Goal: Information Seeking & Learning: Learn about a topic

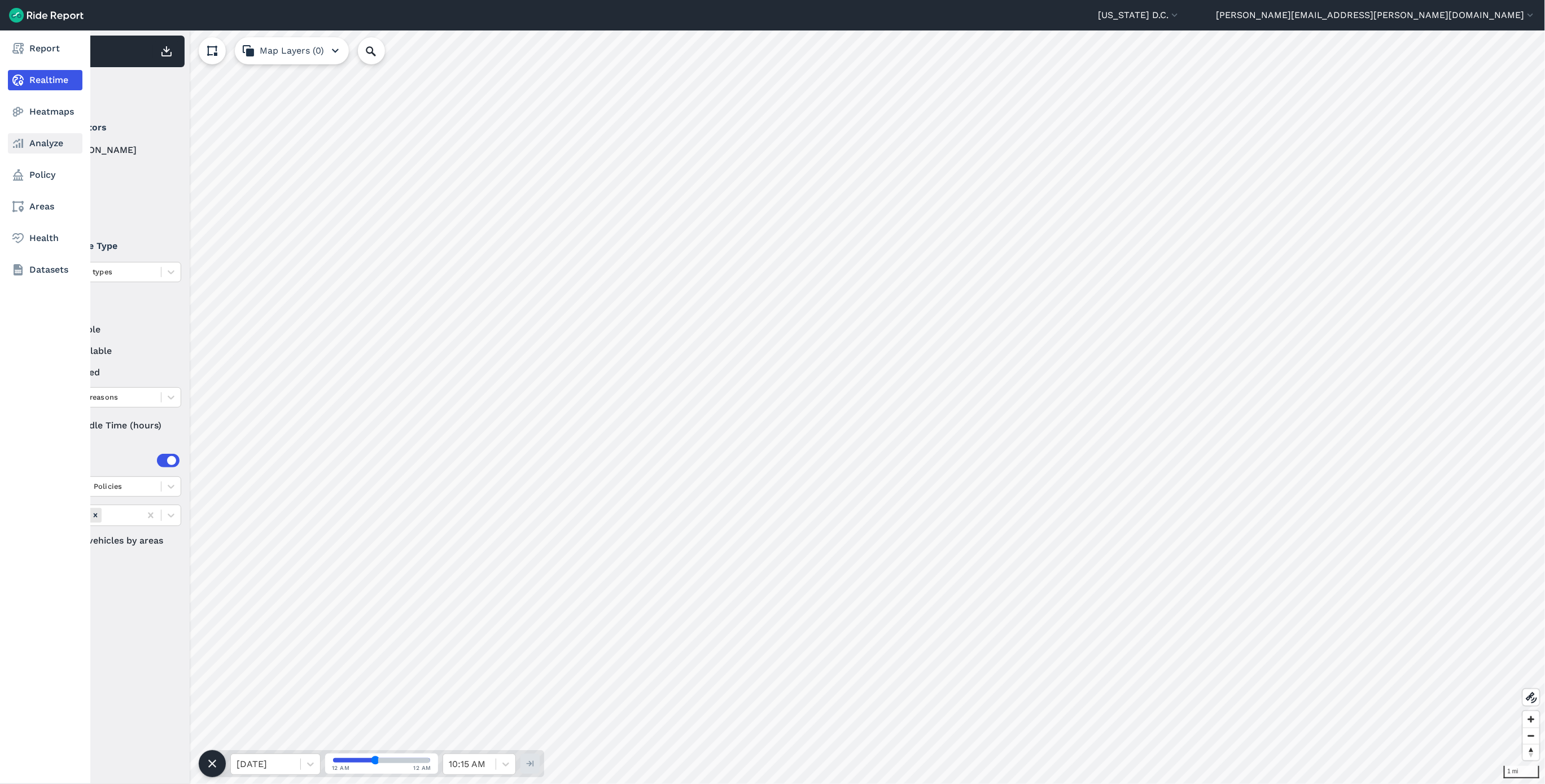
click at [40, 146] on link "Analyze" at bounding box center [45, 144] width 74 height 21
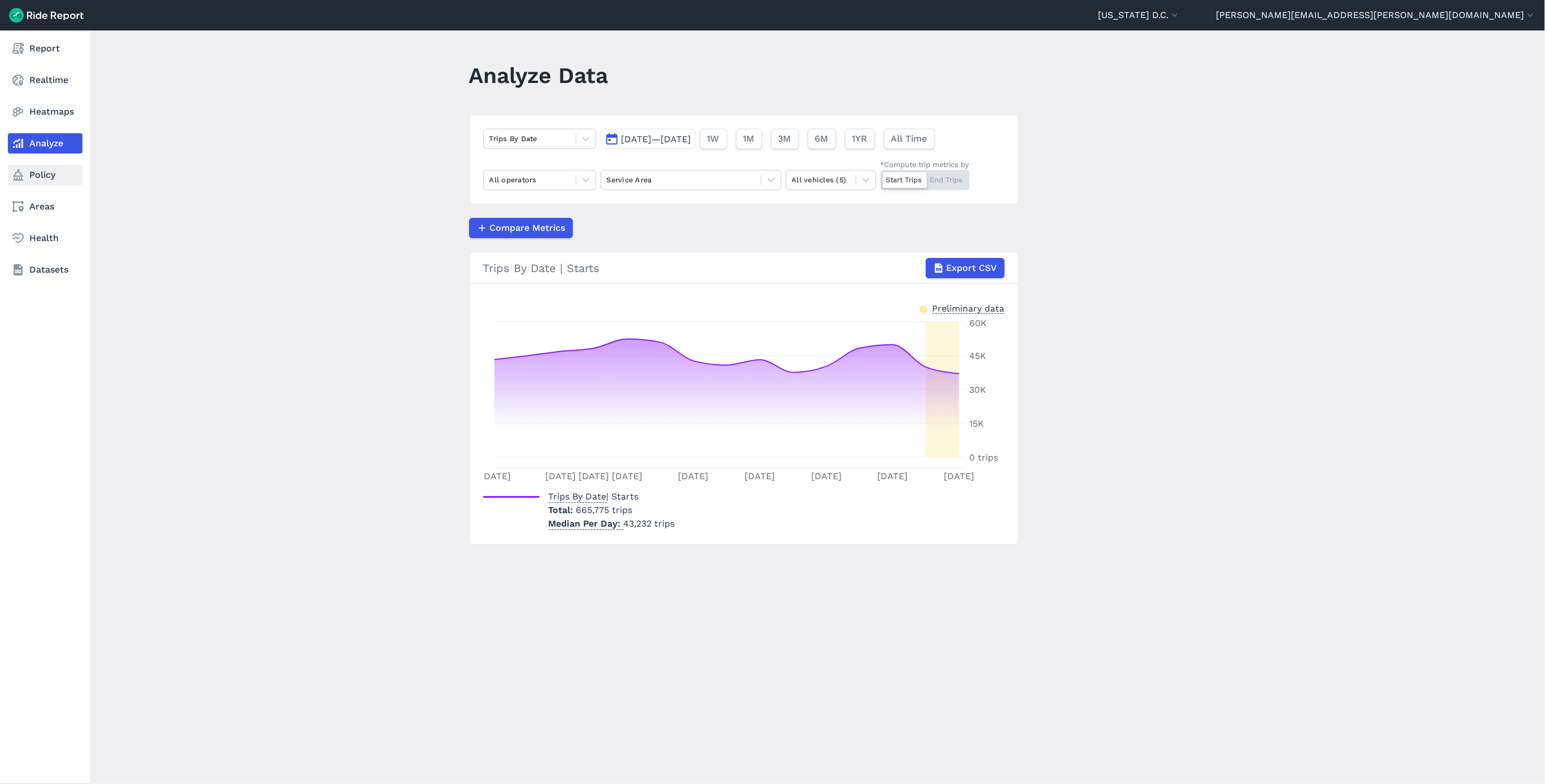
click at [31, 180] on link "Policy" at bounding box center [45, 175] width 74 height 21
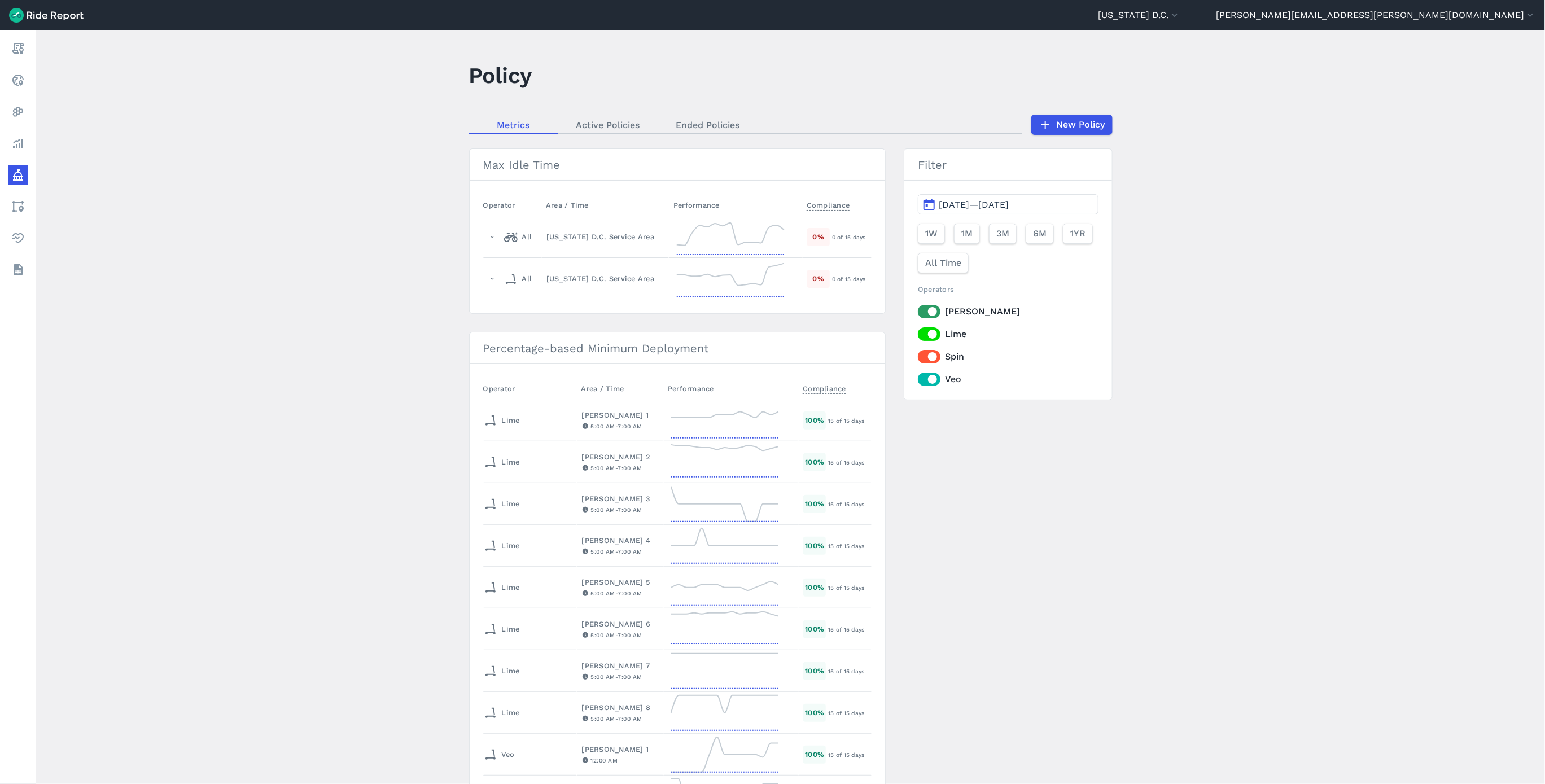
click at [934, 336] on label "Lime" at bounding box center [1007, 334] width 180 height 13
click at [918, 335] on input "Lime" at bounding box center [918, 330] width 0 height 7
click at [928, 357] on label "Spin" at bounding box center [1007, 356] width 180 height 13
click at [918, 357] on input "Spin" at bounding box center [918, 353] width 0 height 7
click at [926, 386] on label "Veo" at bounding box center [1007, 379] width 180 height 13
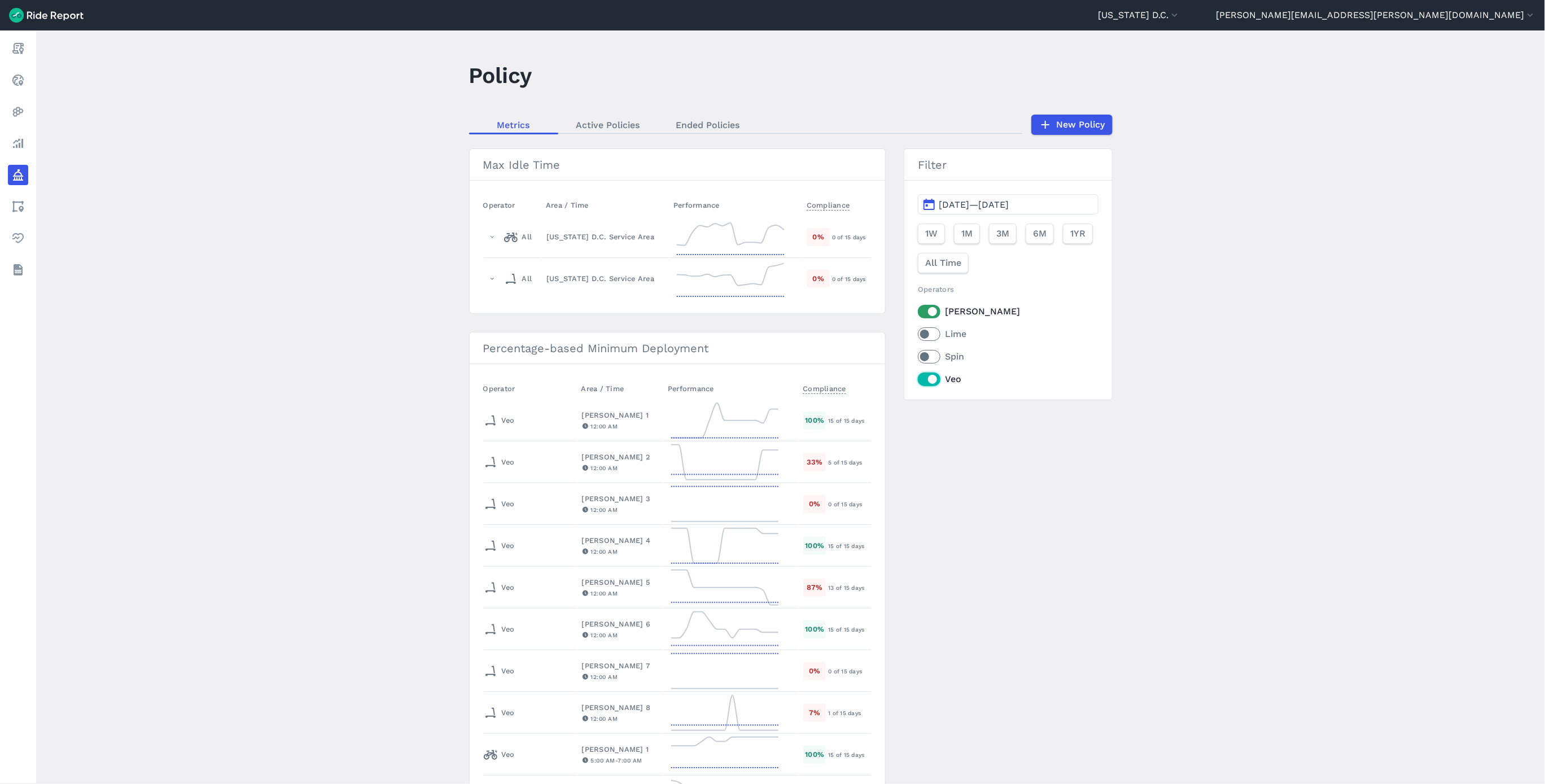
click at [918, 380] on input "Veo" at bounding box center [918, 376] width 0 height 7
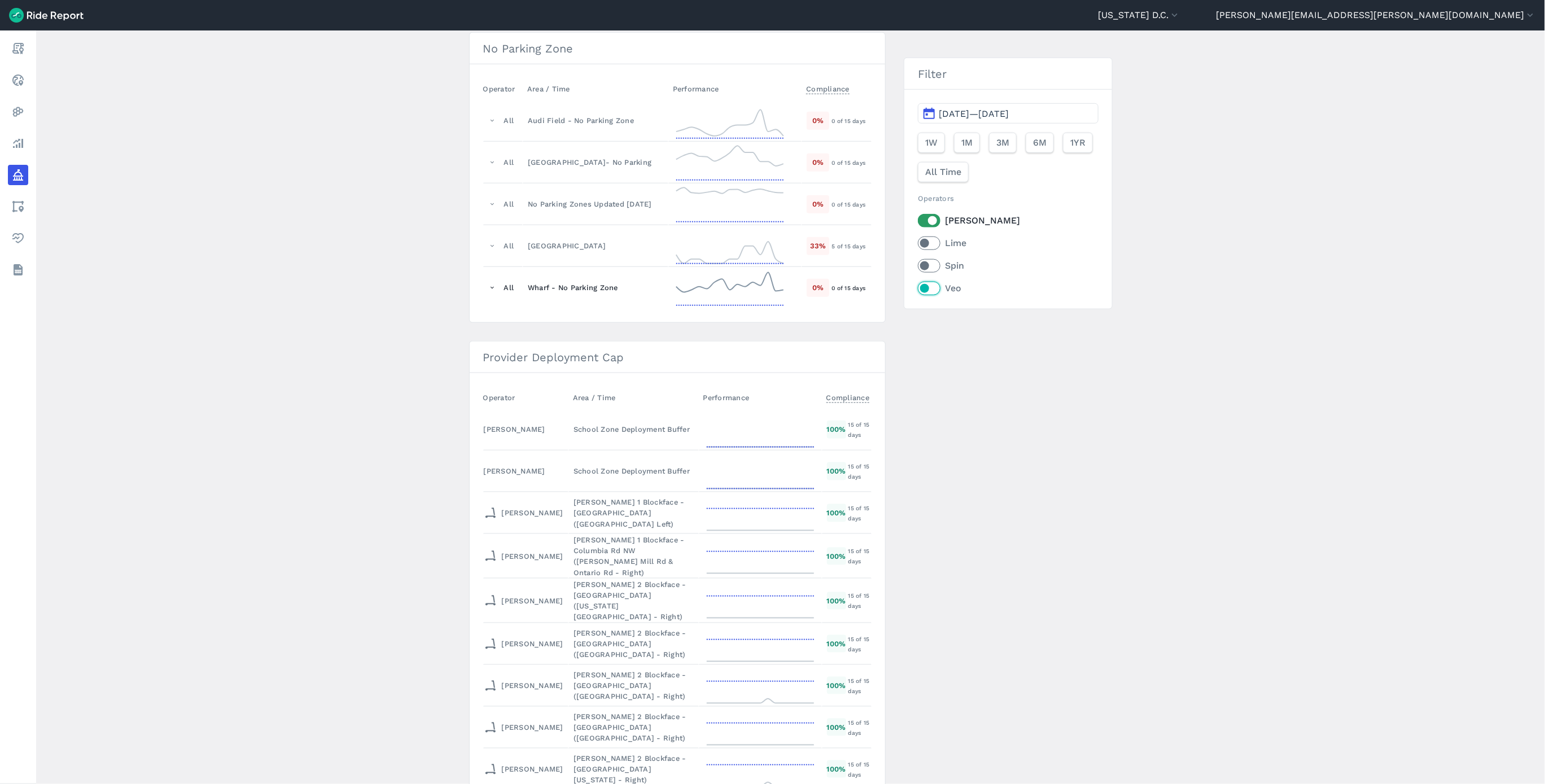
scroll to position [762, 0]
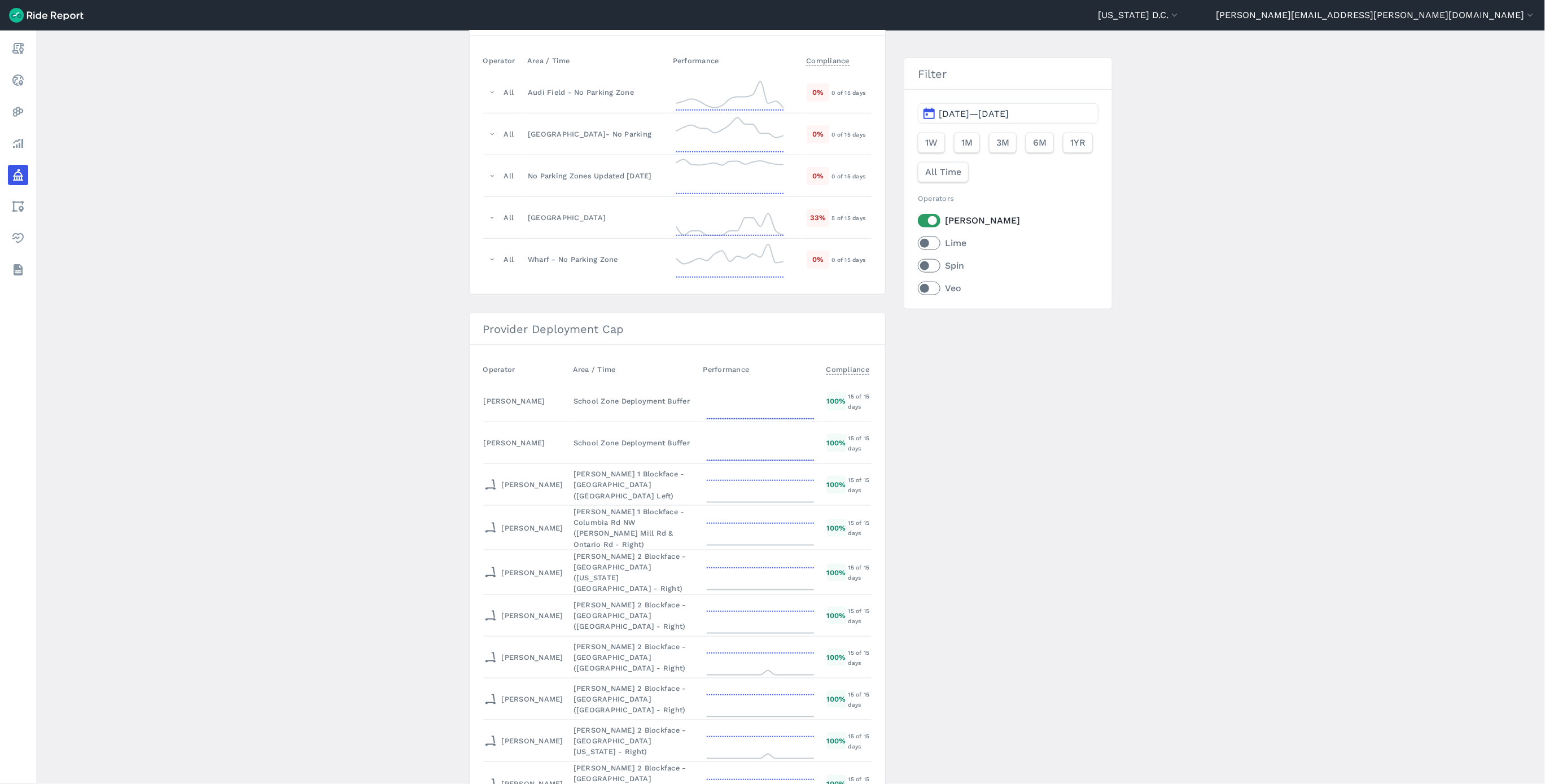
click at [1009, 117] on span "[DATE]—[DATE]" at bounding box center [973, 114] width 70 height 11
click at [771, 146] on icon "button" at bounding box center [774, 142] width 12 height 12
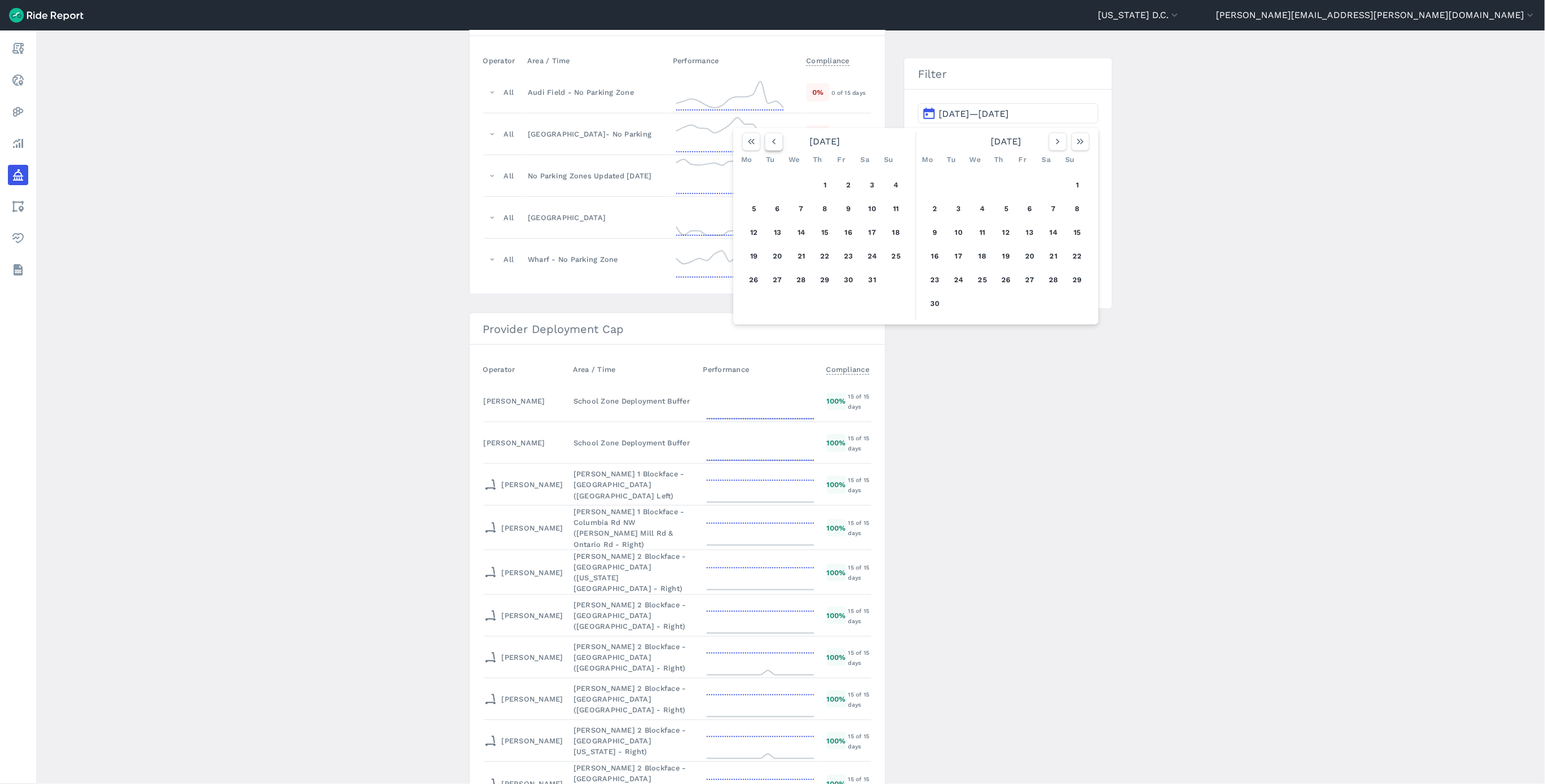
click at [771, 146] on icon "button" at bounding box center [774, 142] width 12 height 12
click at [954, 183] on button "1" at bounding box center [959, 185] width 18 height 18
click at [1052, 137] on icon "button" at bounding box center [1058, 142] width 12 height 12
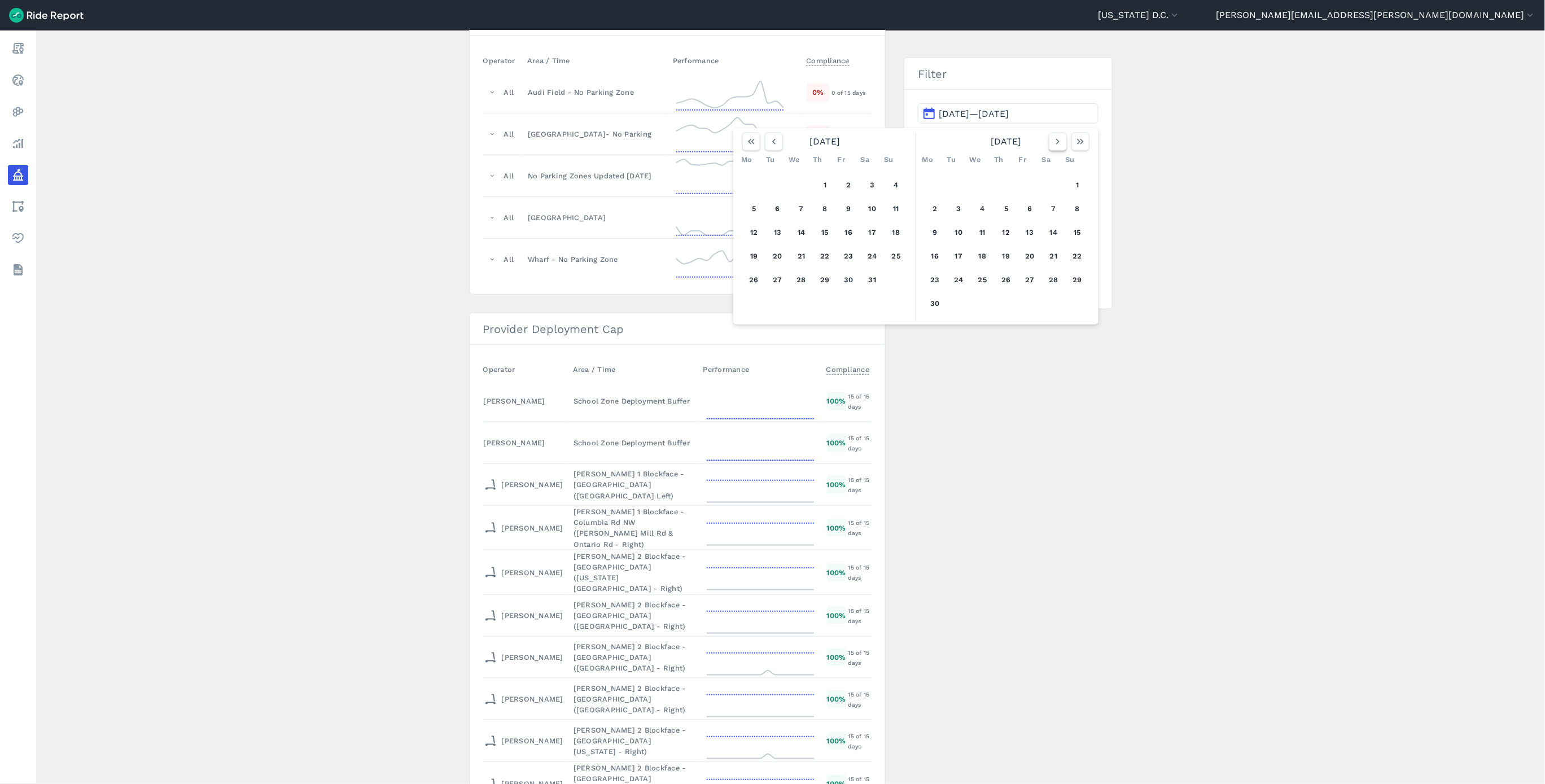
click at [1052, 137] on icon "button" at bounding box center [1058, 142] width 12 height 12
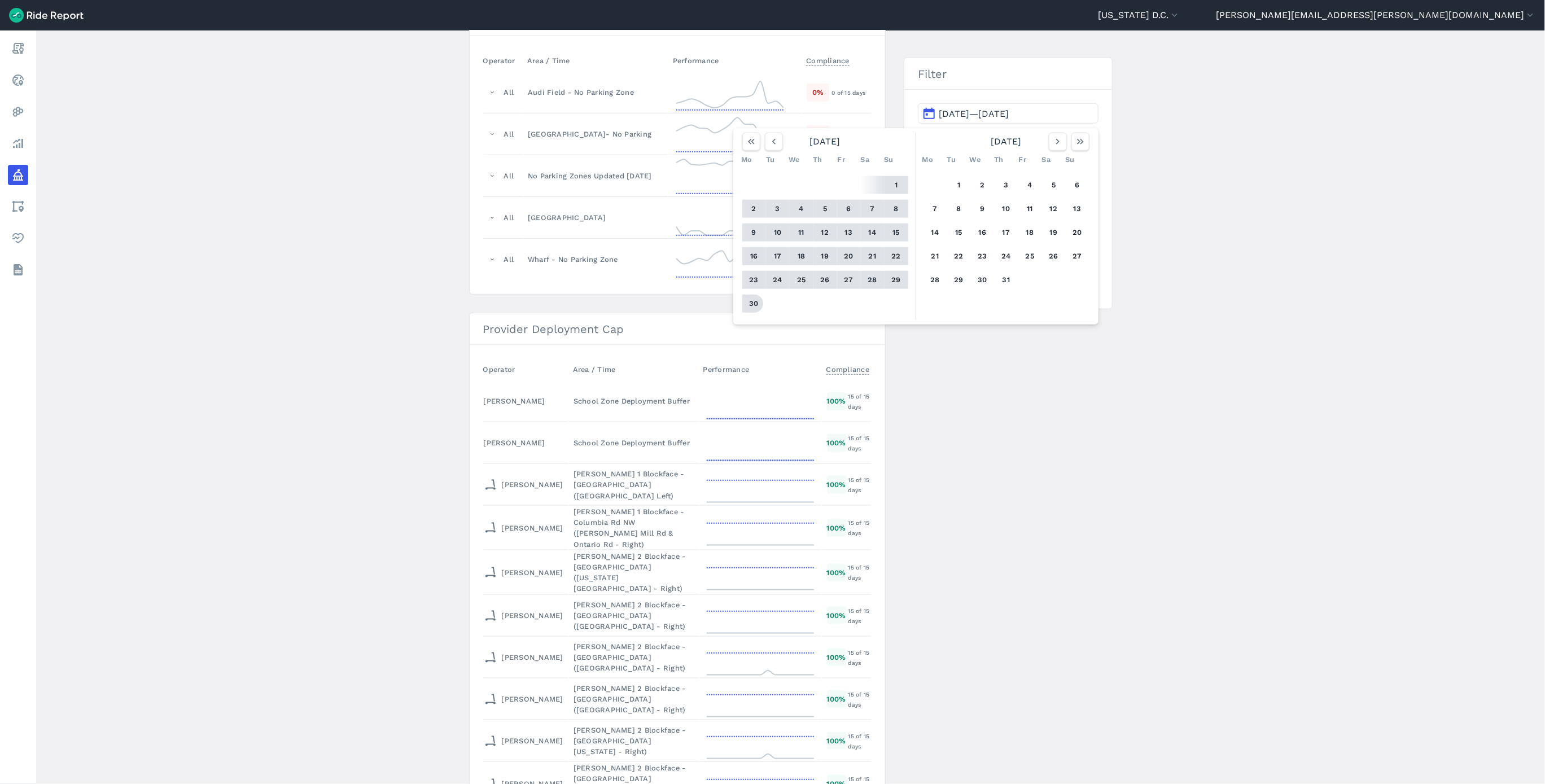
click at [757, 307] on button "30" at bounding box center [754, 303] width 18 height 18
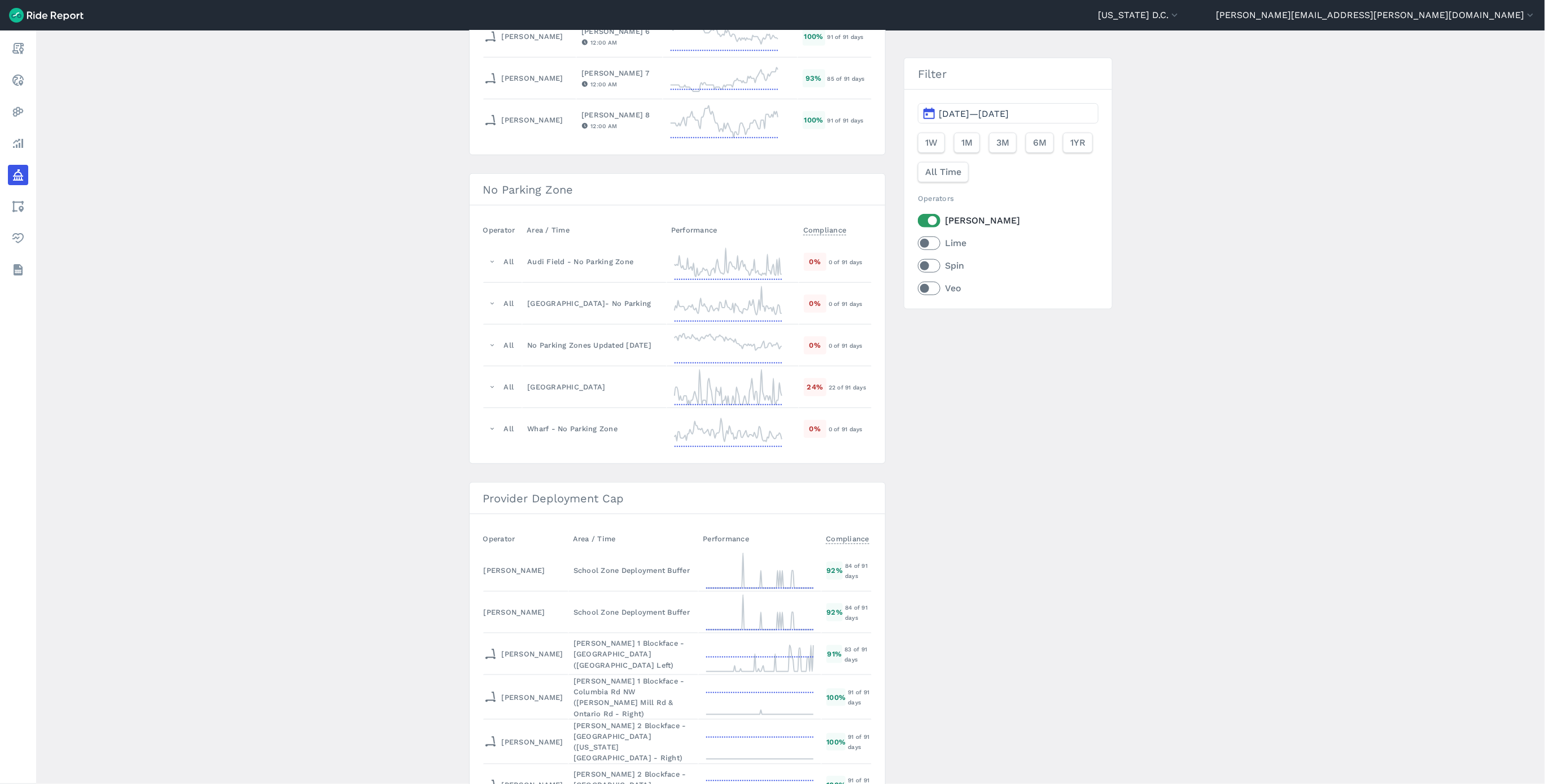
scroll to position [762, 0]
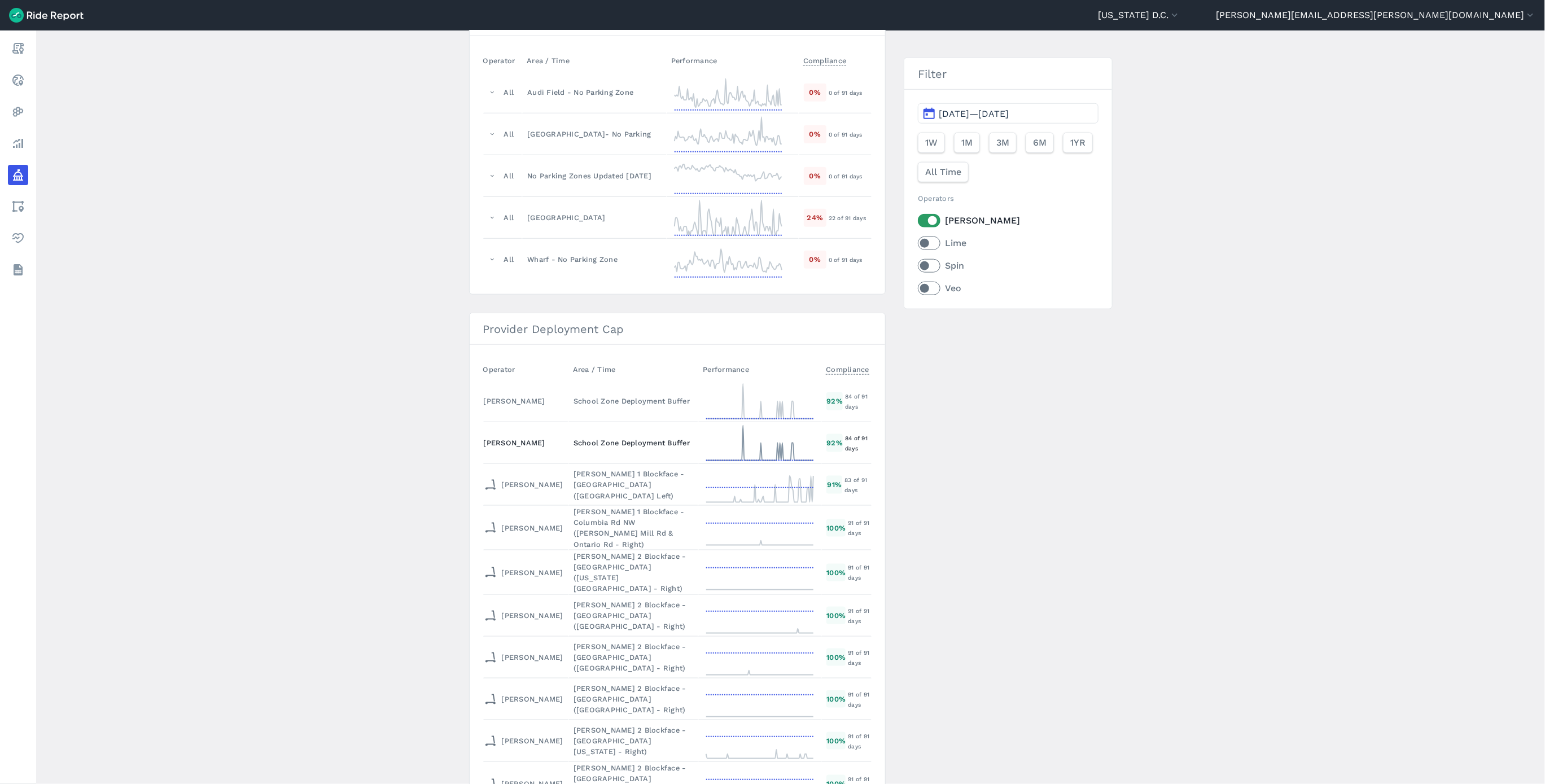
click at [592, 448] on div "School Zone Deployment Buffer" at bounding box center [633, 443] width 120 height 11
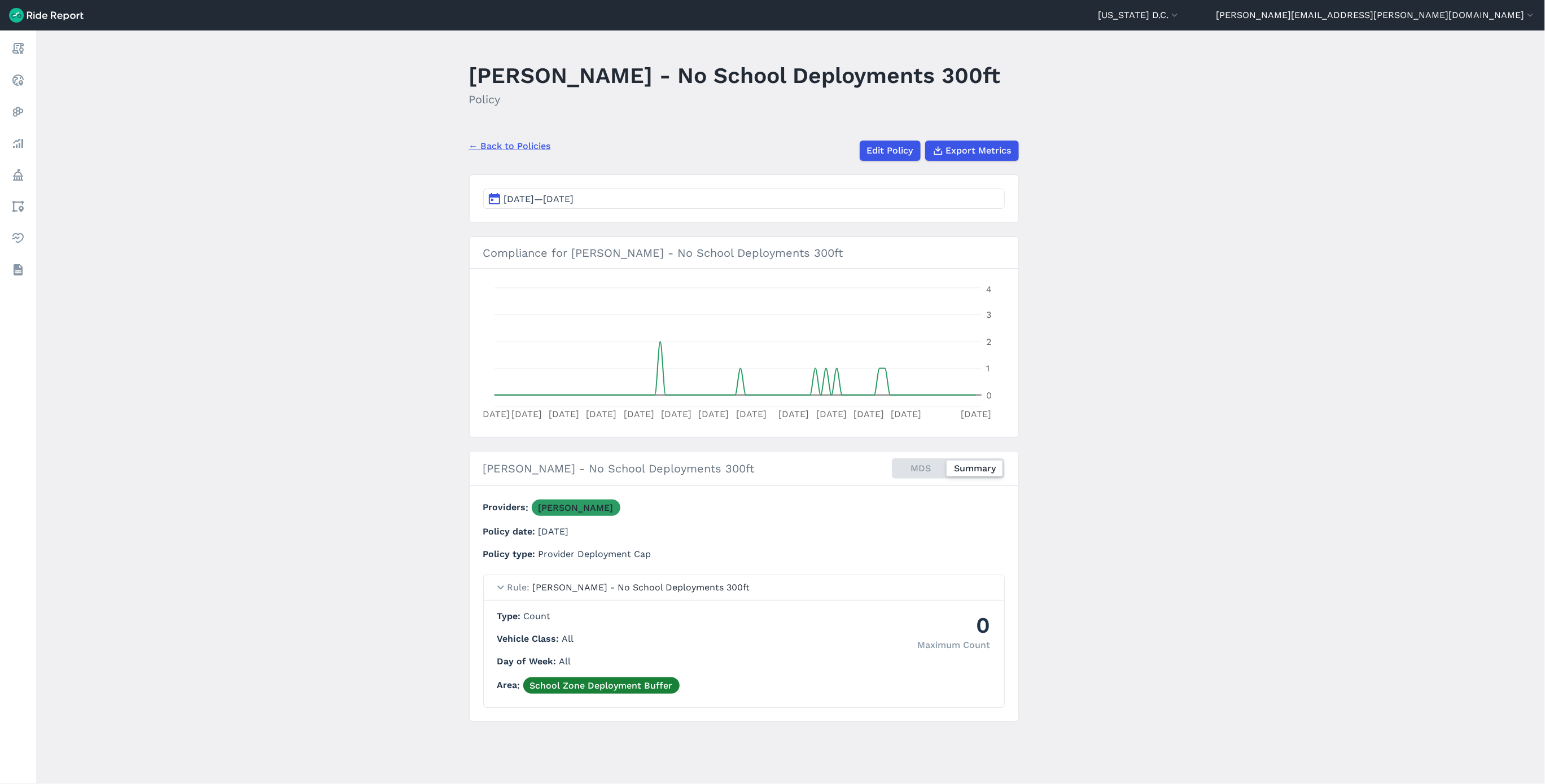
click at [520, 151] on link "← Back to Policies" at bounding box center [510, 146] width 82 height 13
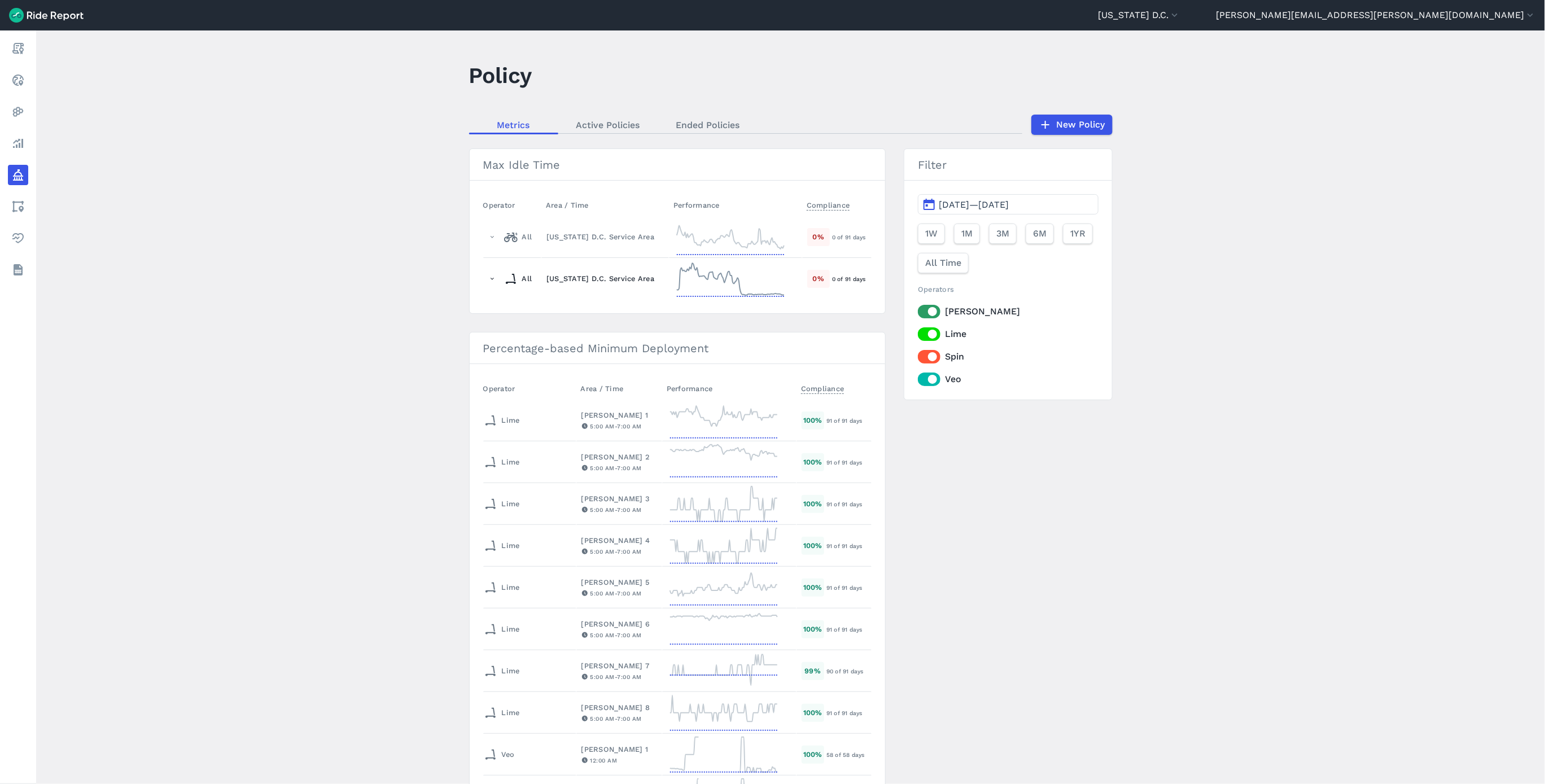
click at [578, 276] on div "[US_STATE] D.C. Service Area" at bounding box center [604, 278] width 117 height 11
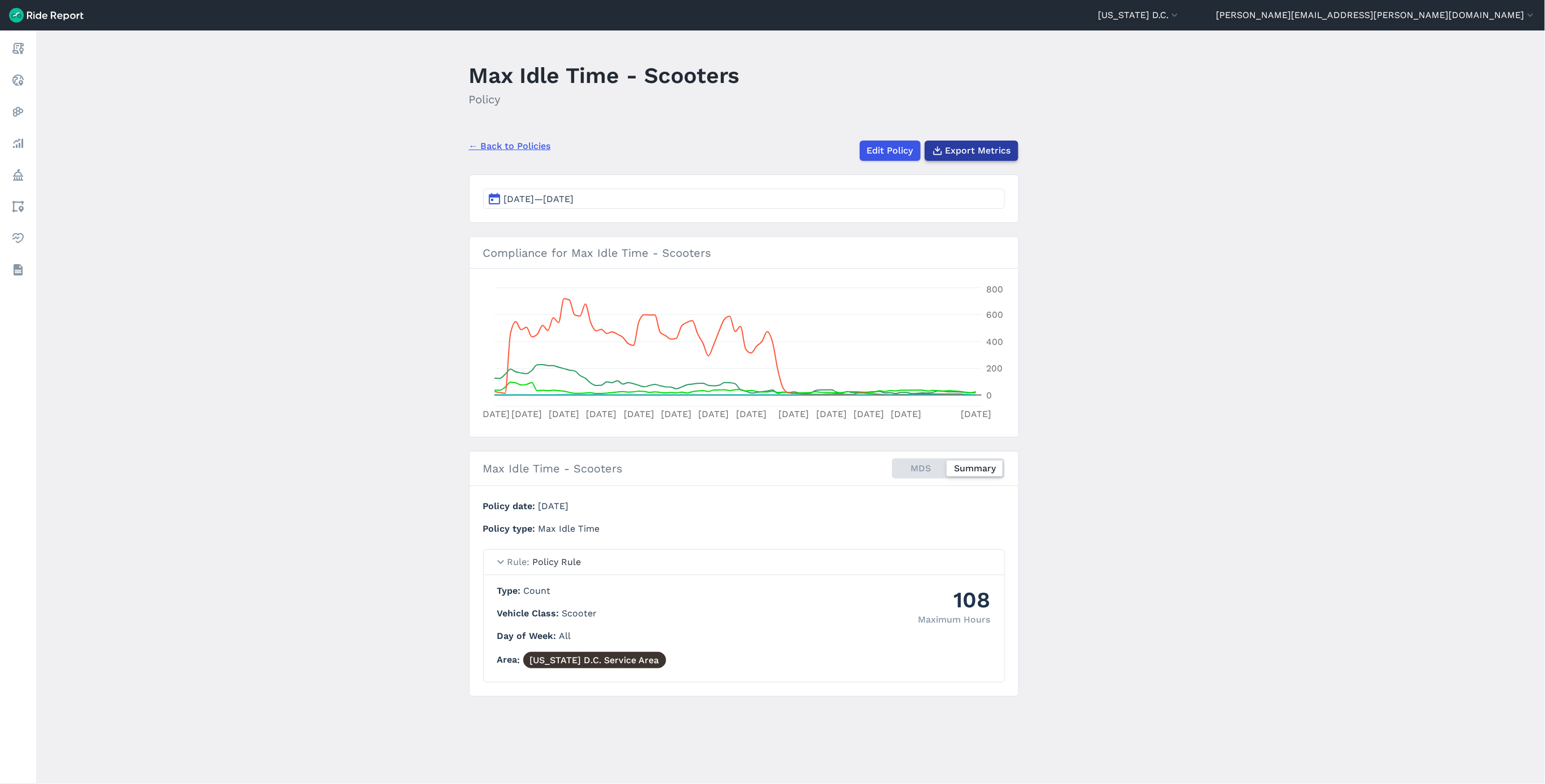
click at [967, 153] on span "Export Metrics" at bounding box center [978, 150] width 65 height 13
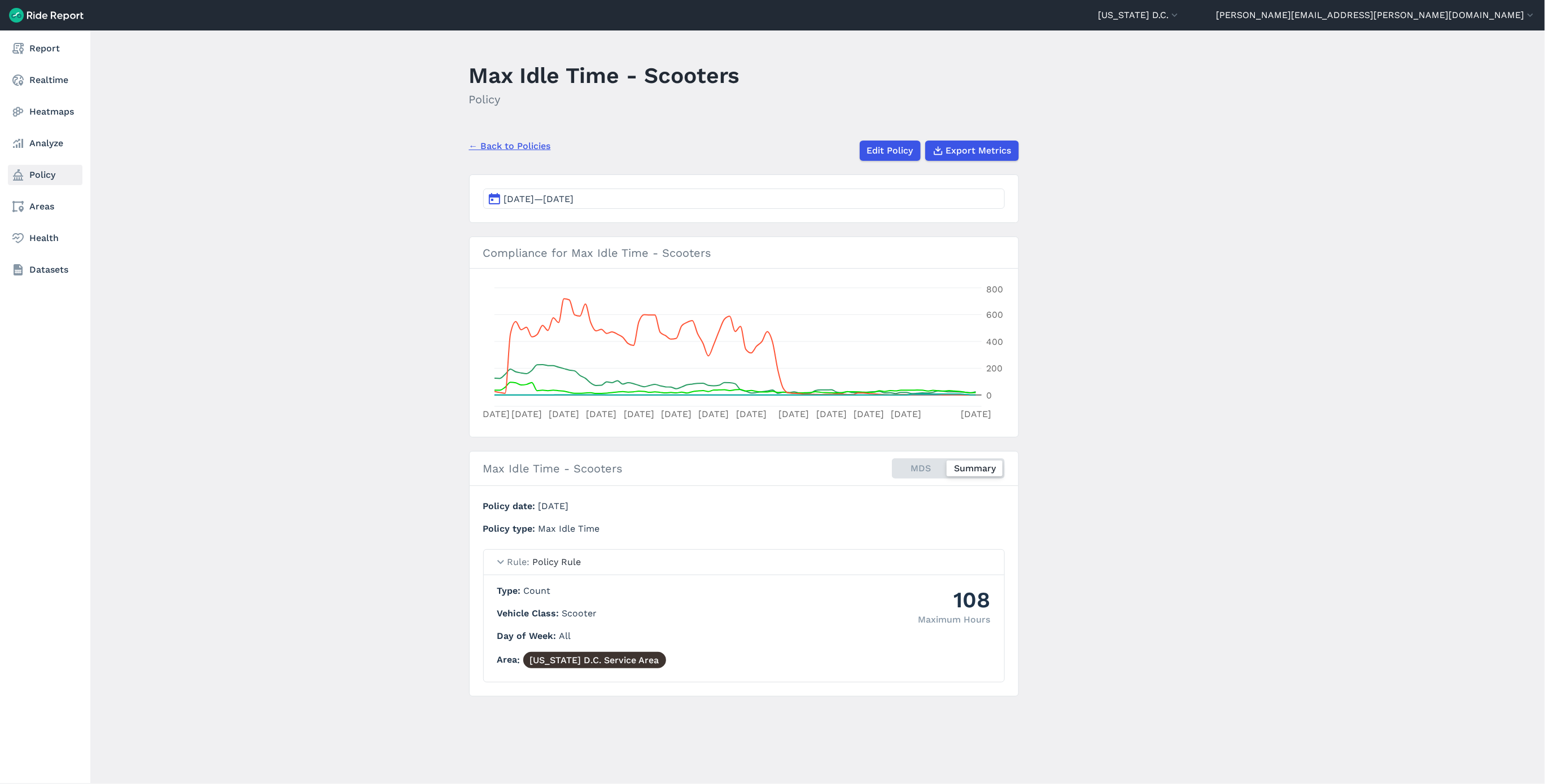
click at [24, 175] on icon at bounding box center [18, 175] width 13 height 13
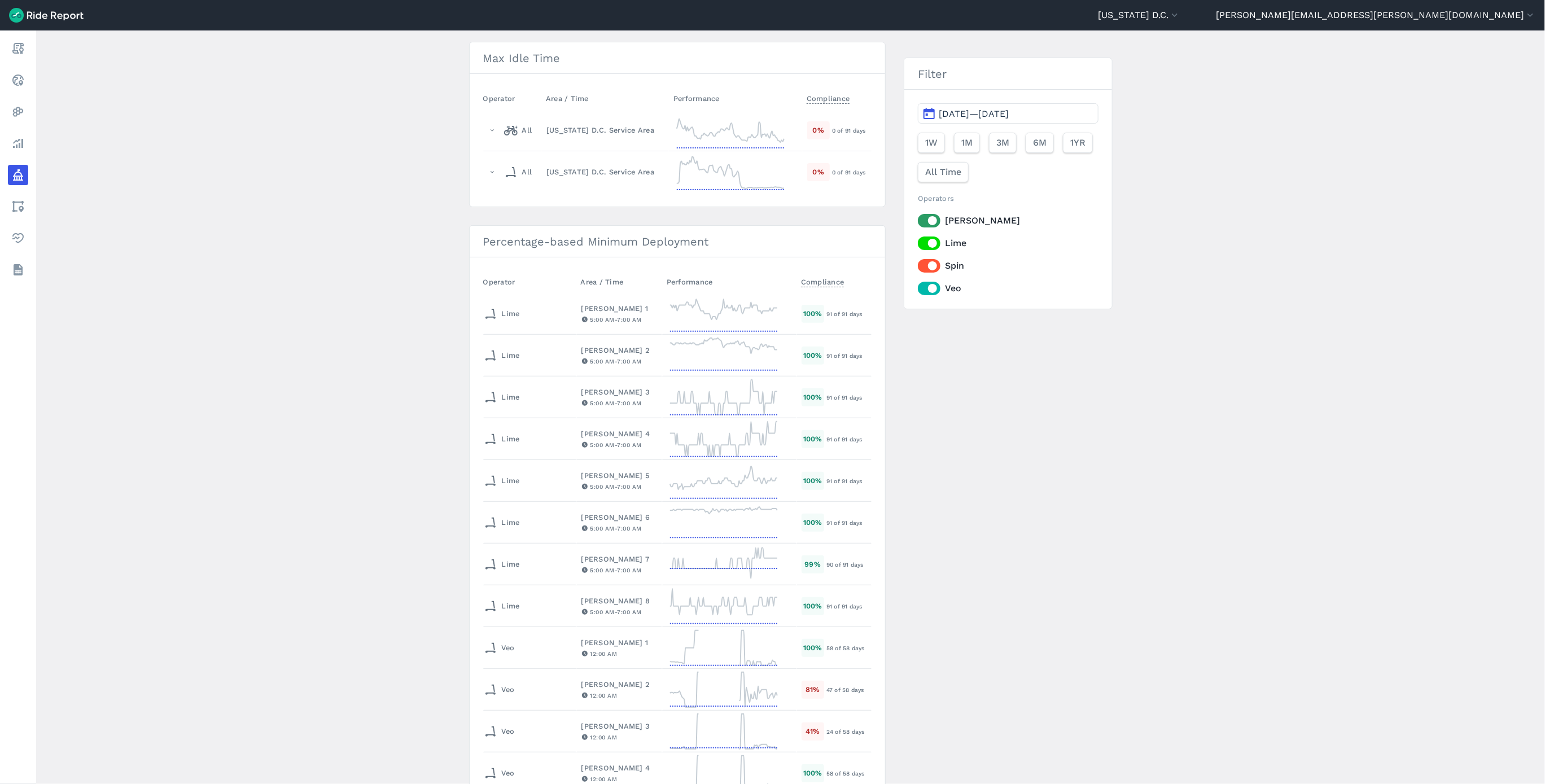
scroll to position [85, 0]
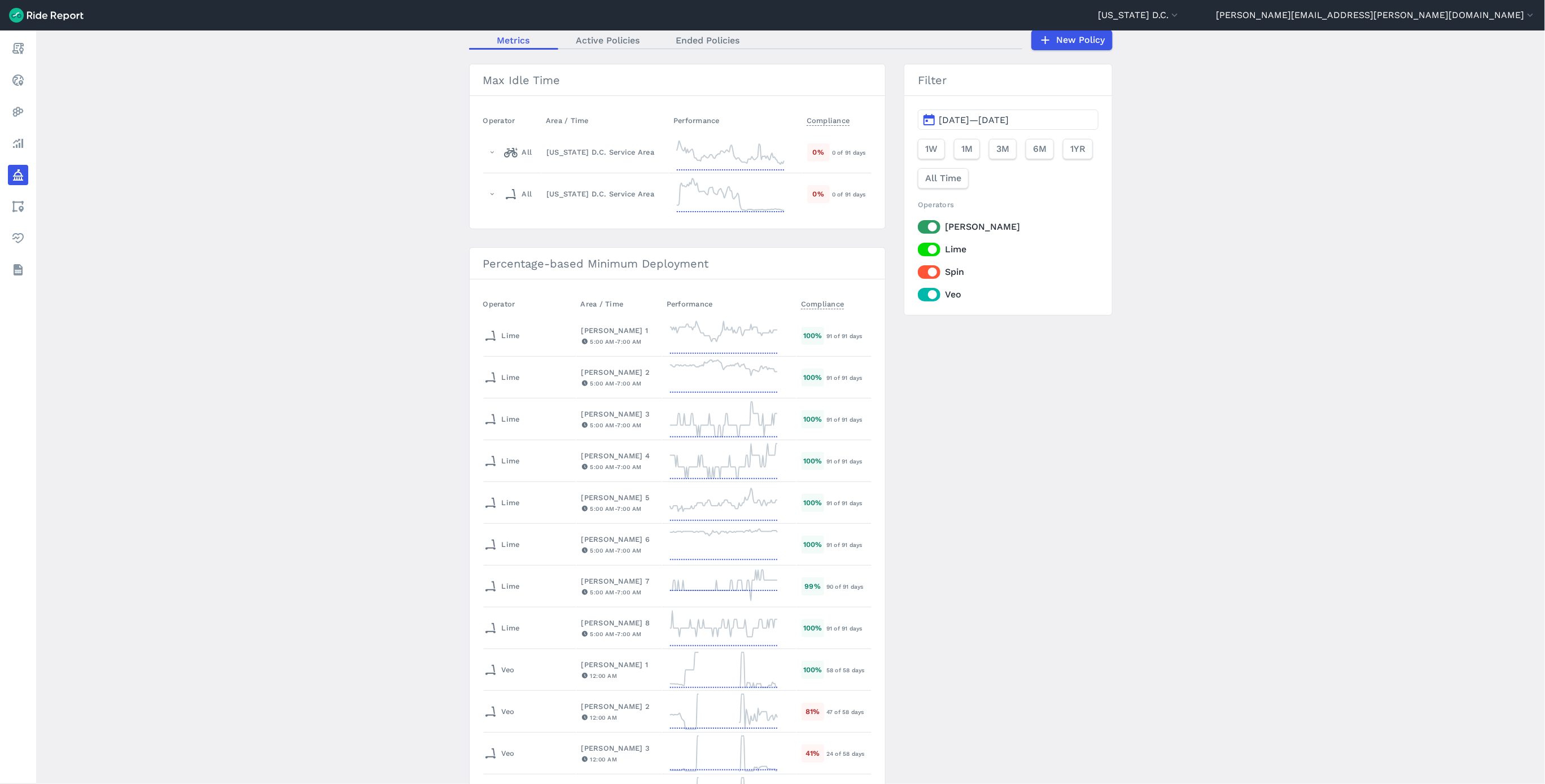
click at [937, 253] on label "Lime" at bounding box center [1007, 249] width 180 height 13
click at [918, 250] on input "Lime" at bounding box center [918, 246] width 0 height 7
click at [926, 269] on label "Spin" at bounding box center [1007, 271] width 180 height 13
click at [918, 269] on input "Spin" at bounding box center [918, 268] width 0 height 7
click at [928, 297] on label "Veo" at bounding box center [1007, 294] width 180 height 13
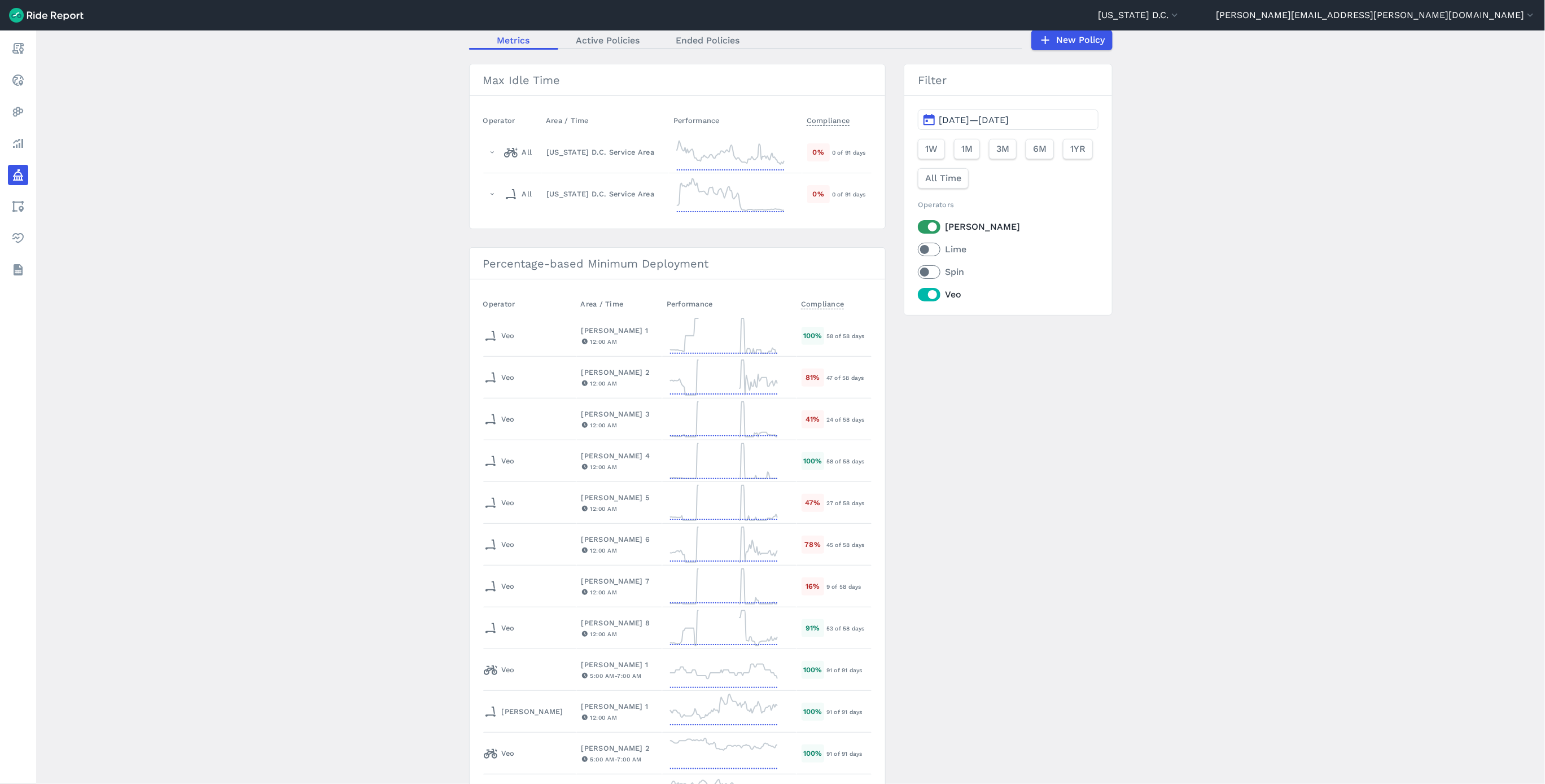
click at [918, 295] on input "Veo" at bounding box center [918, 291] width 0 height 7
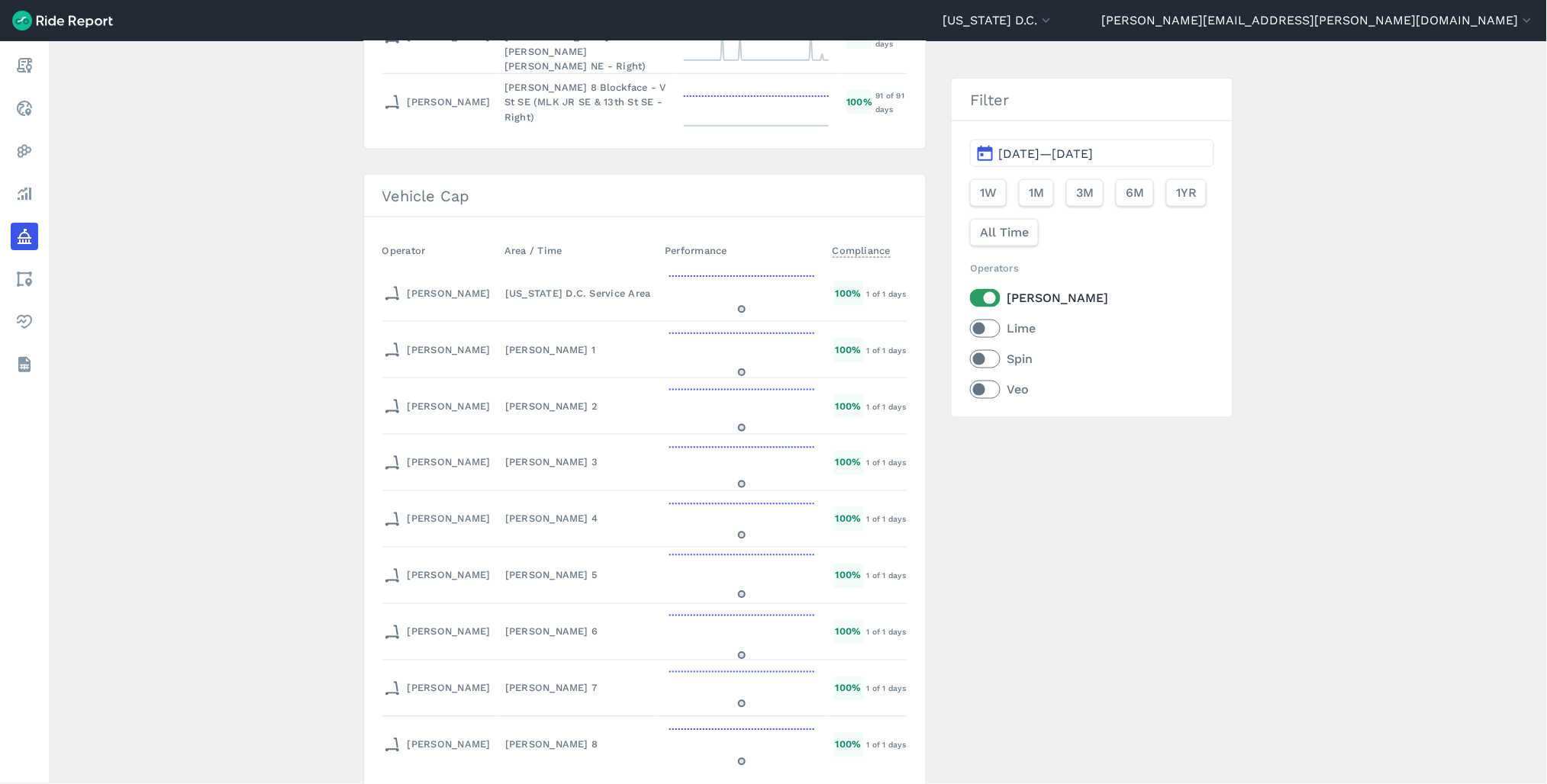
scroll to position [2614, 0]
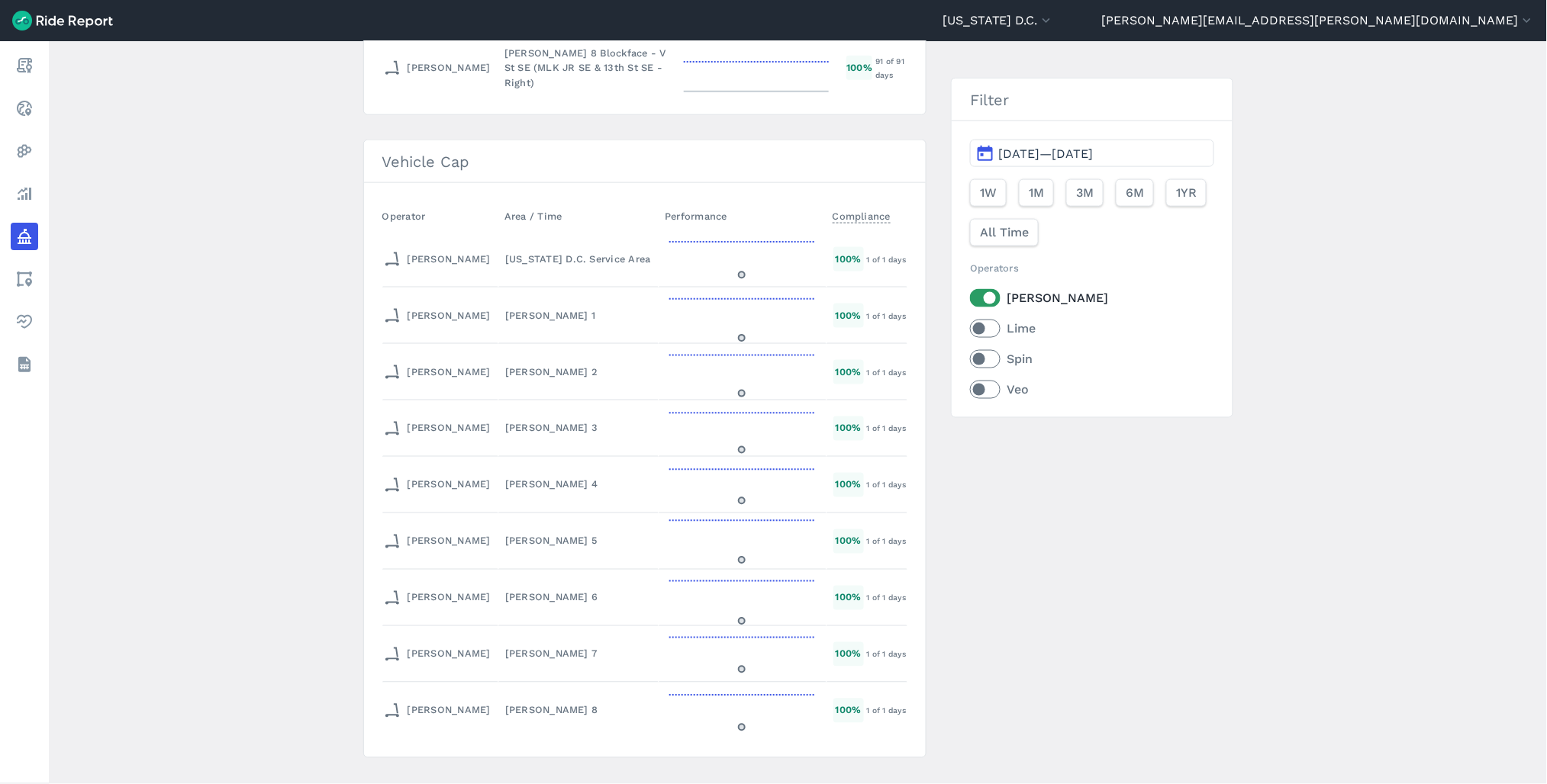
click at [1088, 153] on span "[DATE]—[DATE]" at bounding box center [1046, 154] width 95 height 15
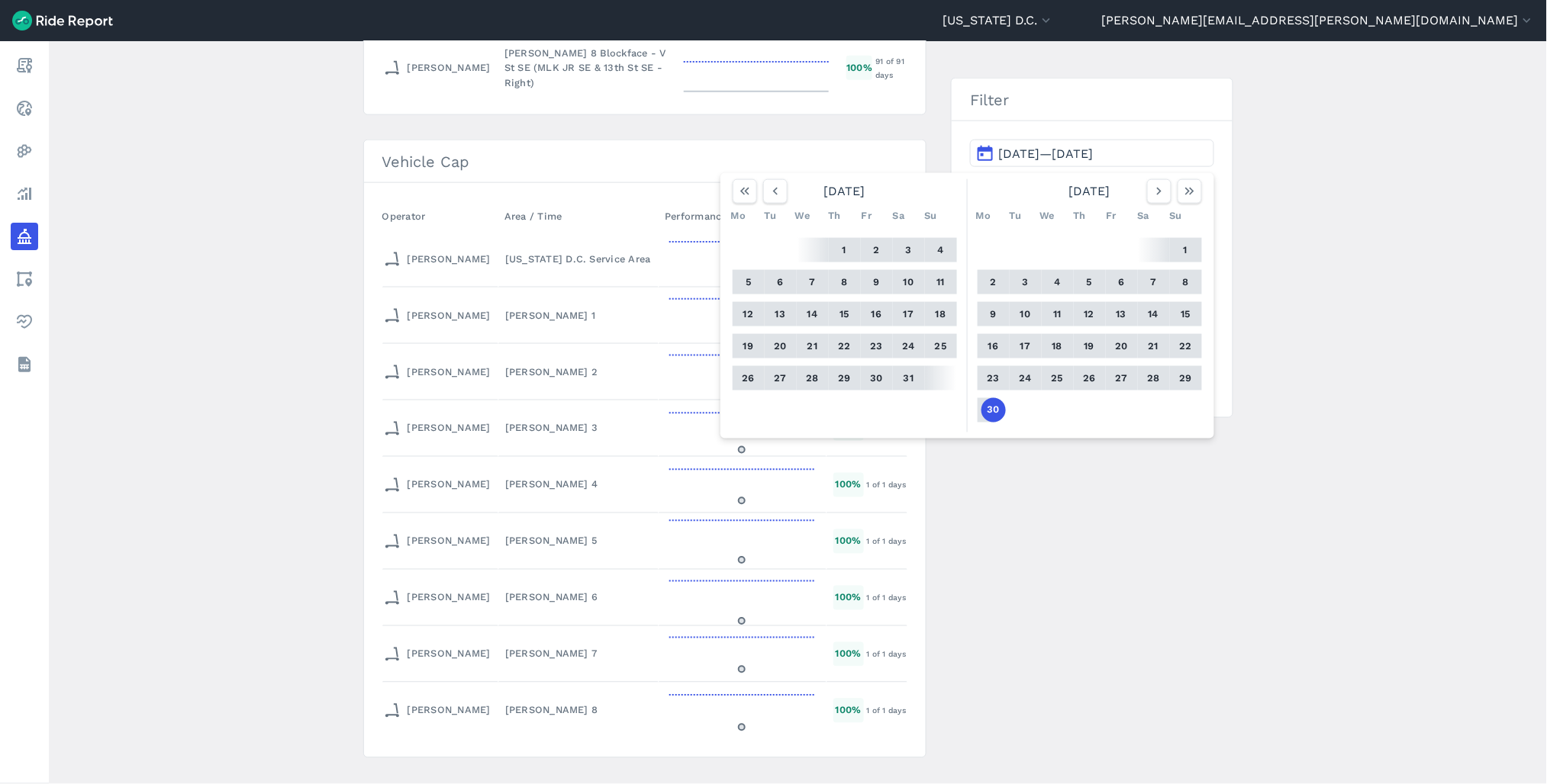
click at [283, 208] on main "Policy Metrics Active Policies Ended Policies New Policy Max Idle Time Operator…" at bounding box center [797, 412] width 1498 height 743
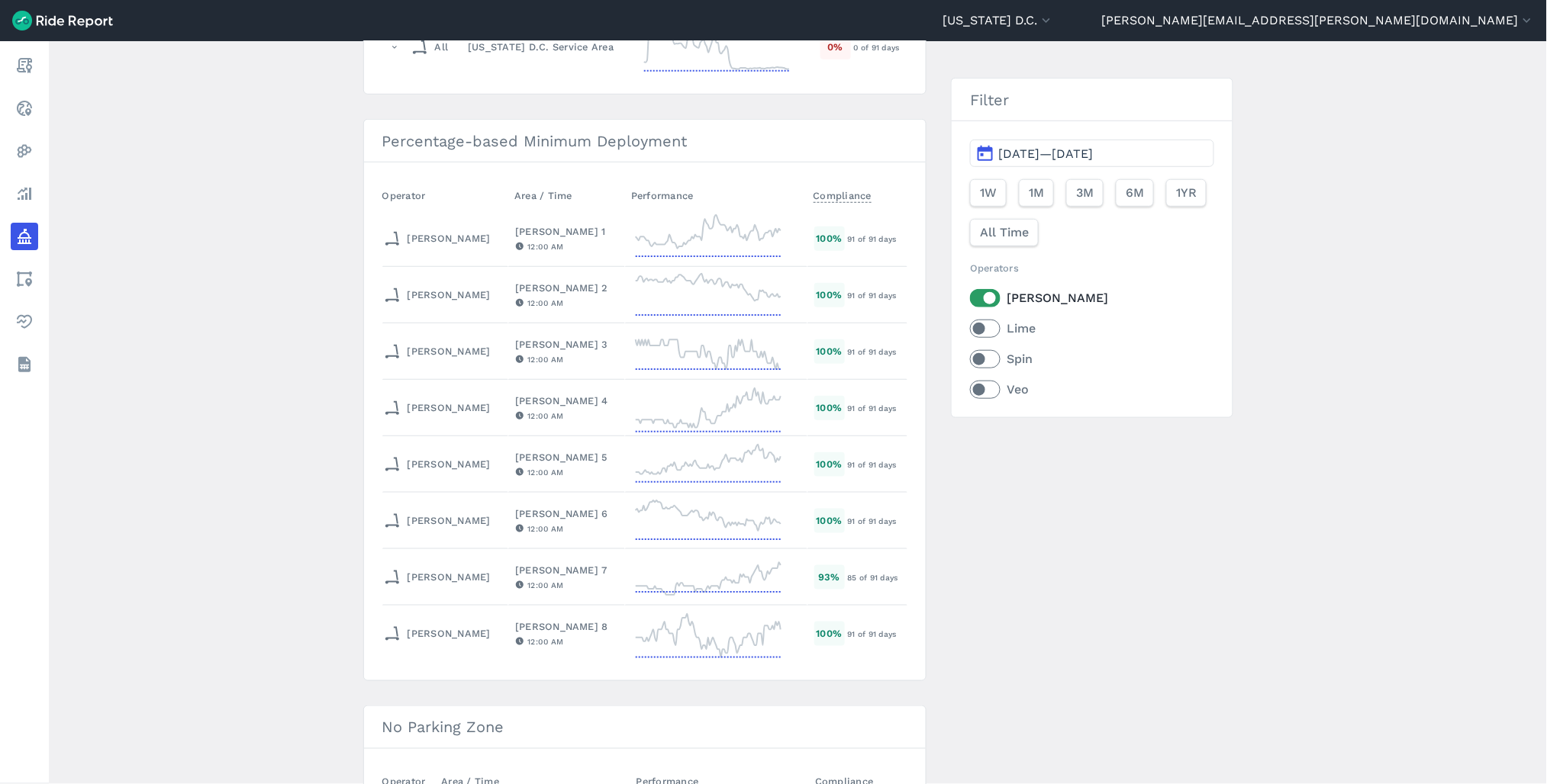
scroll to position [254, 0]
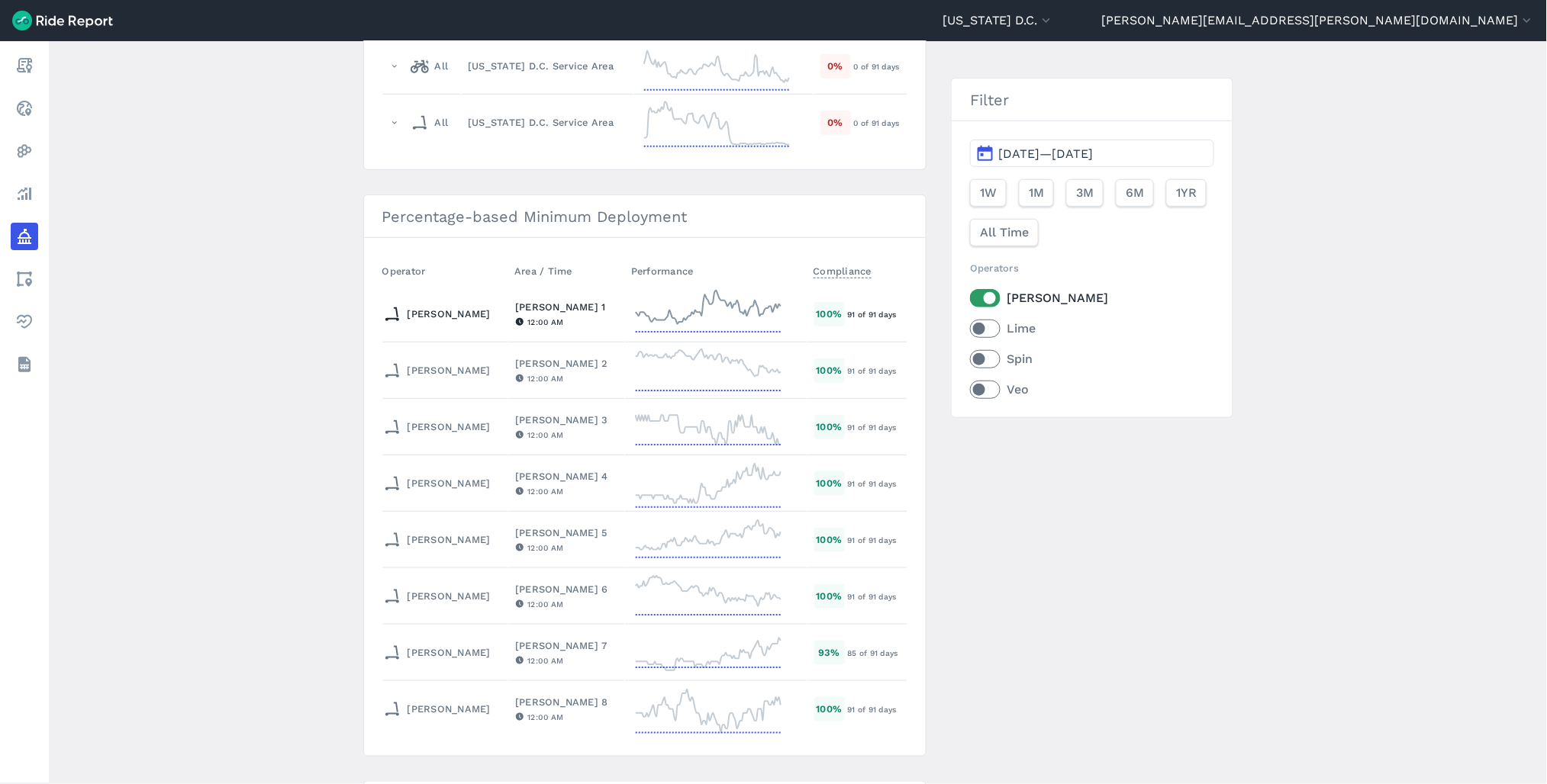
click at [529, 313] on div "[PERSON_NAME] 1" at bounding box center [567, 307] width 103 height 15
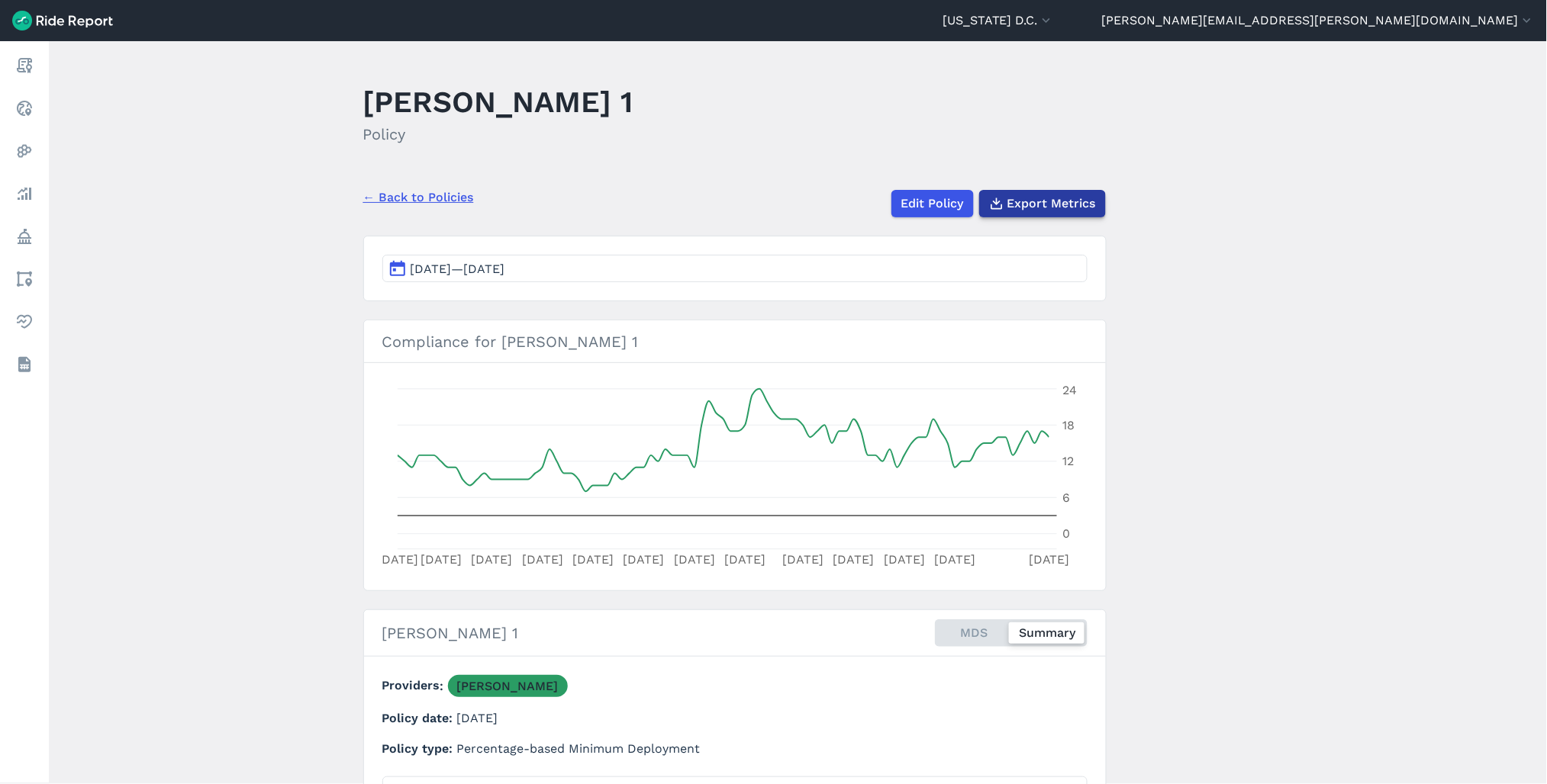
click at [1039, 199] on span "Export Metrics" at bounding box center [1052, 203] width 88 height 18
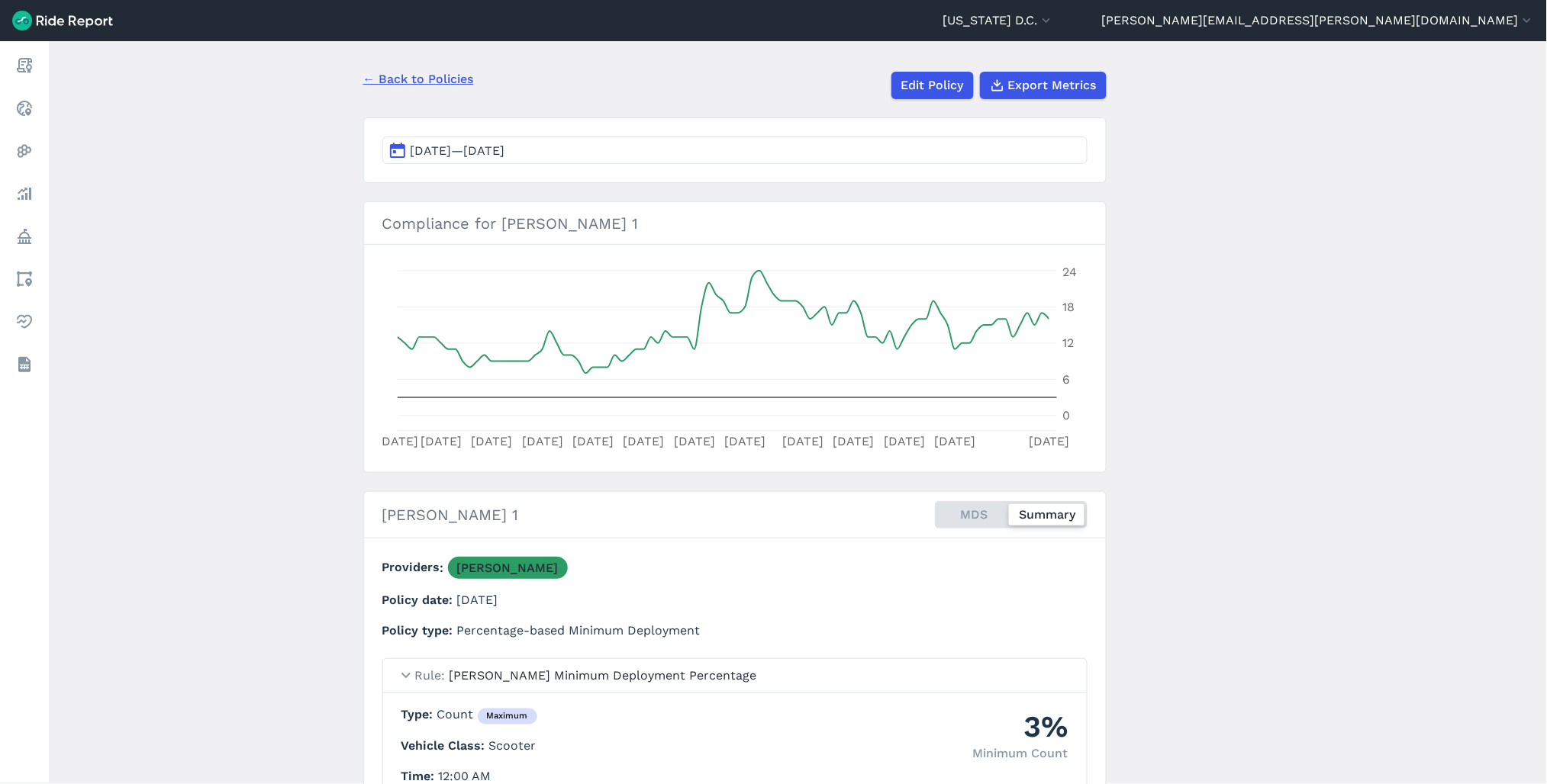
scroll to position [108, 0]
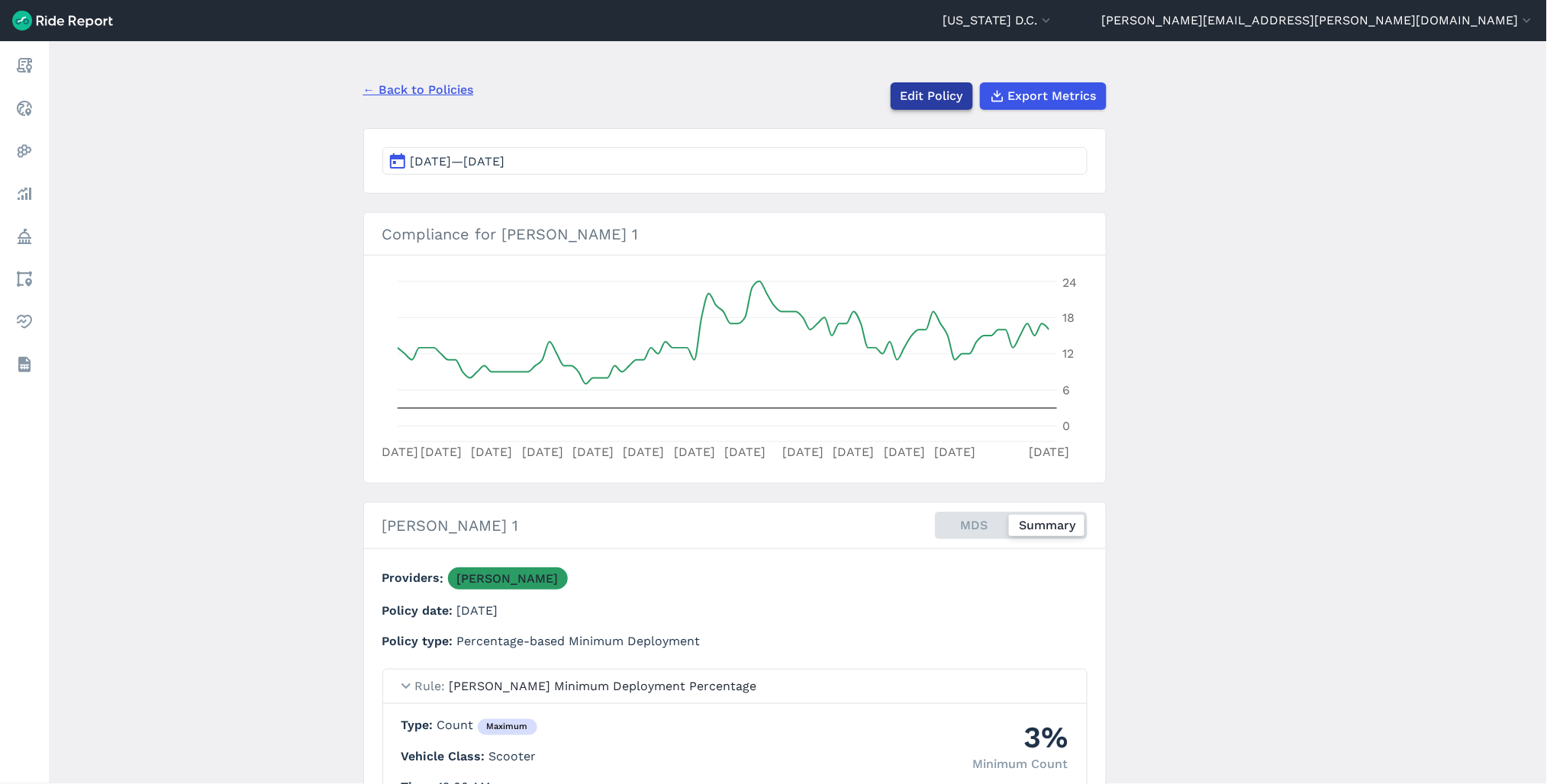
click at [928, 100] on link "Edit Policy" at bounding box center [932, 96] width 82 height 28
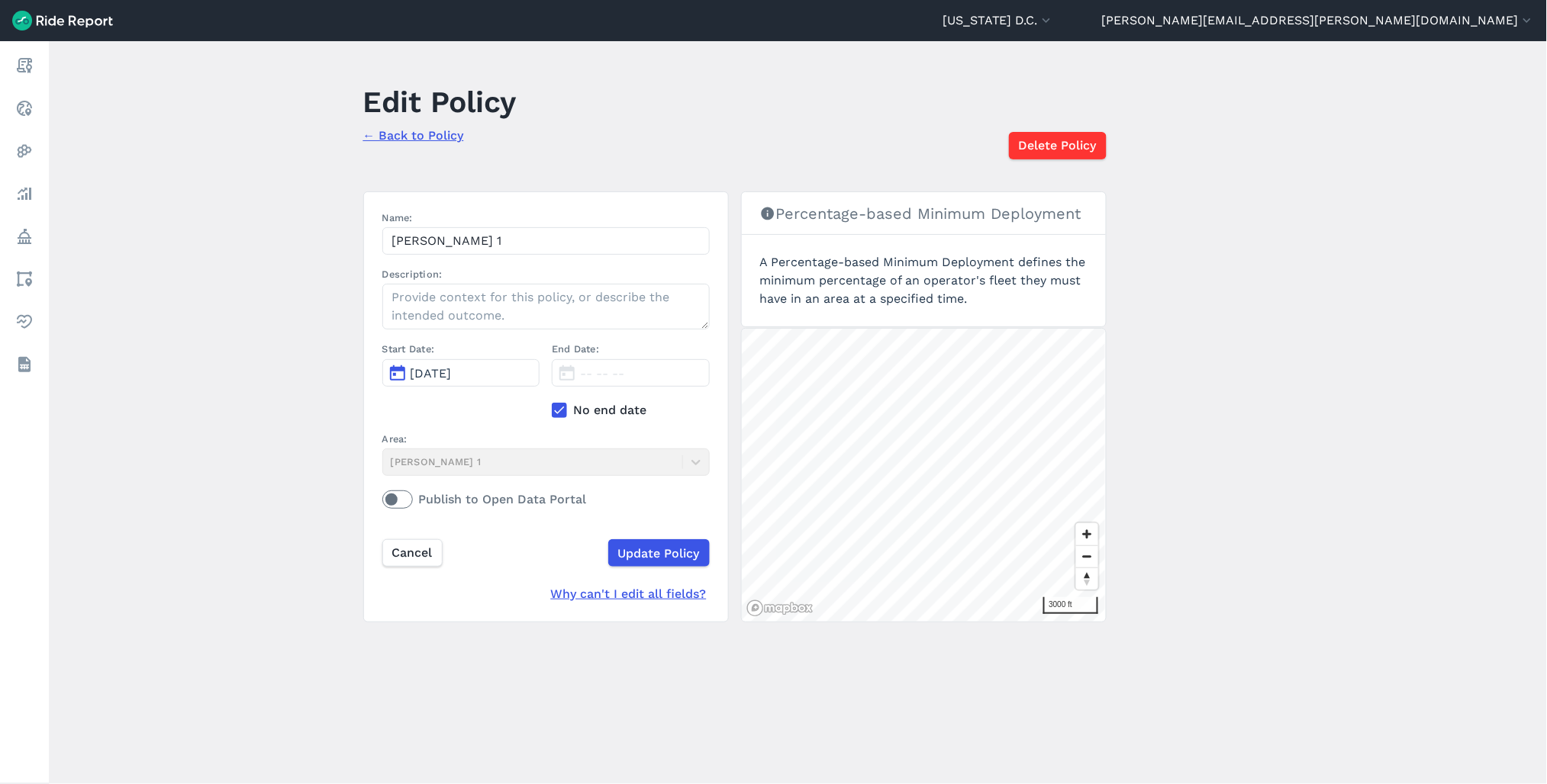
click at [387, 134] on link "← Back to Policy" at bounding box center [414, 135] width 101 height 15
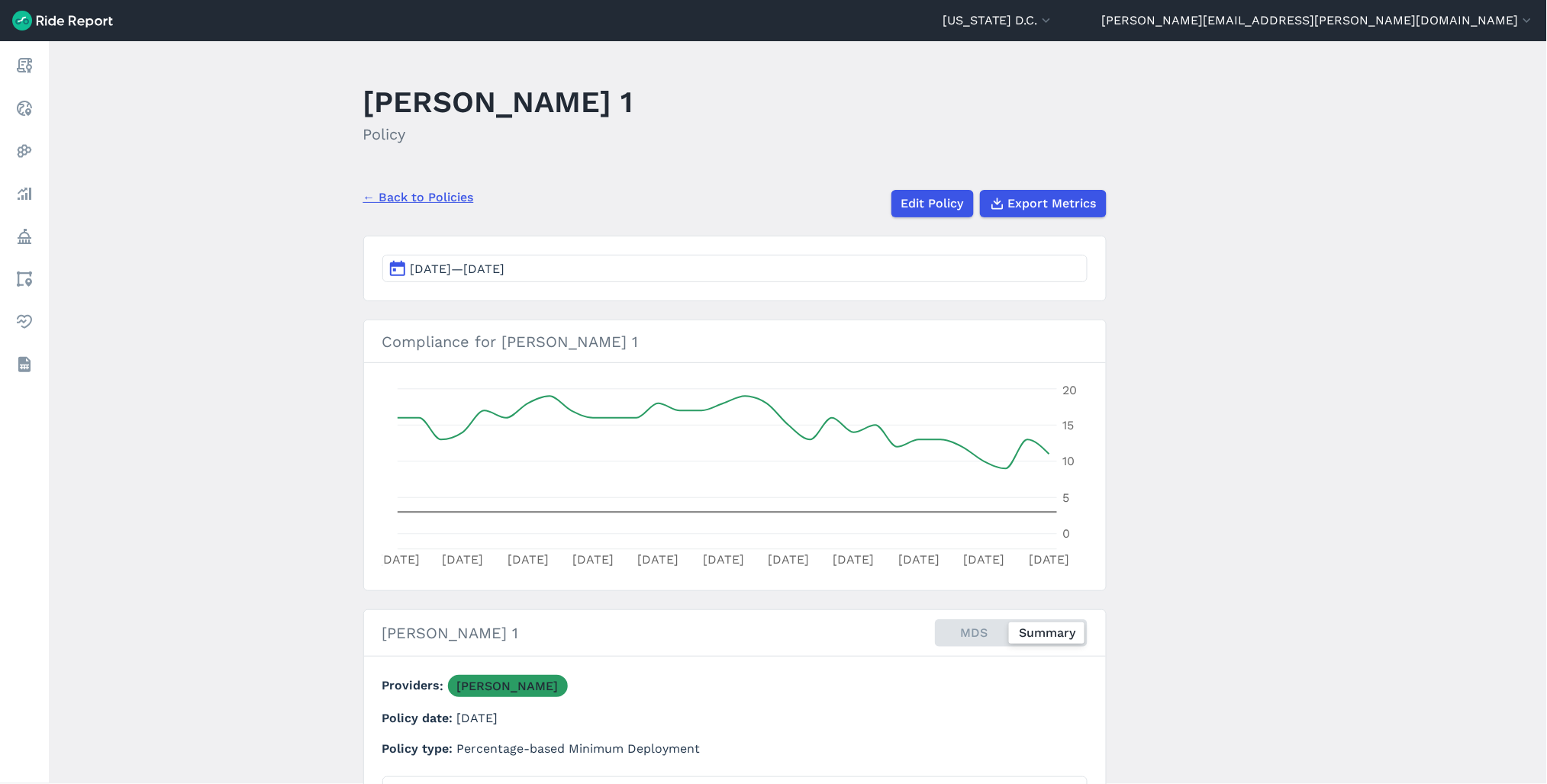
click at [423, 199] on link "← Back to Policies" at bounding box center [419, 197] width 111 height 18
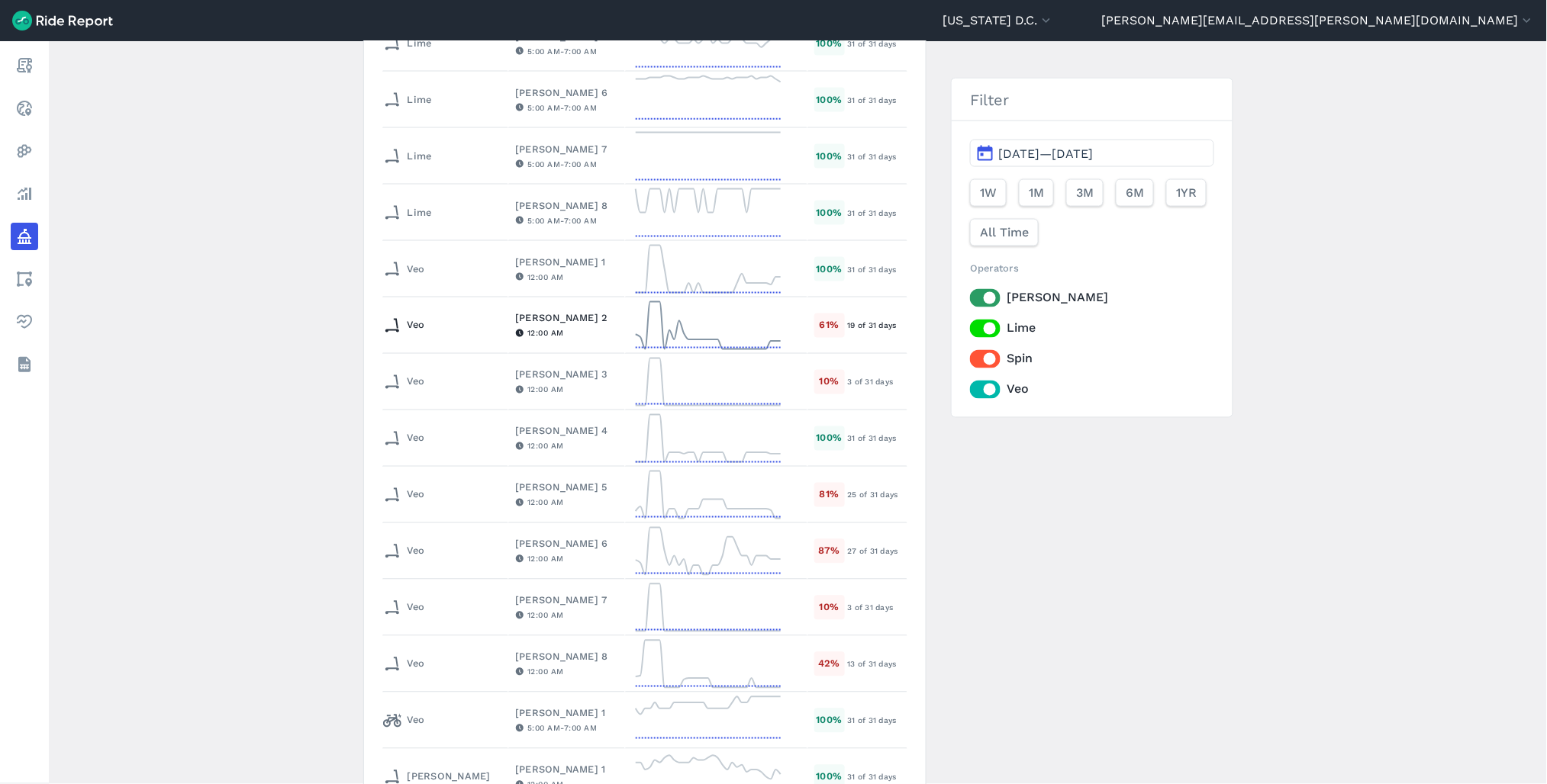
scroll to position [847, 0]
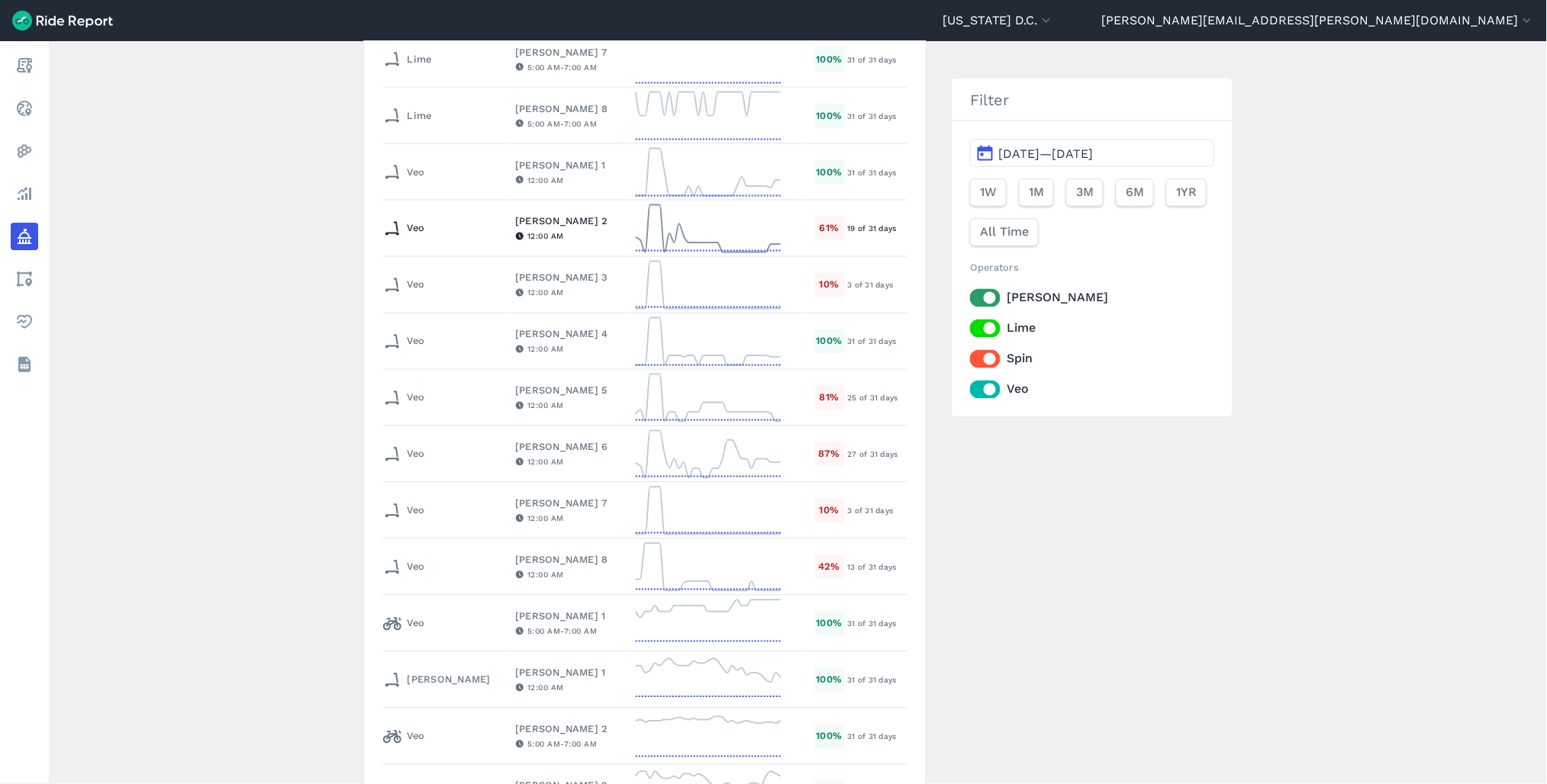
click at [515, 225] on div "[PERSON_NAME] 2" at bounding box center [567, 221] width 103 height 15
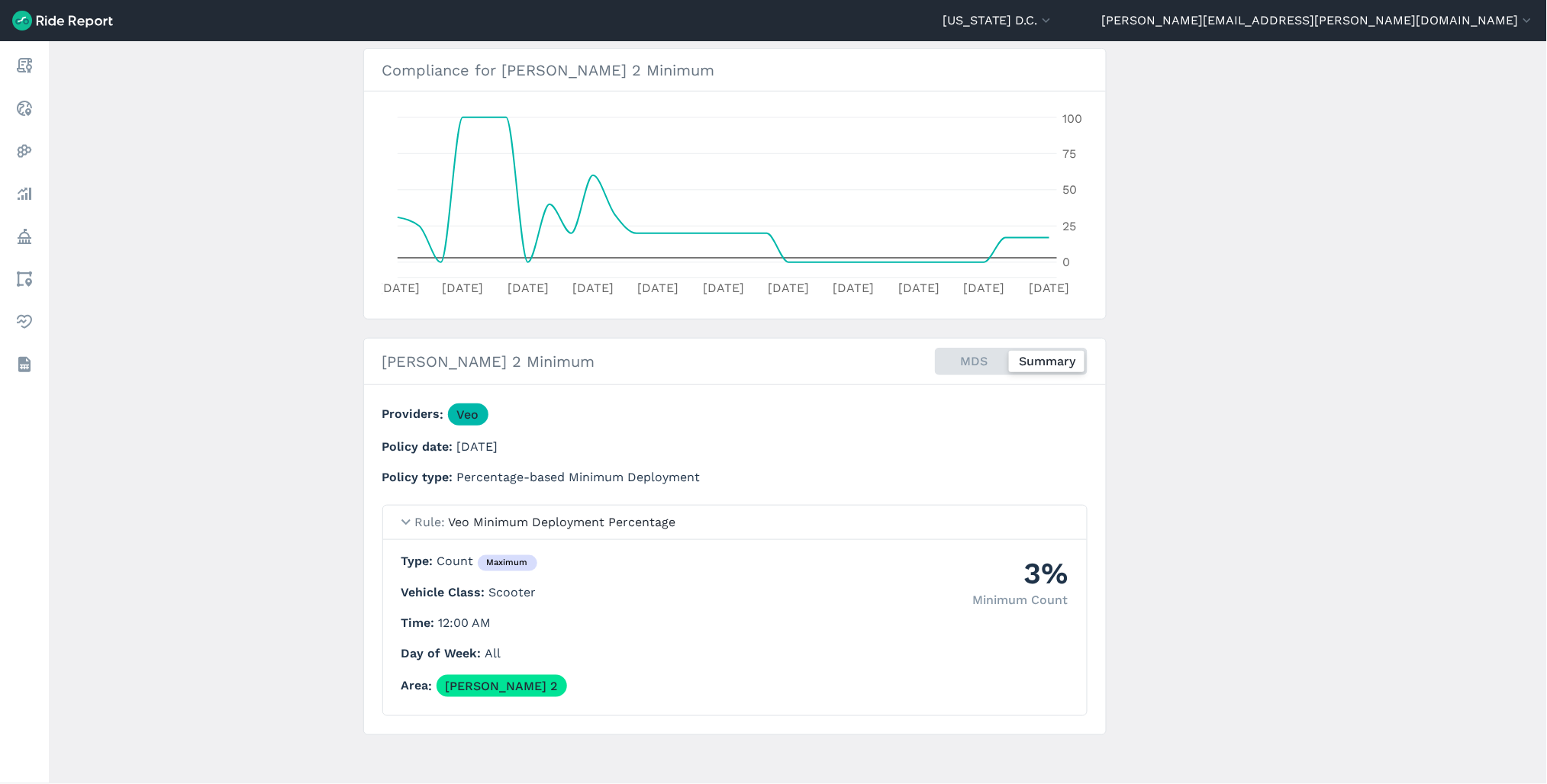
scroll to position [277, 0]
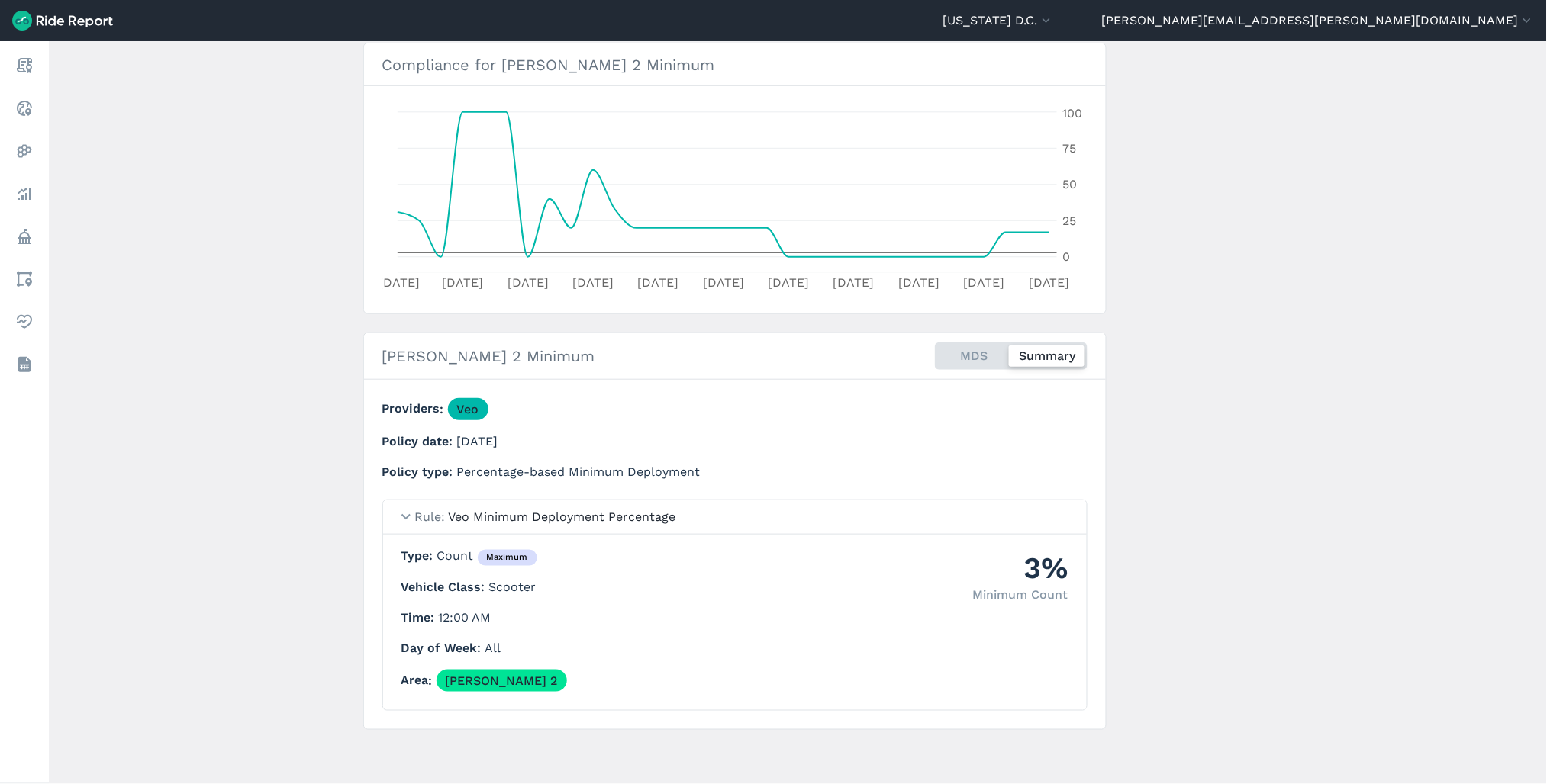
click at [970, 360] on div "MDS Summary" at bounding box center [1012, 356] width 153 height 28
click at [935, 352] on input "MDS Summary" at bounding box center [935, 347] width 0 height 10
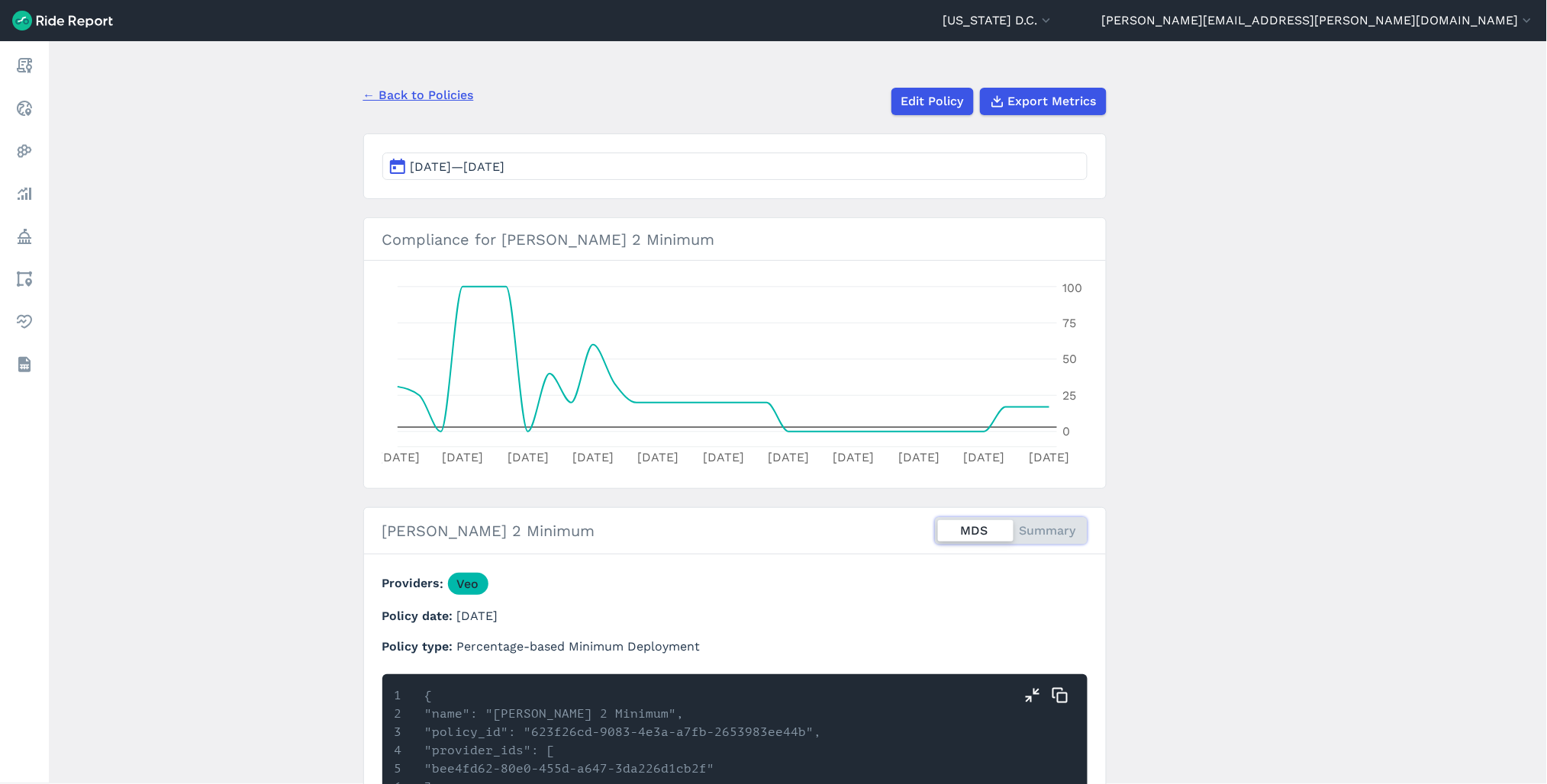
scroll to position [23, 0]
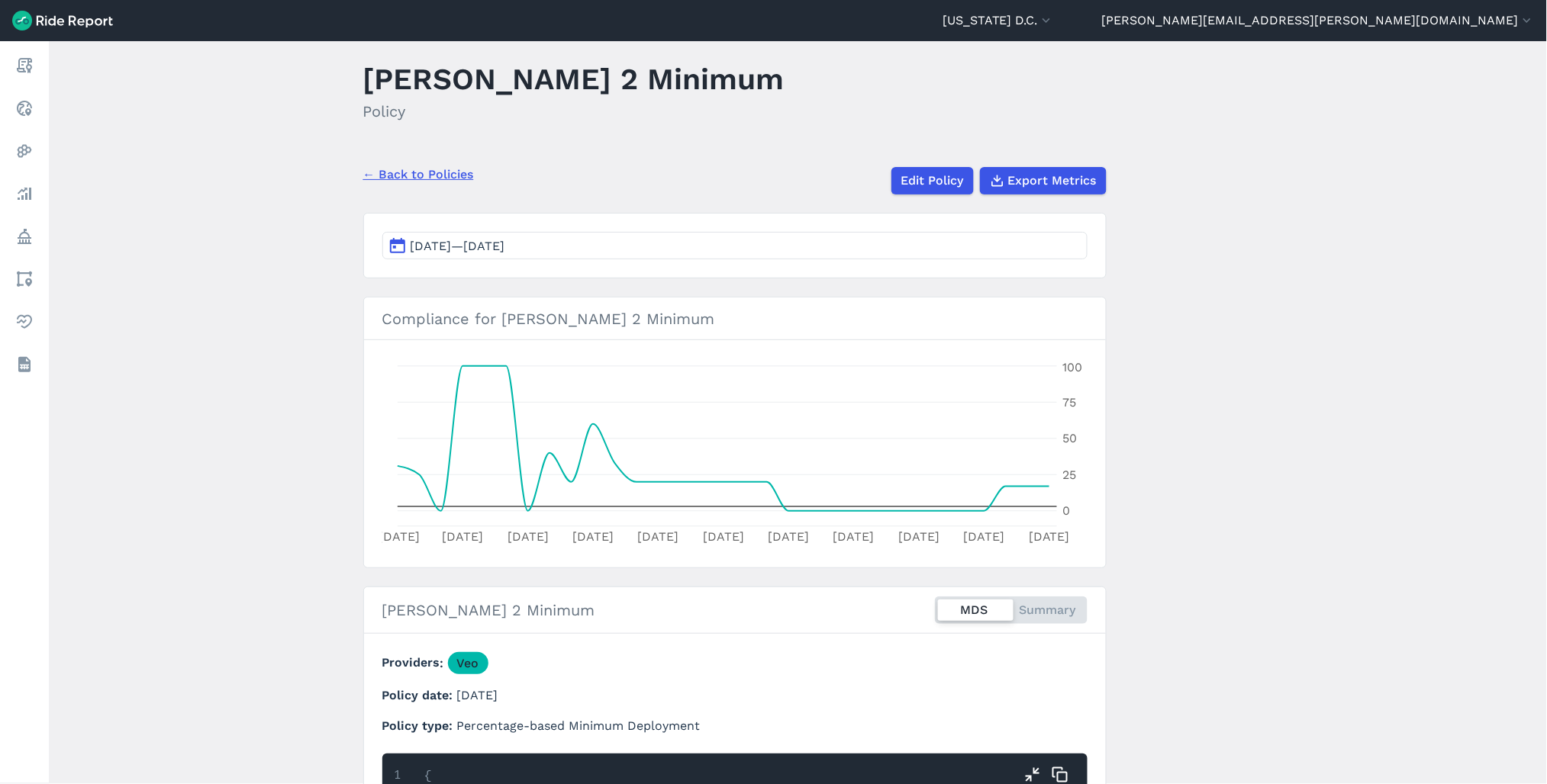
click at [441, 173] on link "← Back to Policies" at bounding box center [419, 174] width 111 height 18
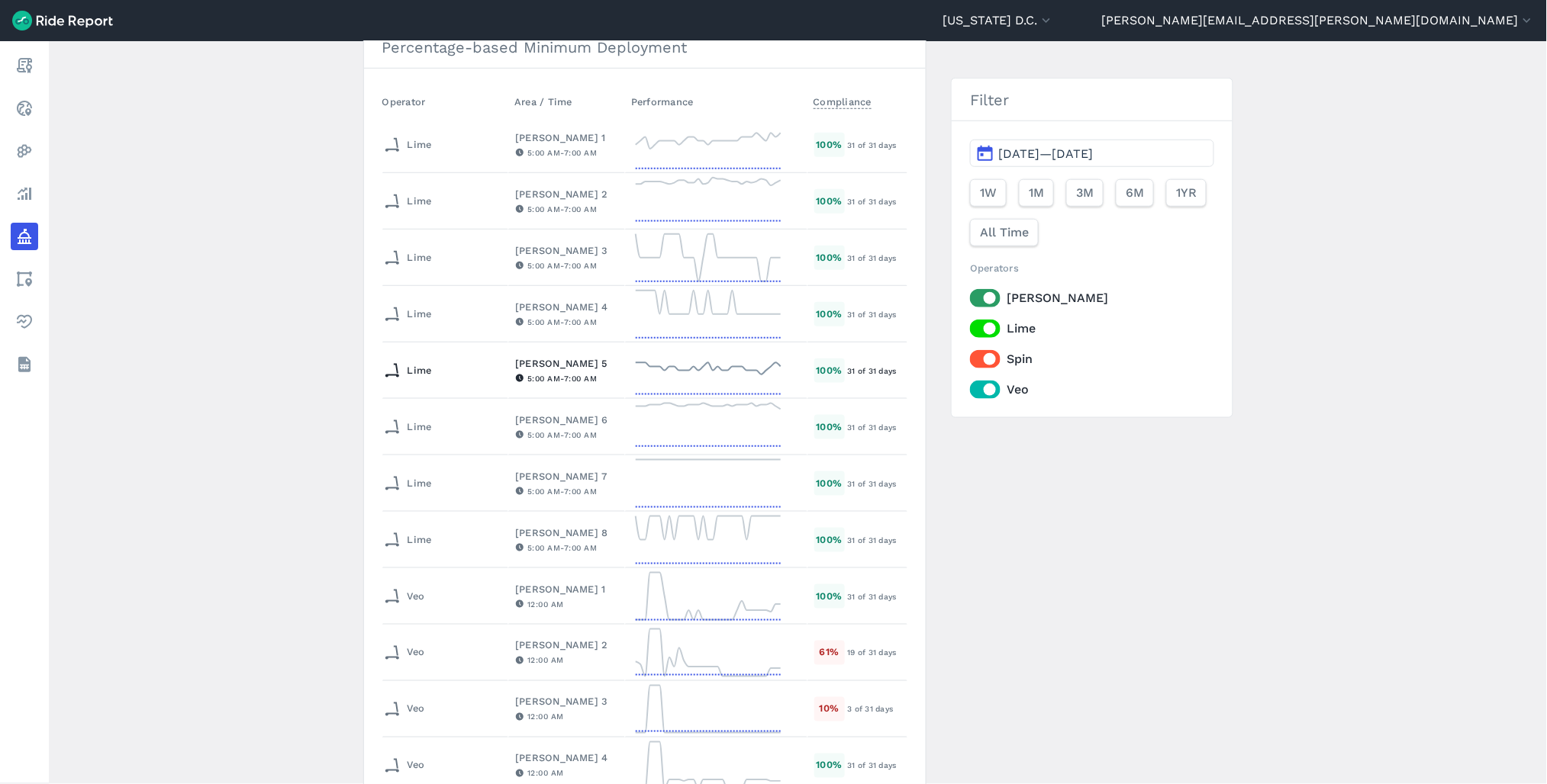
scroll to position [847, 0]
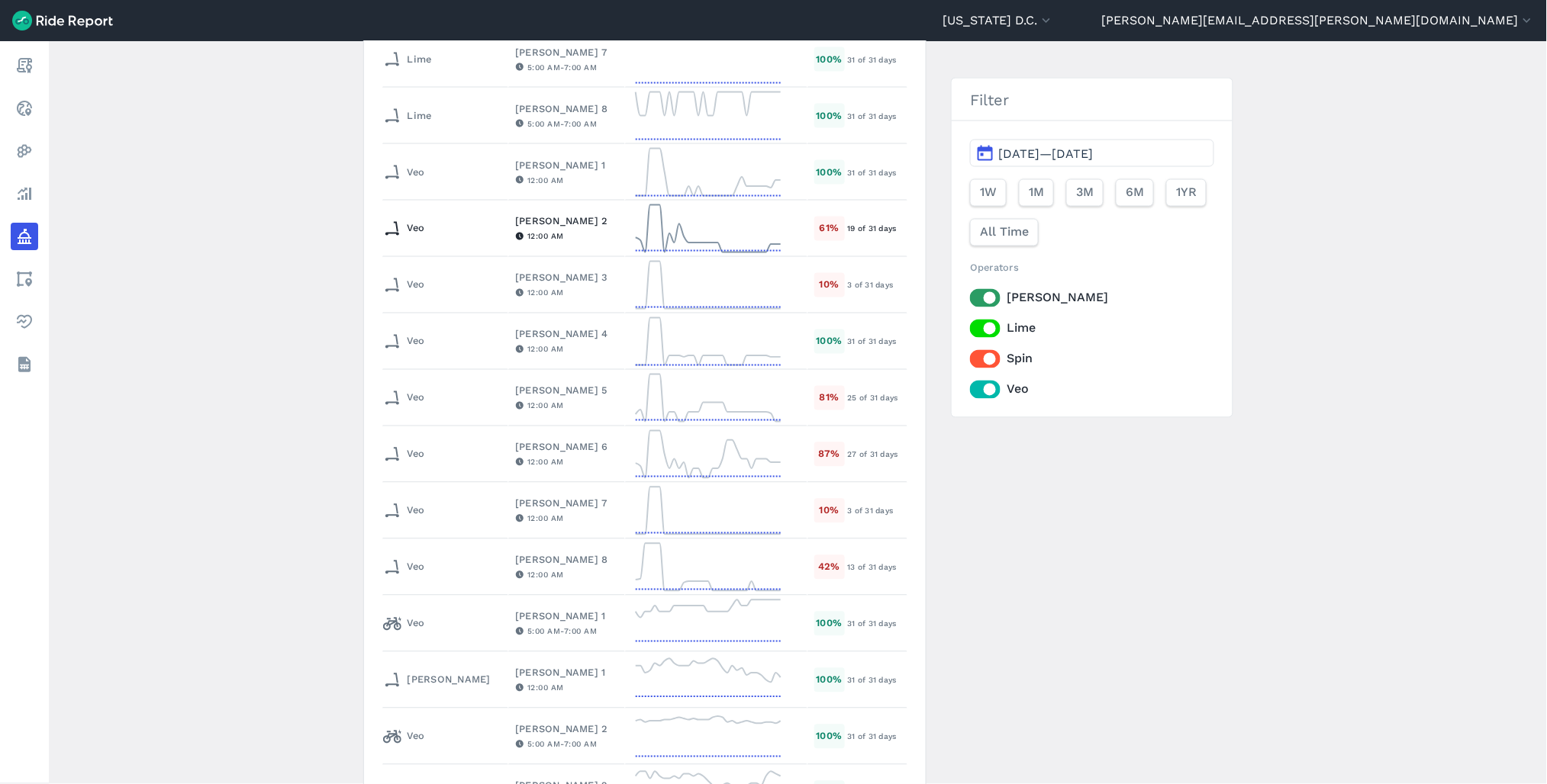
click at [515, 229] on div "[PERSON_NAME] 2" at bounding box center [567, 221] width 103 height 15
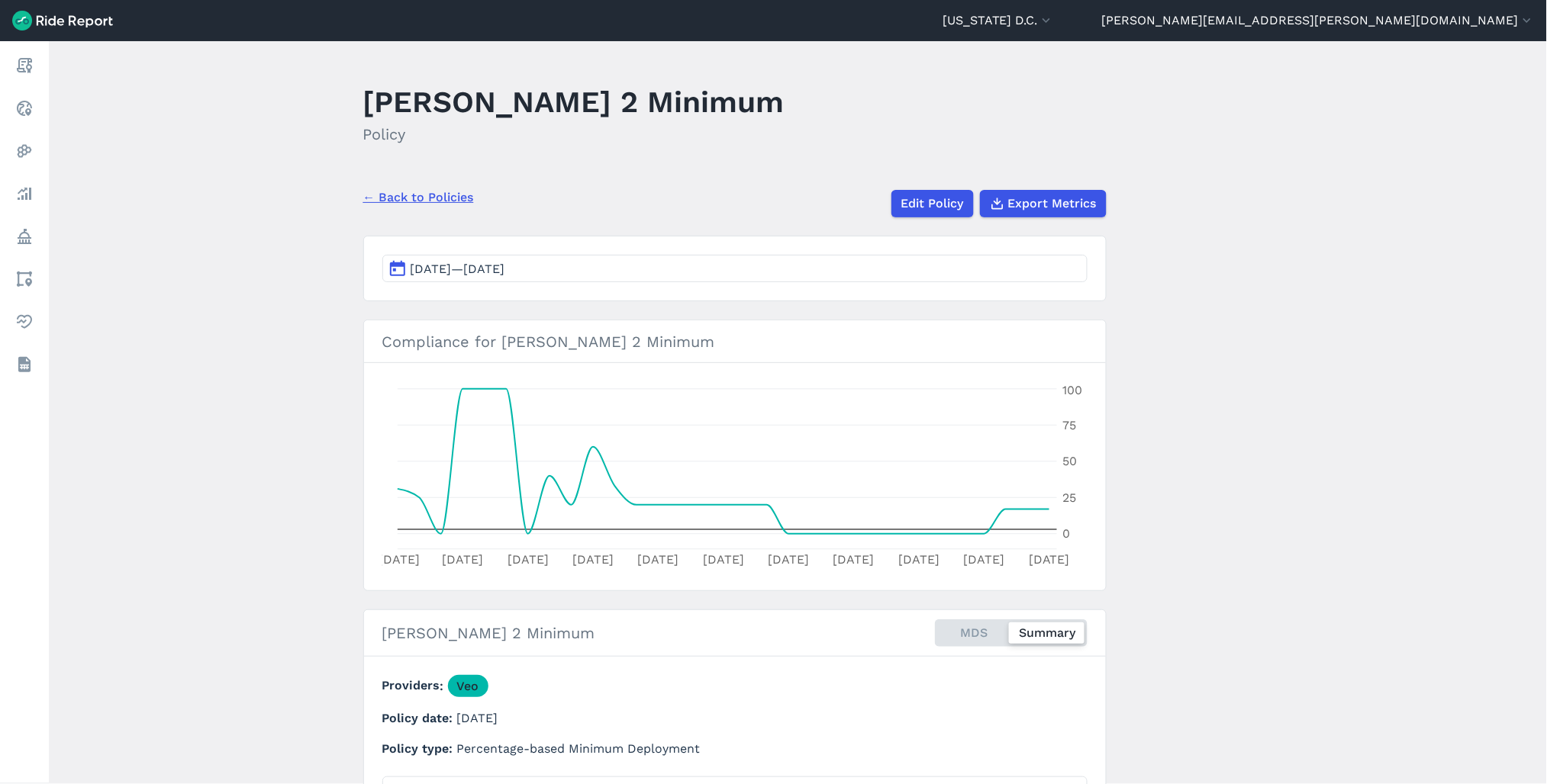
click at [422, 194] on link "← Back to Policies" at bounding box center [419, 197] width 111 height 18
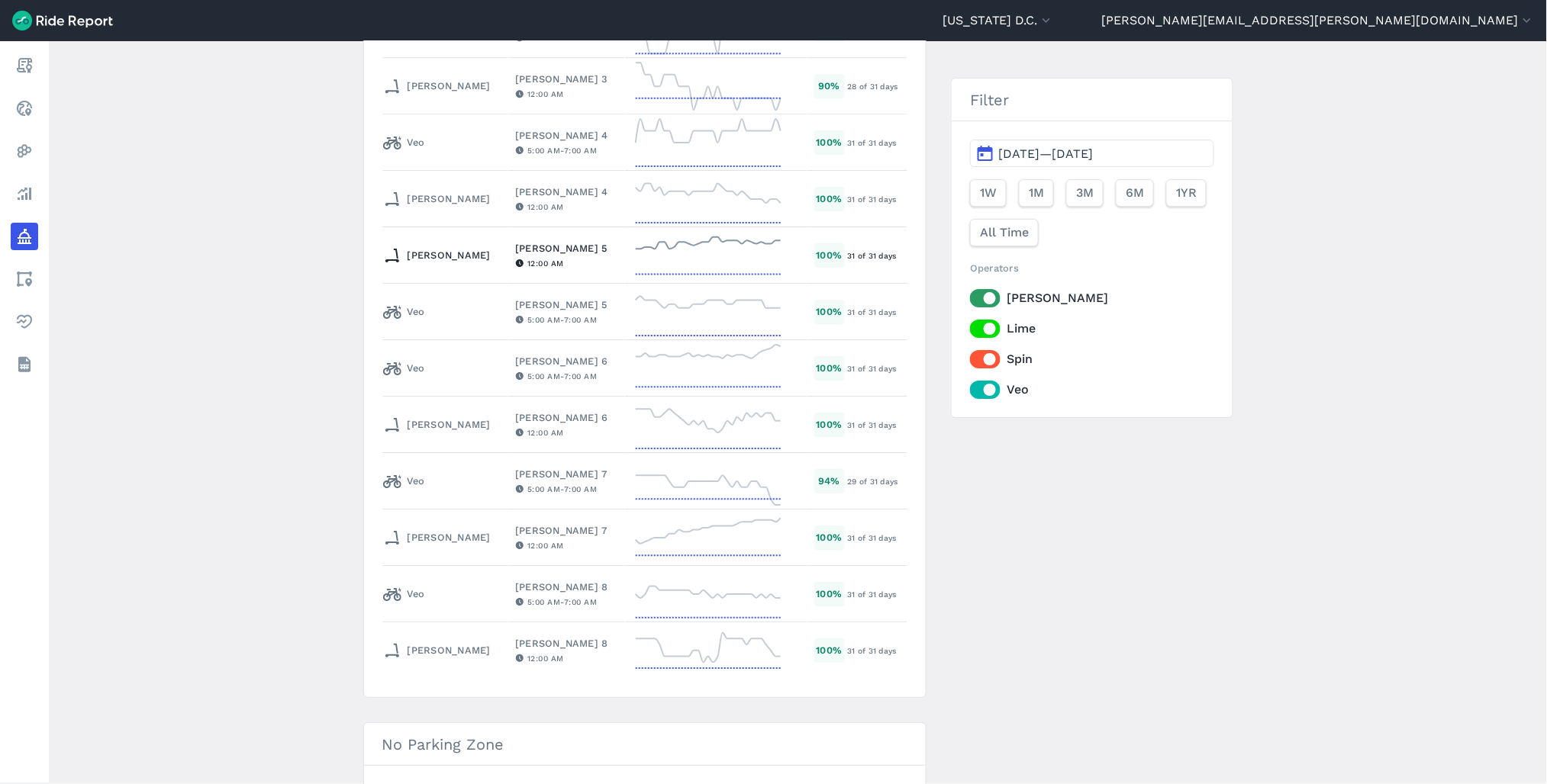
scroll to position [1695, 0]
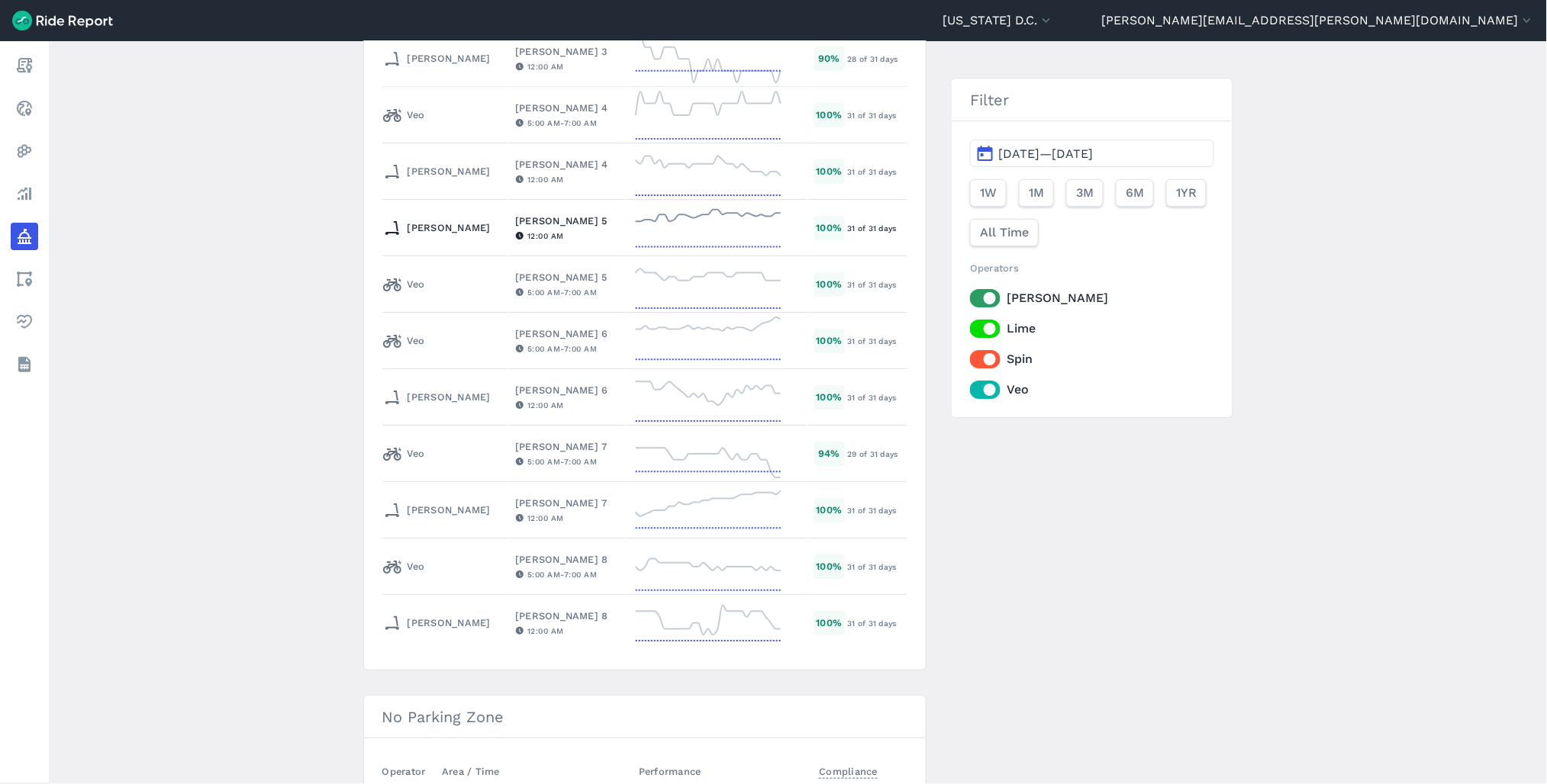
click at [625, 232] on td at bounding box center [716, 227] width 182 height 56
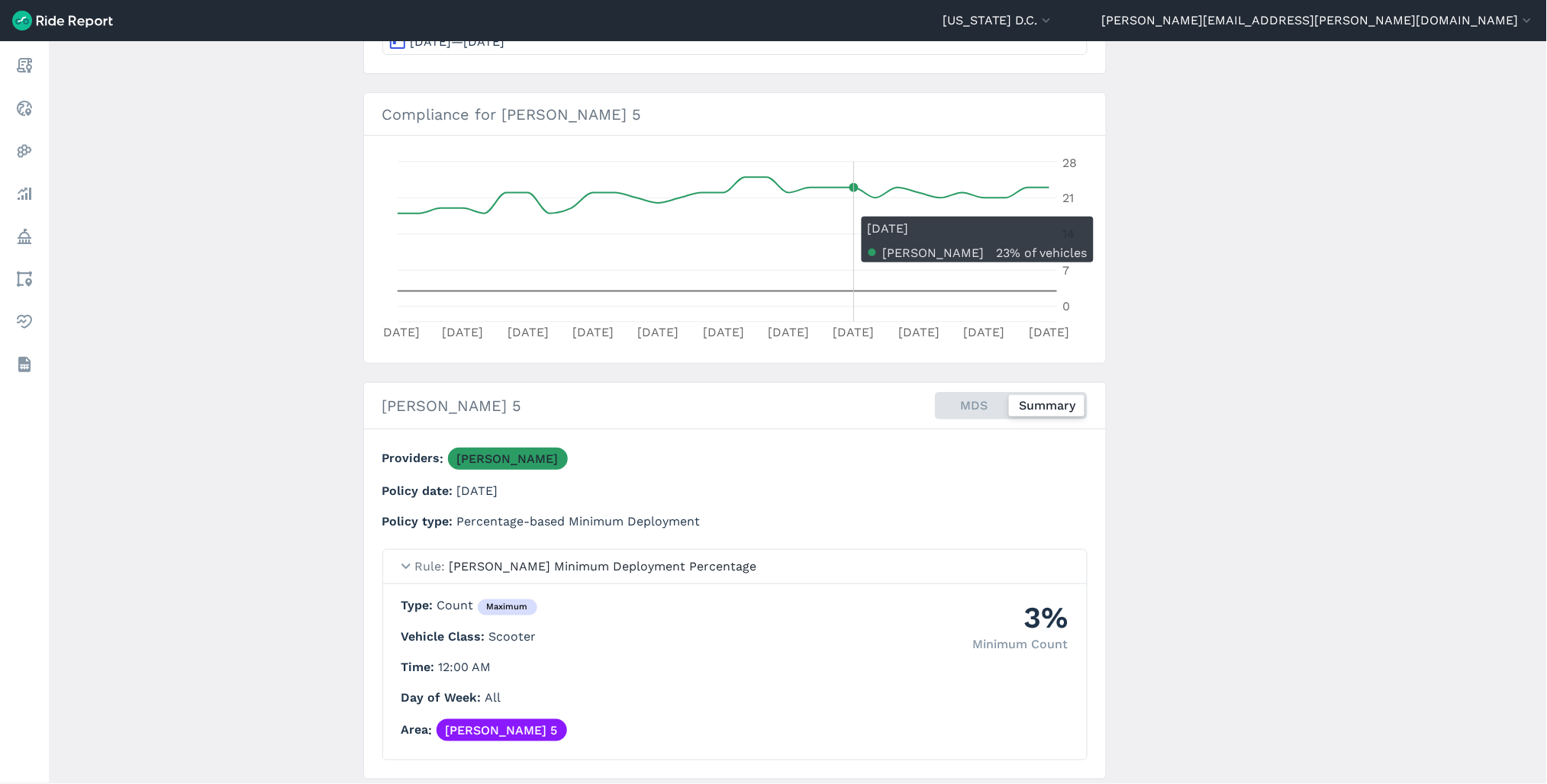
scroll to position [254, 0]
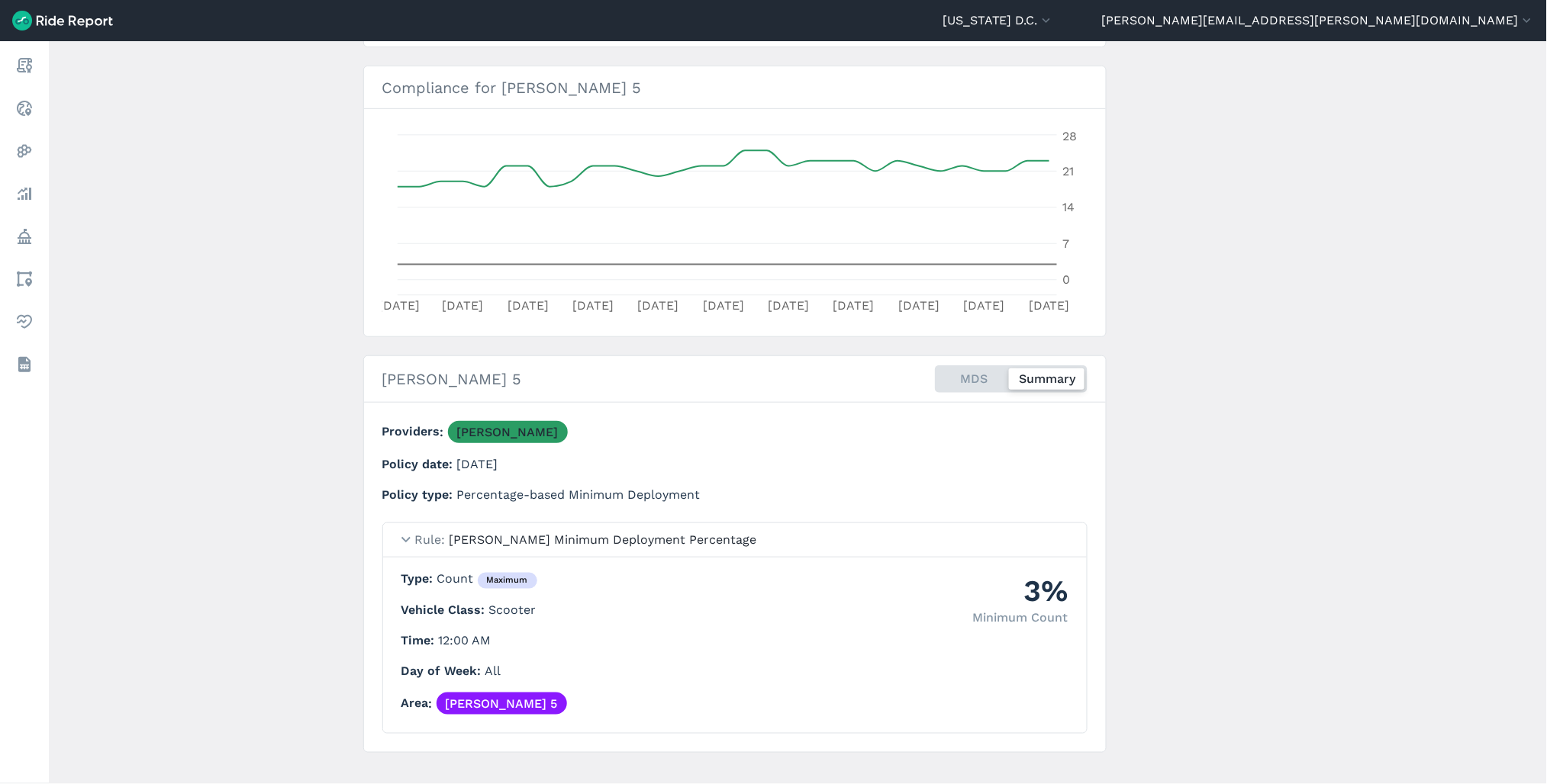
click at [987, 383] on div "MDS Summary" at bounding box center [1012, 379] width 153 height 28
click at [935, 376] on input "MDS Summary" at bounding box center [935, 369] width 0 height 10
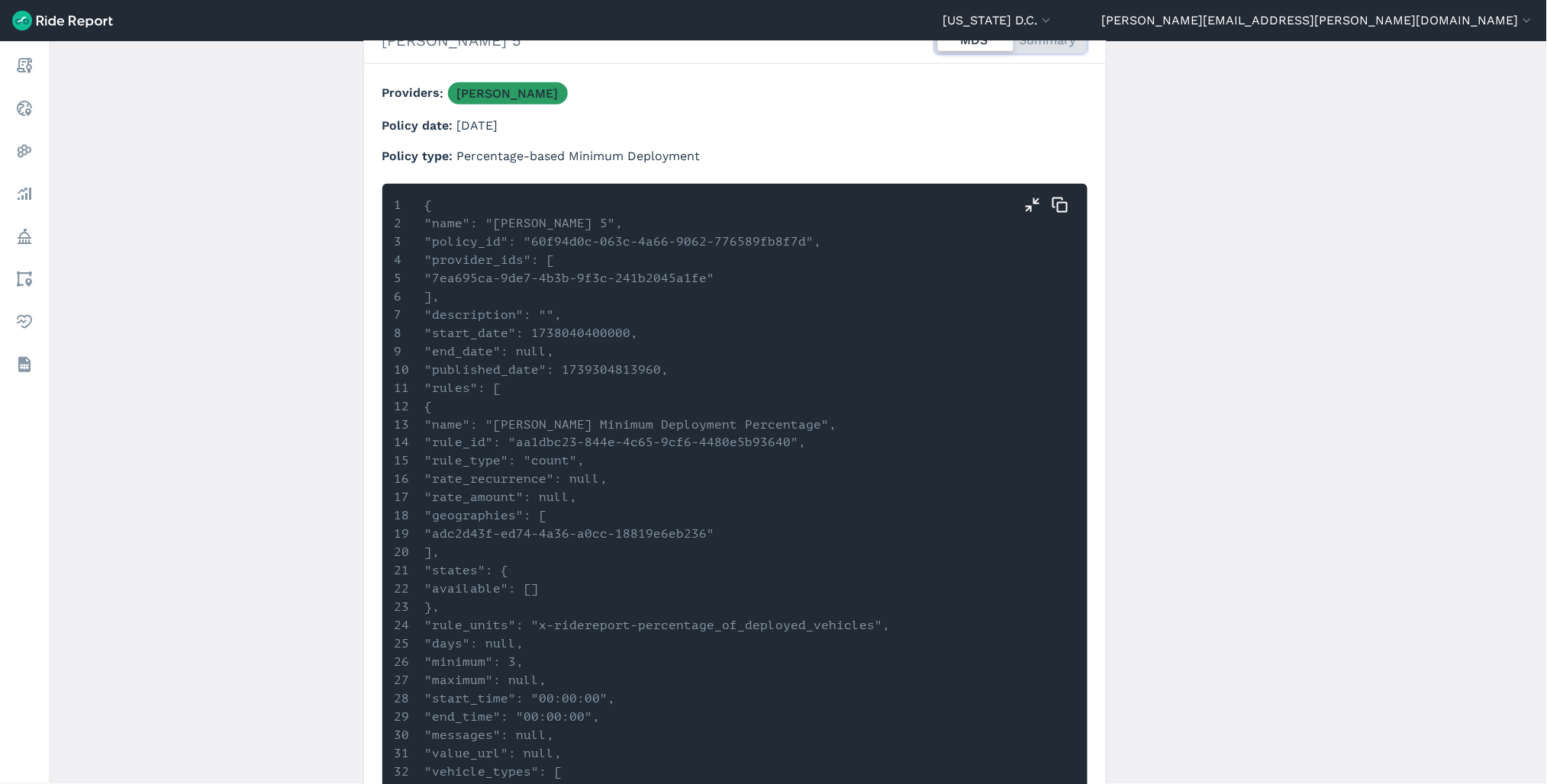
scroll to position [677, 0]
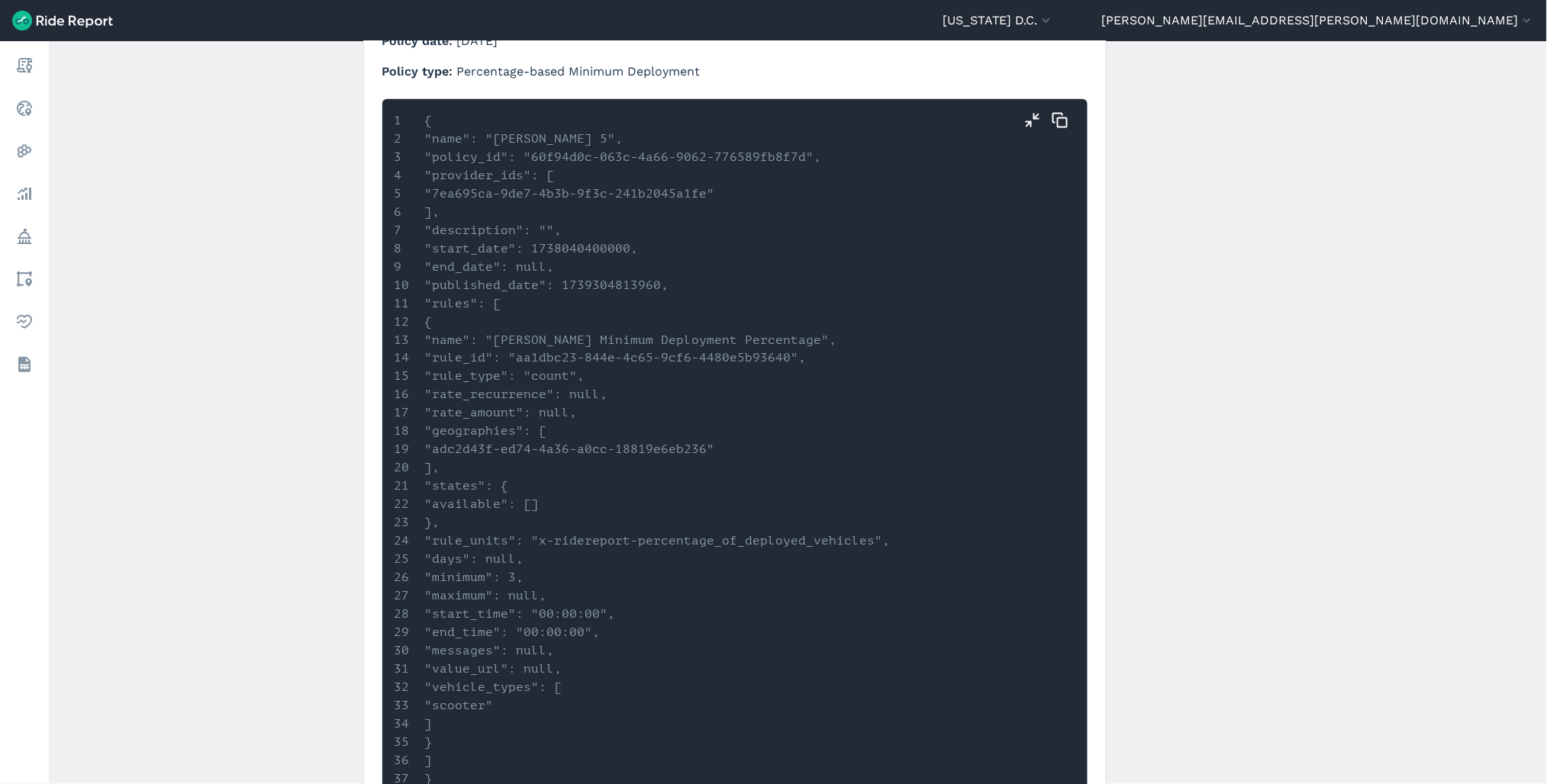
drag, startPoint x: 398, startPoint y: 557, endPoint x: 680, endPoint y: 726, distance: 328.8
click at [680, 726] on ol "{ "name": "[PERSON_NAME] 5", "policy_id": "60f94d0c-063c-4a66-9062-776589fb8f7d…" at bounding box center [735, 449] width 681 height 677
click at [235, 512] on main "[PERSON_NAME] 5 Policy ← Back to Policies Edit Policy Export Metrics [DATE]—[DA…" at bounding box center [797, 412] width 1498 height 743
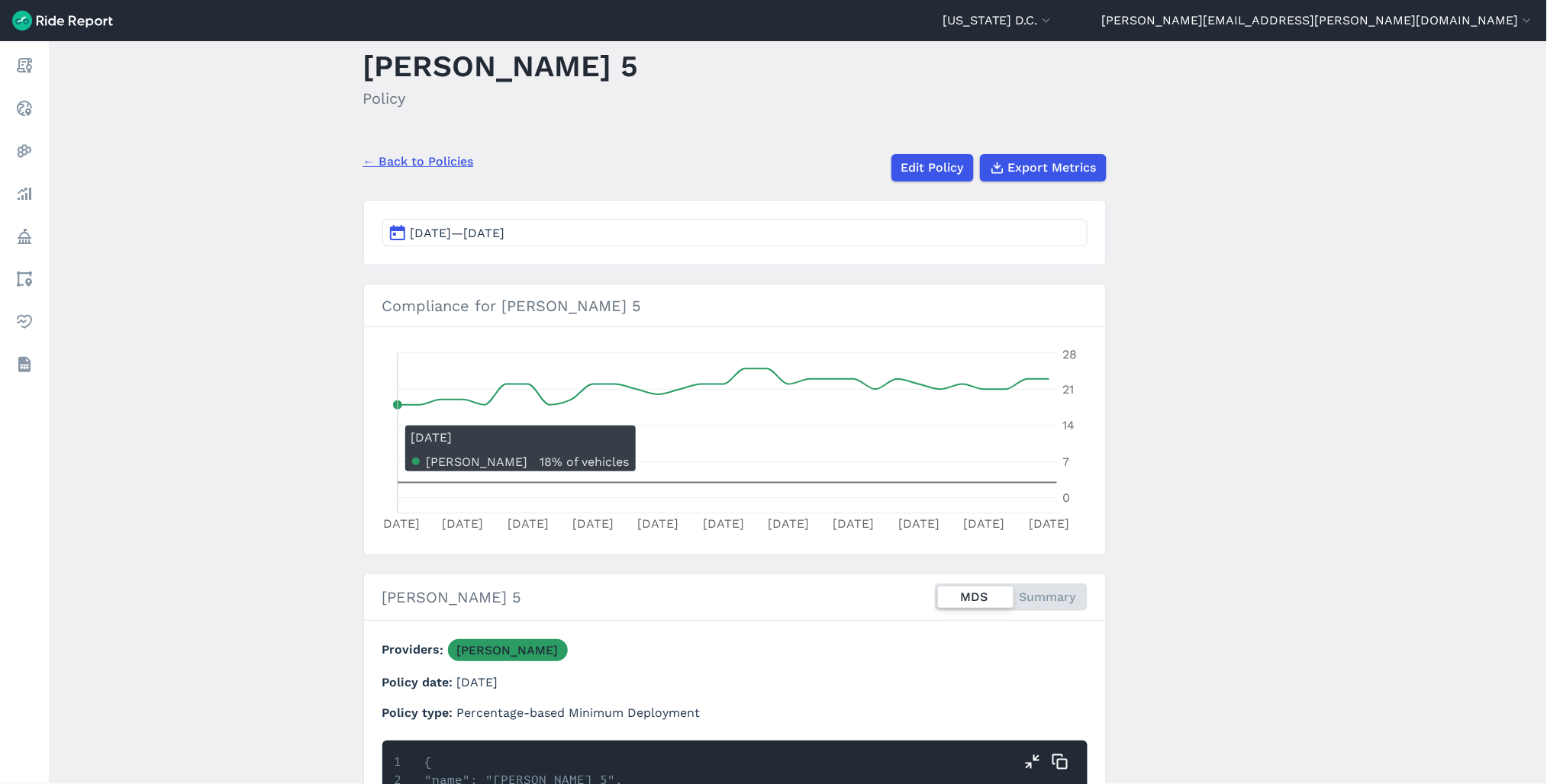
scroll to position [0, 0]
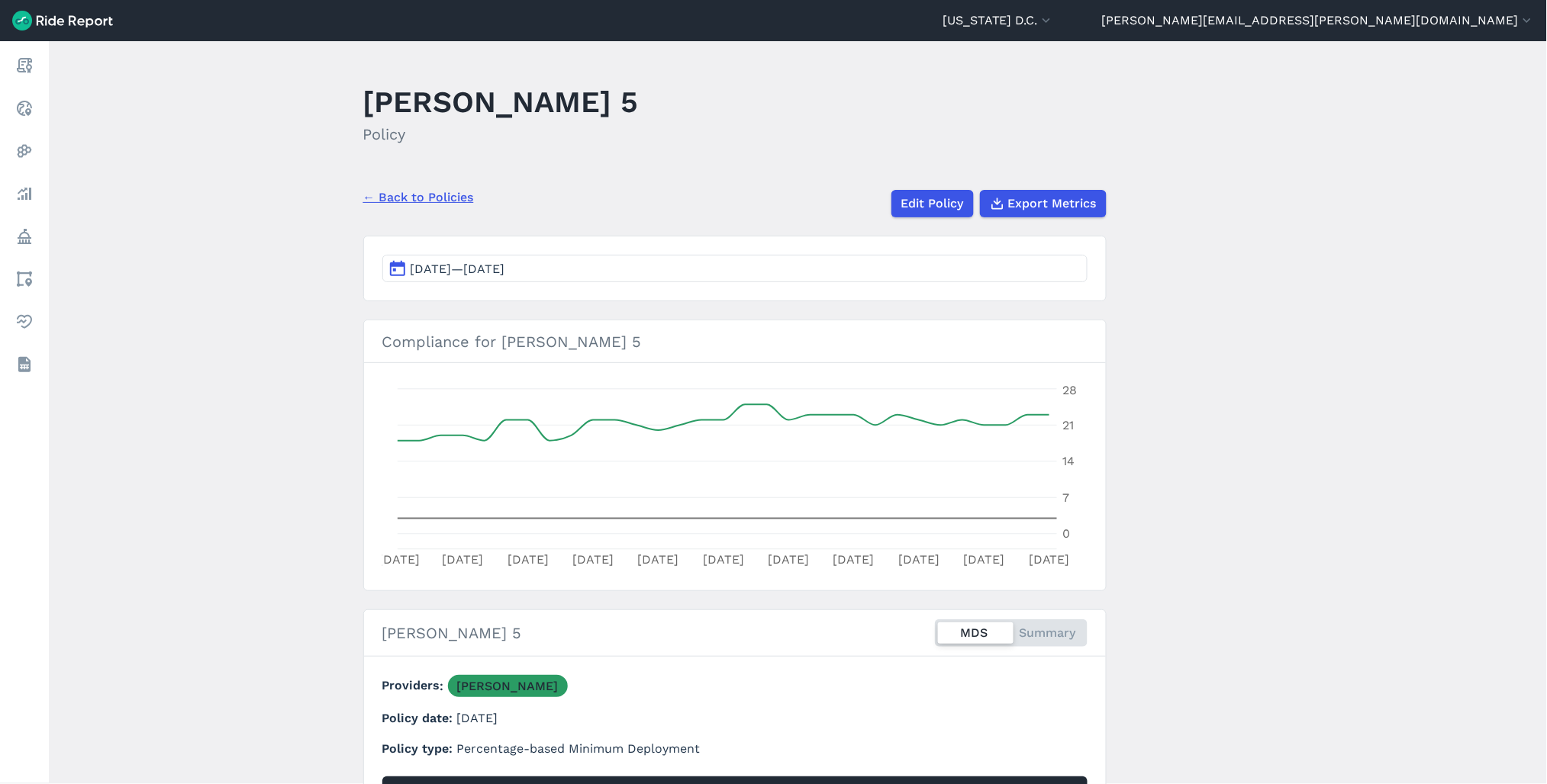
click at [431, 193] on link "← Back to Policies" at bounding box center [419, 197] width 111 height 18
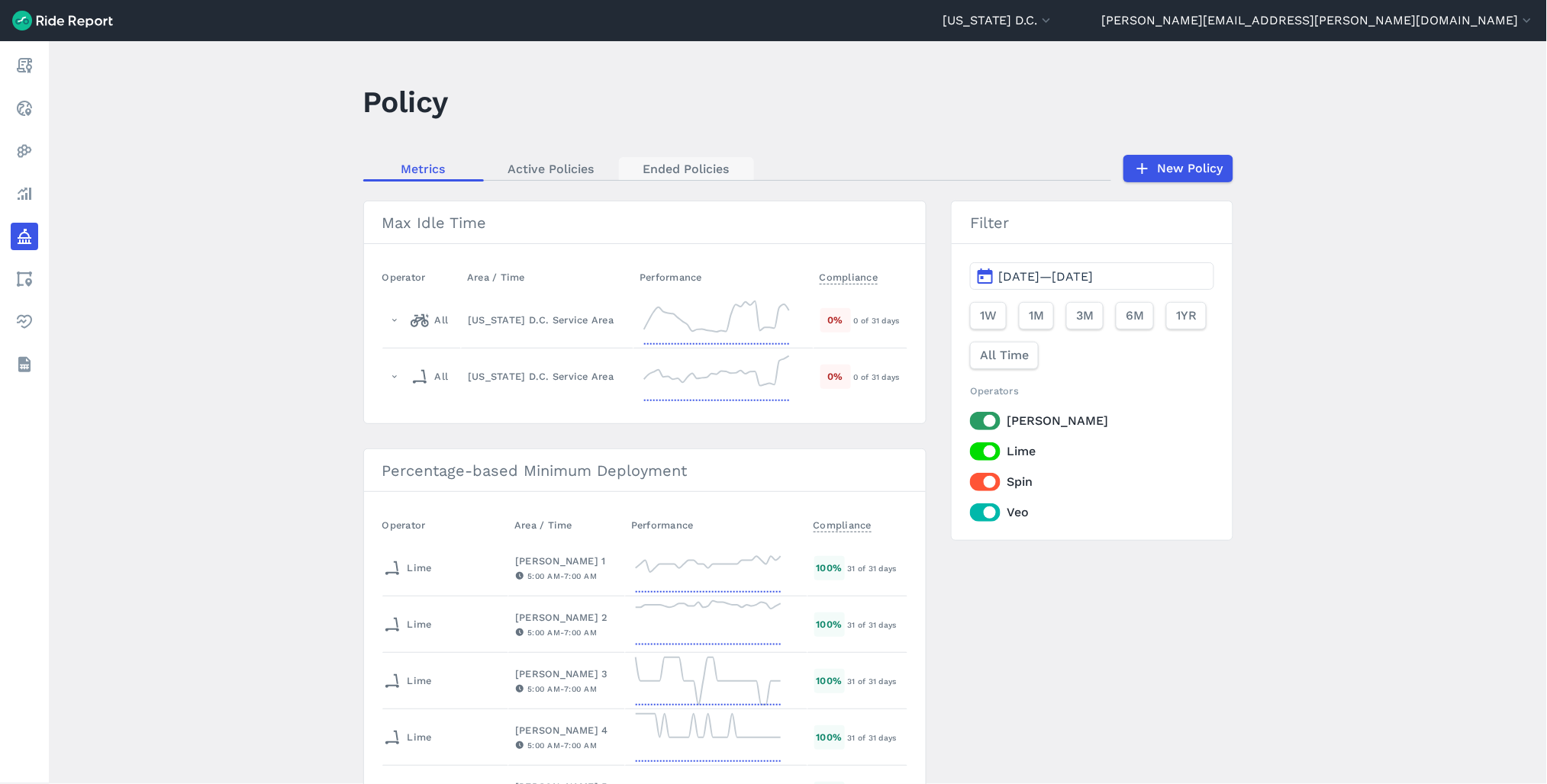
click at [672, 175] on link "Ended Policies" at bounding box center [686, 168] width 135 height 23
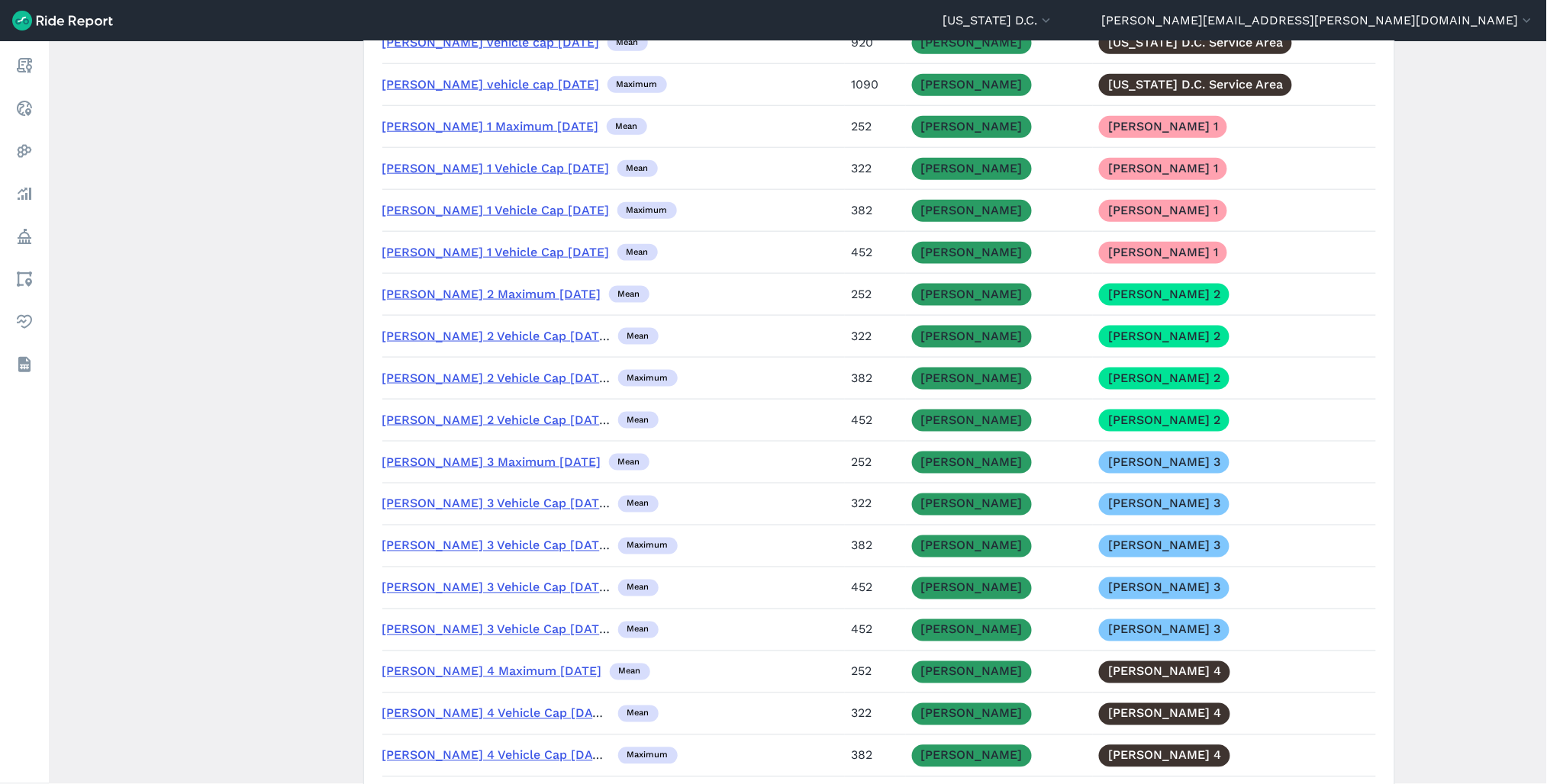
scroll to position [4492, 0]
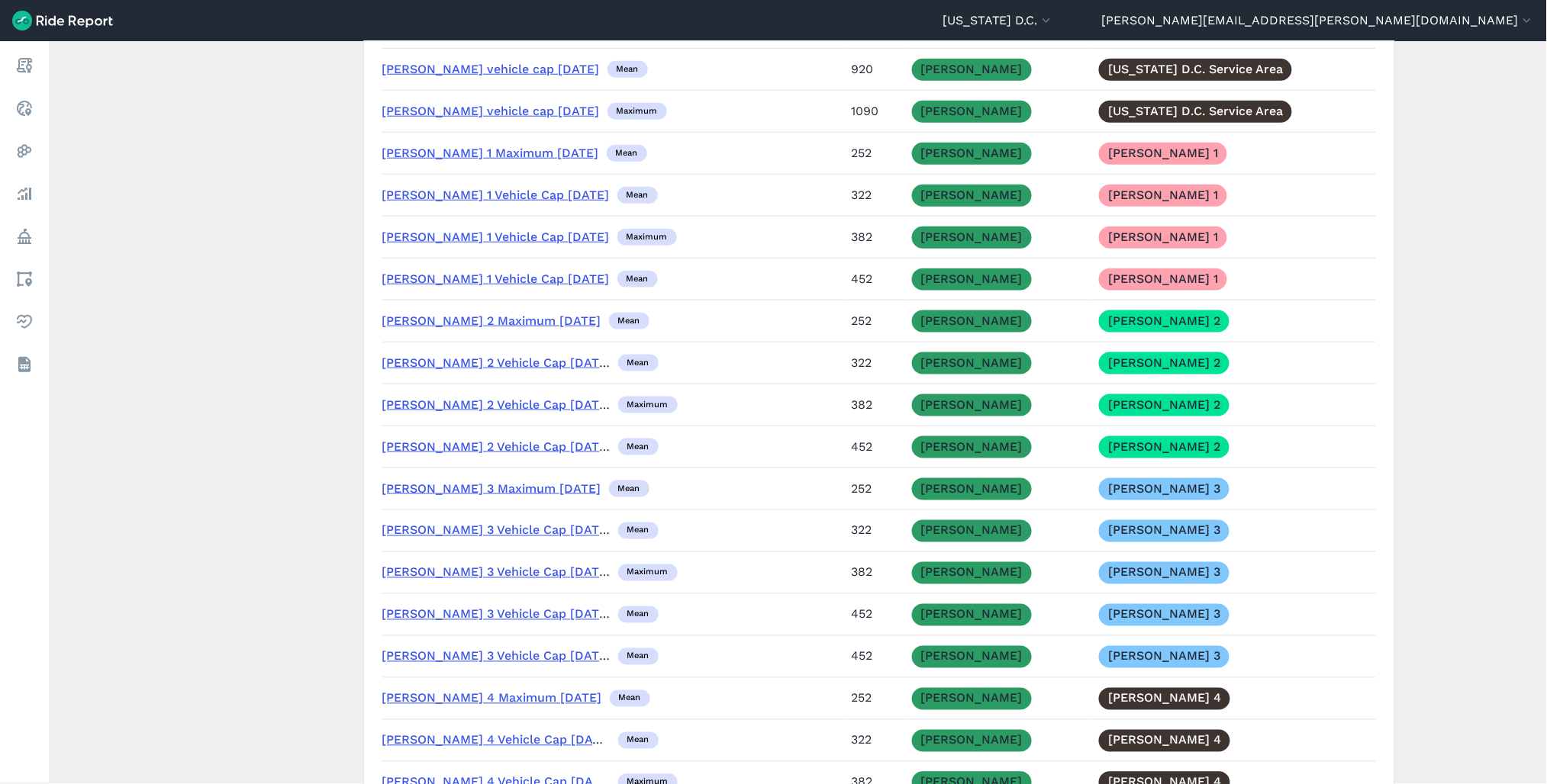
click at [428, 35] on link "[PERSON_NAME] Vehicle Cap" at bounding box center [469, 27] width 174 height 15
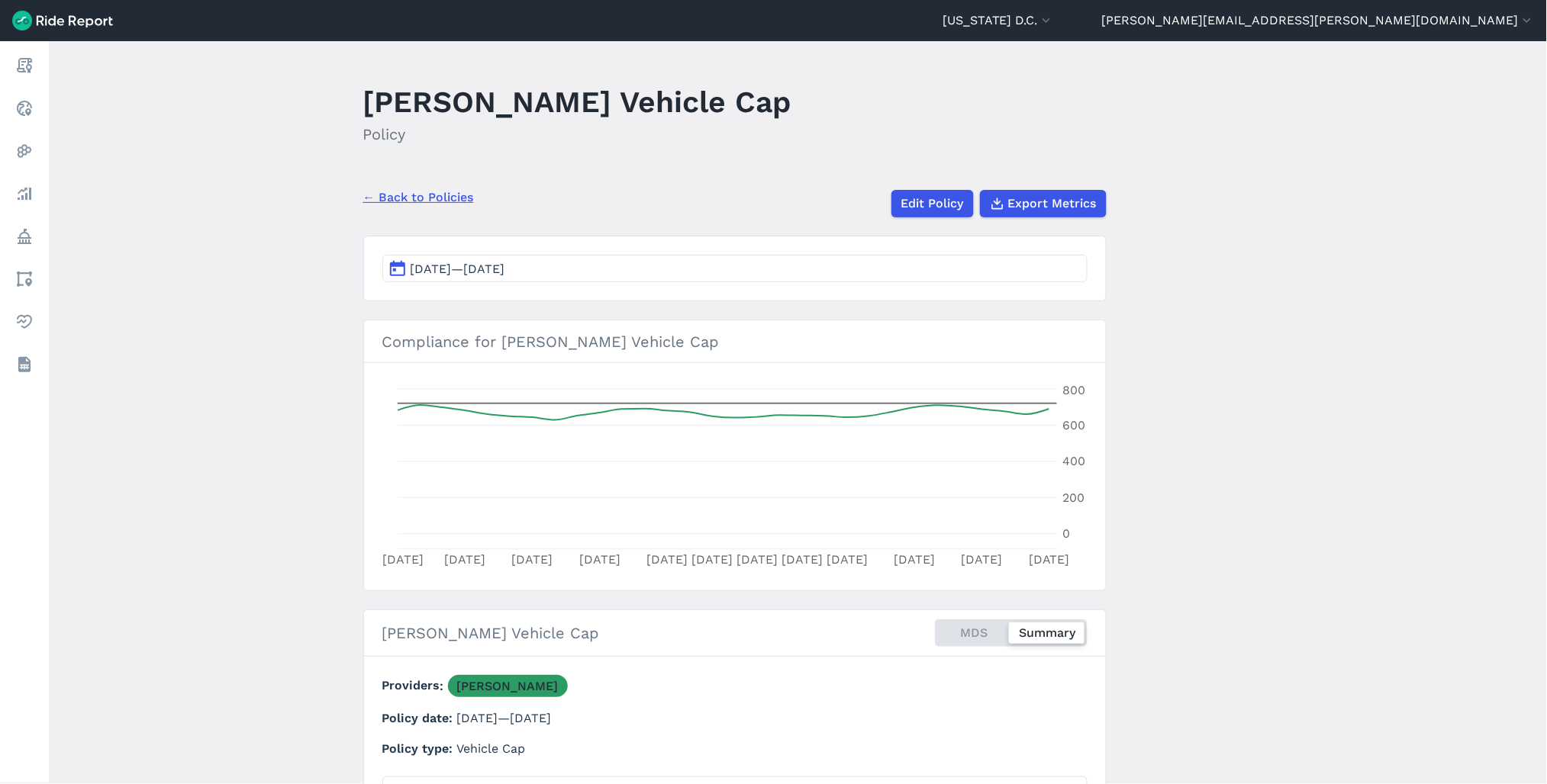
click at [578, 271] on button "[DATE]—[DATE]" at bounding box center [735, 269] width 705 height 28
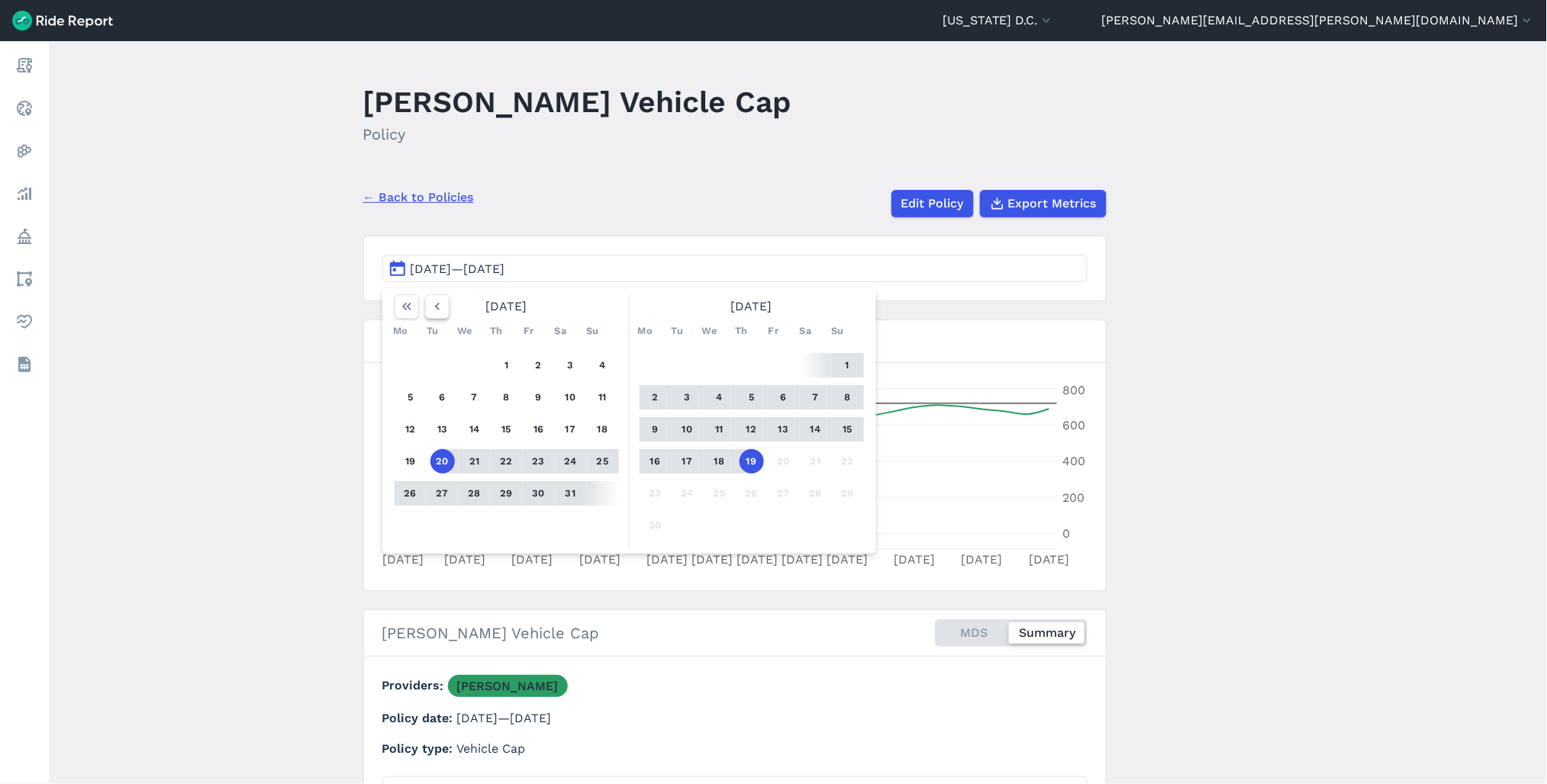
click at [432, 305] on icon "button" at bounding box center [437, 307] width 16 height 16
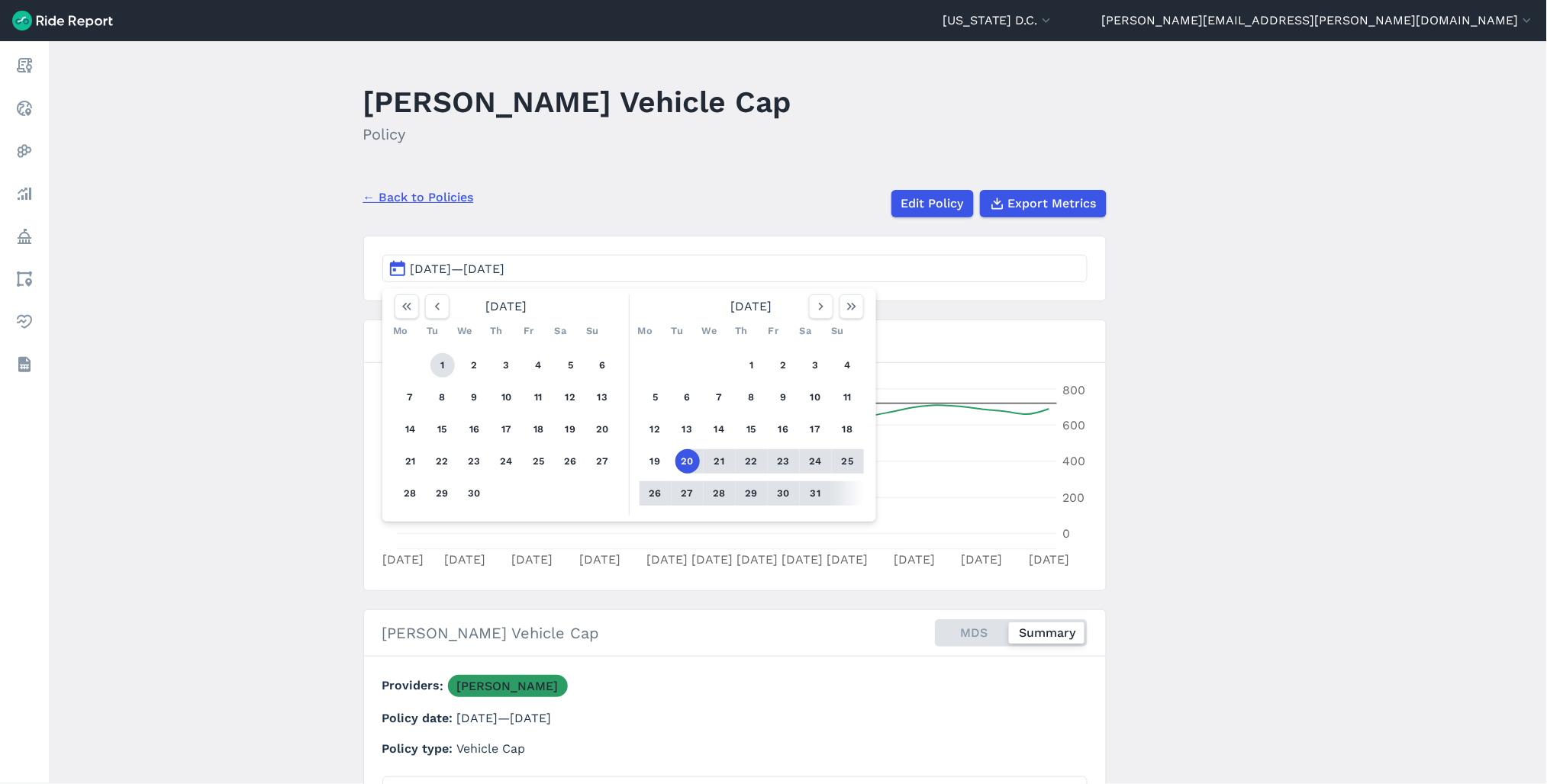
click at [443, 356] on button "1" at bounding box center [442, 365] width 24 height 24
click at [824, 306] on icon "button" at bounding box center [822, 307] width 16 height 16
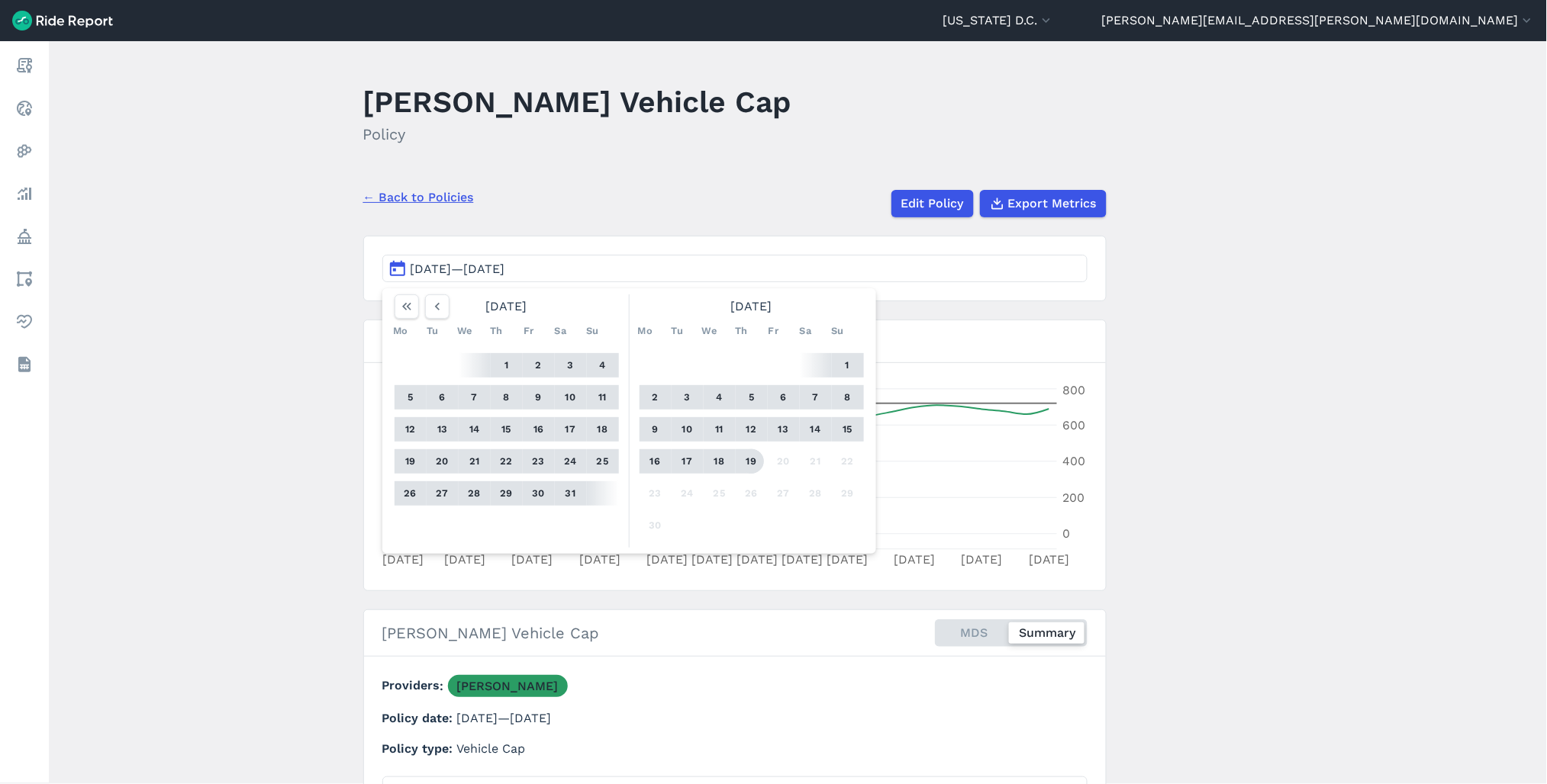
click at [751, 466] on button "19" at bounding box center [751, 461] width 24 height 24
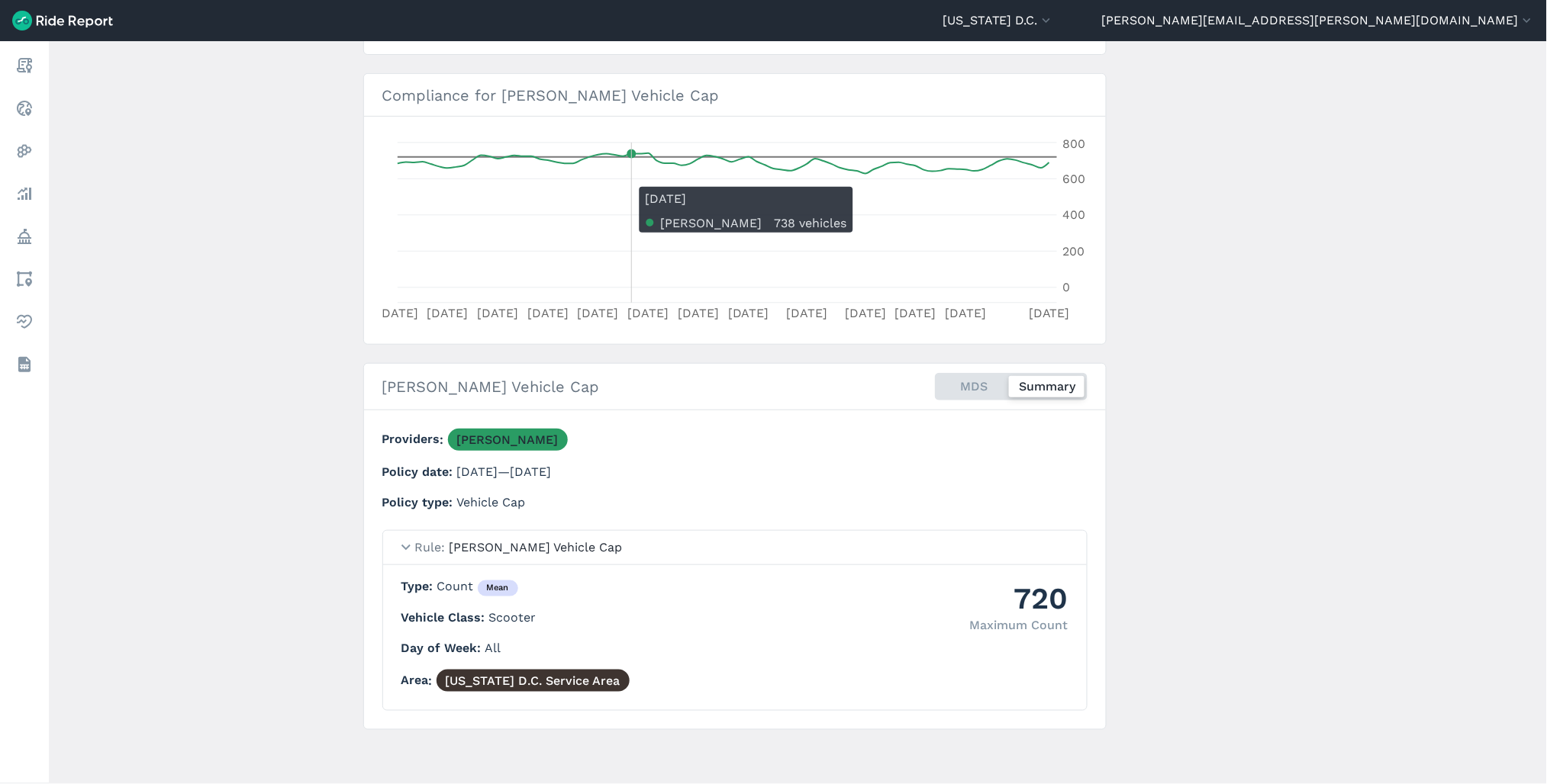
scroll to position [77, 0]
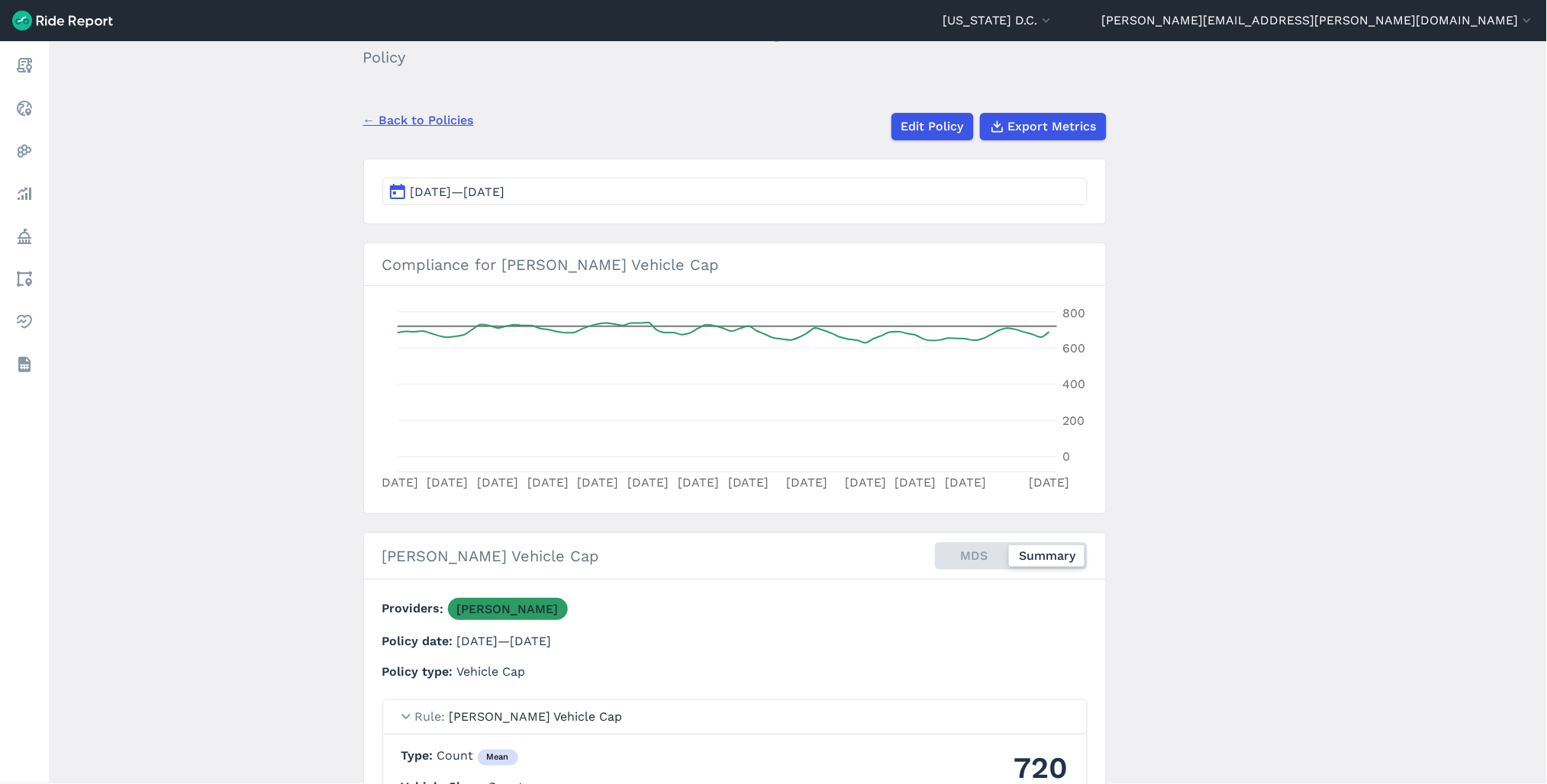
click at [659, 195] on button "[DATE]—[DATE]" at bounding box center [735, 192] width 705 height 28
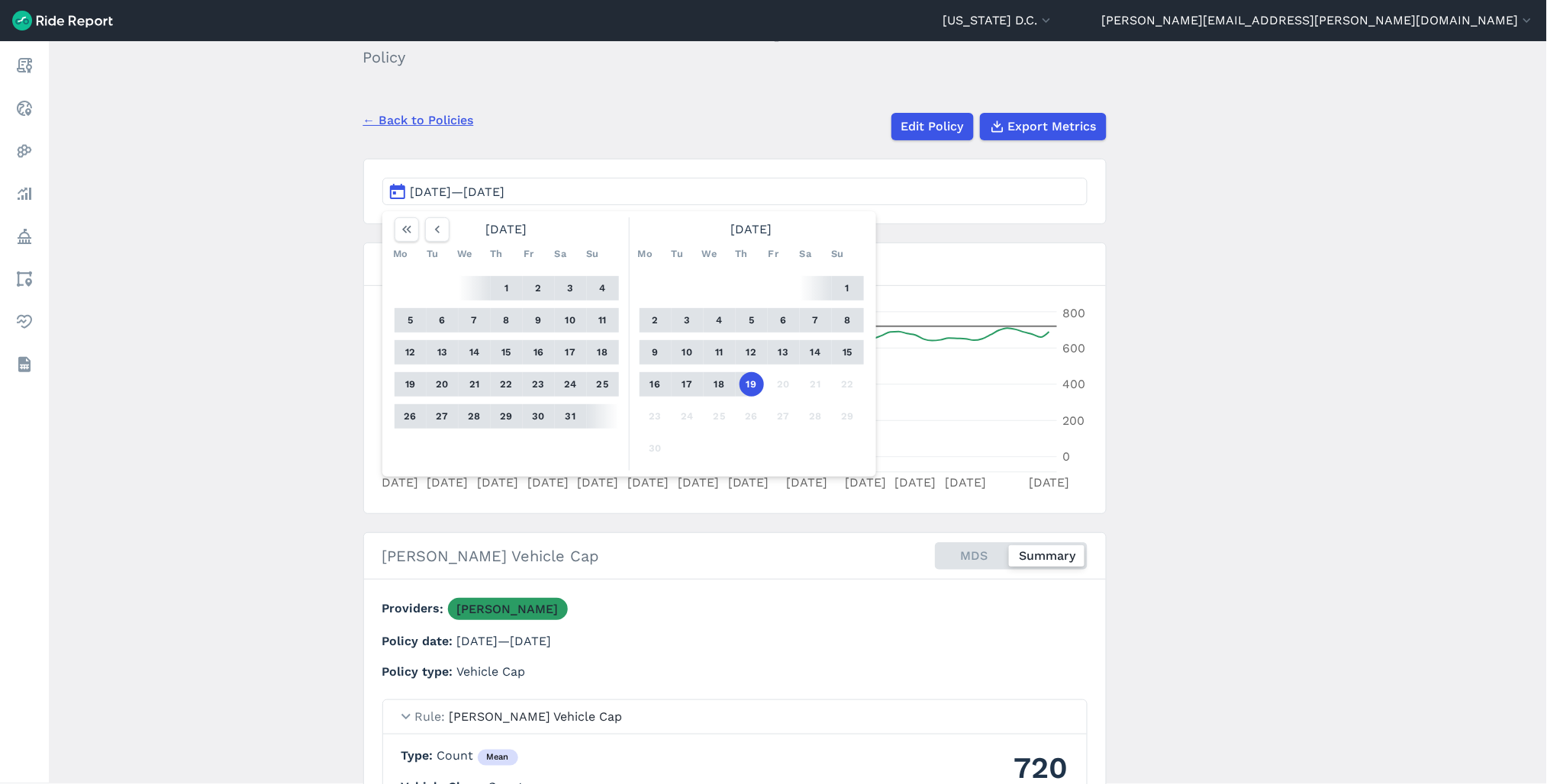
click at [1283, 389] on main "[PERSON_NAME] Vehicle Cap Policy ← Back to Policies Edit Policy Export Metrics …" at bounding box center [797, 412] width 1498 height 743
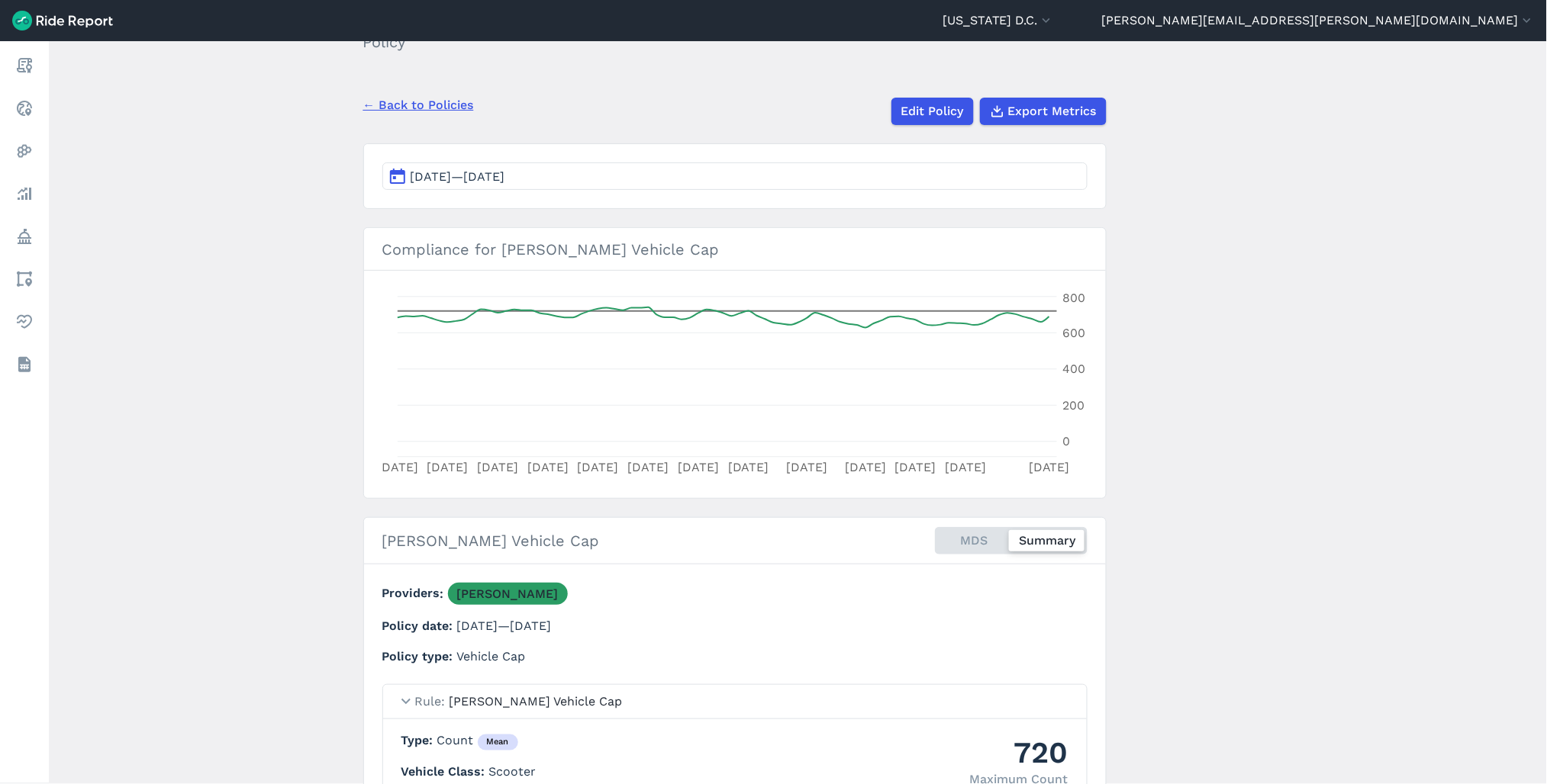
scroll to position [0, 0]
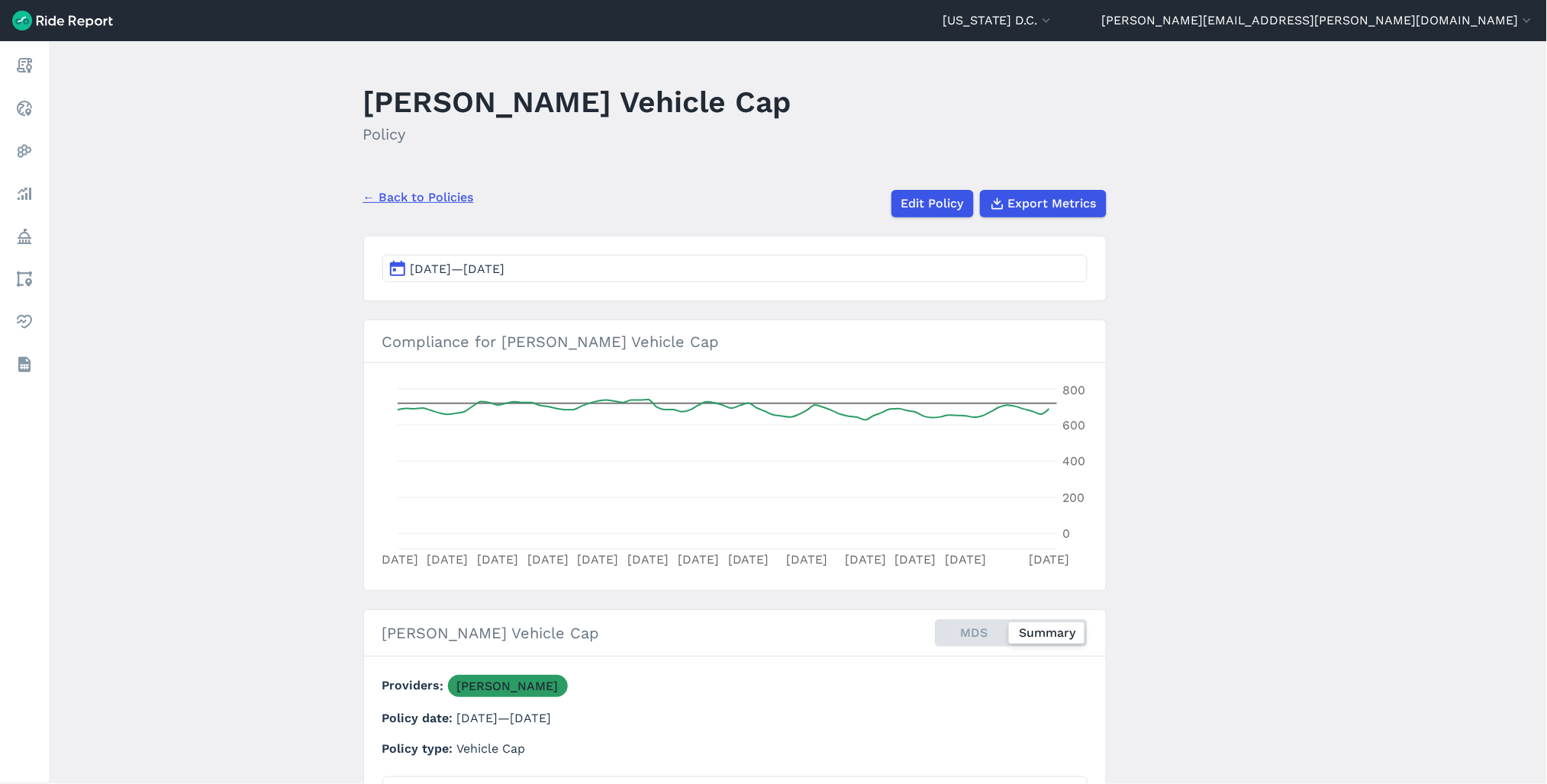
click at [665, 263] on button "[DATE]—[DATE]" at bounding box center [735, 269] width 705 height 28
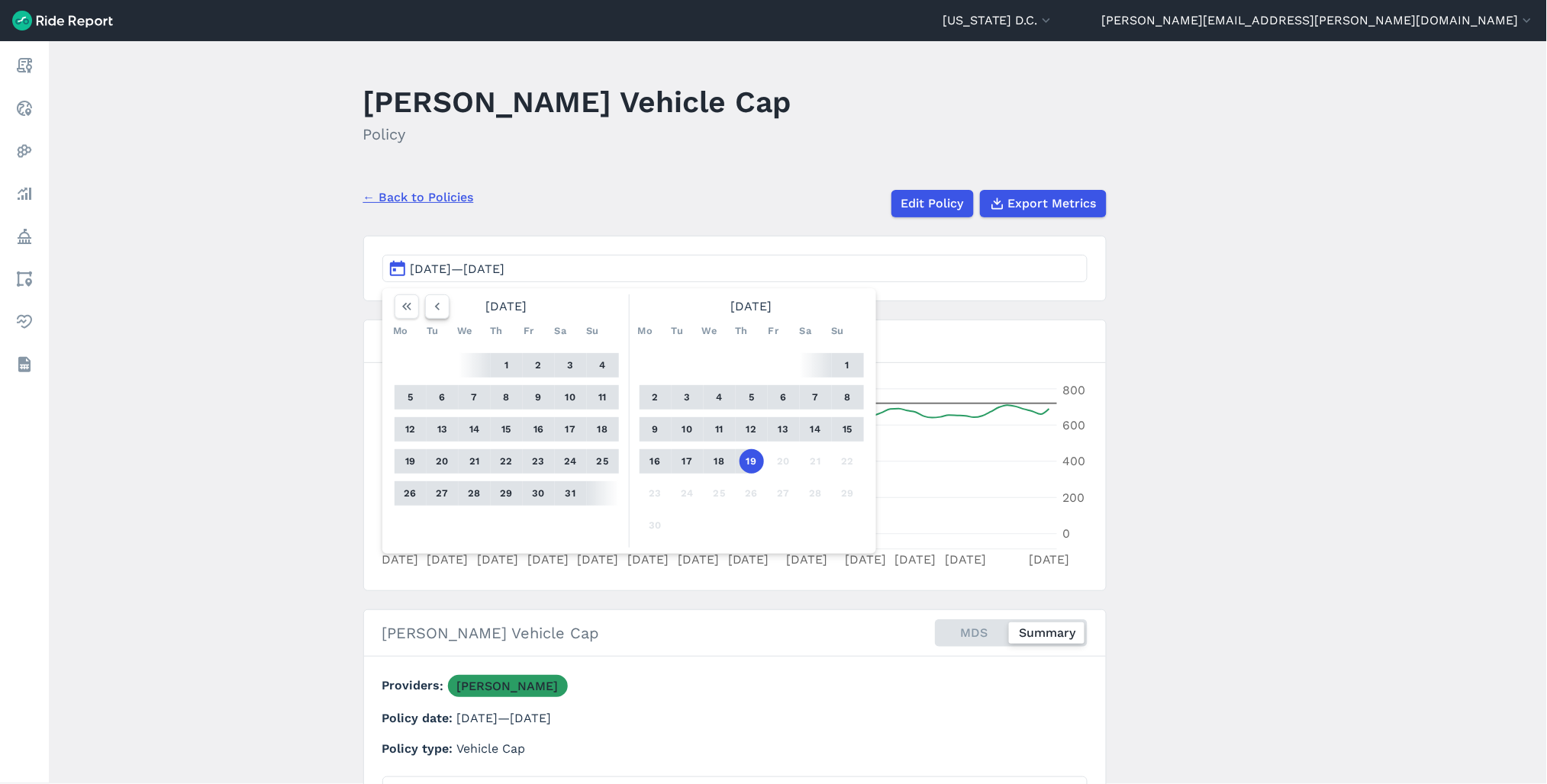
click at [439, 309] on icon "button" at bounding box center [437, 307] width 16 height 16
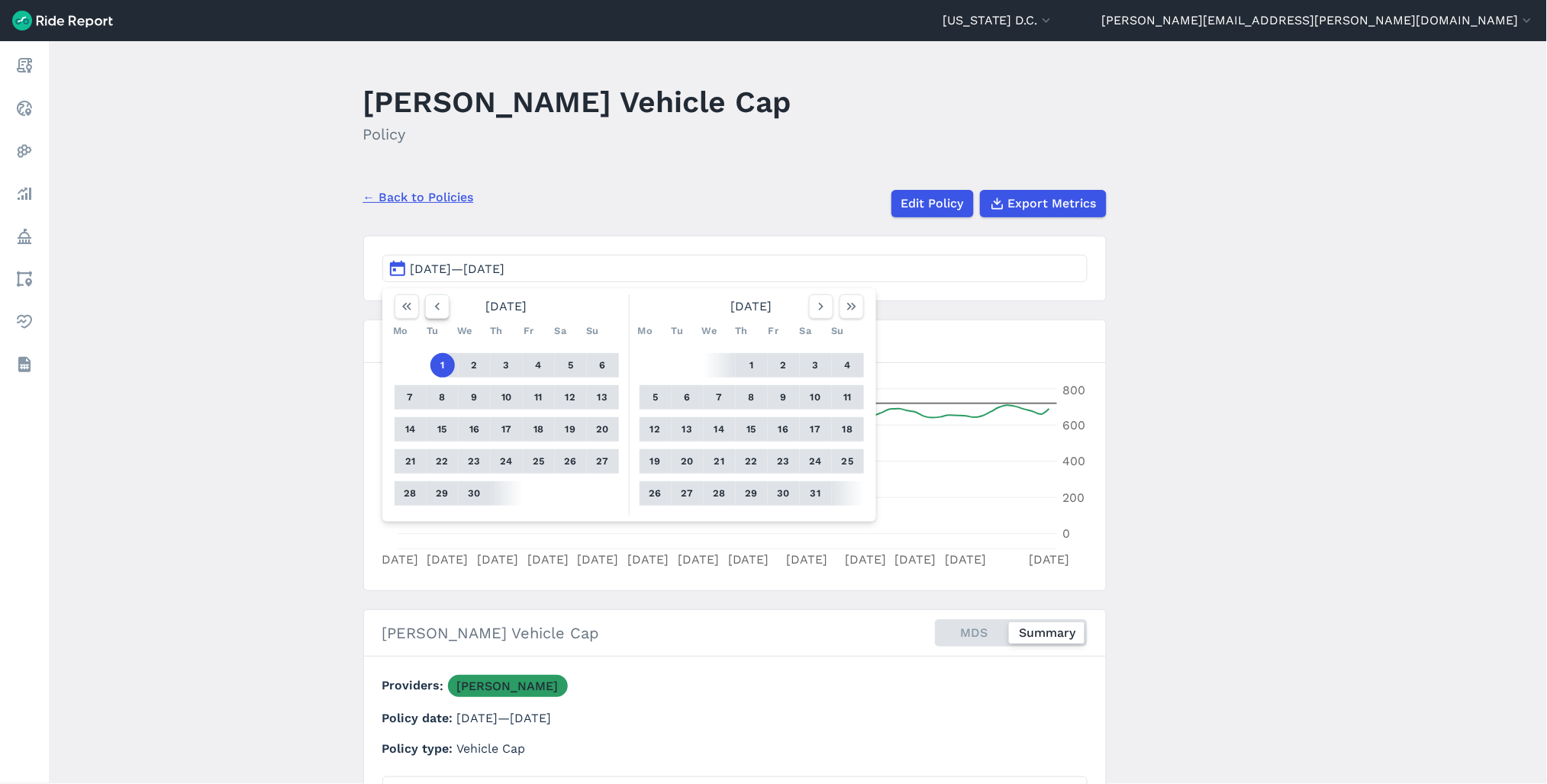
click at [439, 309] on icon "button" at bounding box center [437, 307] width 16 height 16
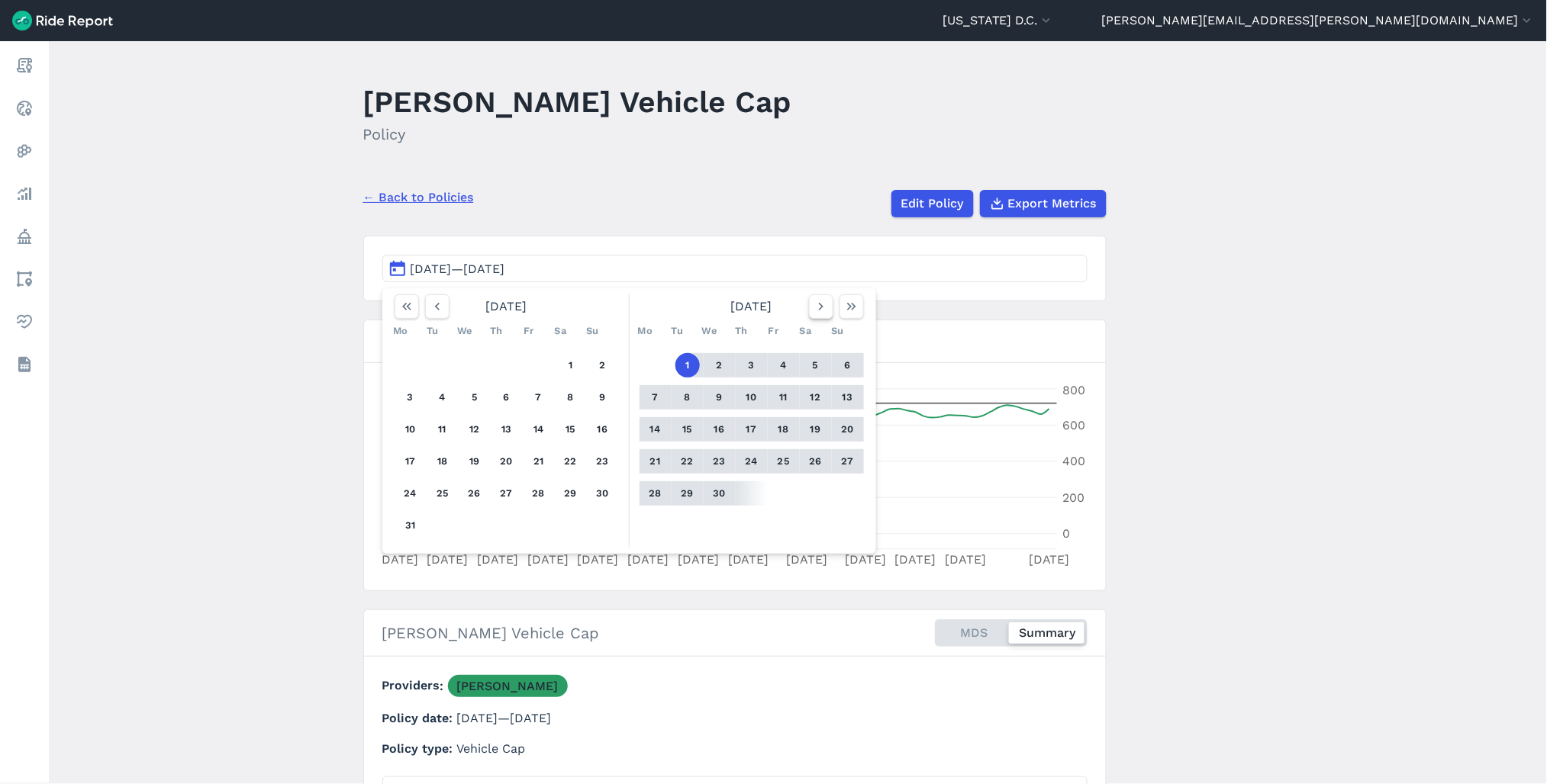
click at [815, 309] on icon "button" at bounding box center [822, 307] width 16 height 16
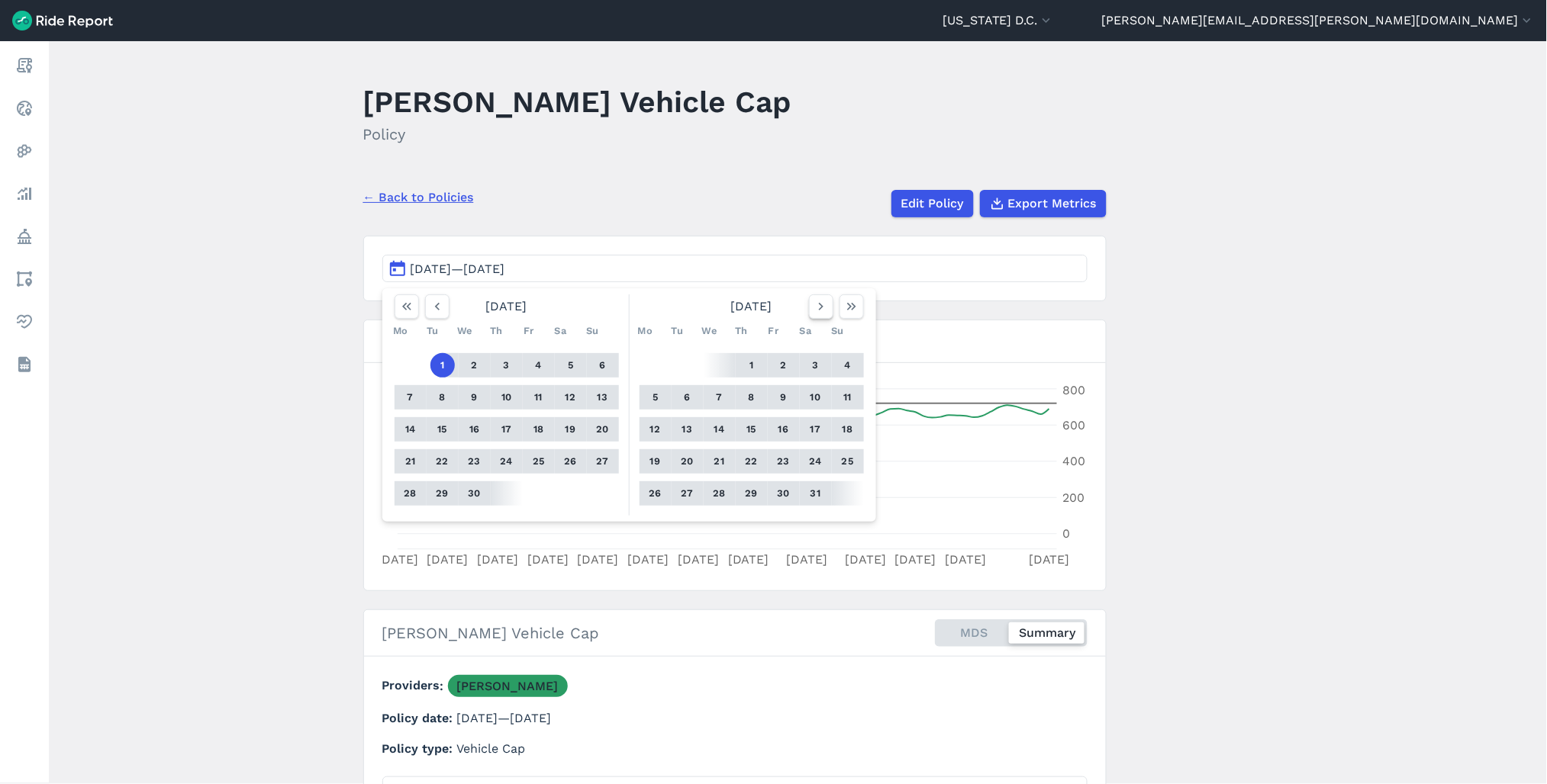
click at [822, 301] on icon "button" at bounding box center [822, 307] width 16 height 16
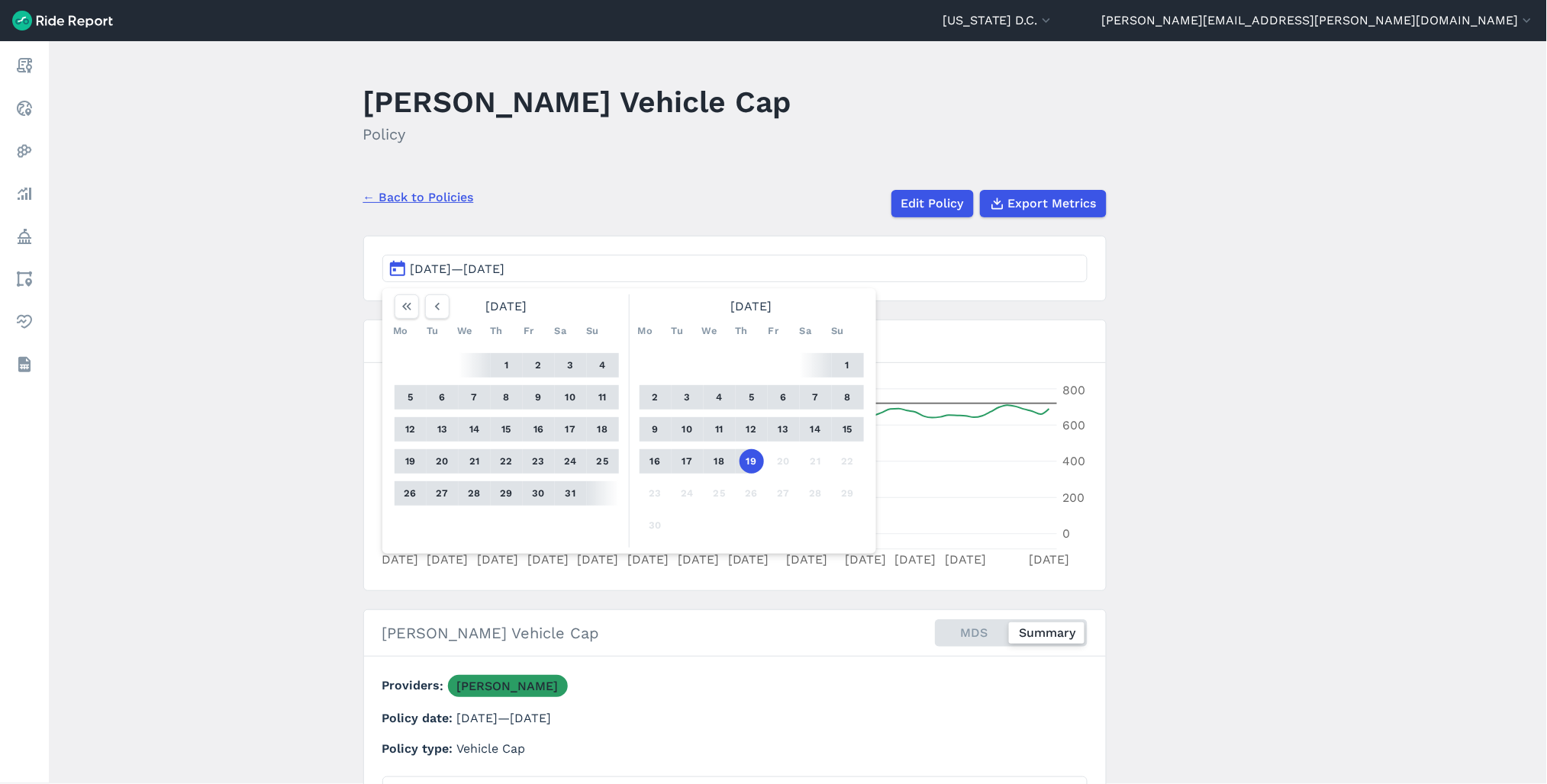
click at [1148, 466] on main "[PERSON_NAME] Vehicle Cap Policy ← Back to Policies Edit Policy Export Metrics …" at bounding box center [797, 412] width 1498 height 743
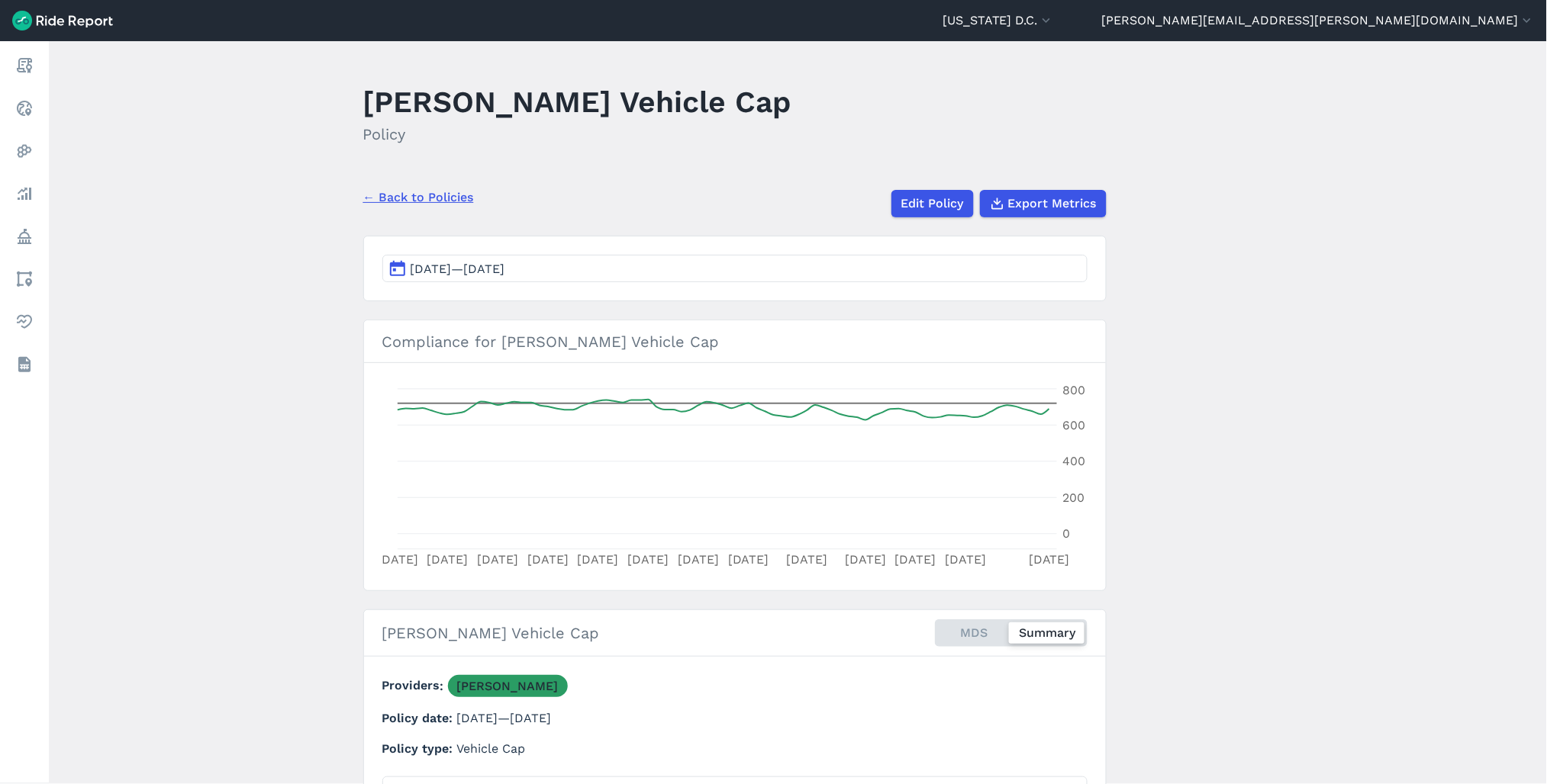
drag, startPoint x: 318, startPoint y: 270, endPoint x: 339, endPoint y: 232, distance: 43.4
click at [318, 270] on main "[PERSON_NAME] Vehicle Cap Policy ← Back to Policies Edit Policy Export Metrics …" at bounding box center [797, 412] width 1498 height 743
click at [401, 199] on link "← Back to Policies" at bounding box center [419, 197] width 111 height 18
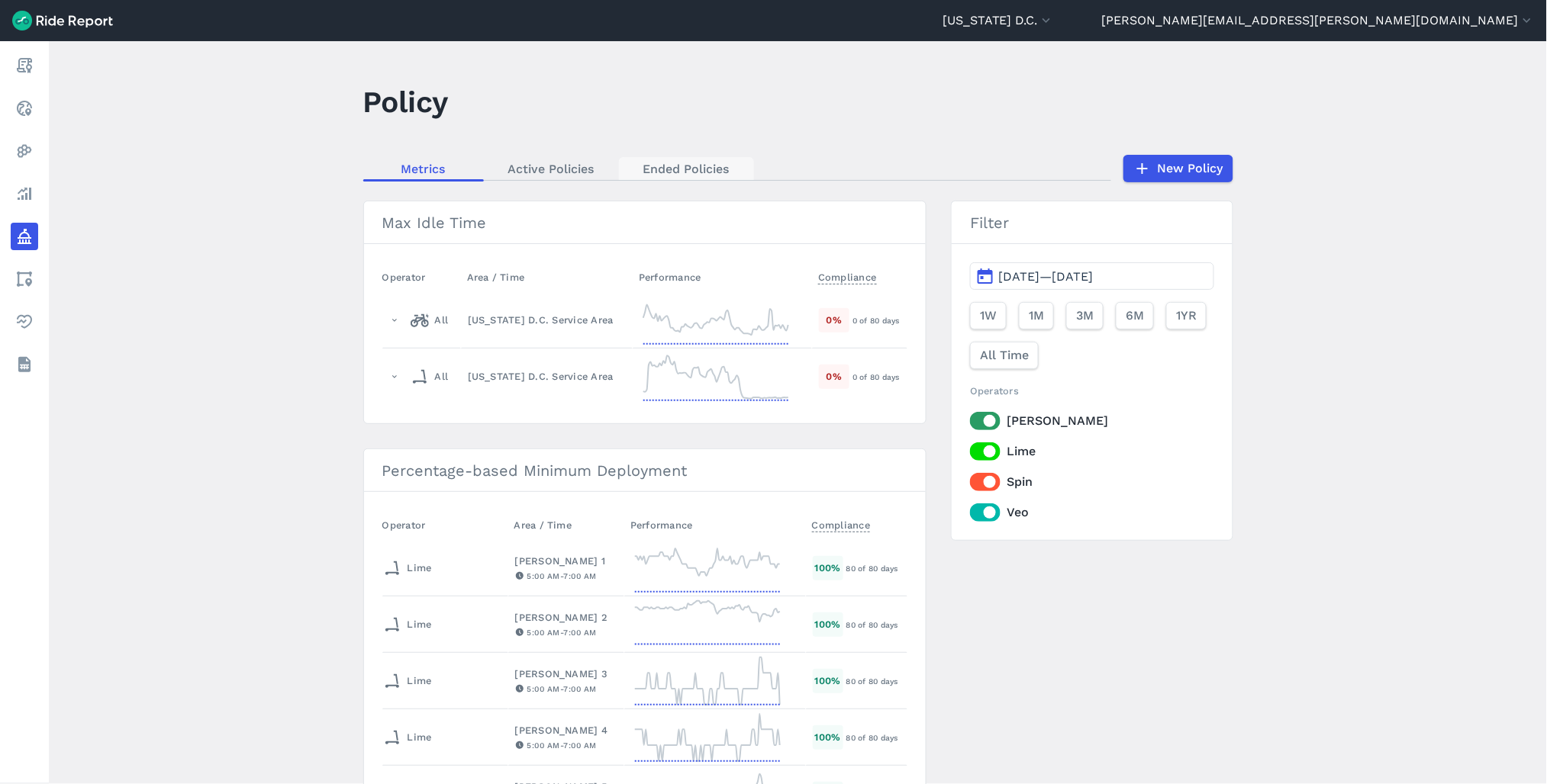
click at [651, 161] on link "Ended Policies" at bounding box center [686, 168] width 135 height 23
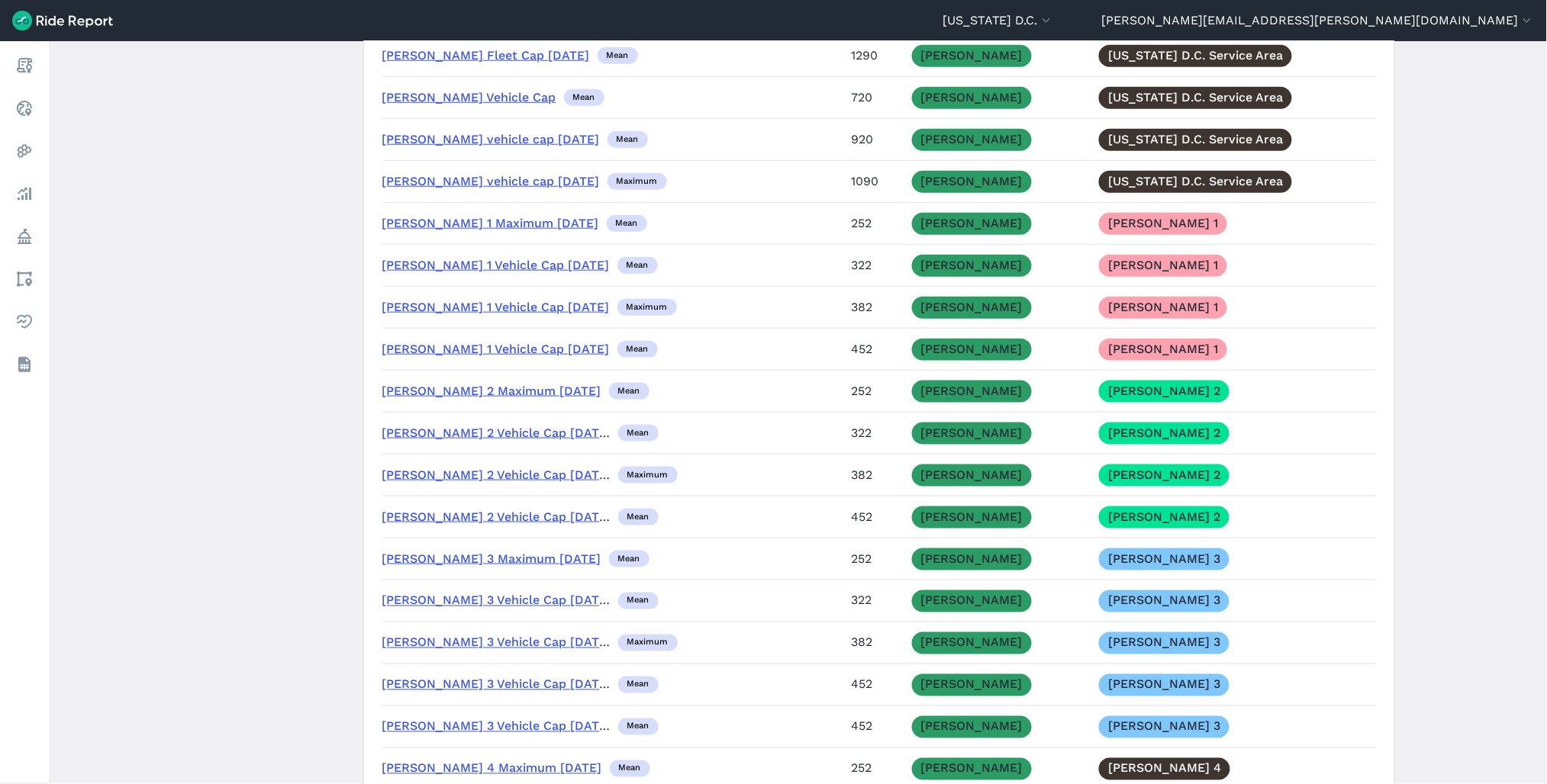
scroll to position [4492, 0]
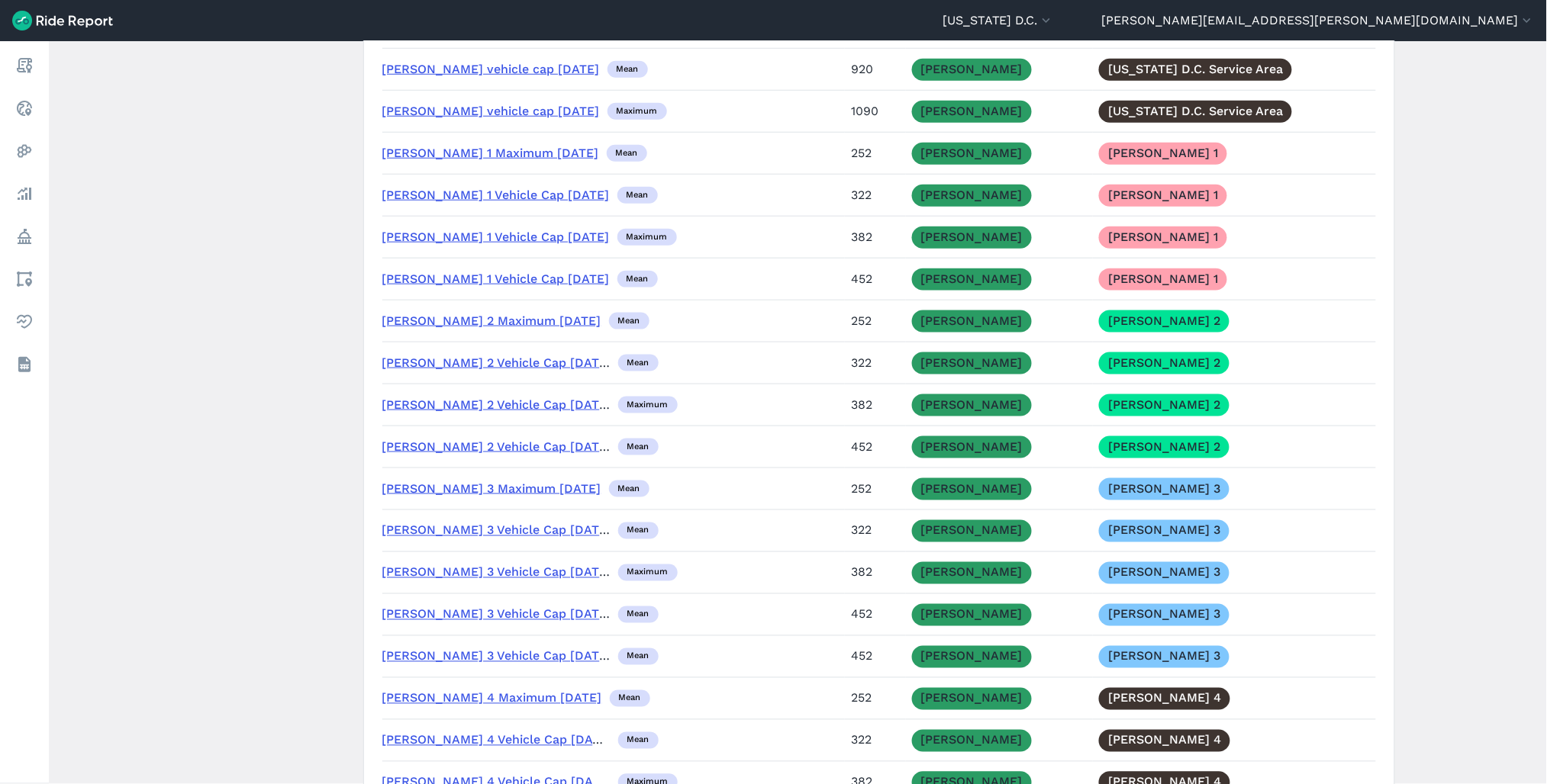
click at [456, 76] on link "[PERSON_NAME] vehicle cap [DATE]" at bounding box center [491, 69] width 218 height 15
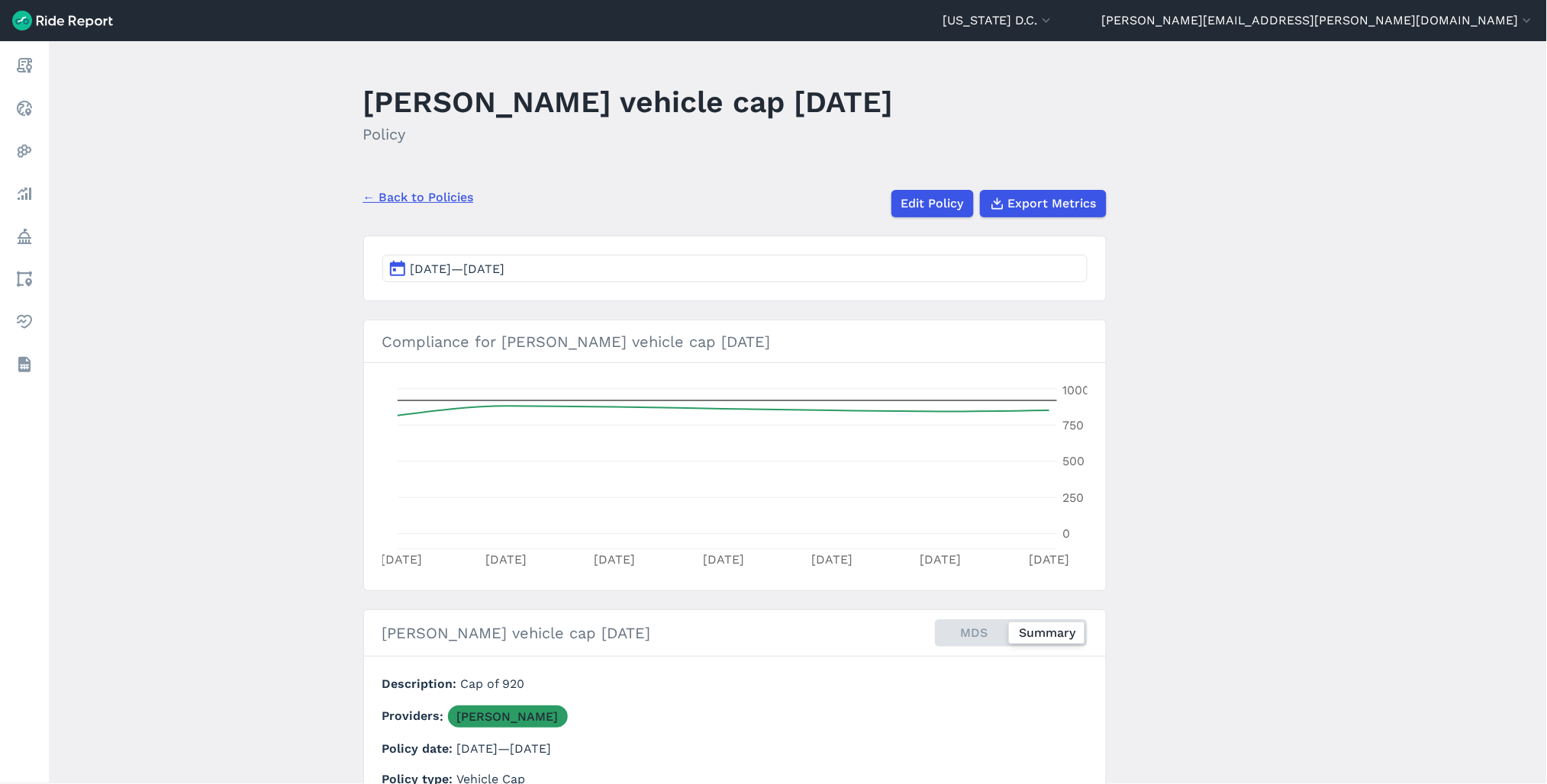
click at [401, 196] on link "← Back to Policies" at bounding box center [419, 197] width 111 height 18
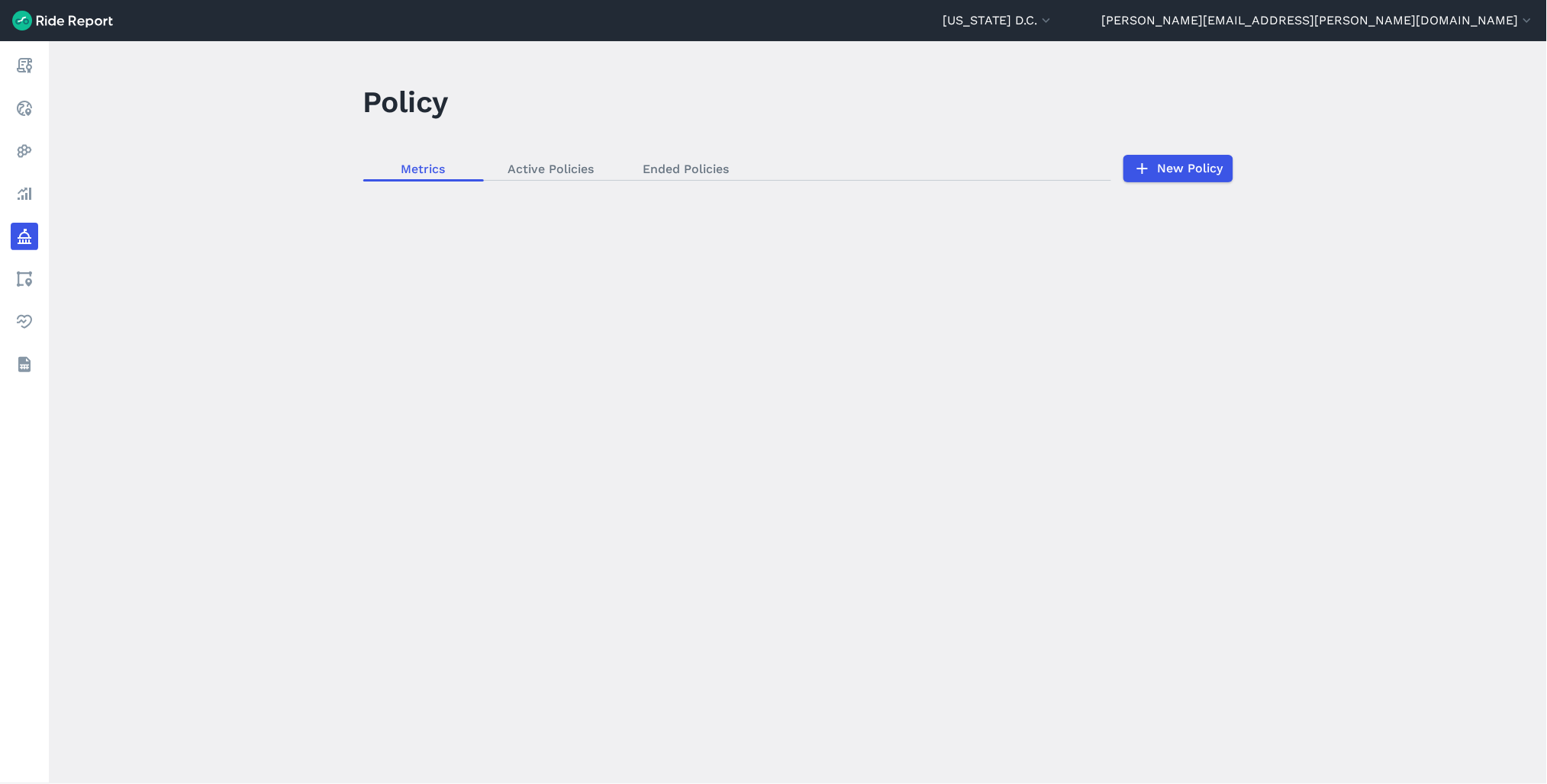
click at [673, 161] on div "loading" at bounding box center [797, 412] width 1498 height 743
click at [673, 162] on div "loading" at bounding box center [797, 412] width 1498 height 743
click at [673, 163] on div "loading" at bounding box center [797, 412] width 1498 height 743
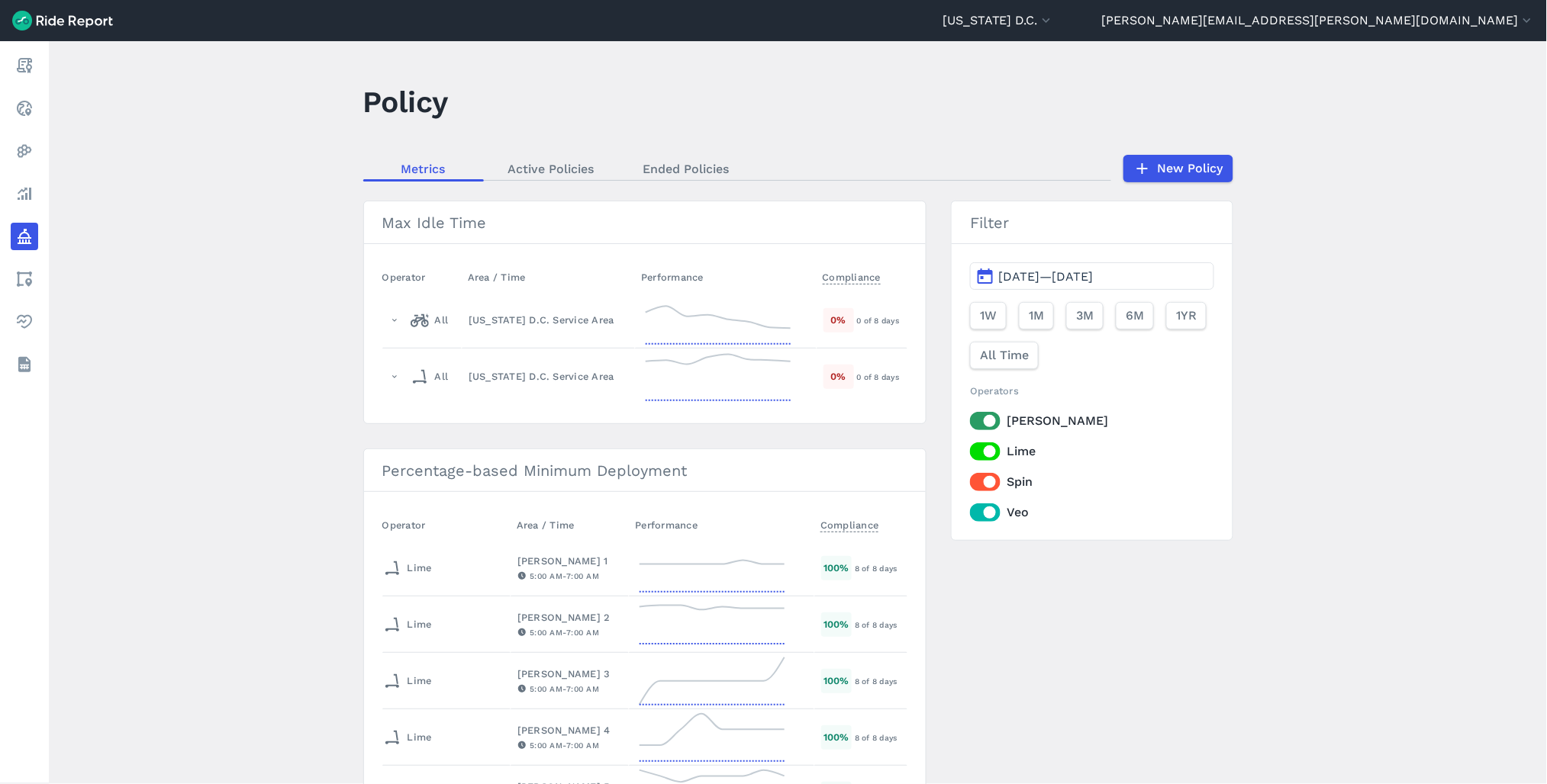
click at [673, 163] on link "Ended Policies" at bounding box center [686, 168] width 135 height 23
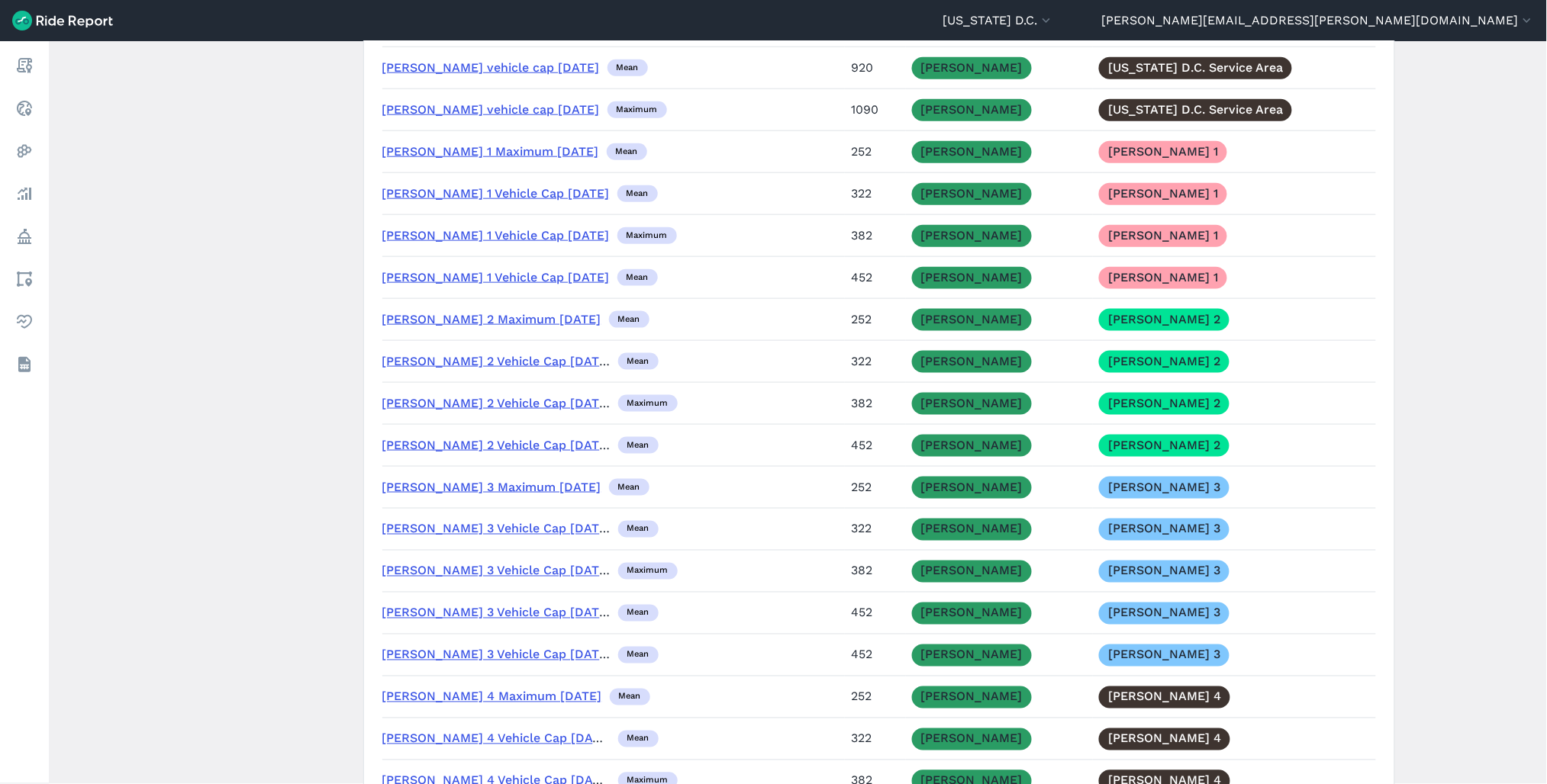
scroll to position [4492, 0]
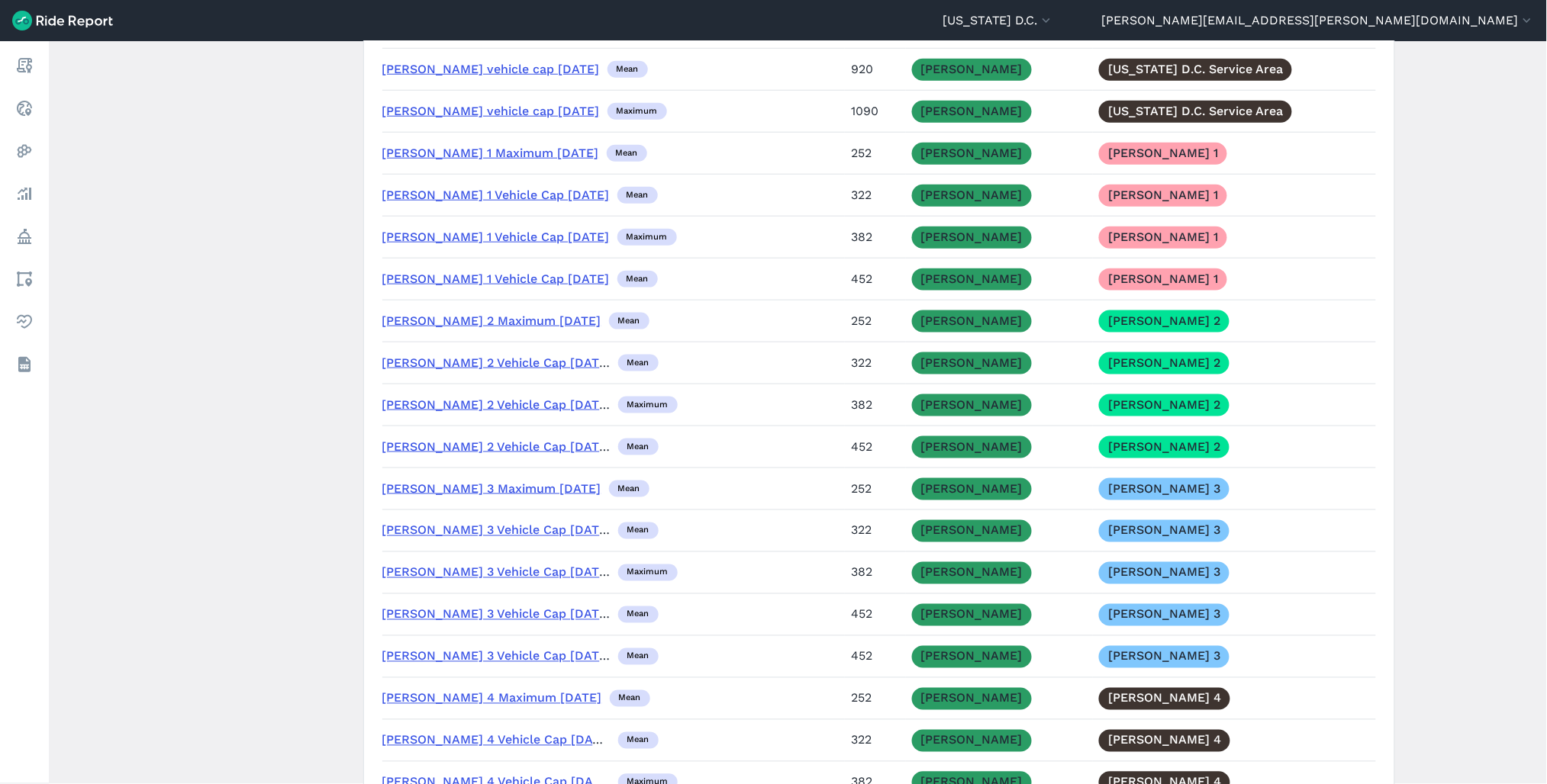
click at [462, 118] on link "[PERSON_NAME] vehicle cap [DATE]" at bounding box center [491, 111] width 218 height 15
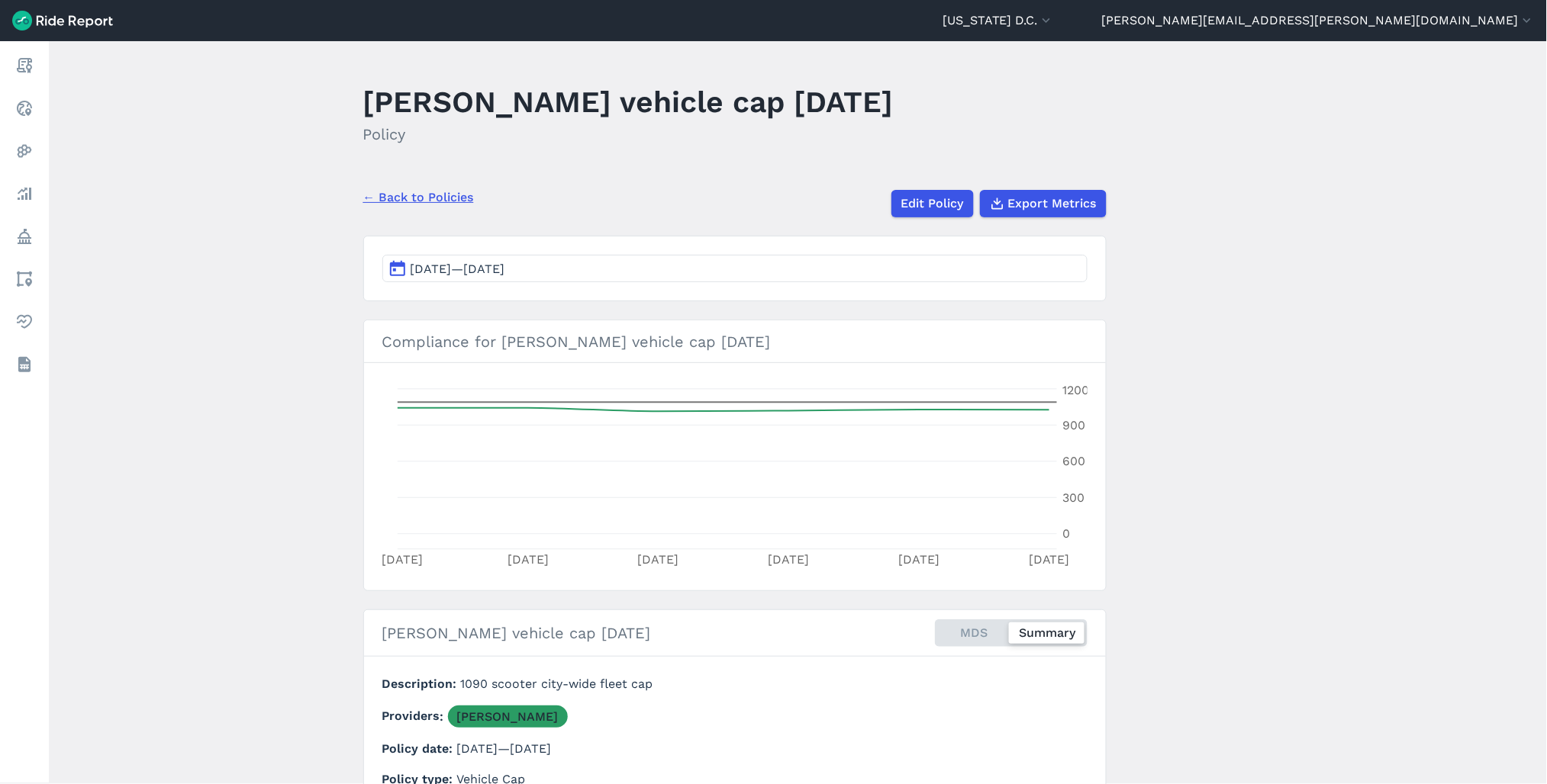
click at [463, 193] on link "← Back to Policies" at bounding box center [419, 197] width 111 height 18
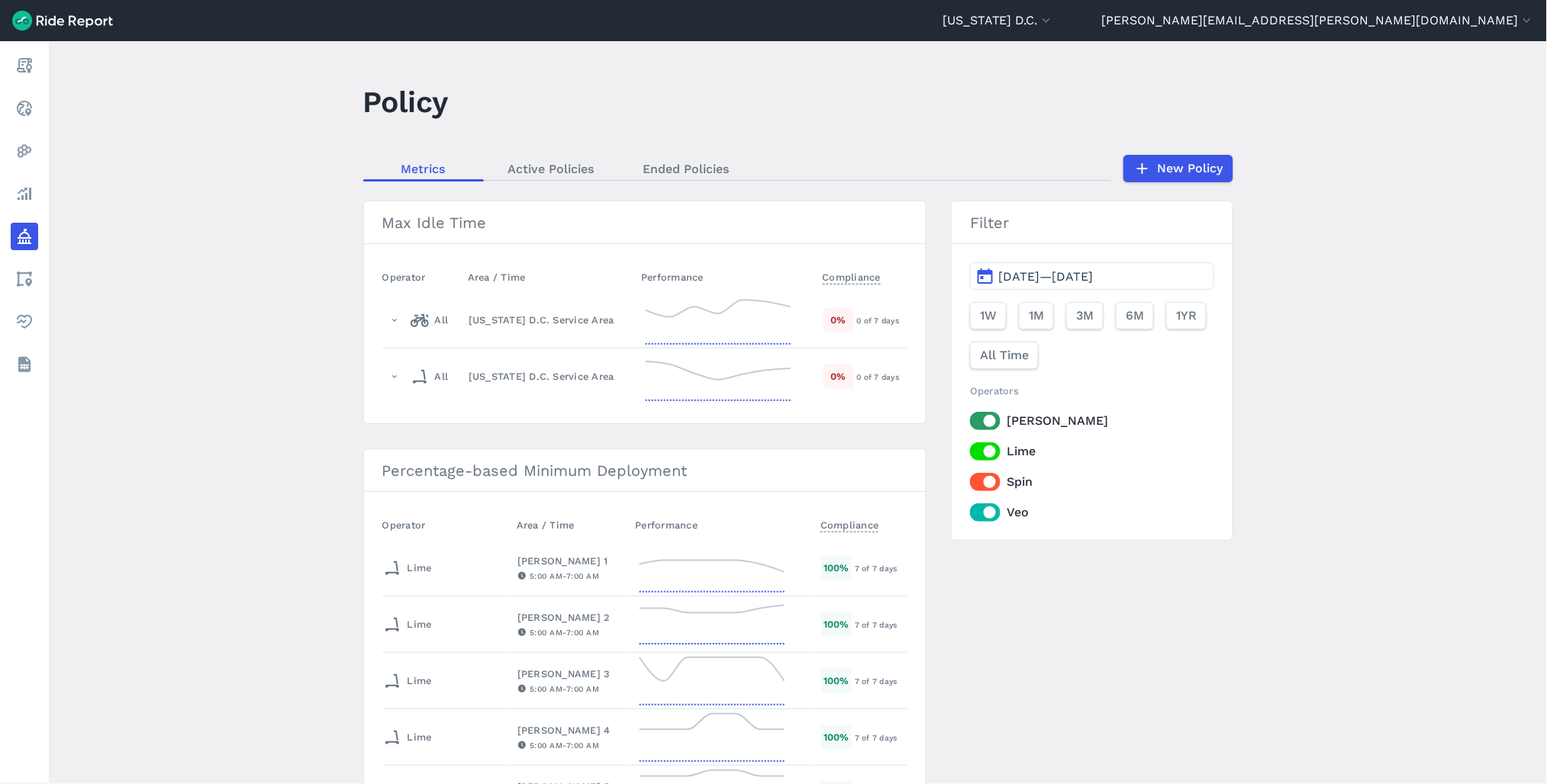
click at [677, 172] on link "Ended Policies" at bounding box center [686, 168] width 135 height 23
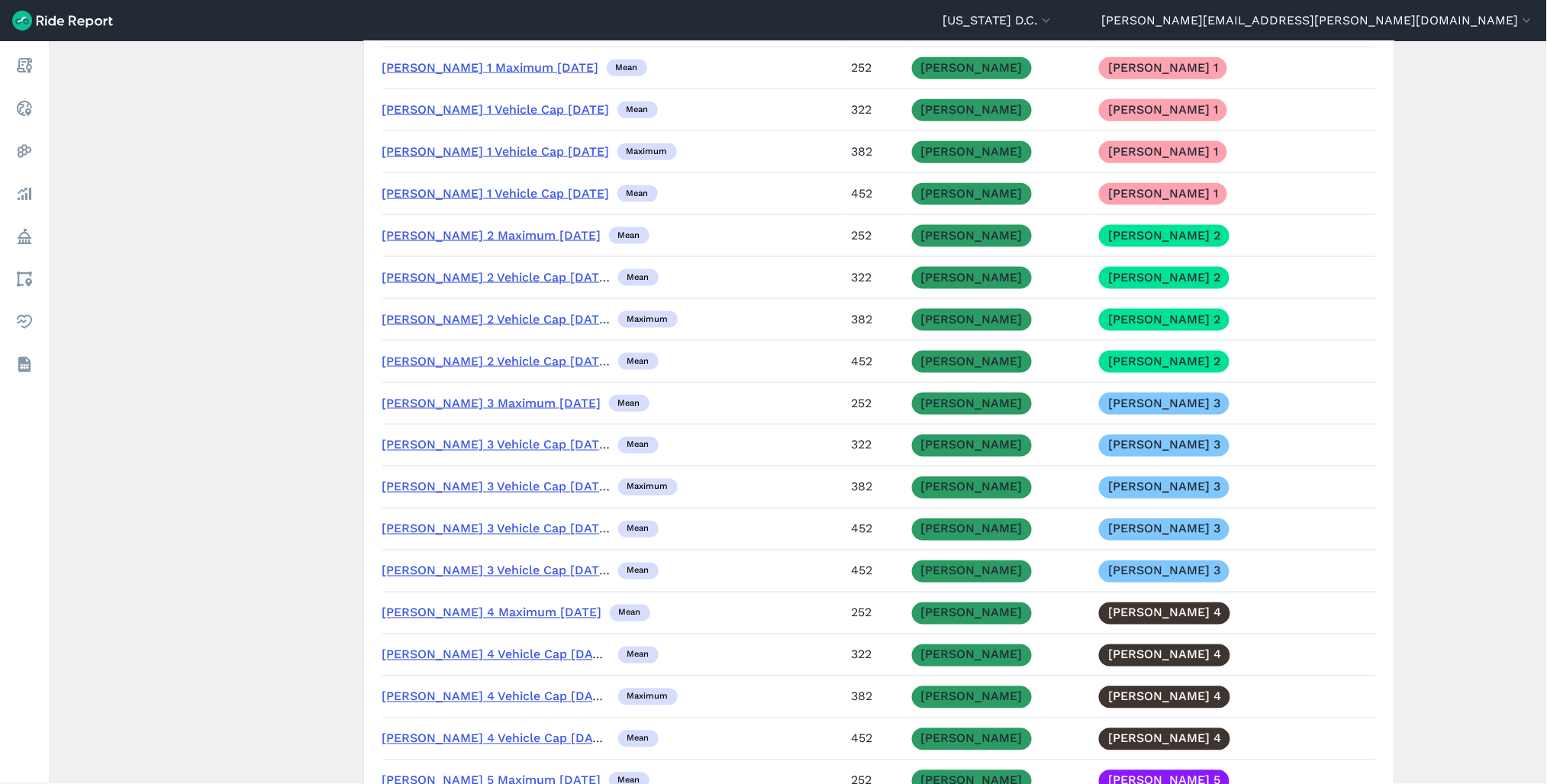
scroll to position [4492, 0]
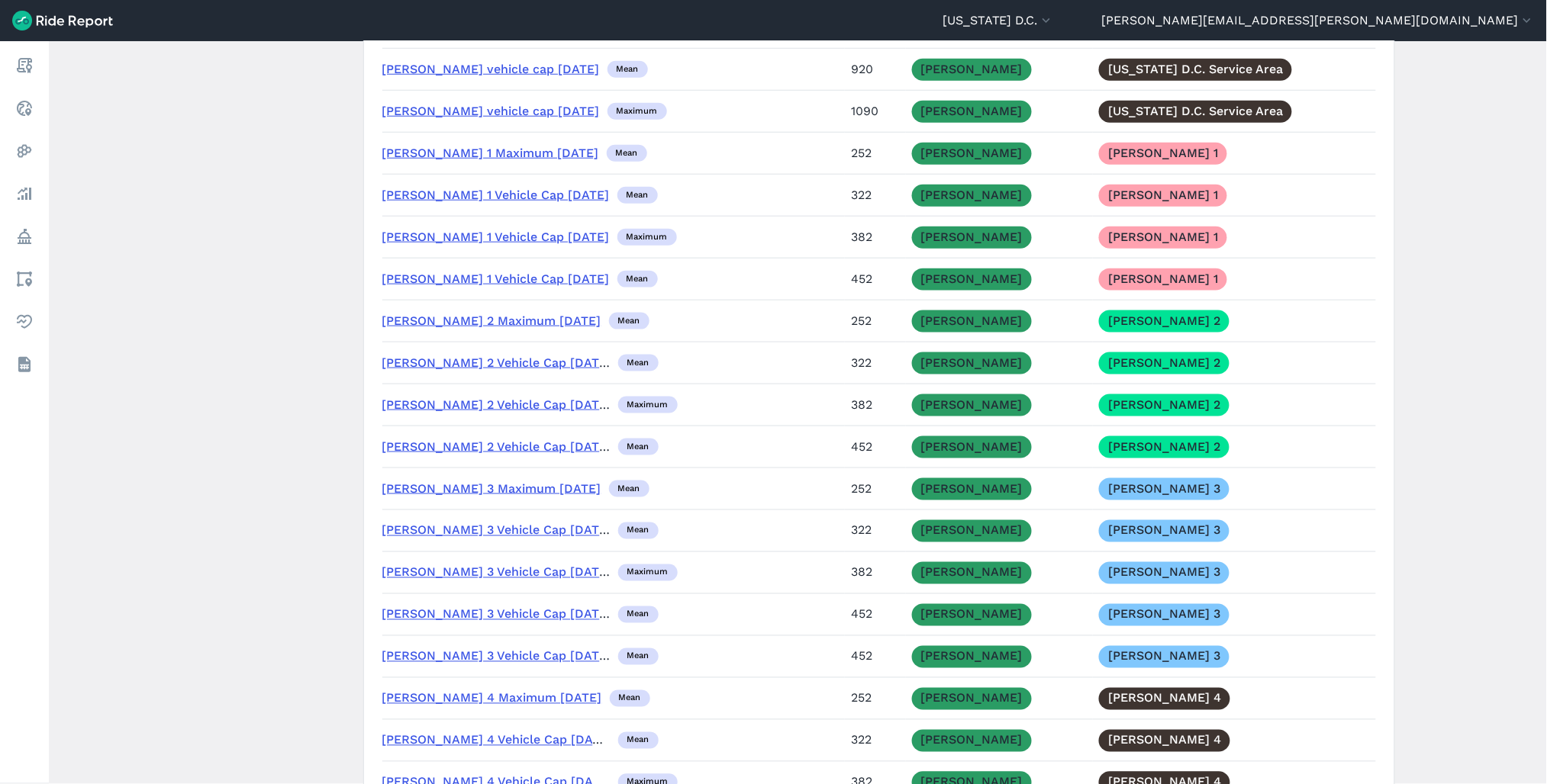
click at [501, 160] on link "[PERSON_NAME] 1 Maximum [DATE]" at bounding box center [491, 153] width 217 height 15
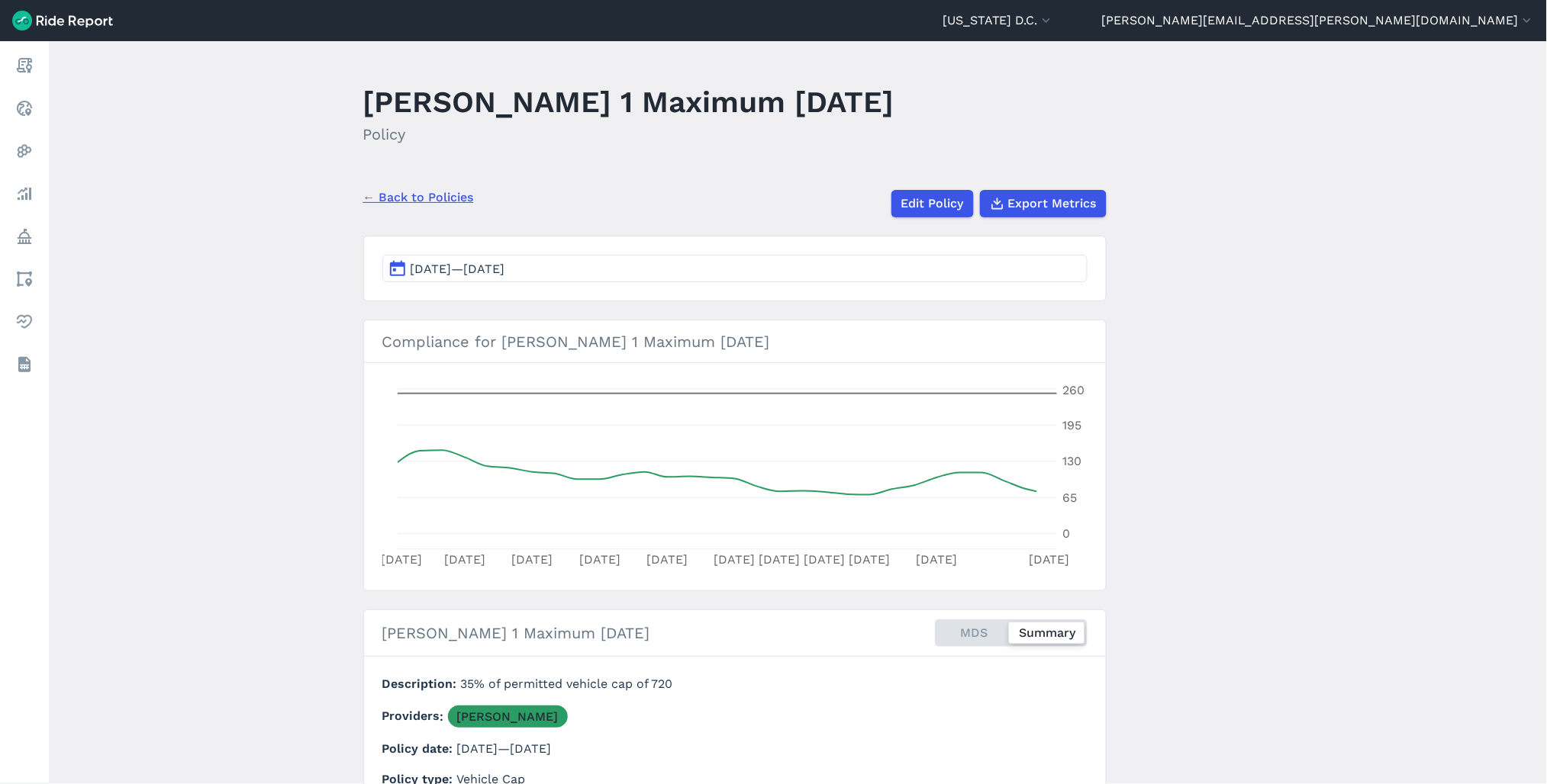
click at [505, 273] on span "[DATE]—[DATE]" at bounding box center [457, 269] width 95 height 15
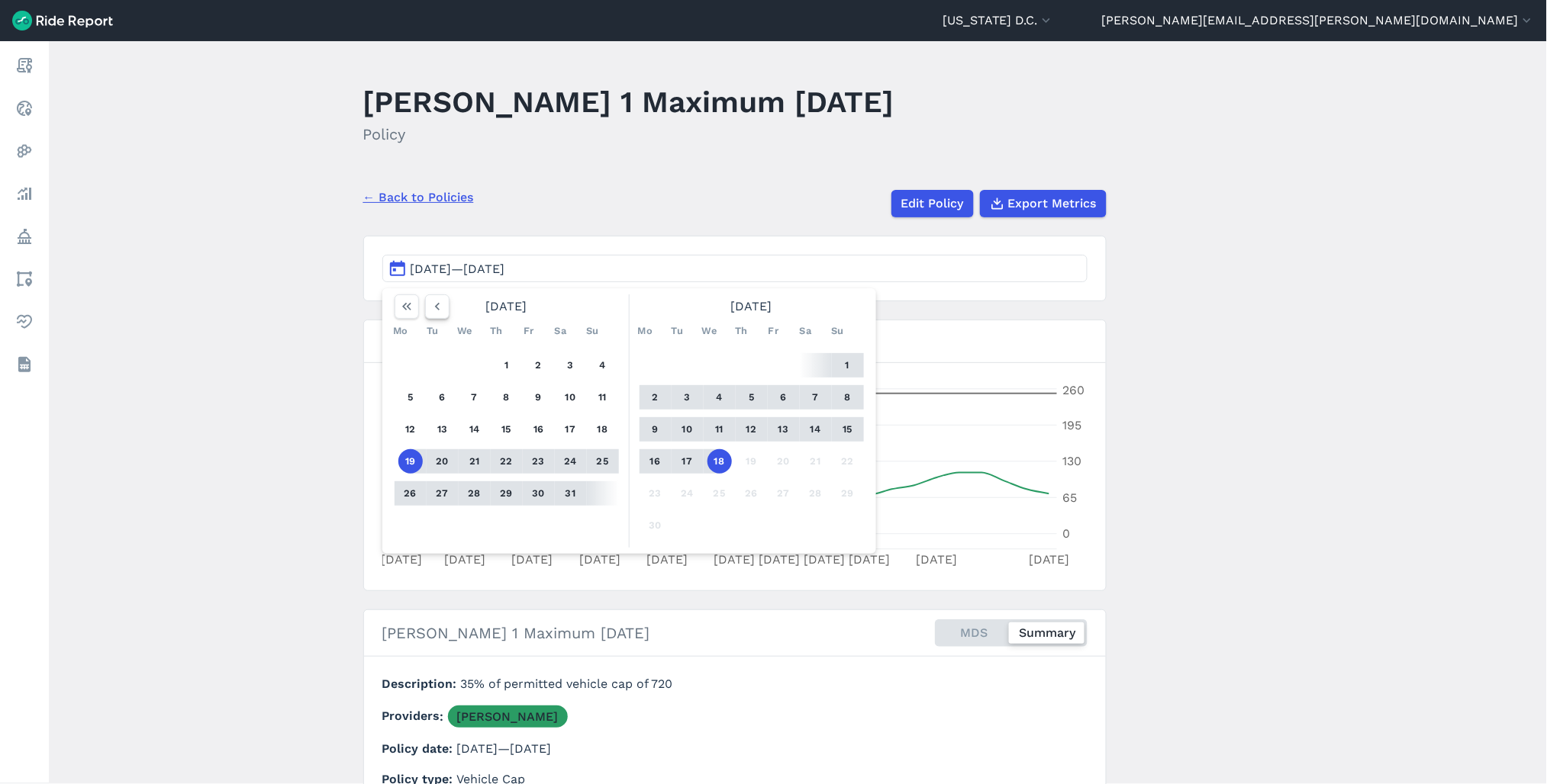
click at [431, 299] on icon "button" at bounding box center [437, 307] width 16 height 16
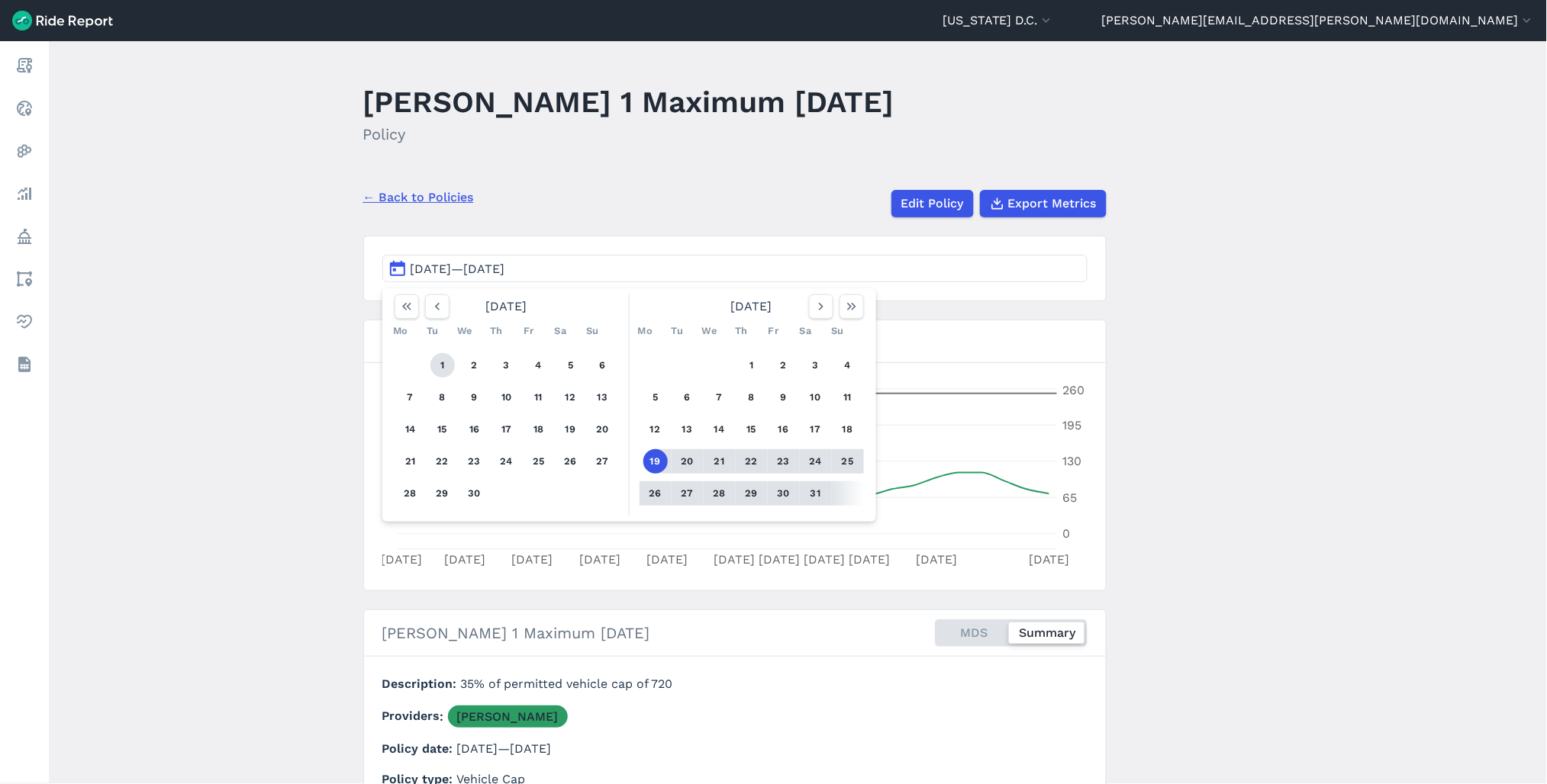
click at [444, 364] on button "1" at bounding box center [442, 365] width 24 height 24
click at [819, 307] on icon "button" at bounding box center [822, 307] width 16 height 16
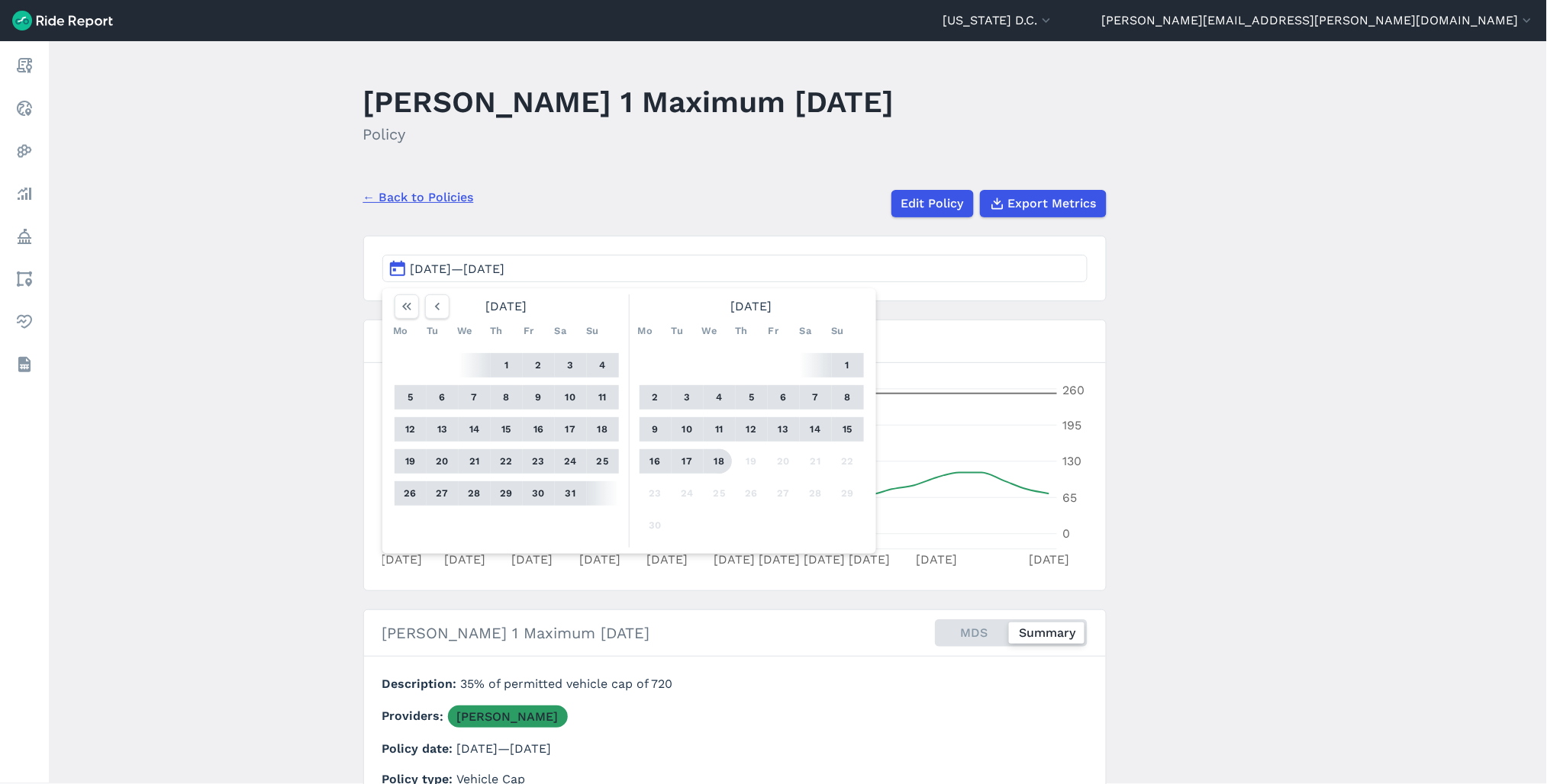
click at [724, 454] on button "18" at bounding box center [719, 461] width 24 height 24
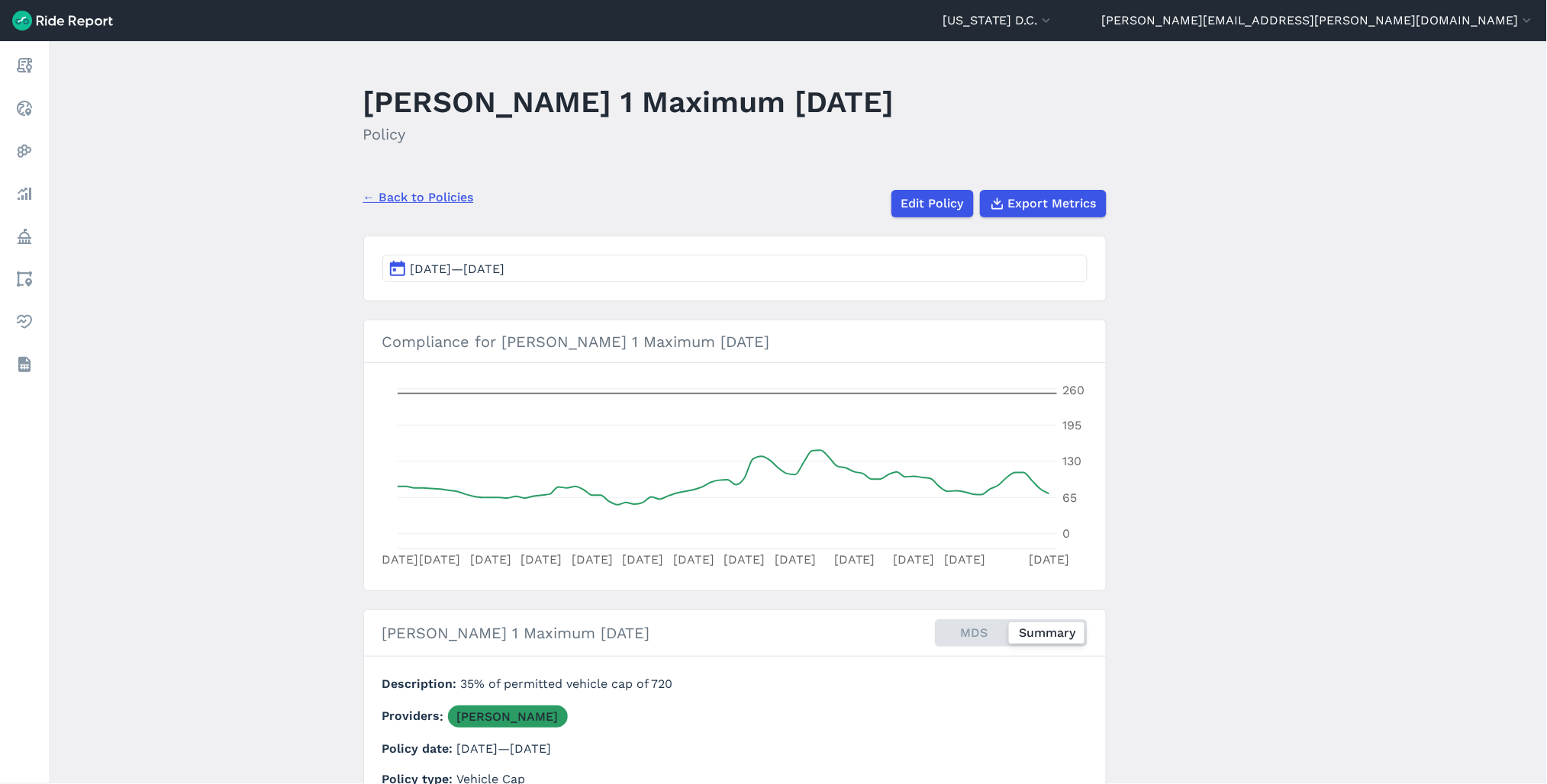
click at [463, 202] on link "← Back to Policies" at bounding box center [419, 197] width 111 height 18
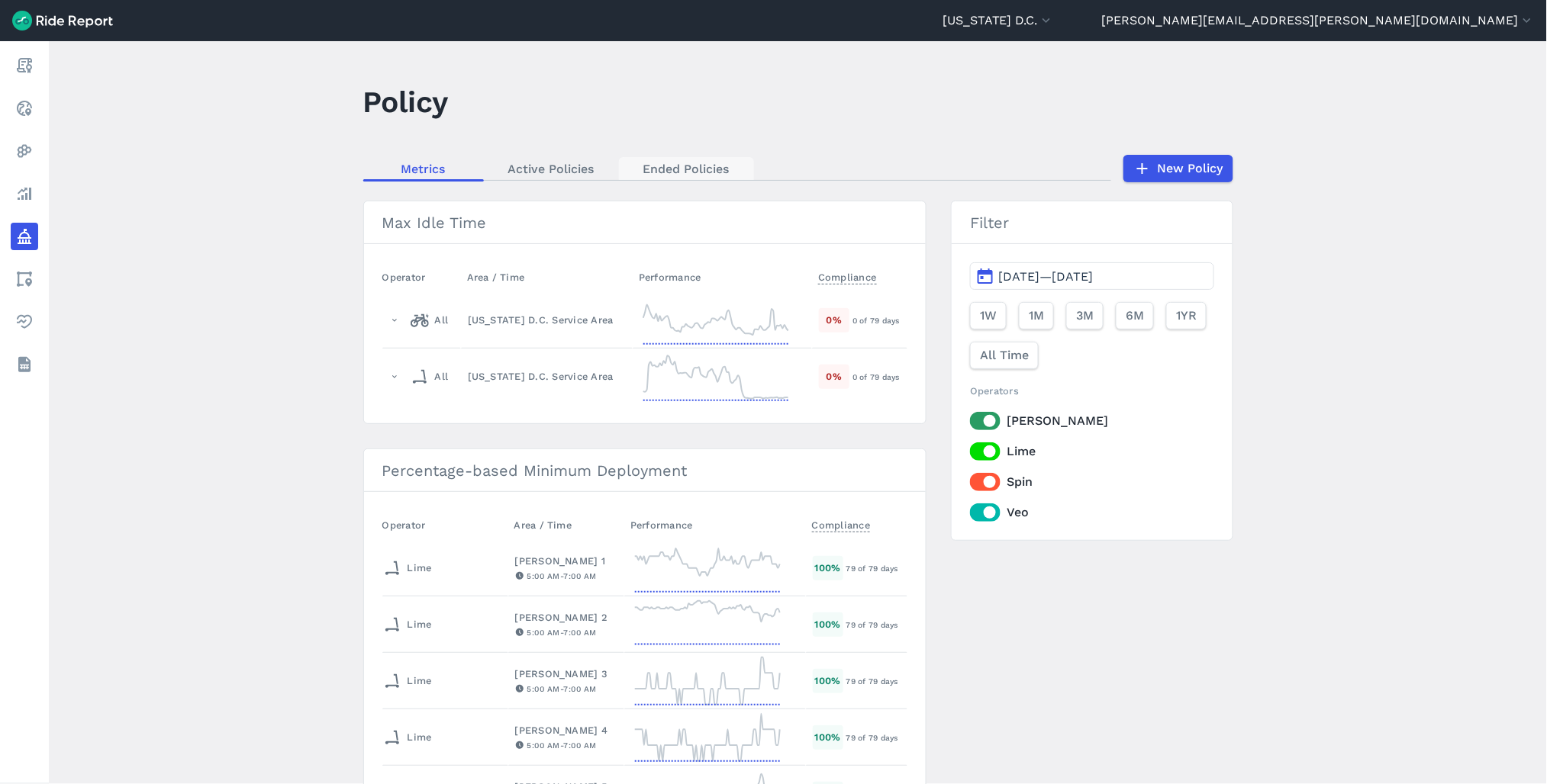
click at [698, 177] on link "Ended Policies" at bounding box center [686, 168] width 135 height 23
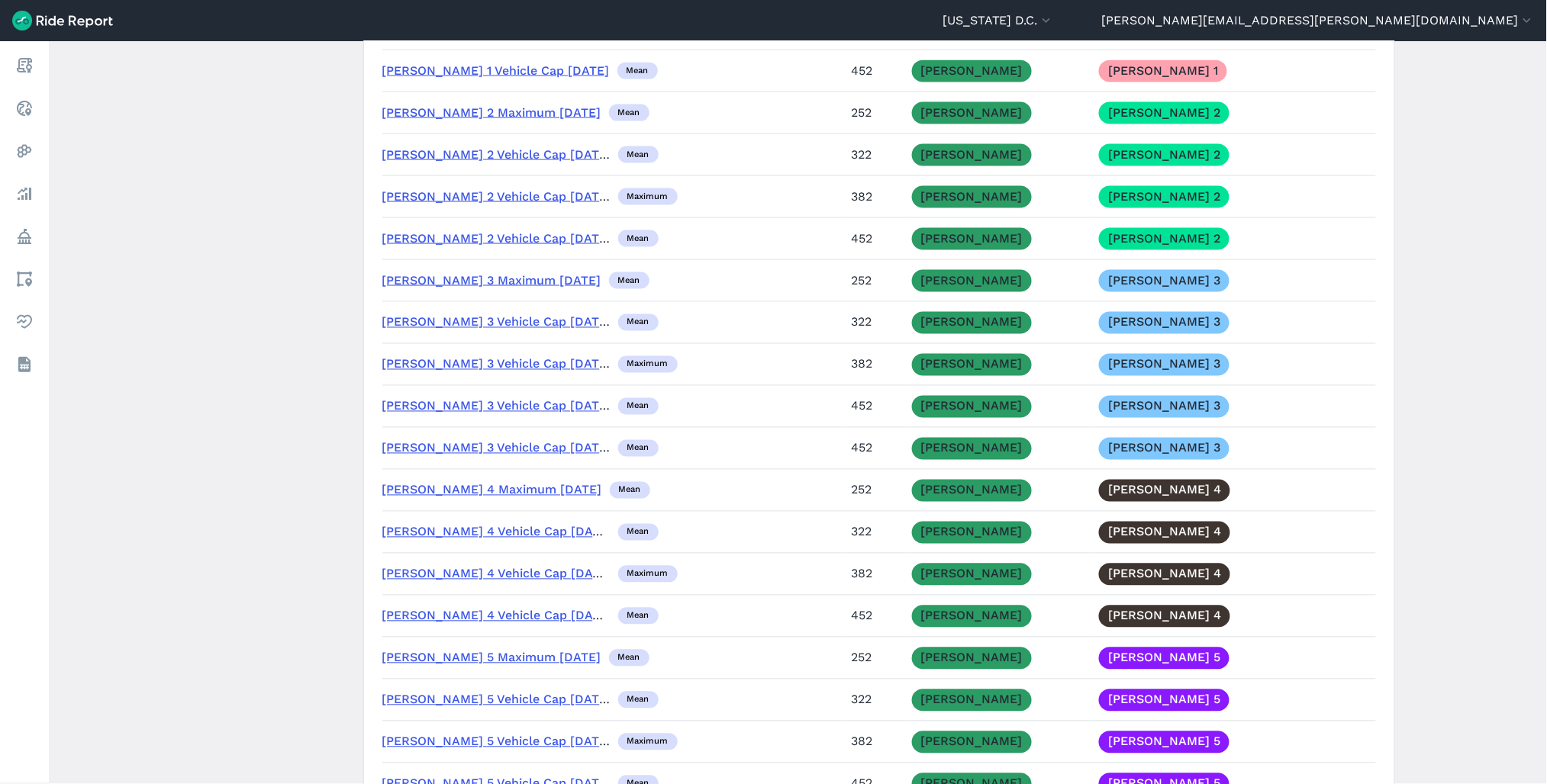
scroll to position [4662, 0]
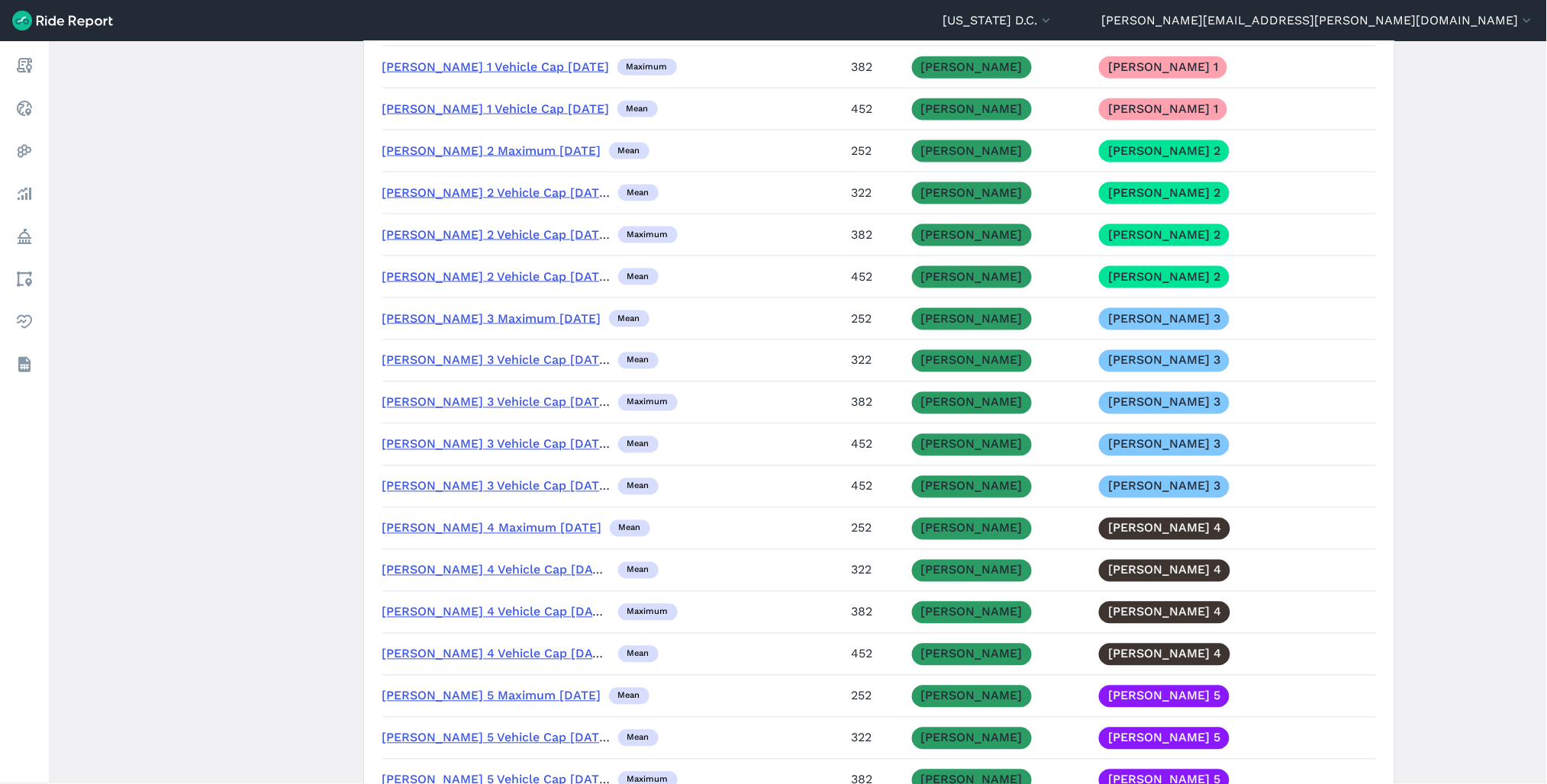
click at [498, 32] on link "[PERSON_NAME] 1 Vehicle Cap [DATE]" at bounding box center [496, 24] width 227 height 15
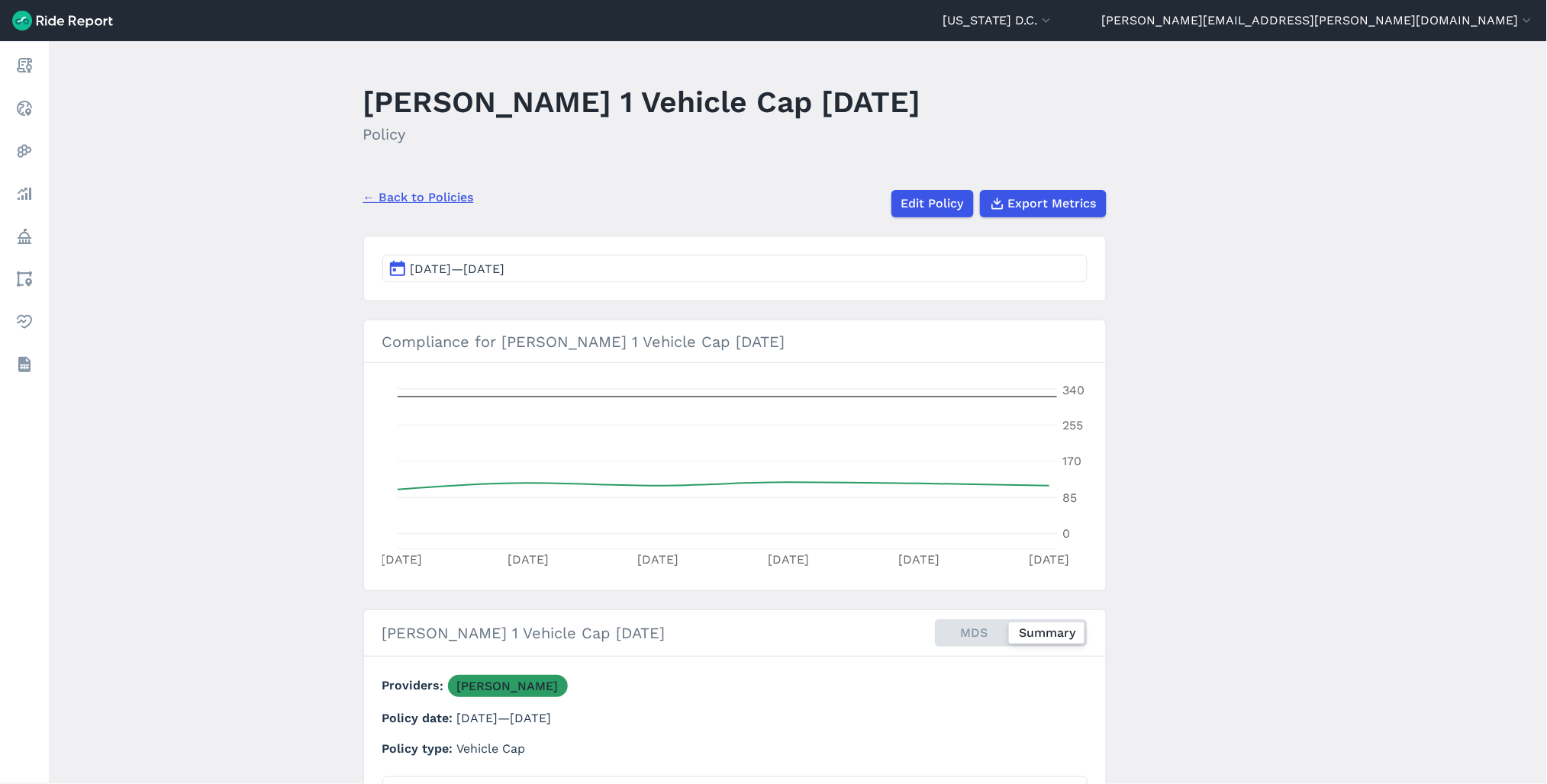
click at [502, 270] on span "[DATE]—[DATE]" at bounding box center [457, 269] width 95 height 15
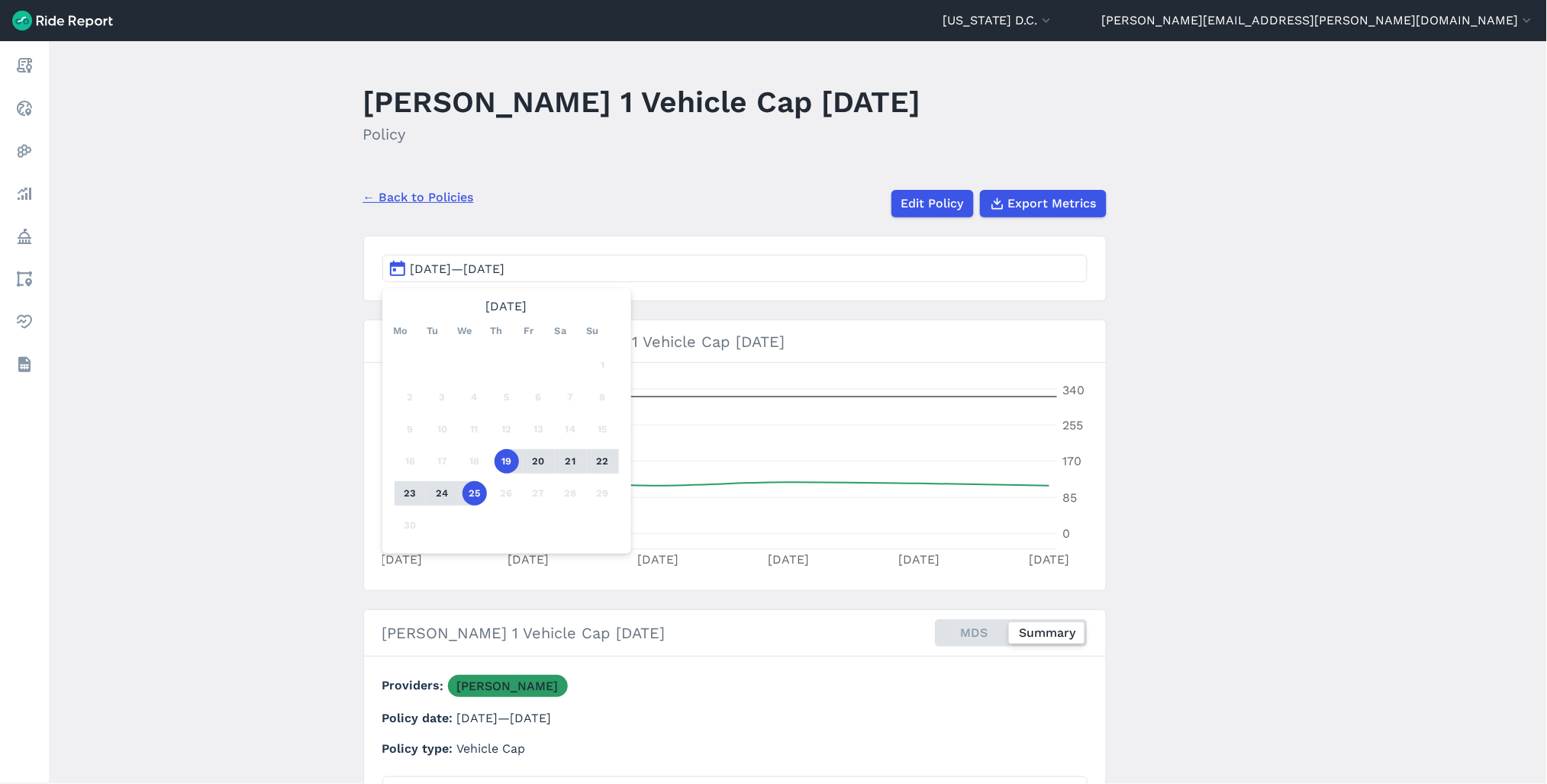
click at [547, 206] on div "← Back to Policies Edit Policy Export Metrics" at bounding box center [735, 198] width 744 height 40
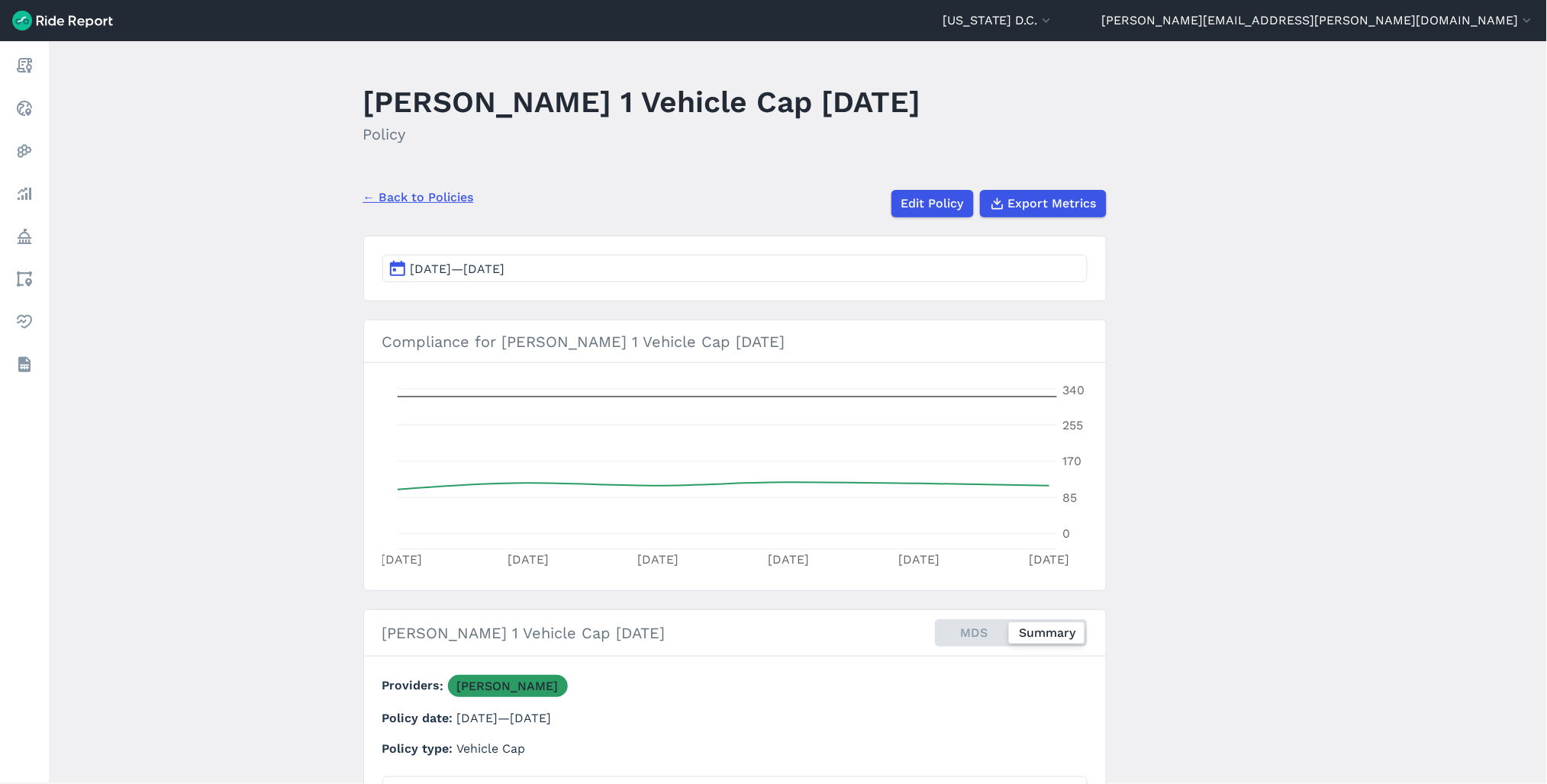
click at [432, 202] on link "← Back to Policies" at bounding box center [419, 197] width 111 height 18
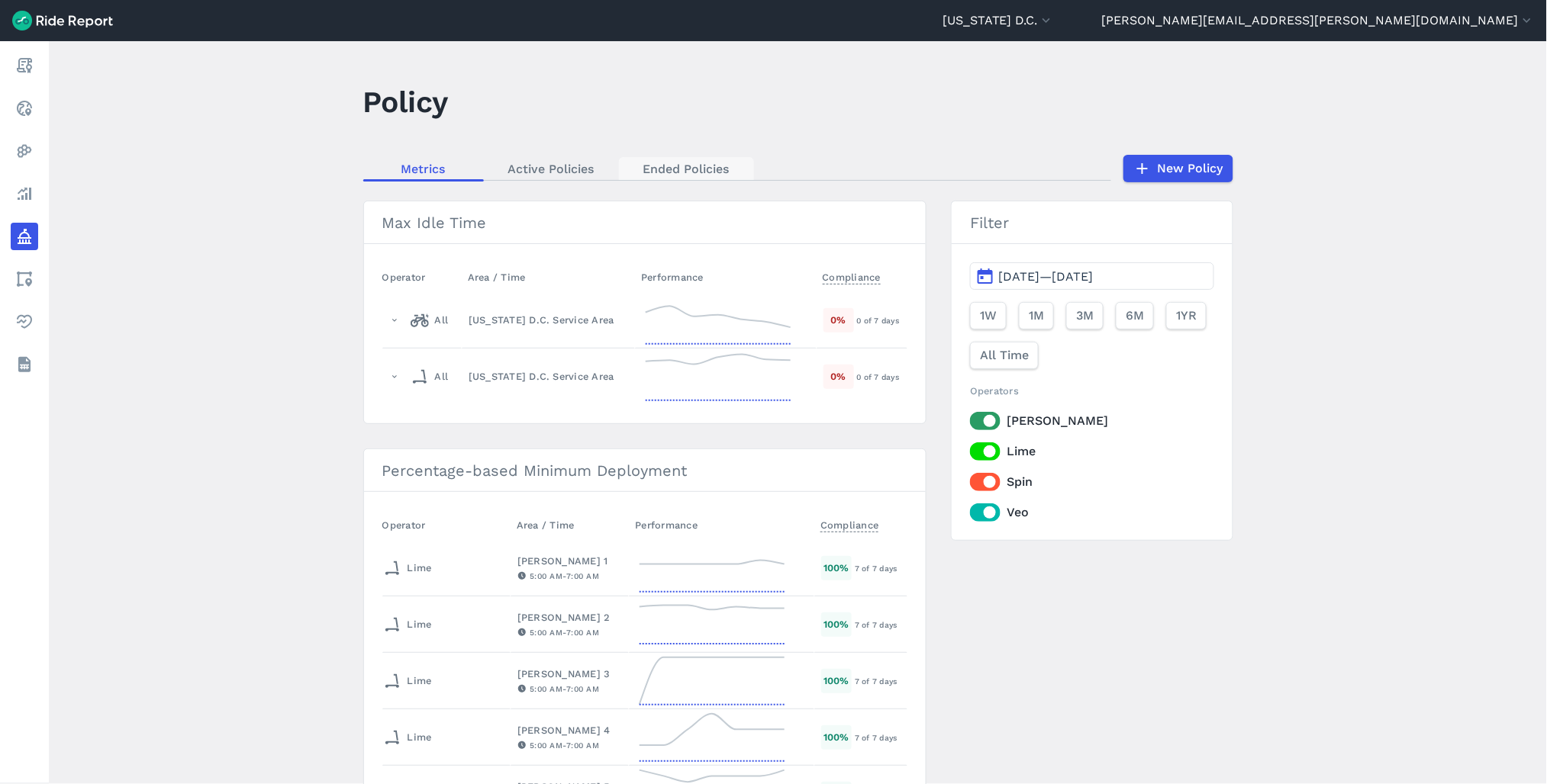
drag, startPoint x: 700, startPoint y: 191, endPoint x: 698, endPoint y: 165, distance: 26.1
click at [700, 180] on main "Policy Metrics Active Policies Ended Policies New Policy Max Idle Time Operator…" at bounding box center [797, 412] width 1498 height 743
click at [698, 165] on link "Ended Policies" at bounding box center [686, 168] width 135 height 23
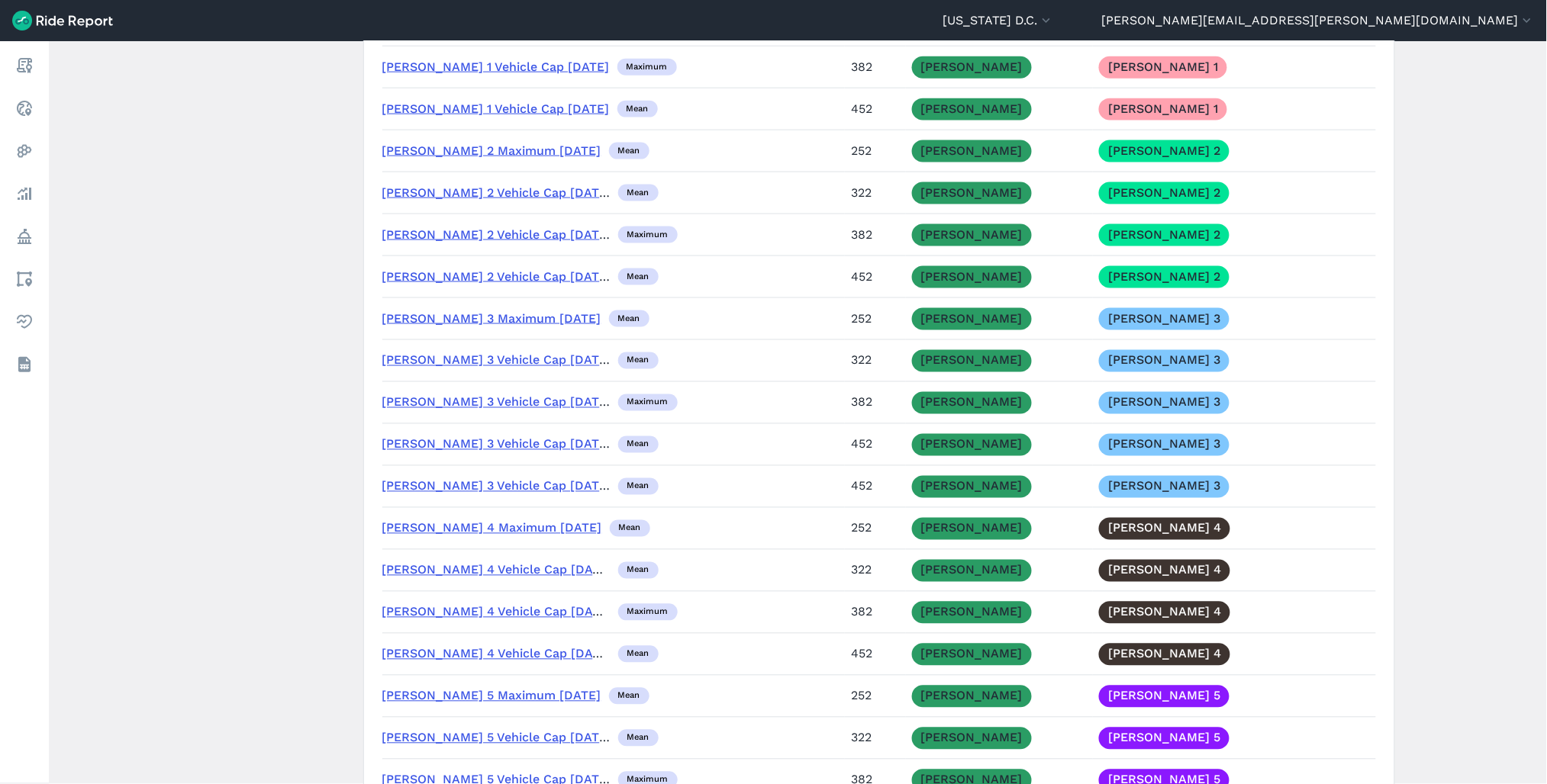
scroll to position [4577, 0]
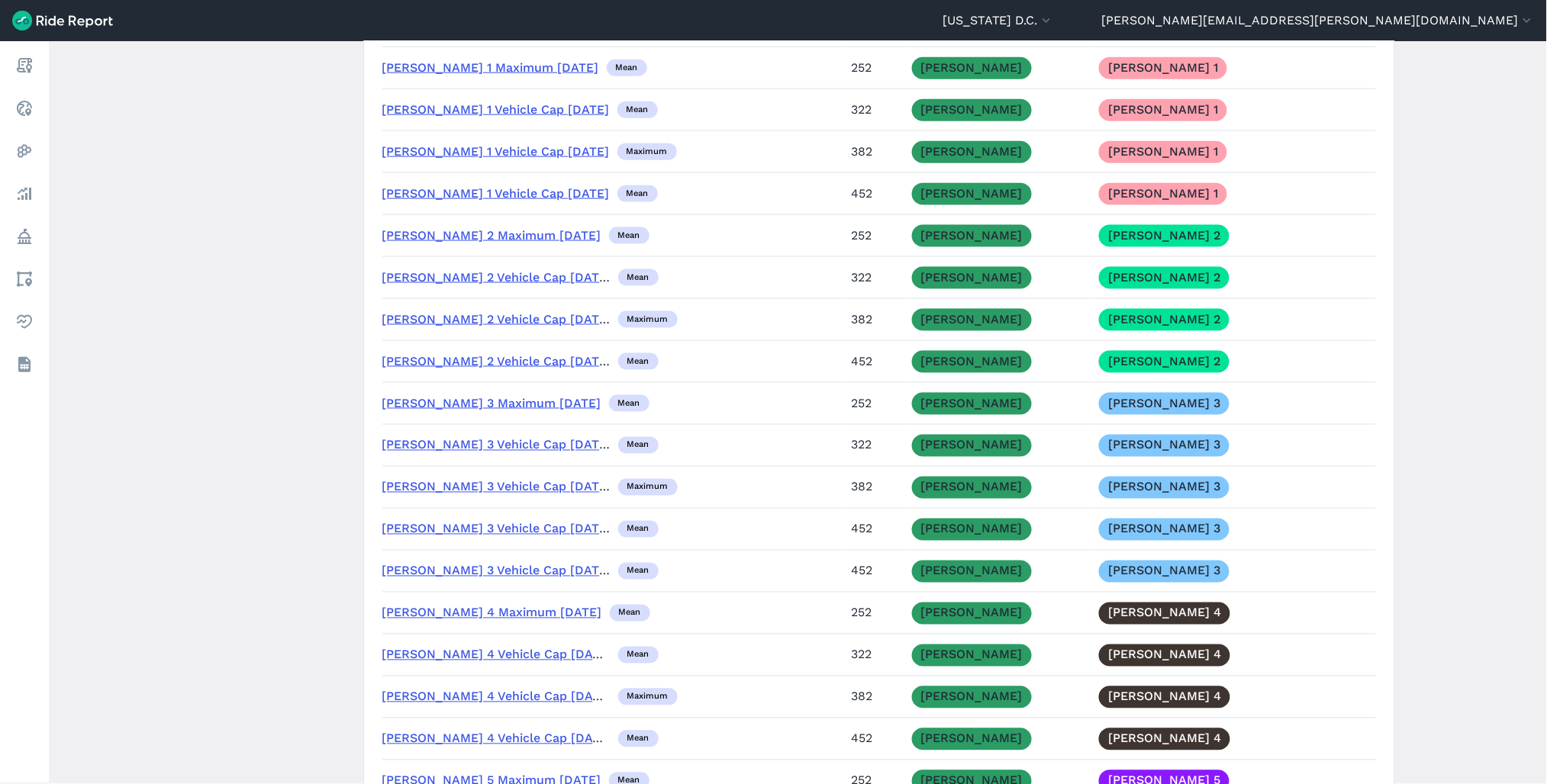
click at [471, 243] on link "[PERSON_NAME] 2 Maximum [DATE]" at bounding box center [492, 235] width 219 height 15
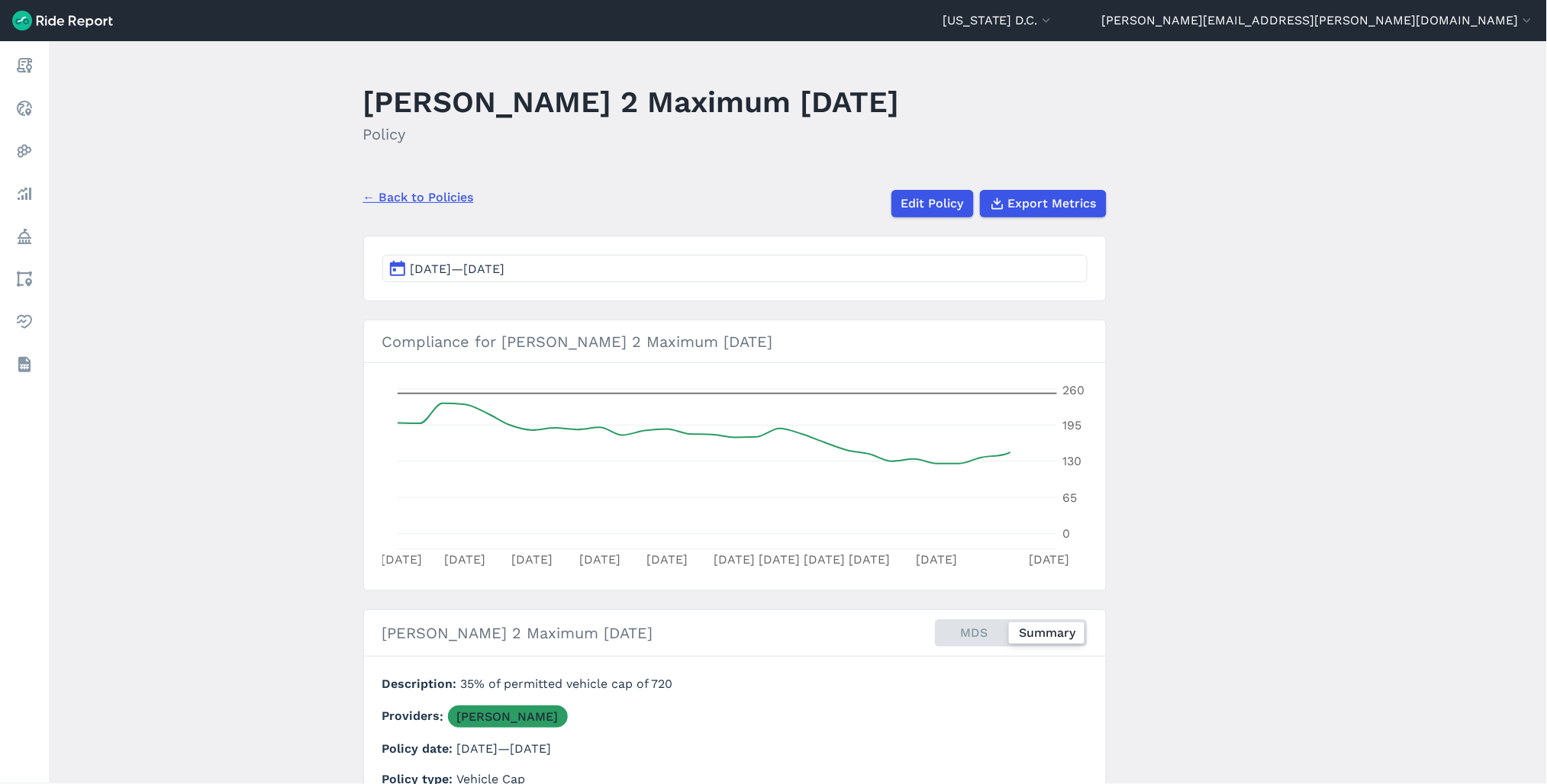
click at [605, 272] on button "[DATE]—[DATE]" at bounding box center [735, 269] width 705 height 28
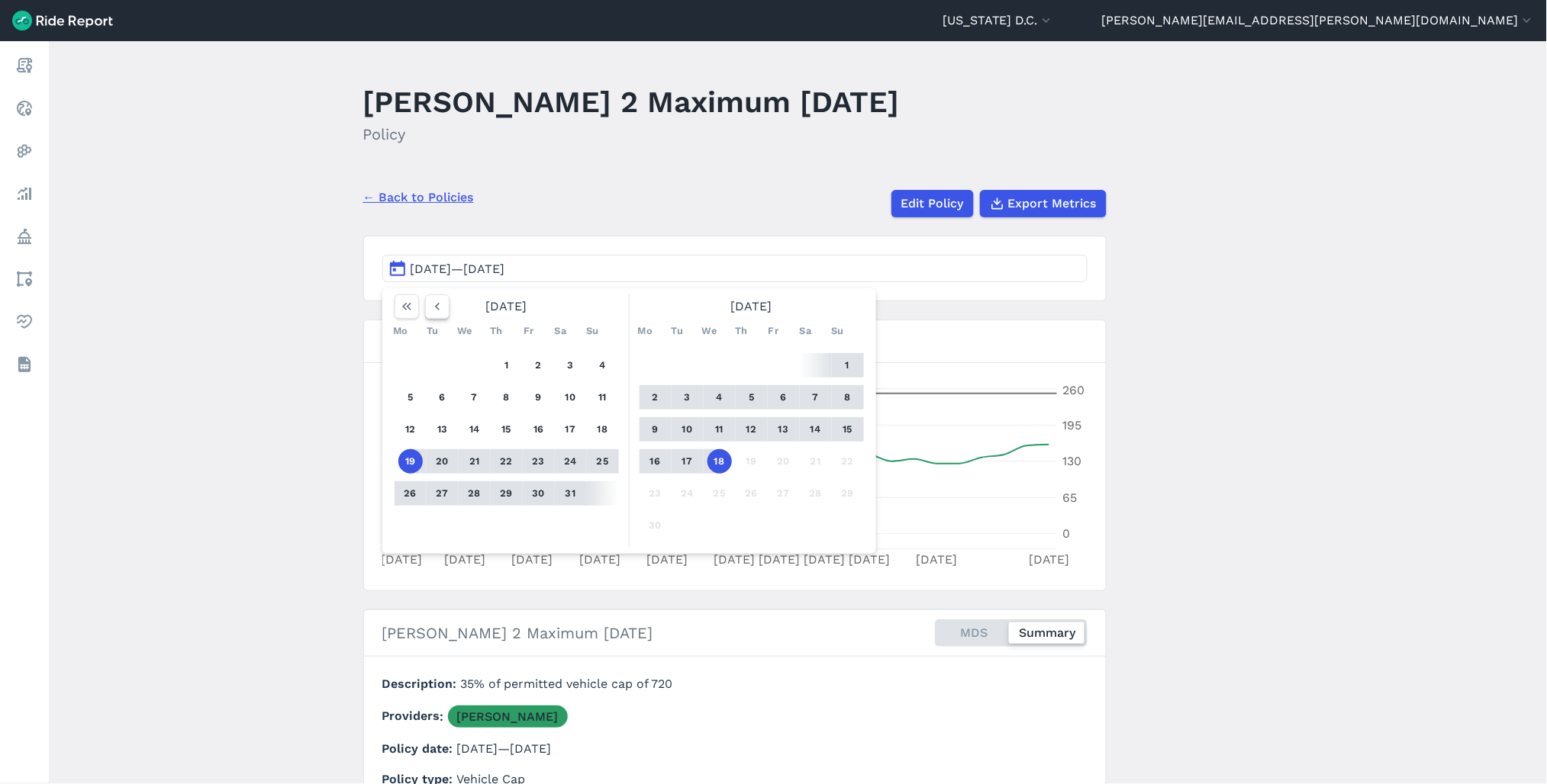
click at [438, 299] on icon "button" at bounding box center [437, 307] width 16 height 16
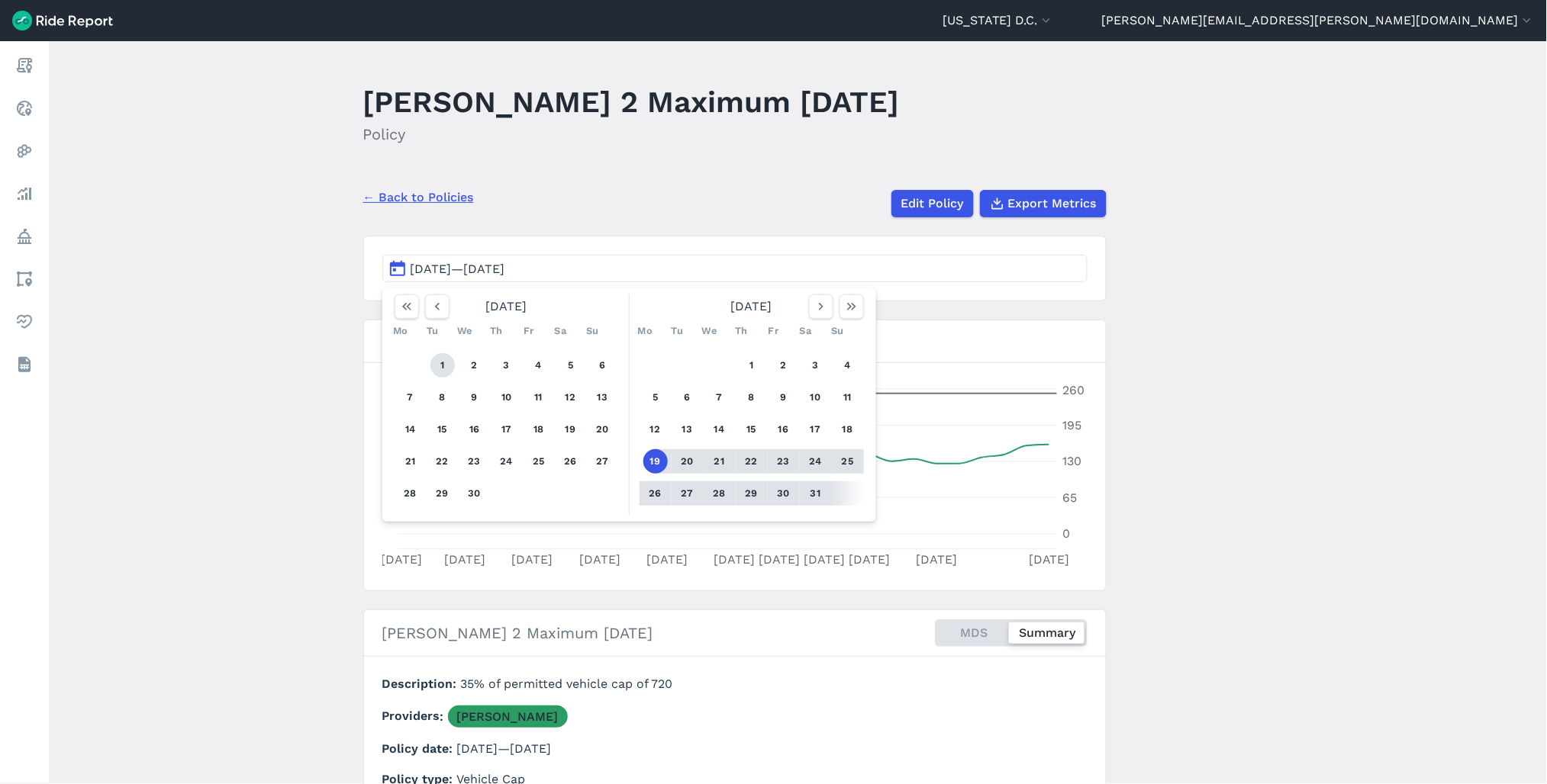
click at [437, 359] on button "1" at bounding box center [442, 365] width 24 height 24
click at [847, 311] on icon "button" at bounding box center [852, 307] width 16 height 16
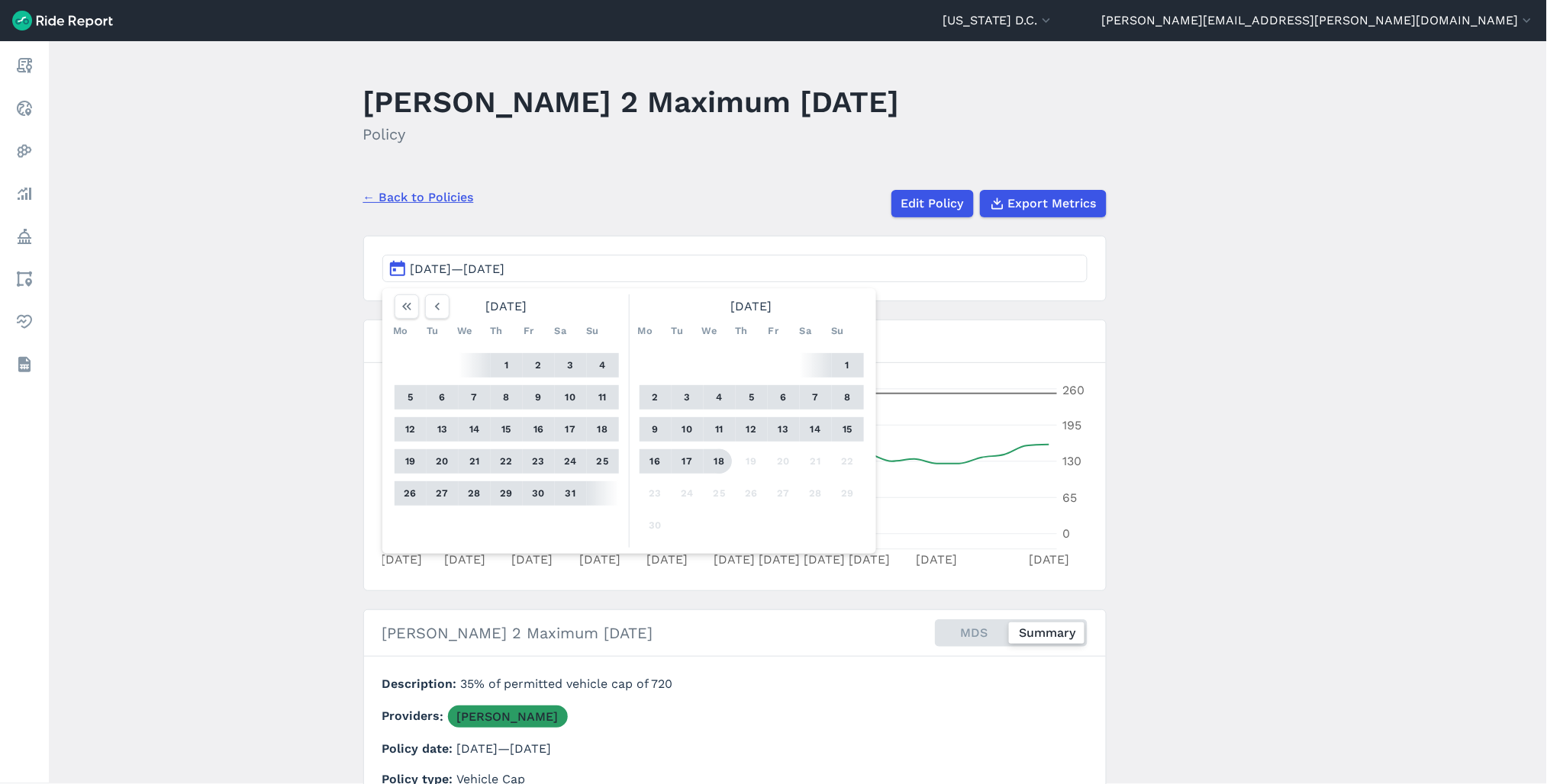
click at [725, 460] on button "18" at bounding box center [719, 461] width 24 height 24
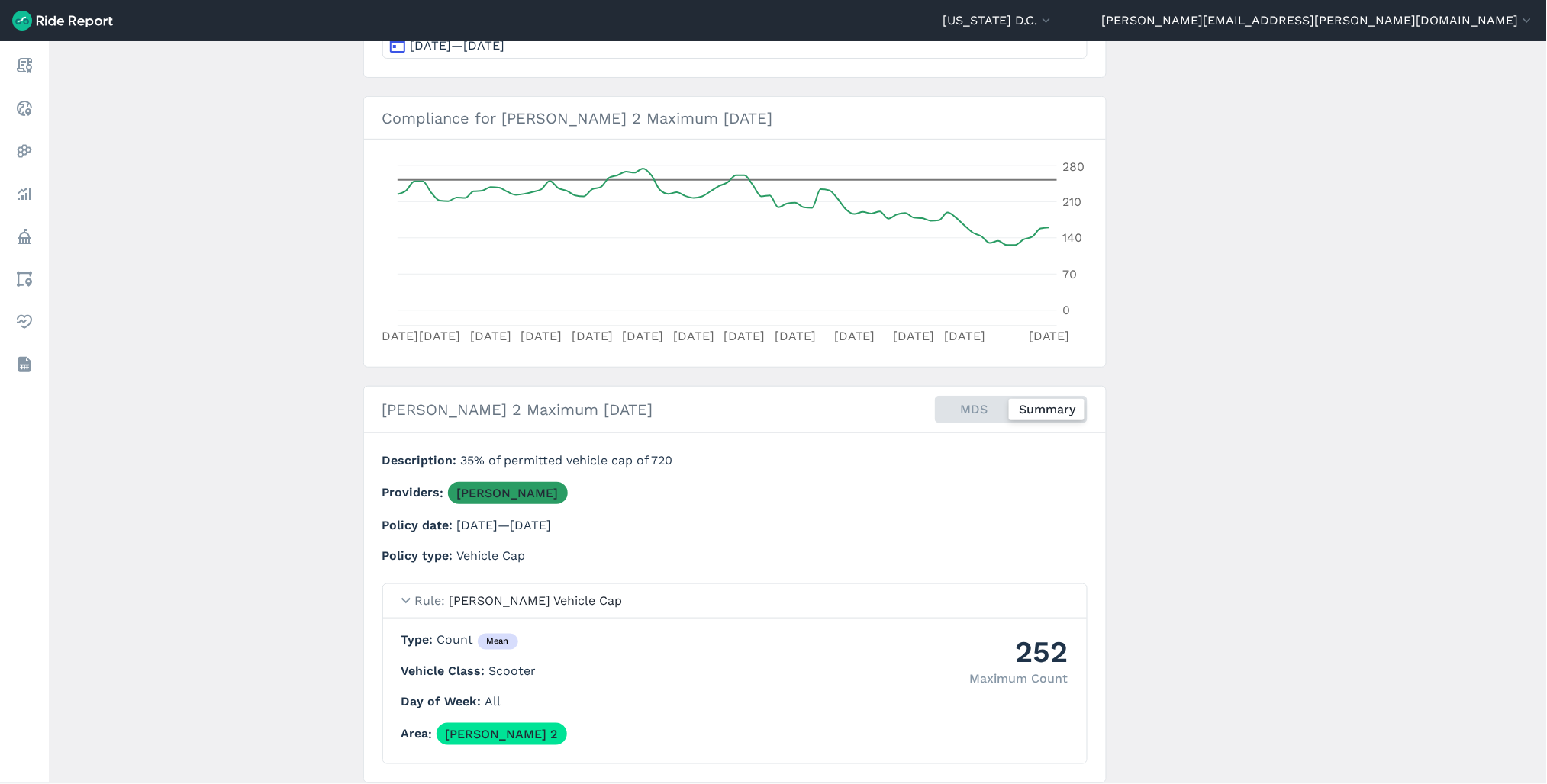
scroll to position [23, 0]
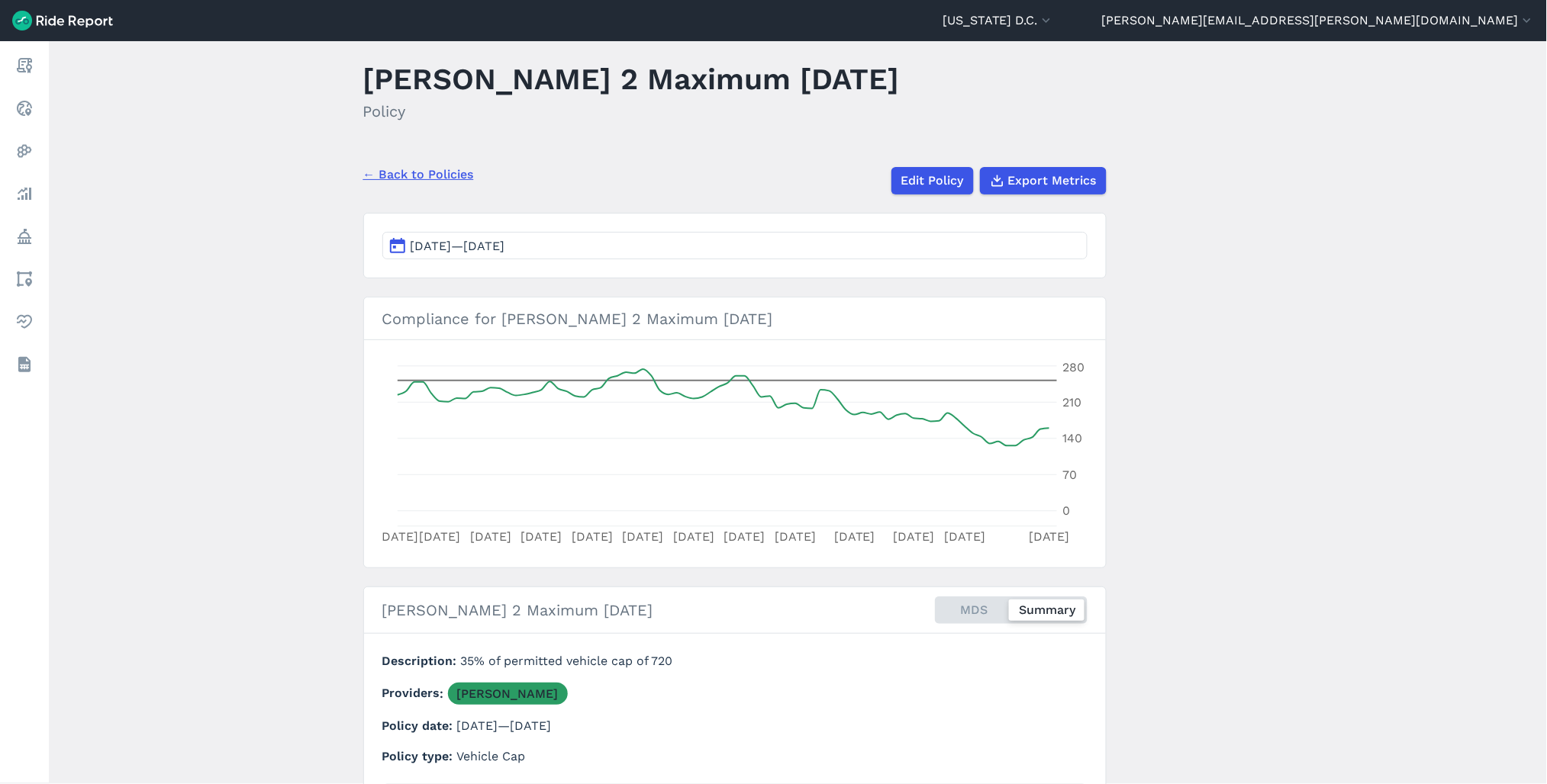
click at [646, 245] on button "[DATE]—[DATE]" at bounding box center [735, 245] width 705 height 28
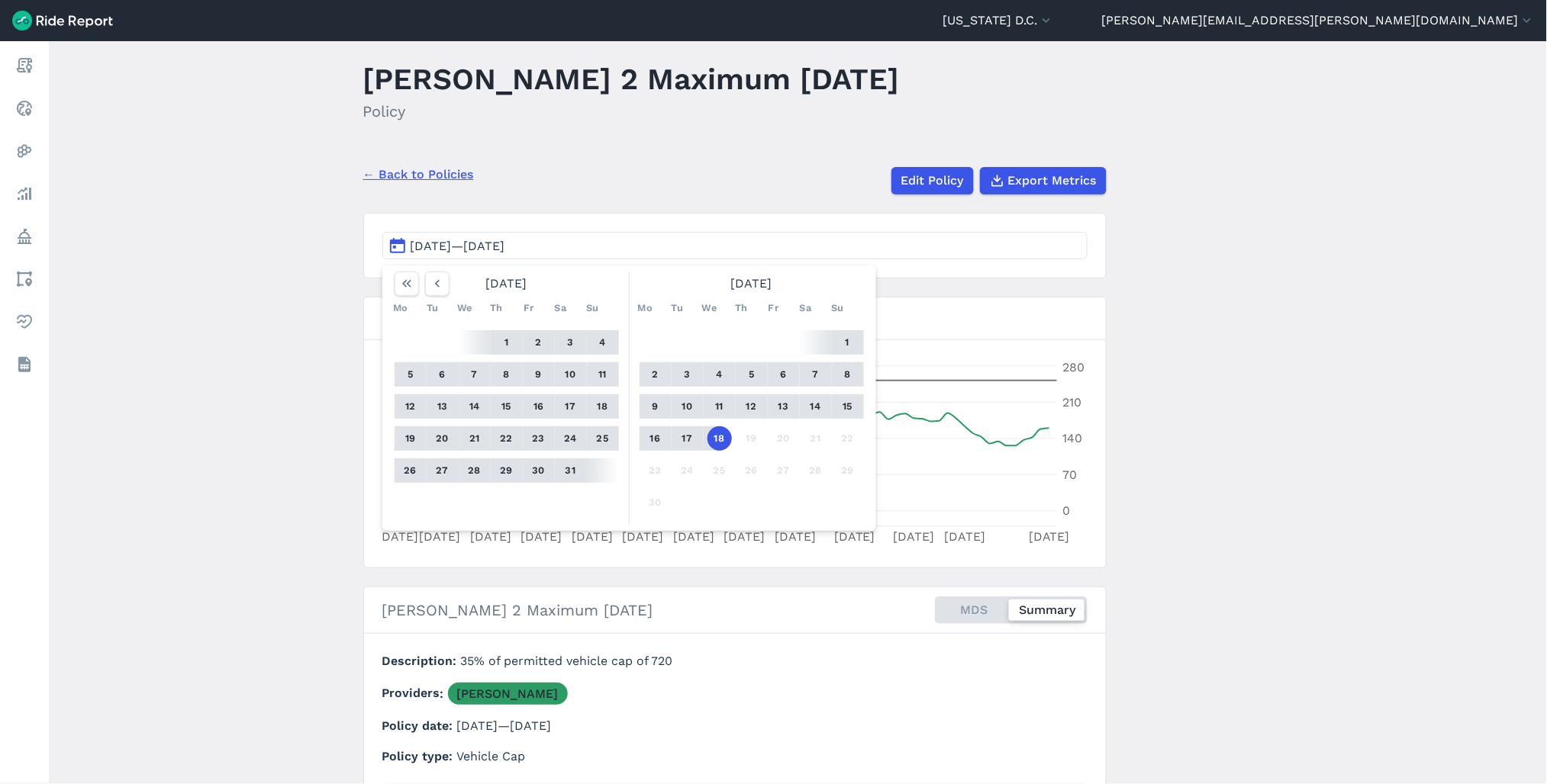
click at [1276, 344] on main "[PERSON_NAME] 2 Maximum [DATE] Policy ← Back to Policies Edit Policy Export Met…" at bounding box center [797, 412] width 1498 height 743
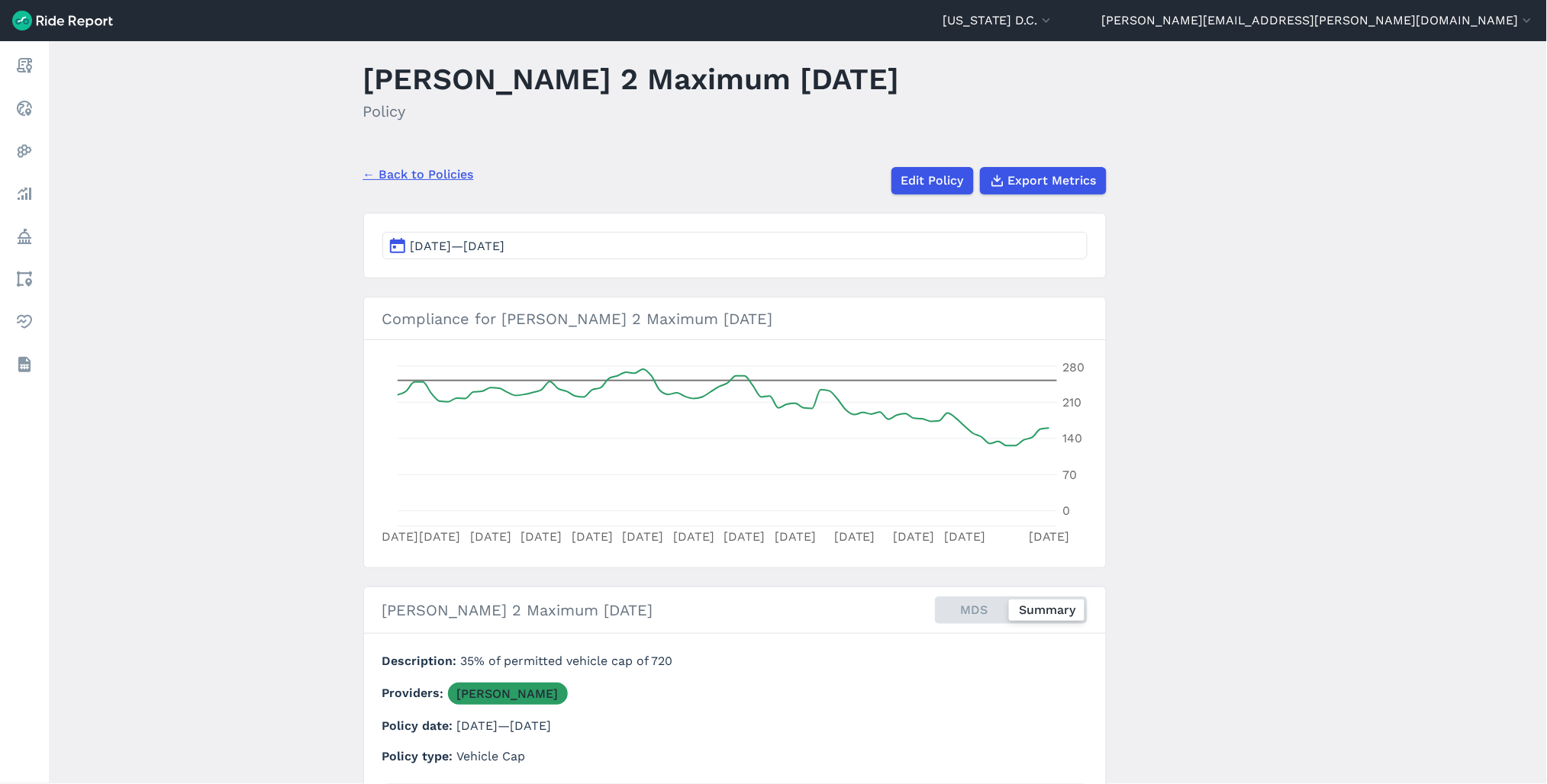
click at [439, 166] on link "← Back to Policies" at bounding box center [419, 174] width 111 height 18
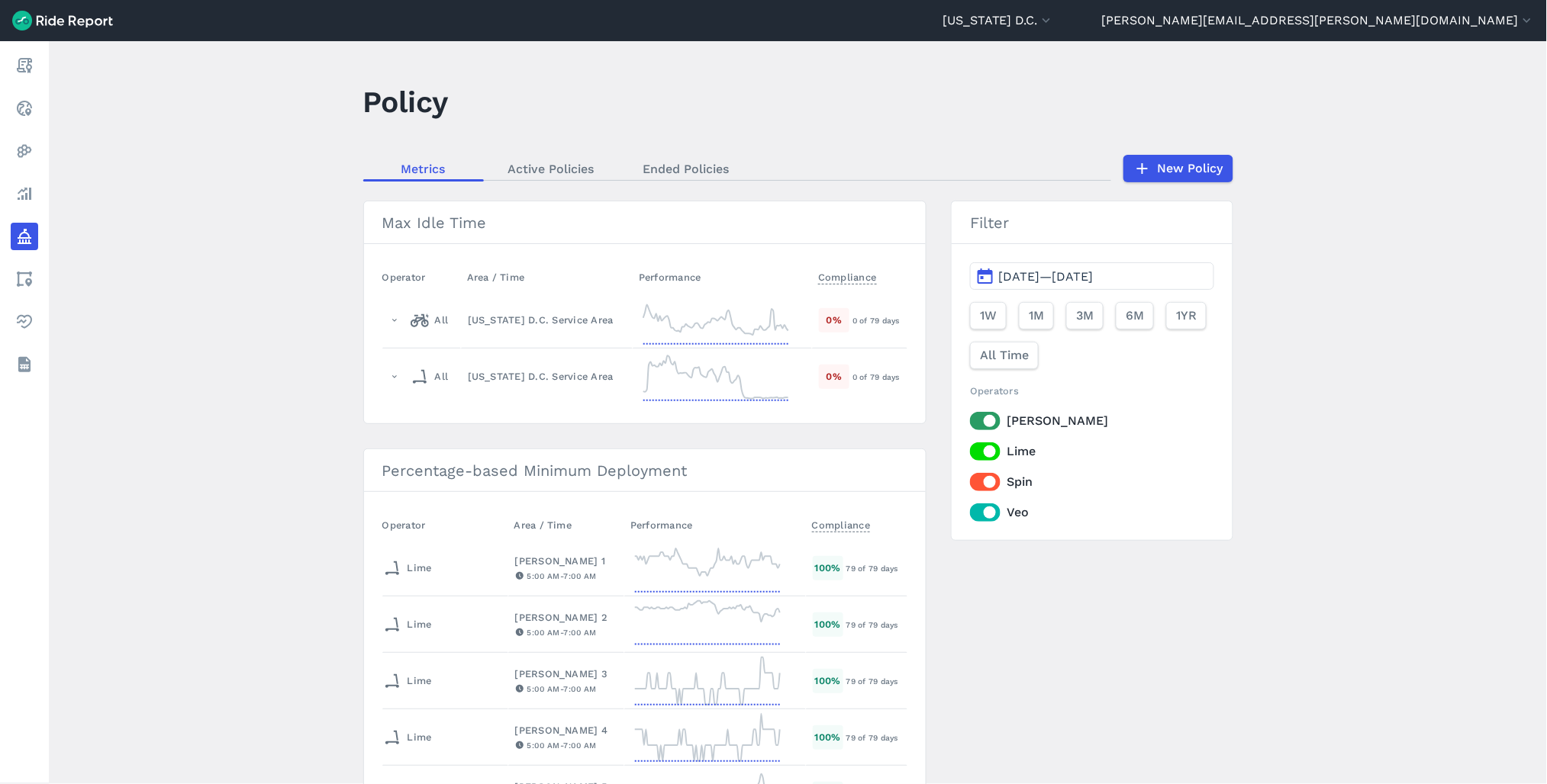
click at [685, 180] on div "Metrics Active Policies Ended Policies New Policy" at bounding box center [798, 169] width 870 height 28
click at [691, 173] on link "Ended Policies" at bounding box center [686, 168] width 135 height 23
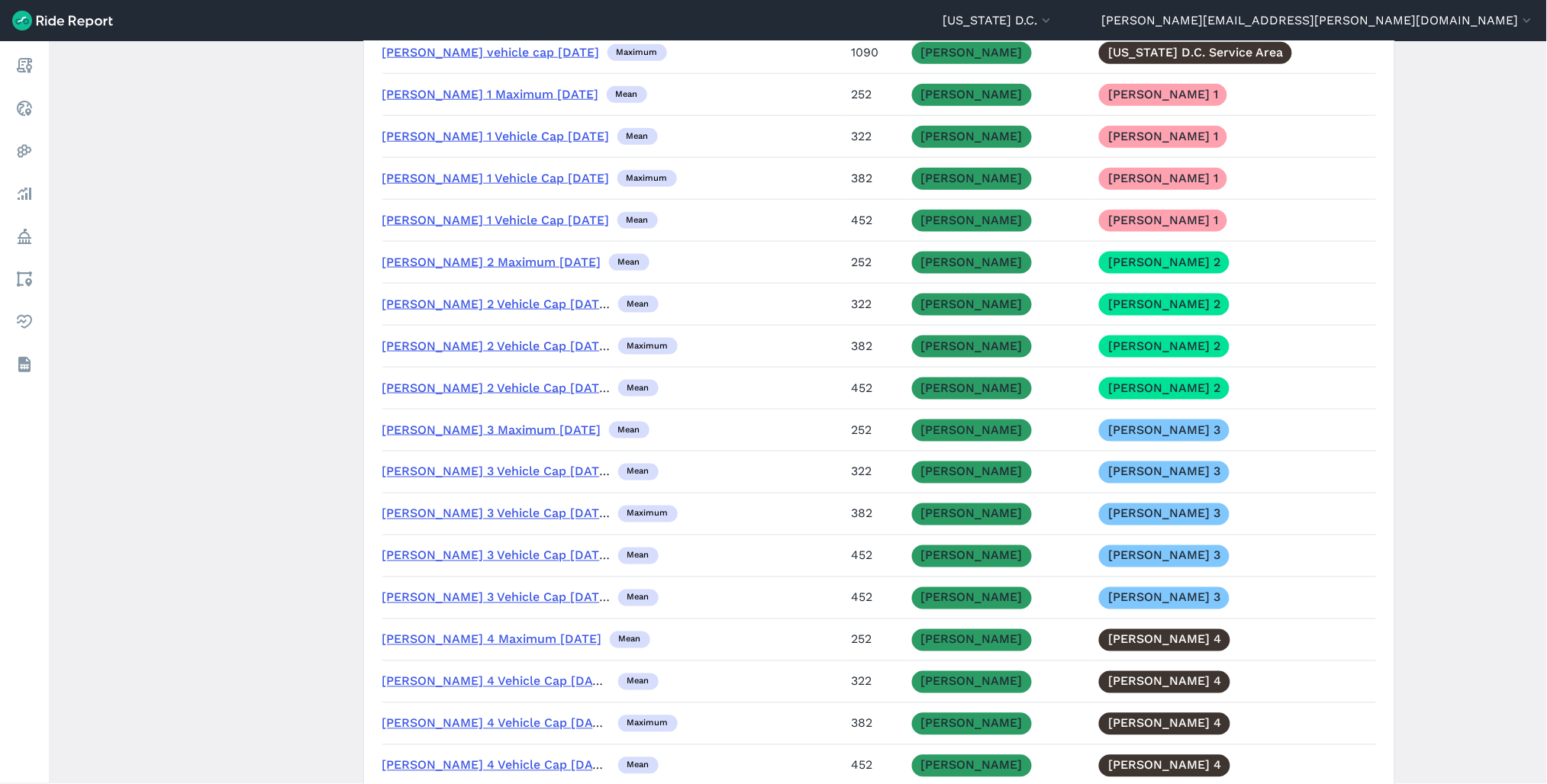
scroll to position [4577, 0]
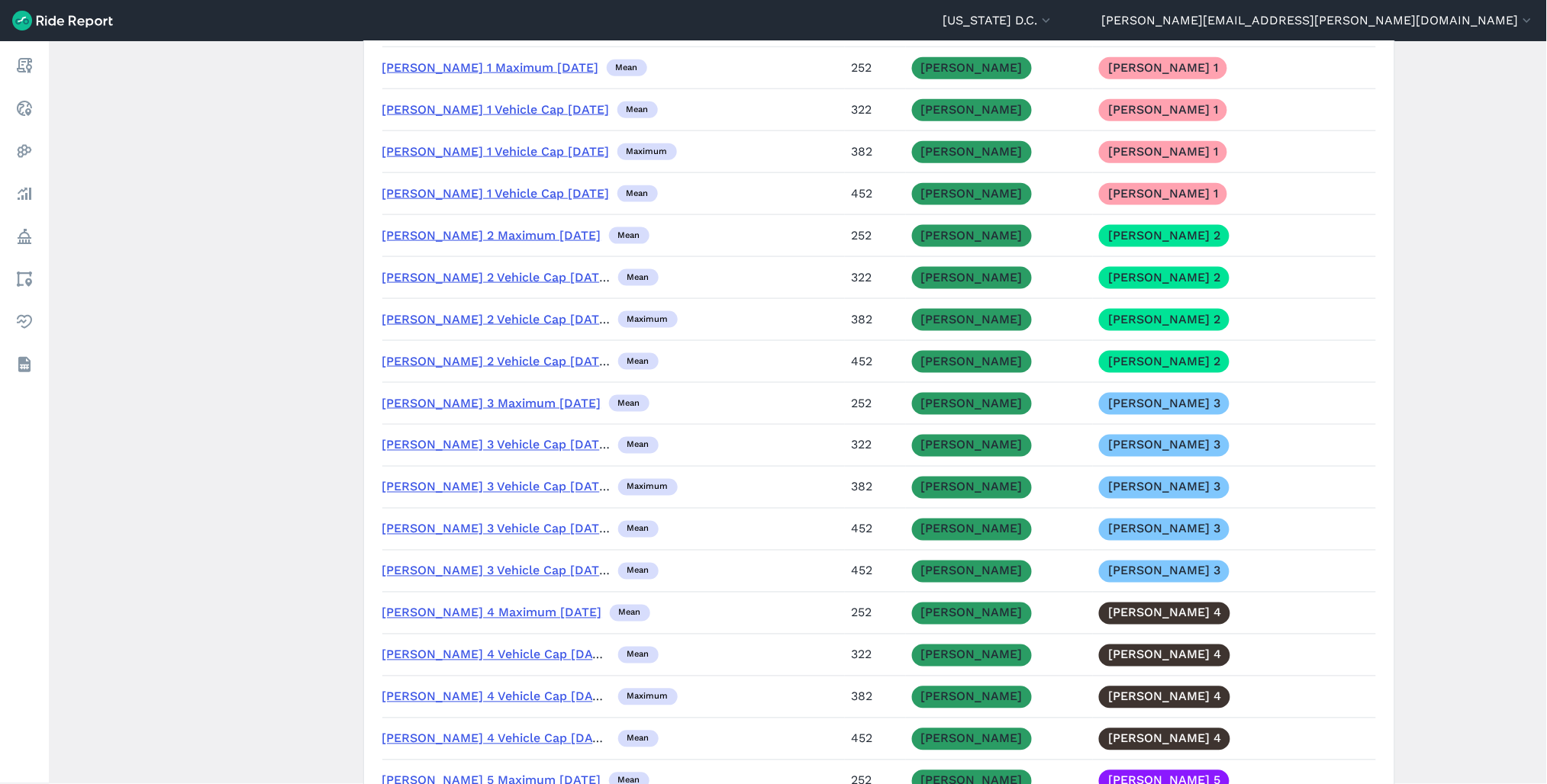
click at [479, 284] on link "[PERSON_NAME] 2 Vehicle Cap [DATE]" at bounding box center [497, 277] width 230 height 15
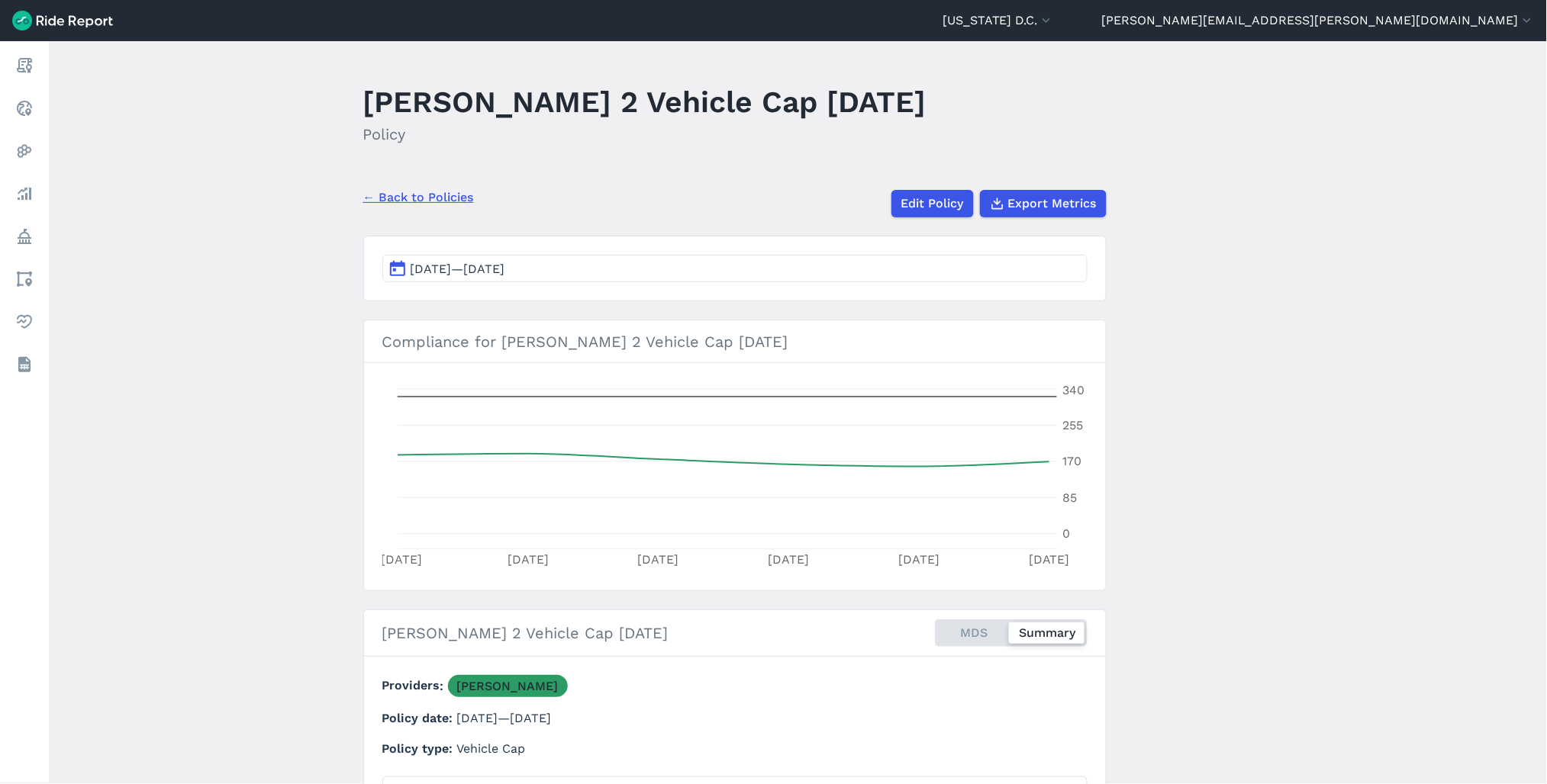
click at [432, 206] on div "← Back to Policies Edit Policy Export Metrics" at bounding box center [735, 198] width 744 height 40
click at [432, 199] on link "← Back to Policies" at bounding box center [419, 197] width 111 height 18
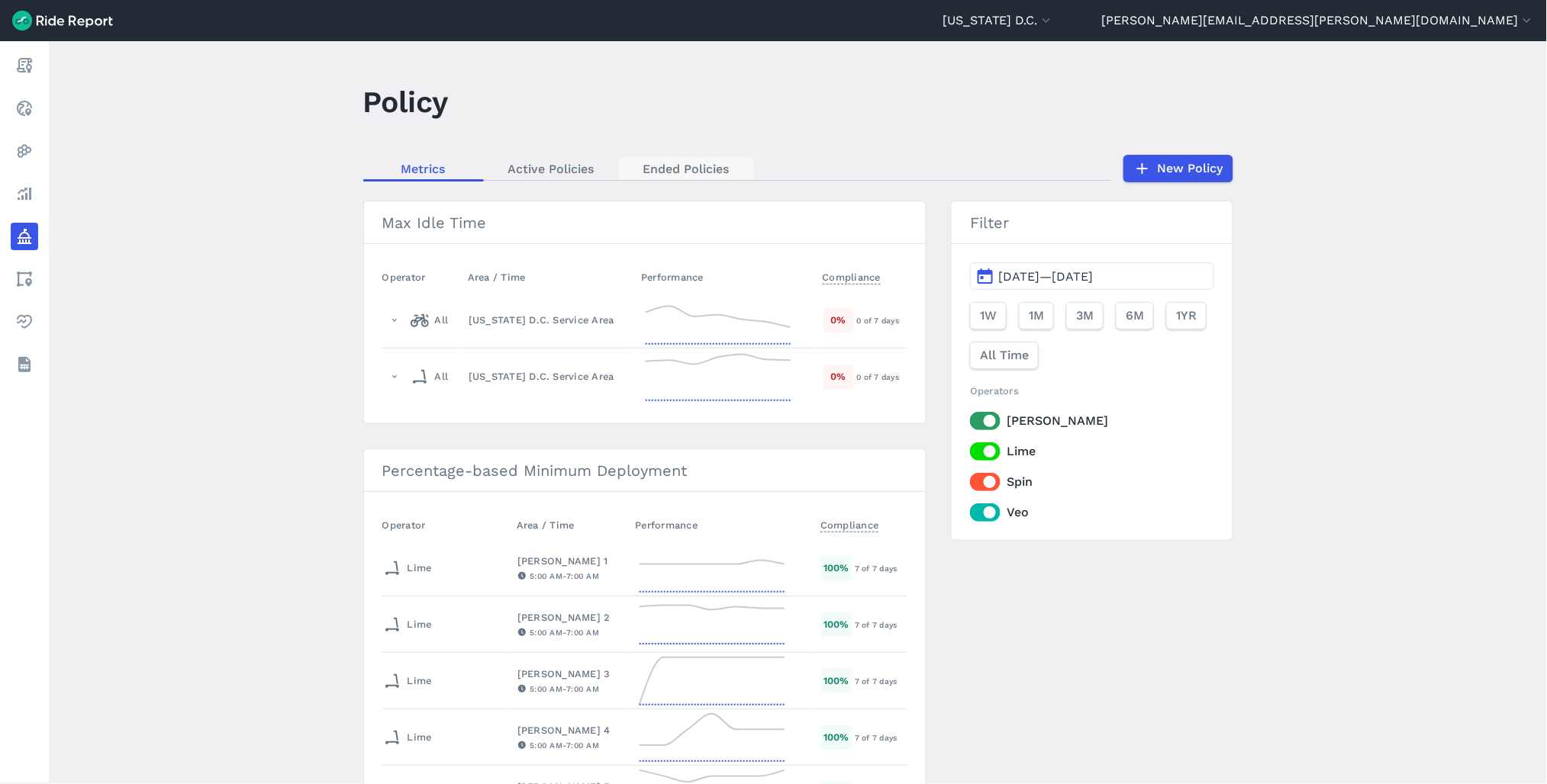
click at [658, 179] on link "Ended Policies" at bounding box center [686, 168] width 135 height 23
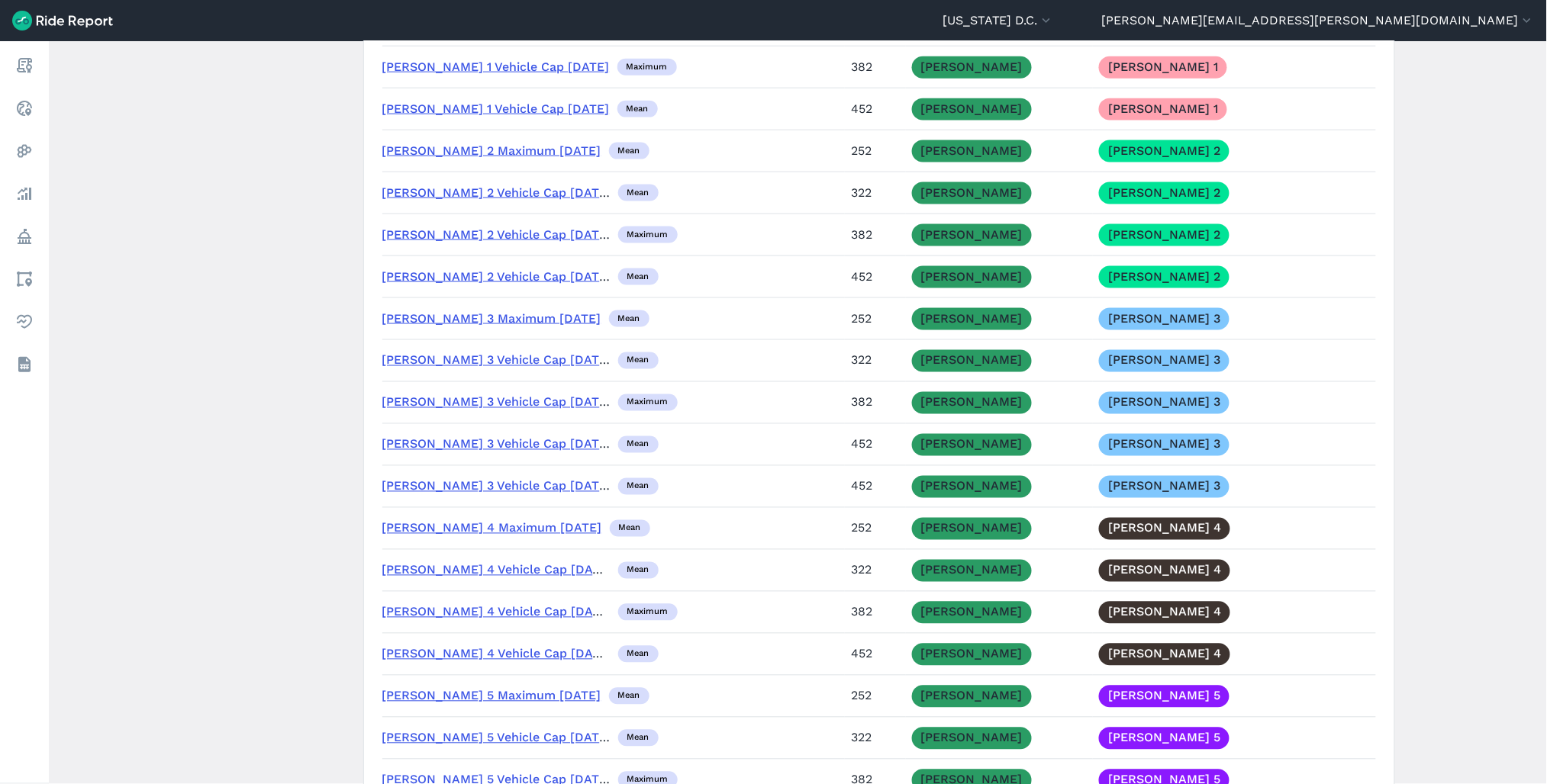
scroll to position [4831, 0]
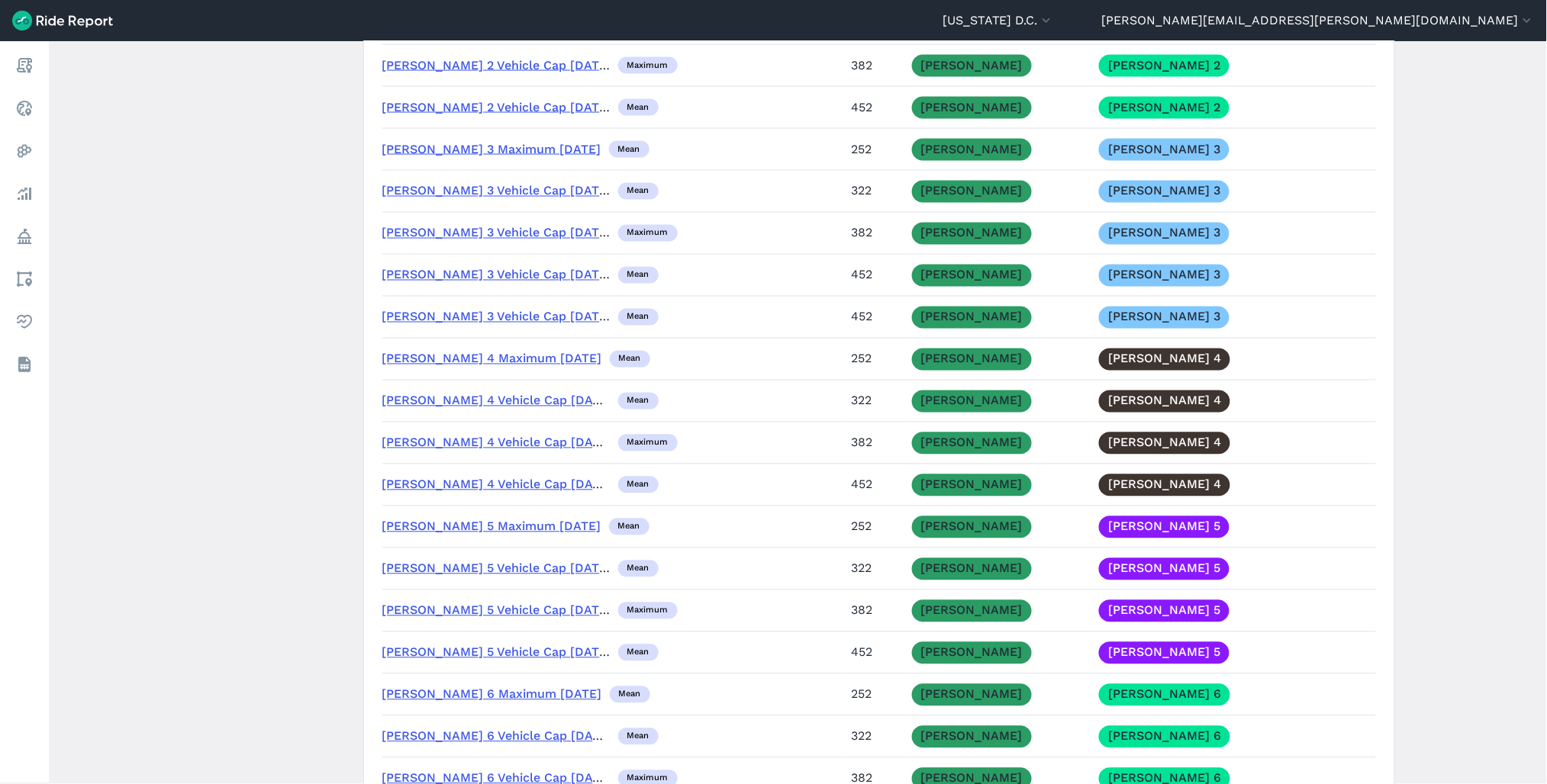
click at [477, 114] on link "[PERSON_NAME] 2 Vehicle Cap [DATE]" at bounding box center [497, 107] width 230 height 15
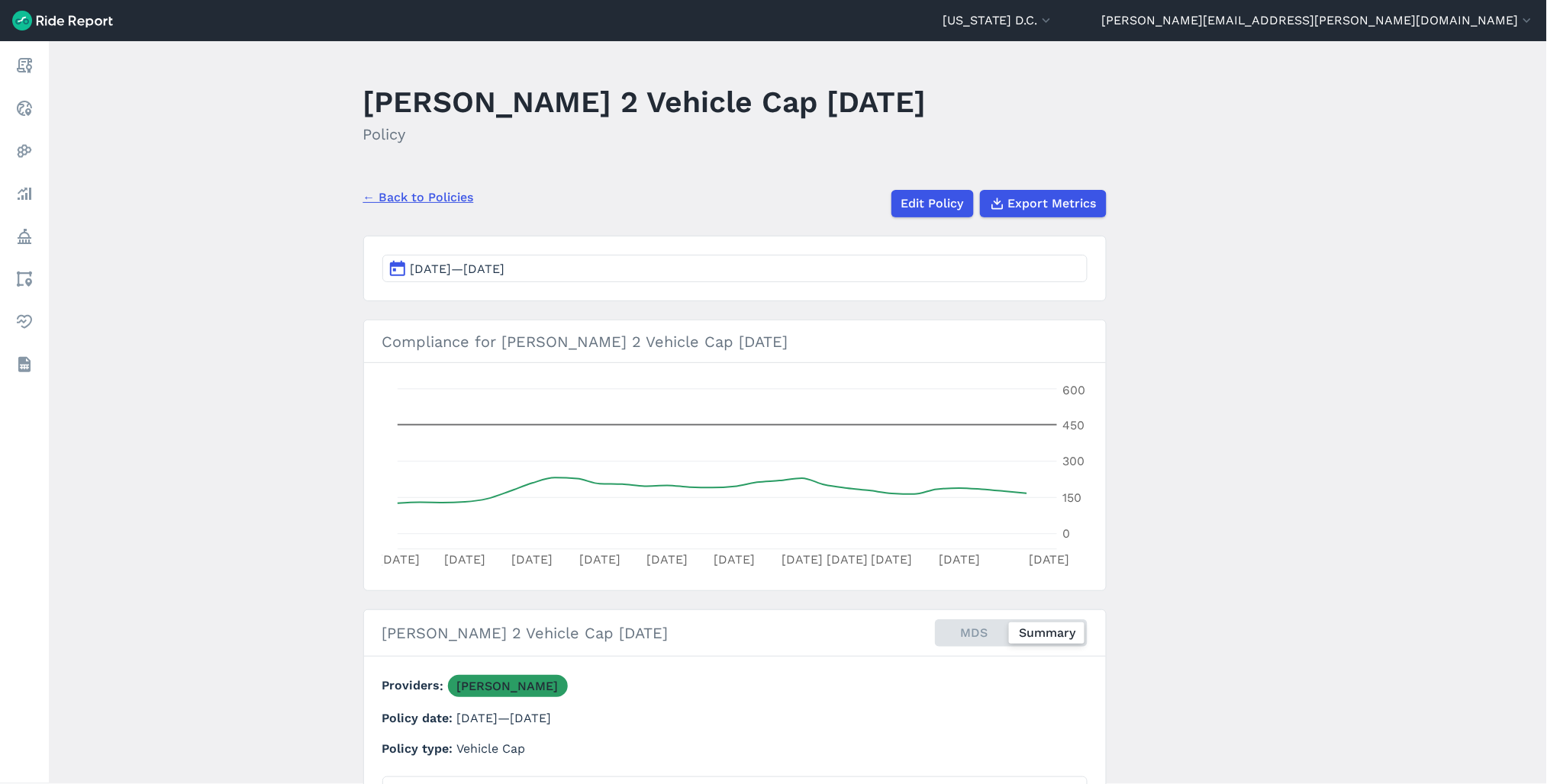
click at [456, 196] on link "← Back to Policies" at bounding box center [419, 197] width 111 height 18
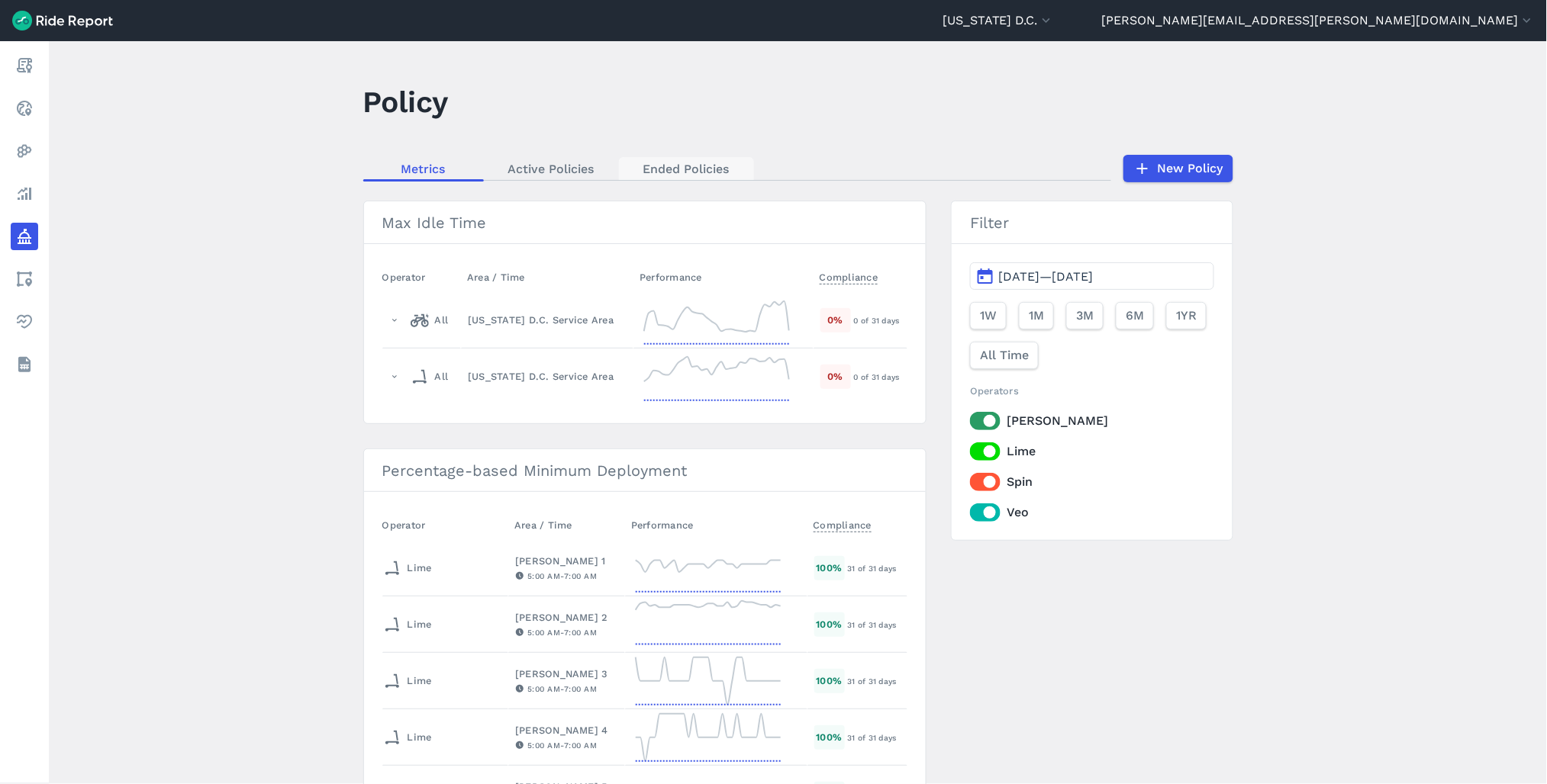
click at [707, 174] on link "Ended Policies" at bounding box center [686, 168] width 135 height 23
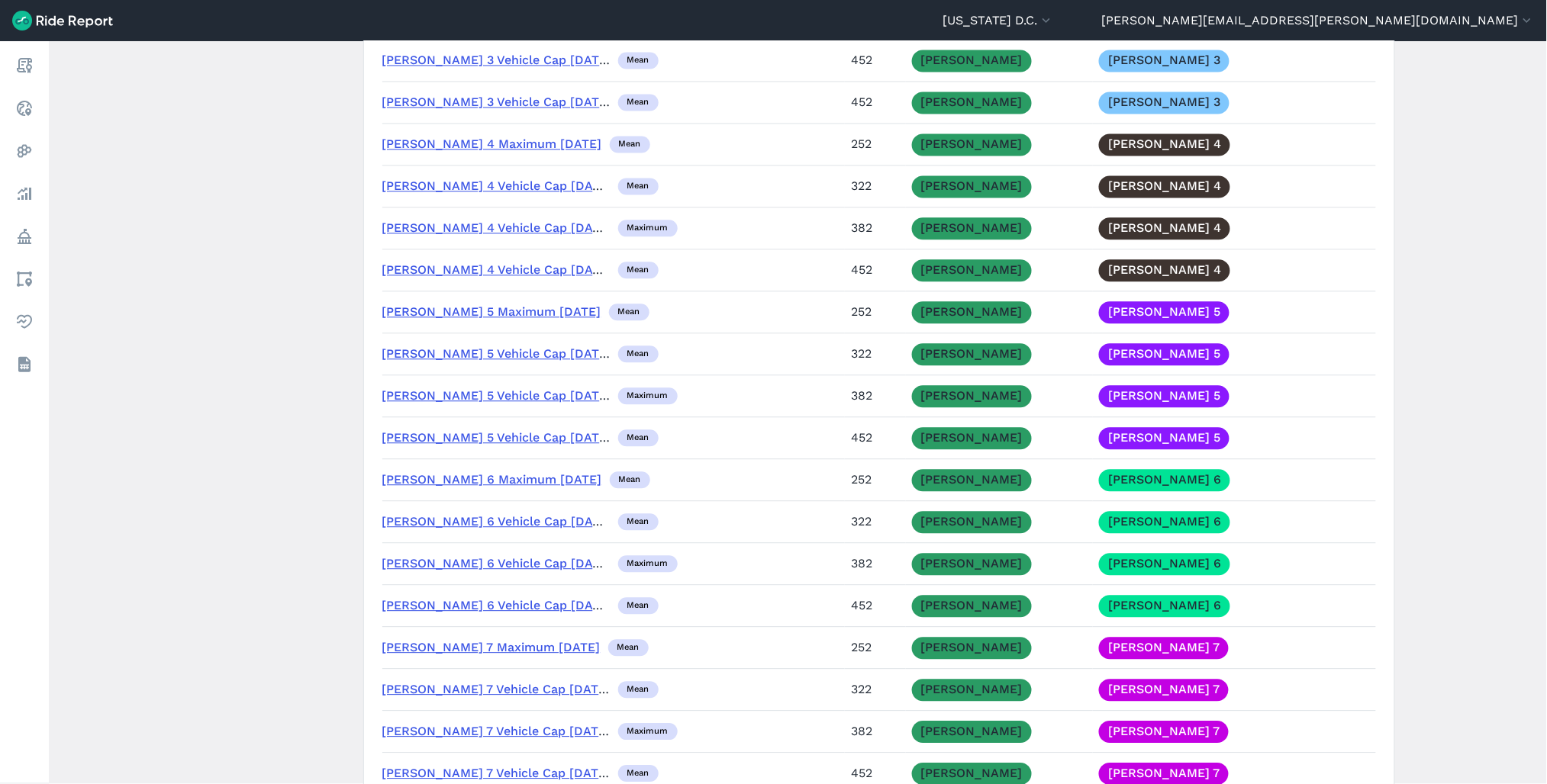
scroll to position [5086, 0]
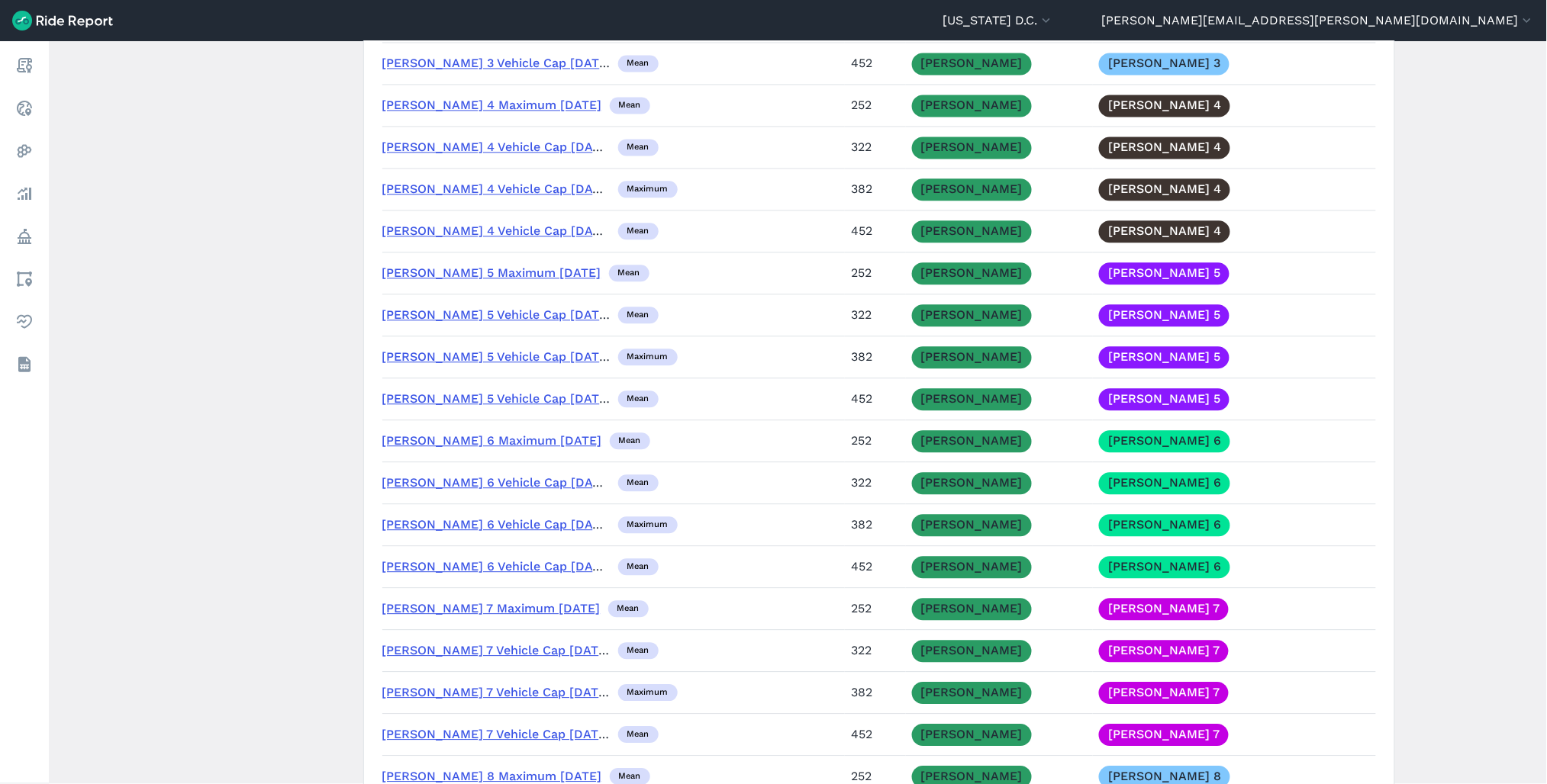
click at [488, 448] on link "[PERSON_NAME] 6 Maximum [DATE]" at bounding box center [492, 441] width 220 height 15
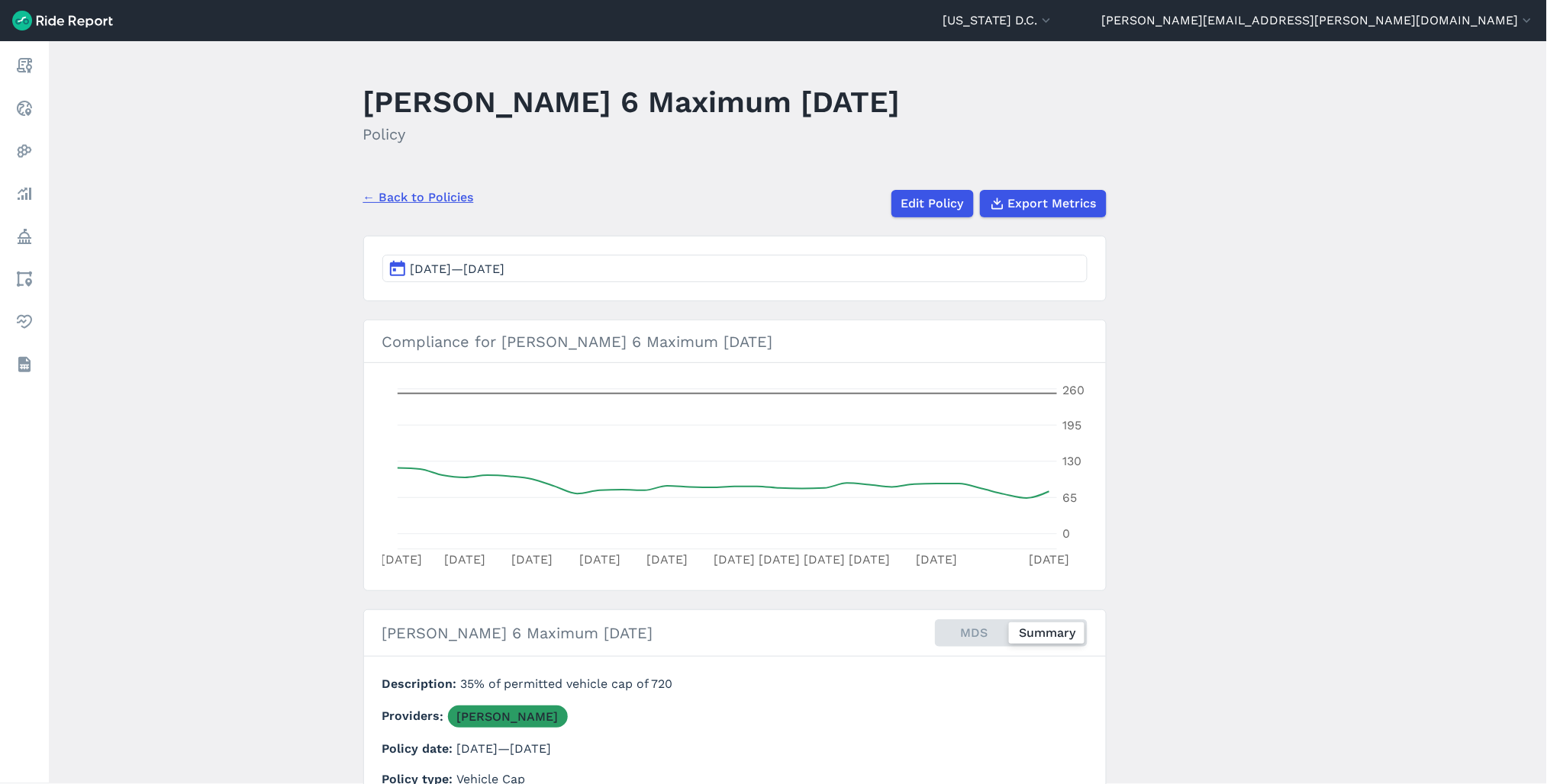
click at [505, 269] on span "[DATE]—[DATE]" at bounding box center [457, 269] width 95 height 15
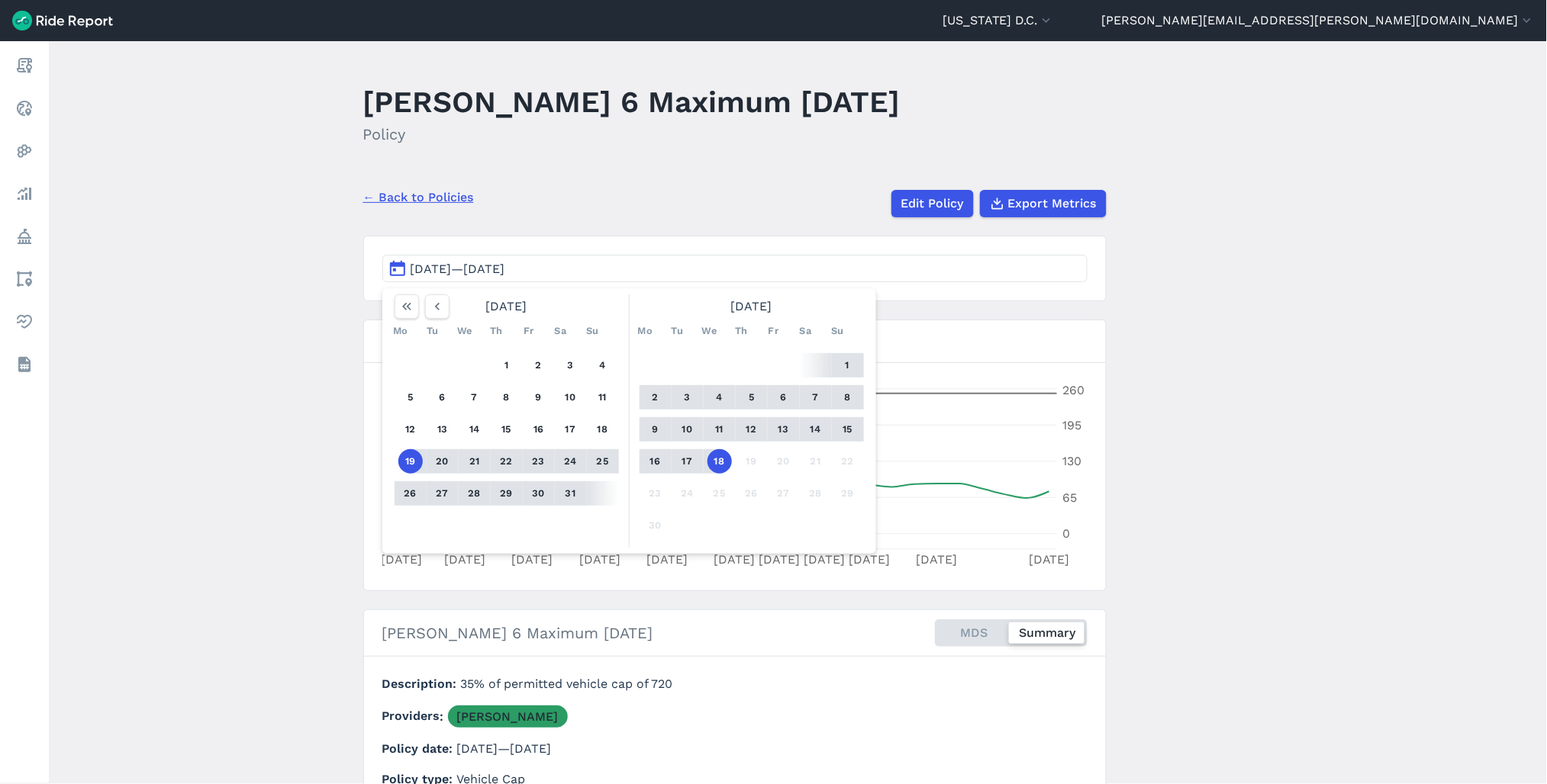
click at [424, 284] on section "[DATE]—[DATE] [DATE] Mo Tu We Th Fr Sa Su 1 2 3 4 5 6 7 8 9 10 11 12 13 14 15 1…" at bounding box center [735, 269] width 744 height 66
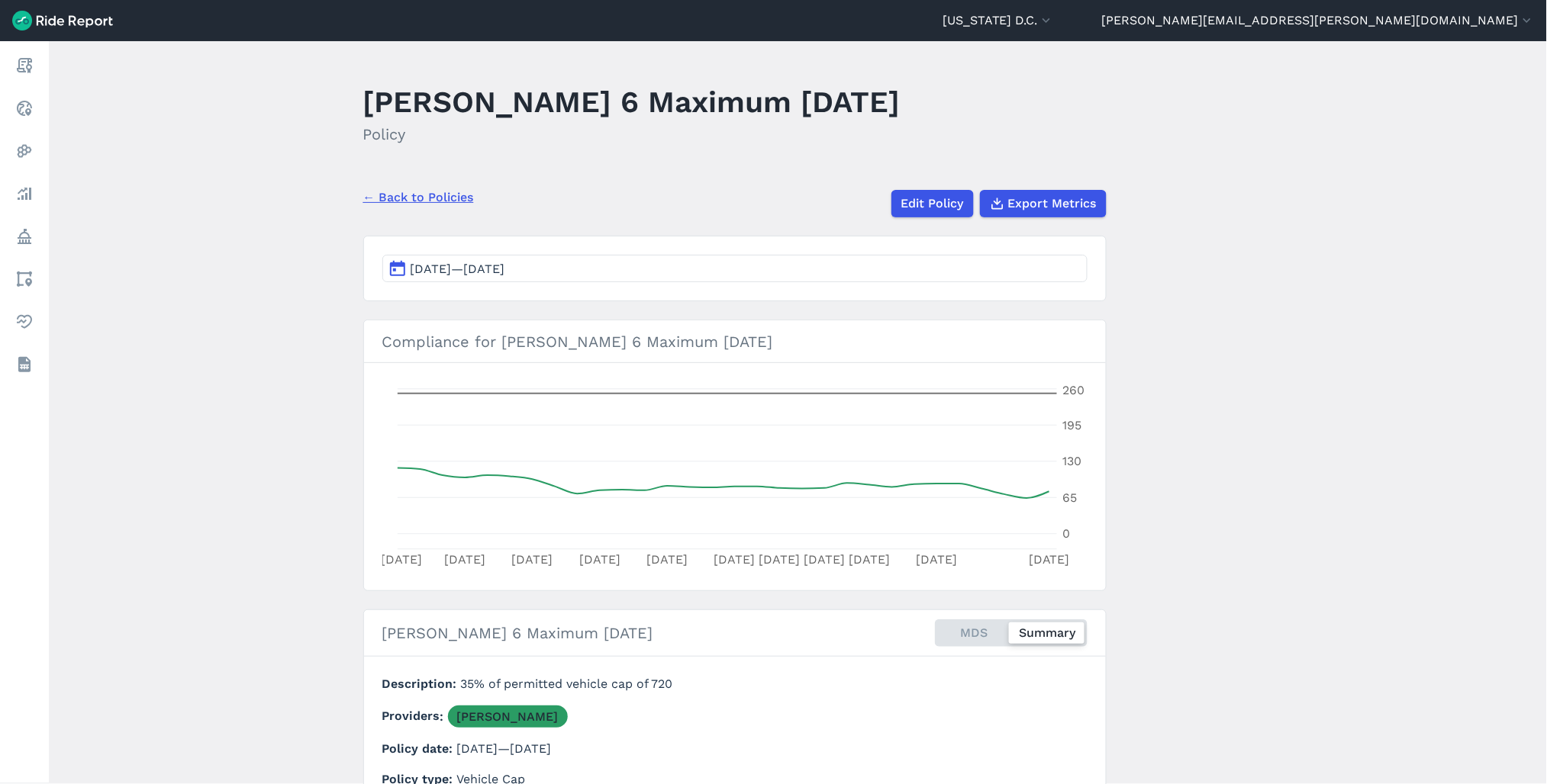
click at [443, 309] on main "[PERSON_NAME] 6 Maximum [DATE] Policy ← Back to Policies Edit Policy Export Met…" at bounding box center [797, 412] width 1498 height 743
click at [444, 275] on span "[DATE]—[DATE]" at bounding box center [457, 269] width 95 height 15
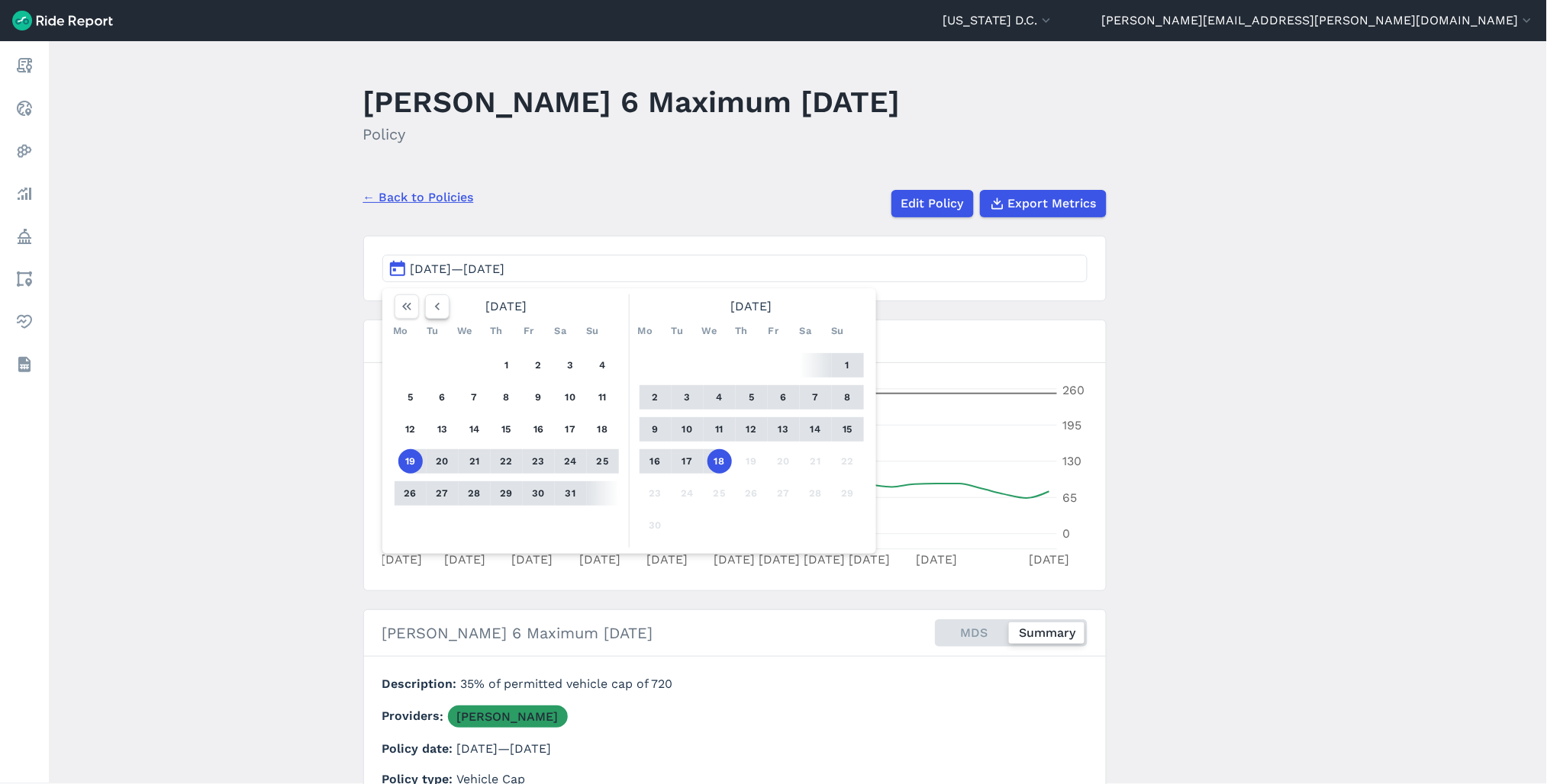
click at [439, 315] on button "button" at bounding box center [437, 307] width 24 height 24
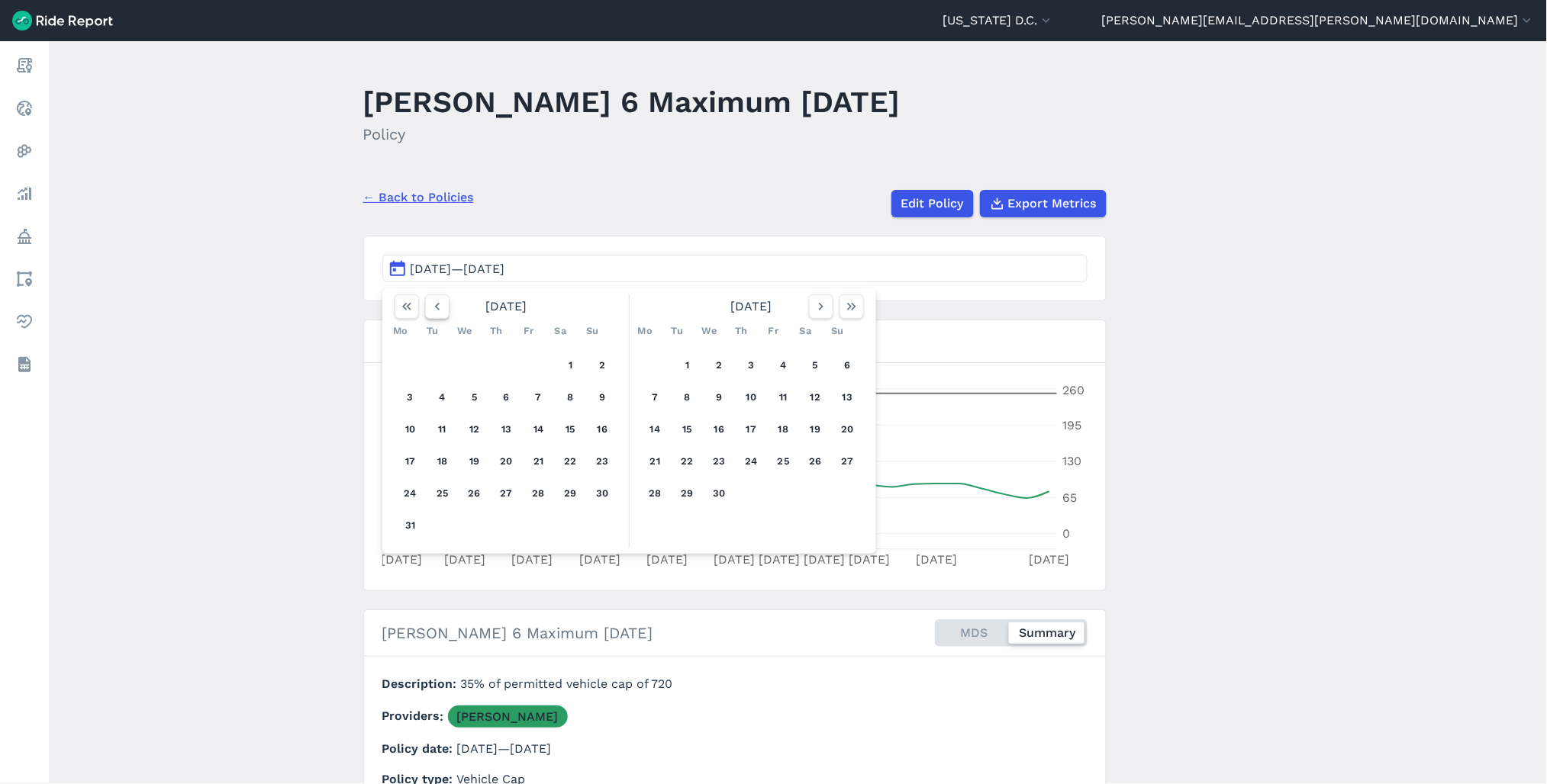
click at [439, 315] on button "button" at bounding box center [437, 307] width 24 height 24
click at [817, 314] on button "button" at bounding box center [821, 307] width 24 height 24
click at [690, 363] on button "1" at bounding box center [687, 365] width 24 height 24
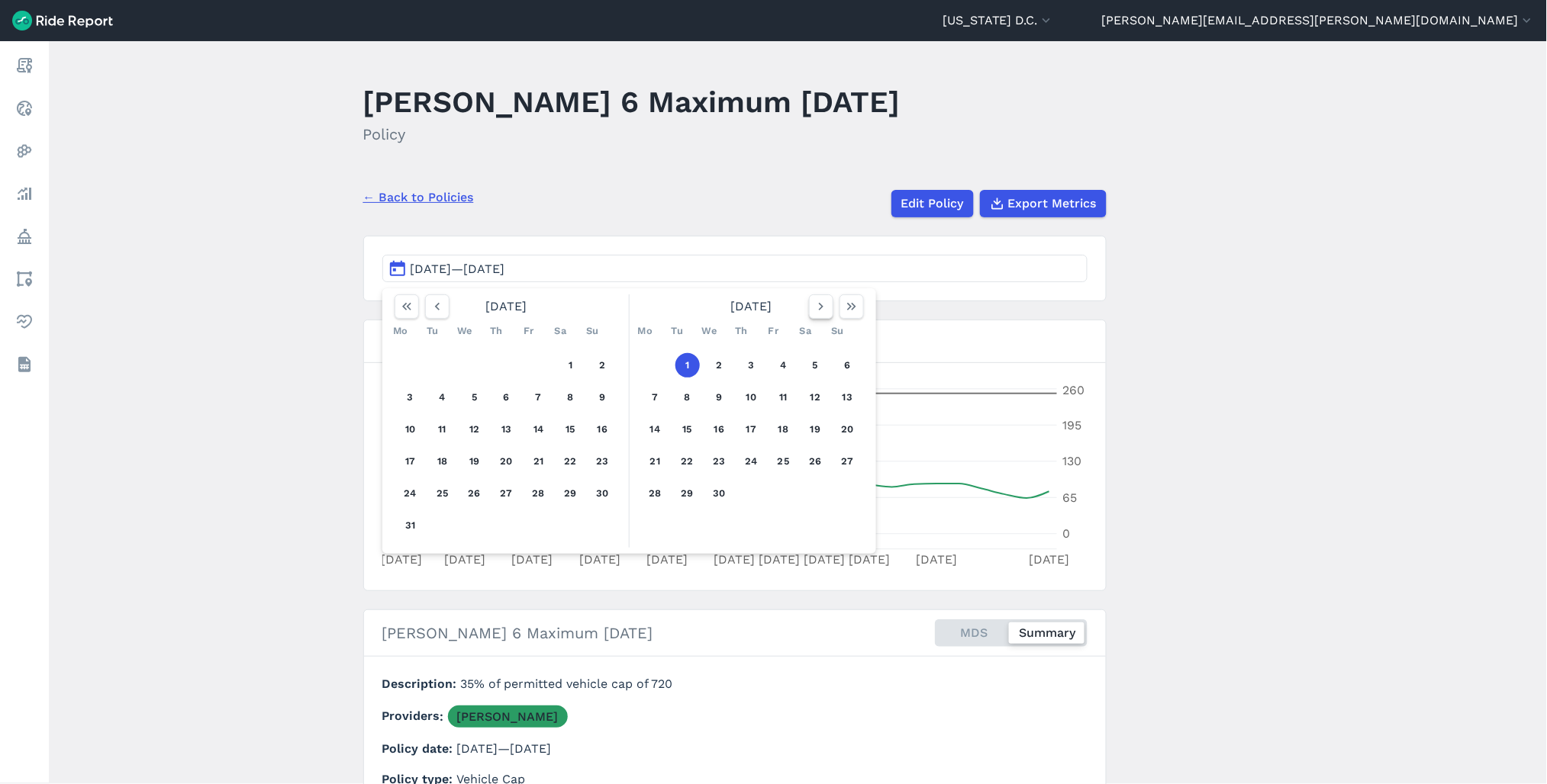
click at [824, 315] on button "button" at bounding box center [821, 307] width 24 height 24
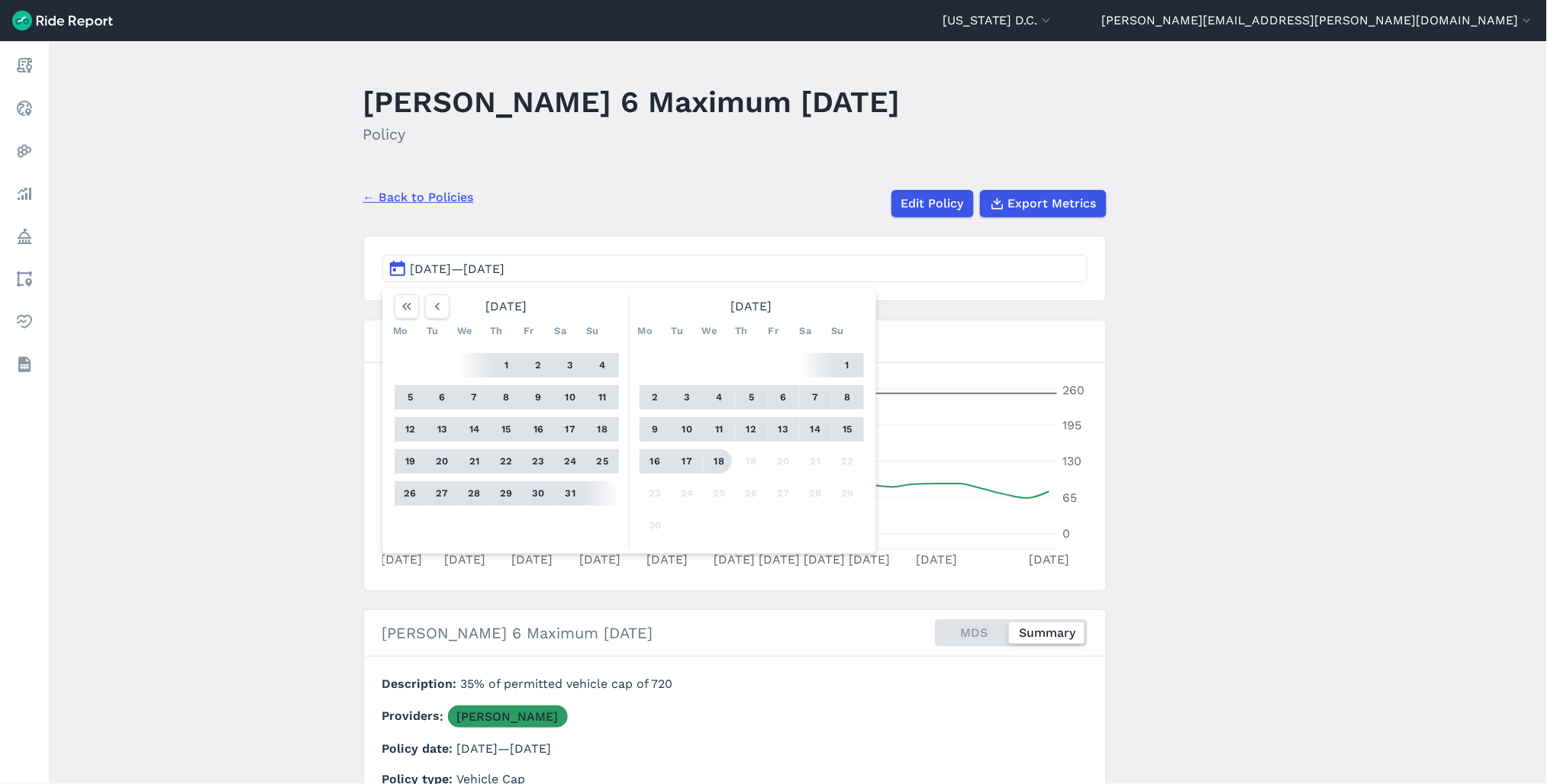
click at [710, 463] on button "18" at bounding box center [719, 461] width 24 height 24
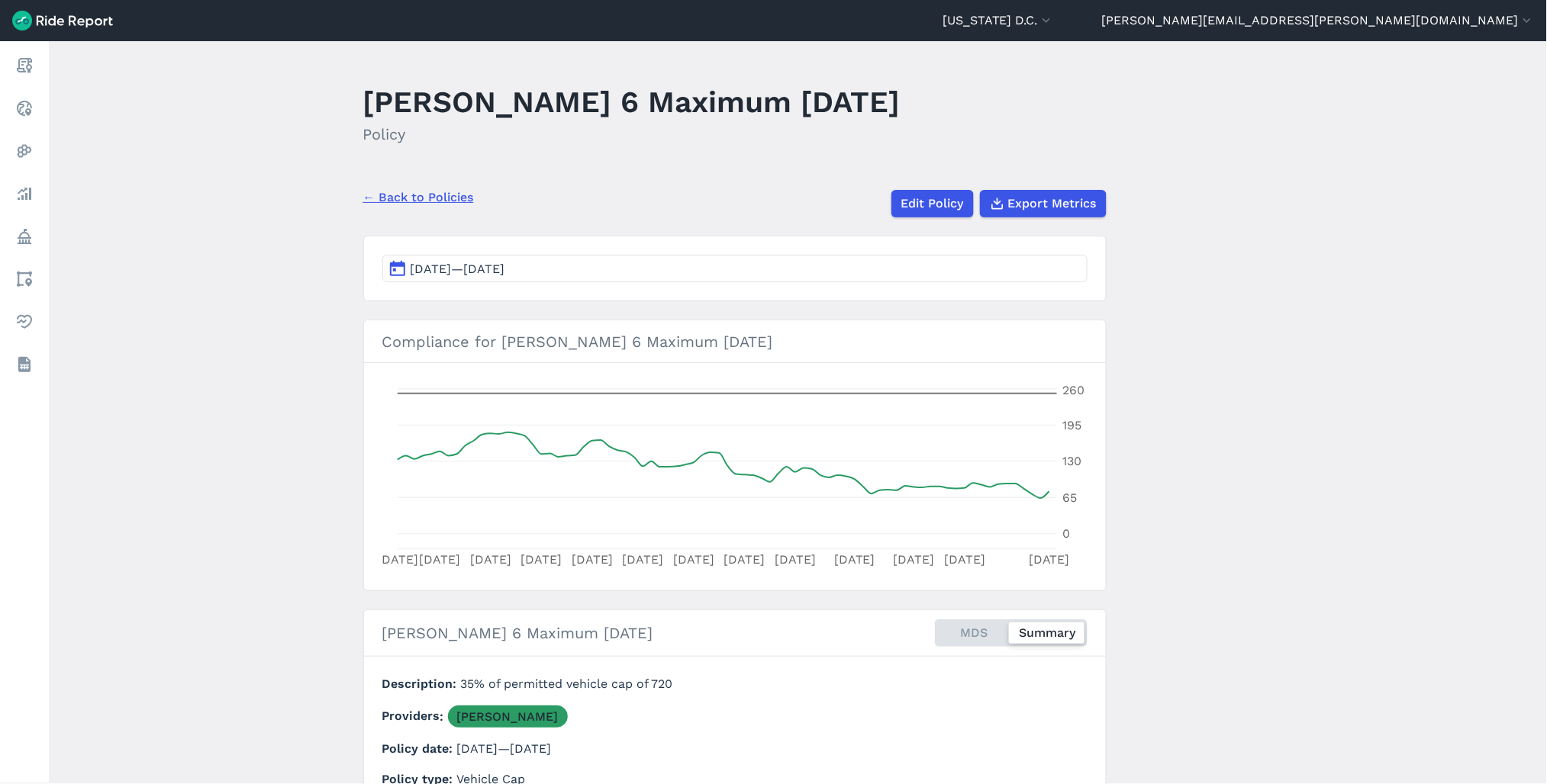
click at [452, 202] on link "← Back to Policies" at bounding box center [419, 197] width 111 height 18
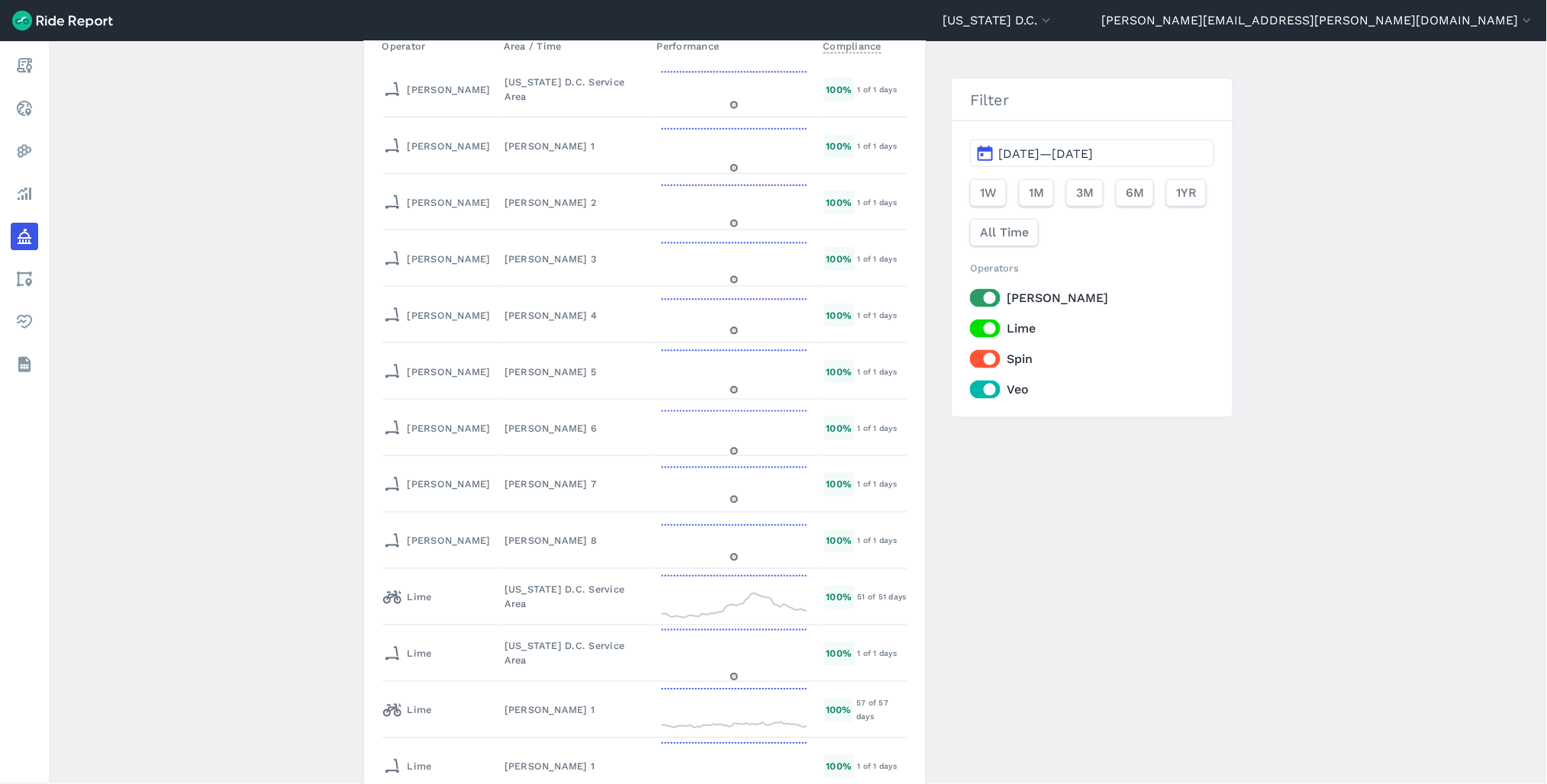
scroll to position [6357, 0]
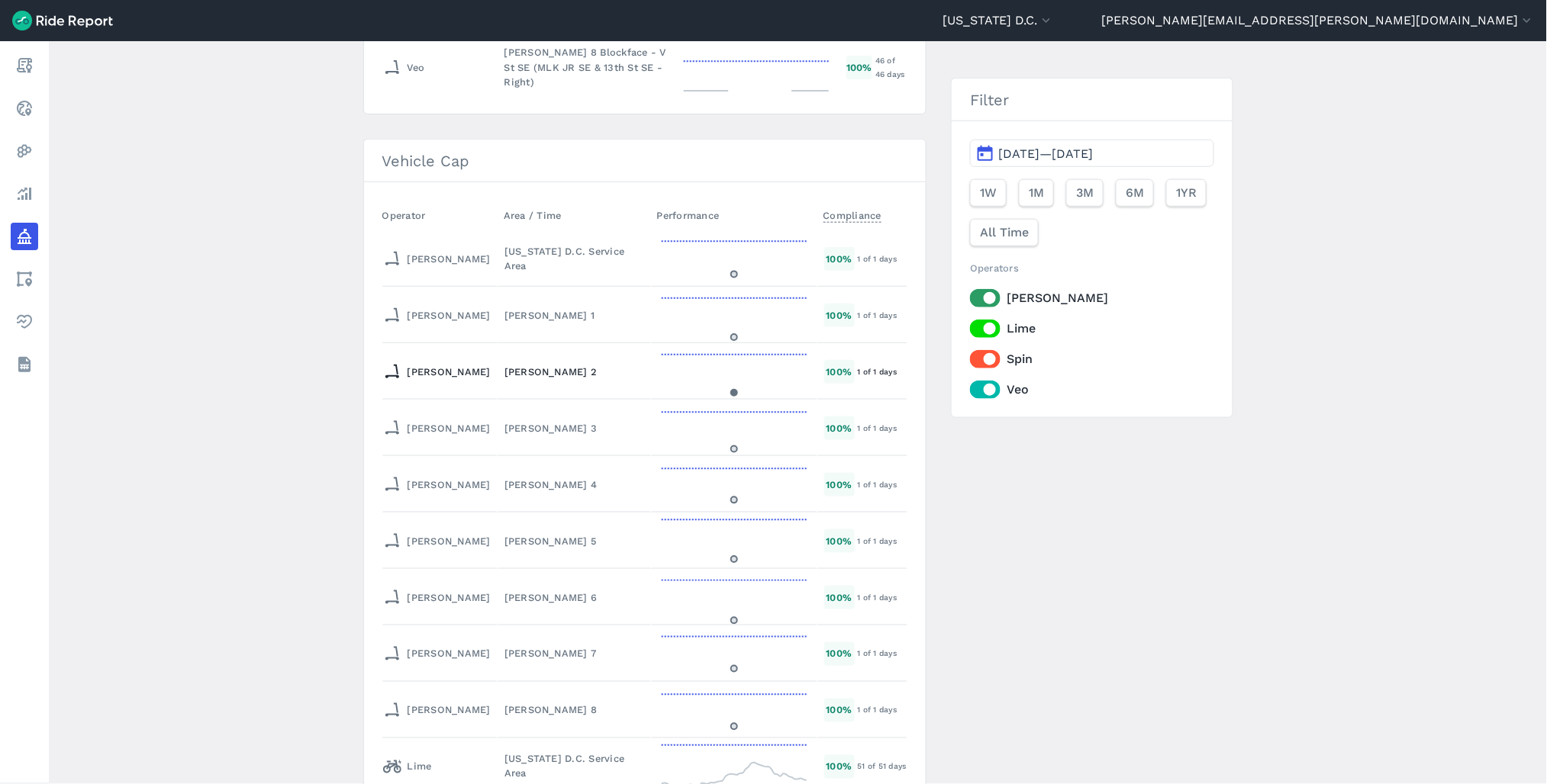
click at [528, 364] on div "[PERSON_NAME] 2" at bounding box center [574, 371] width 140 height 15
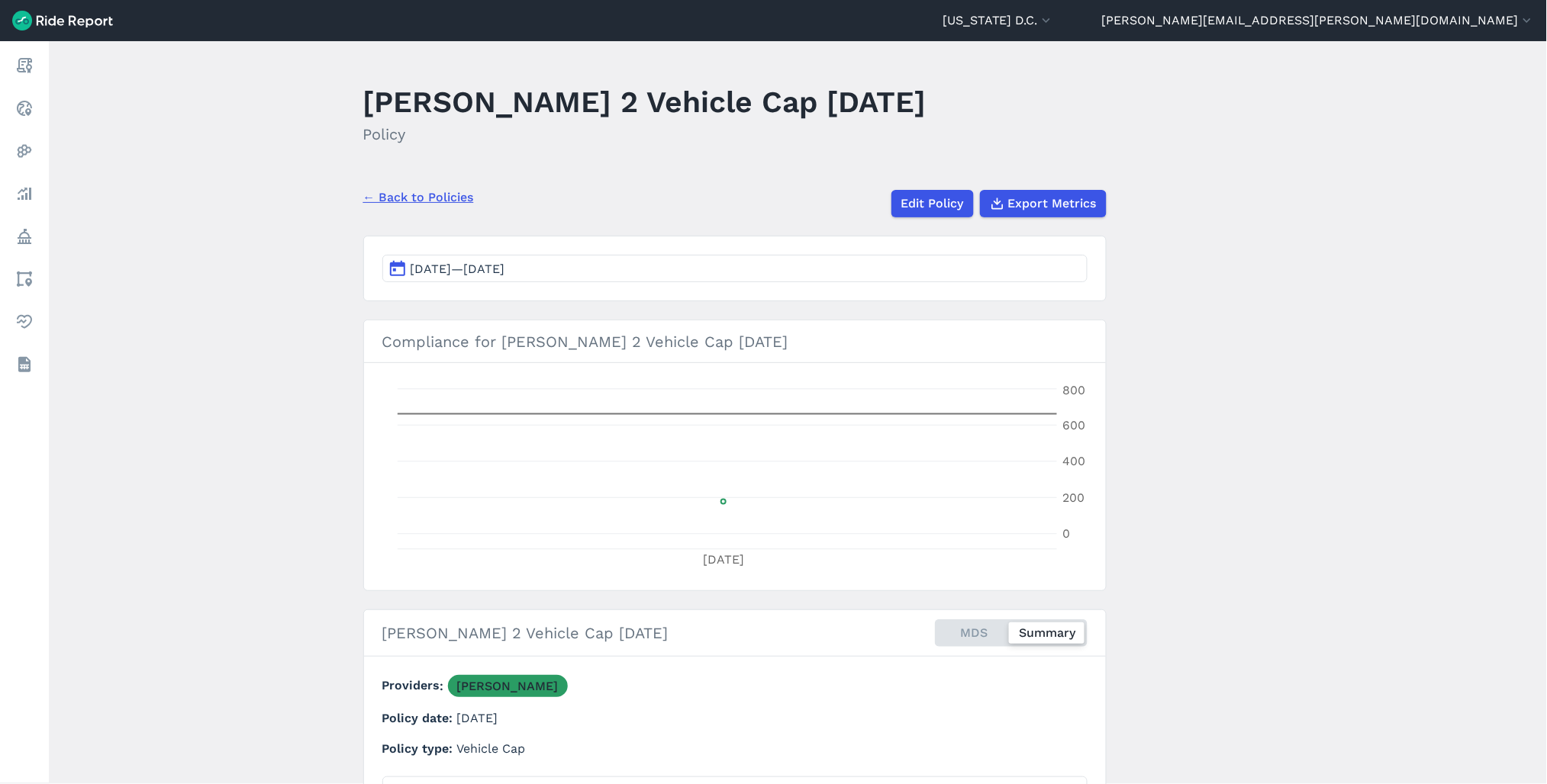
click at [693, 273] on button "[DATE]—[DATE]" at bounding box center [735, 269] width 705 height 28
click at [439, 434] on button "12" at bounding box center [442, 429] width 24 height 24
click at [403, 459] on button "18" at bounding box center [410, 461] width 24 height 24
click at [448, 193] on link "← Back to Policies" at bounding box center [419, 197] width 111 height 18
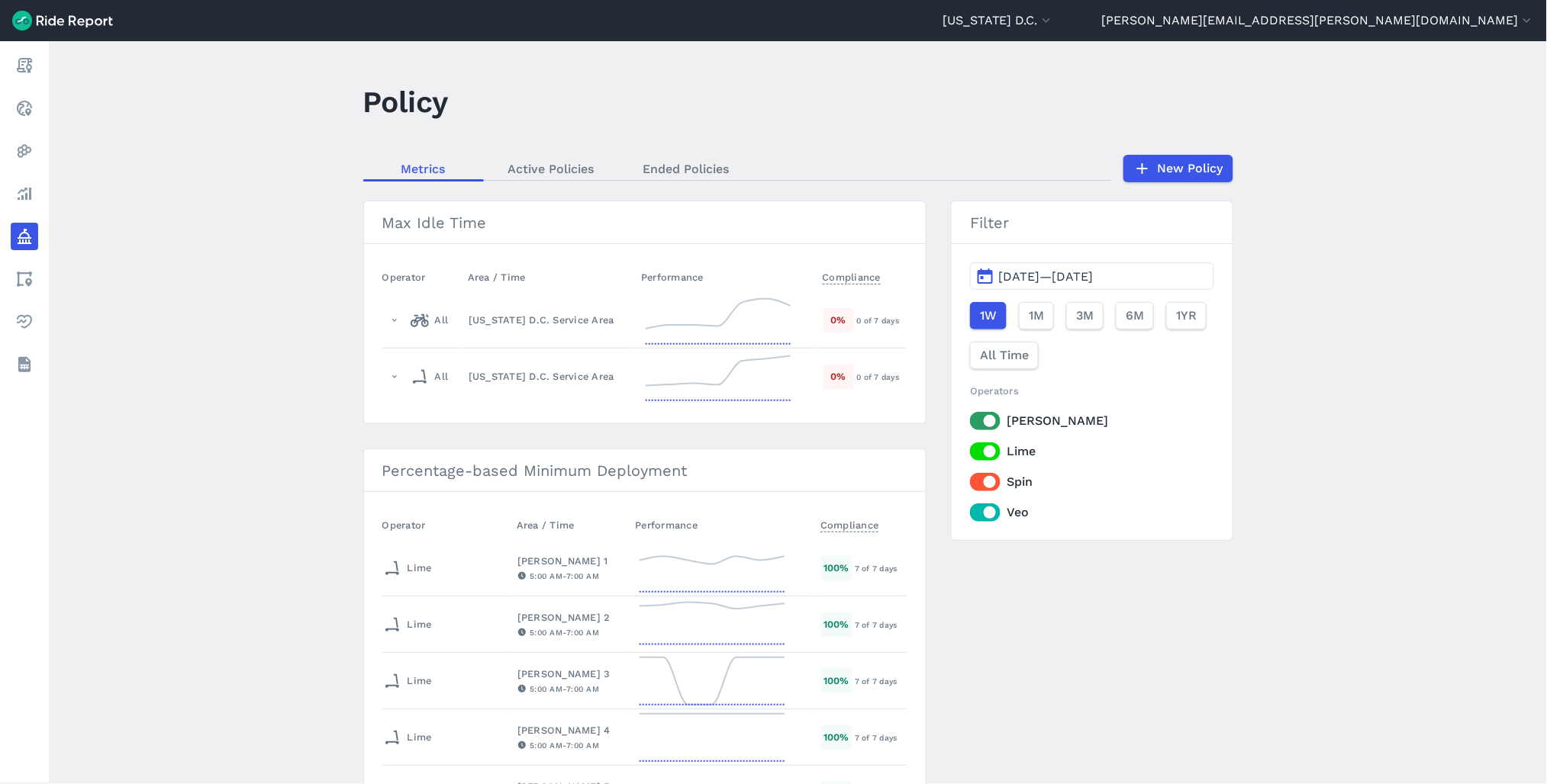
click at [1053, 278] on span "[DATE]—[DATE]" at bounding box center [1046, 277] width 95 height 15
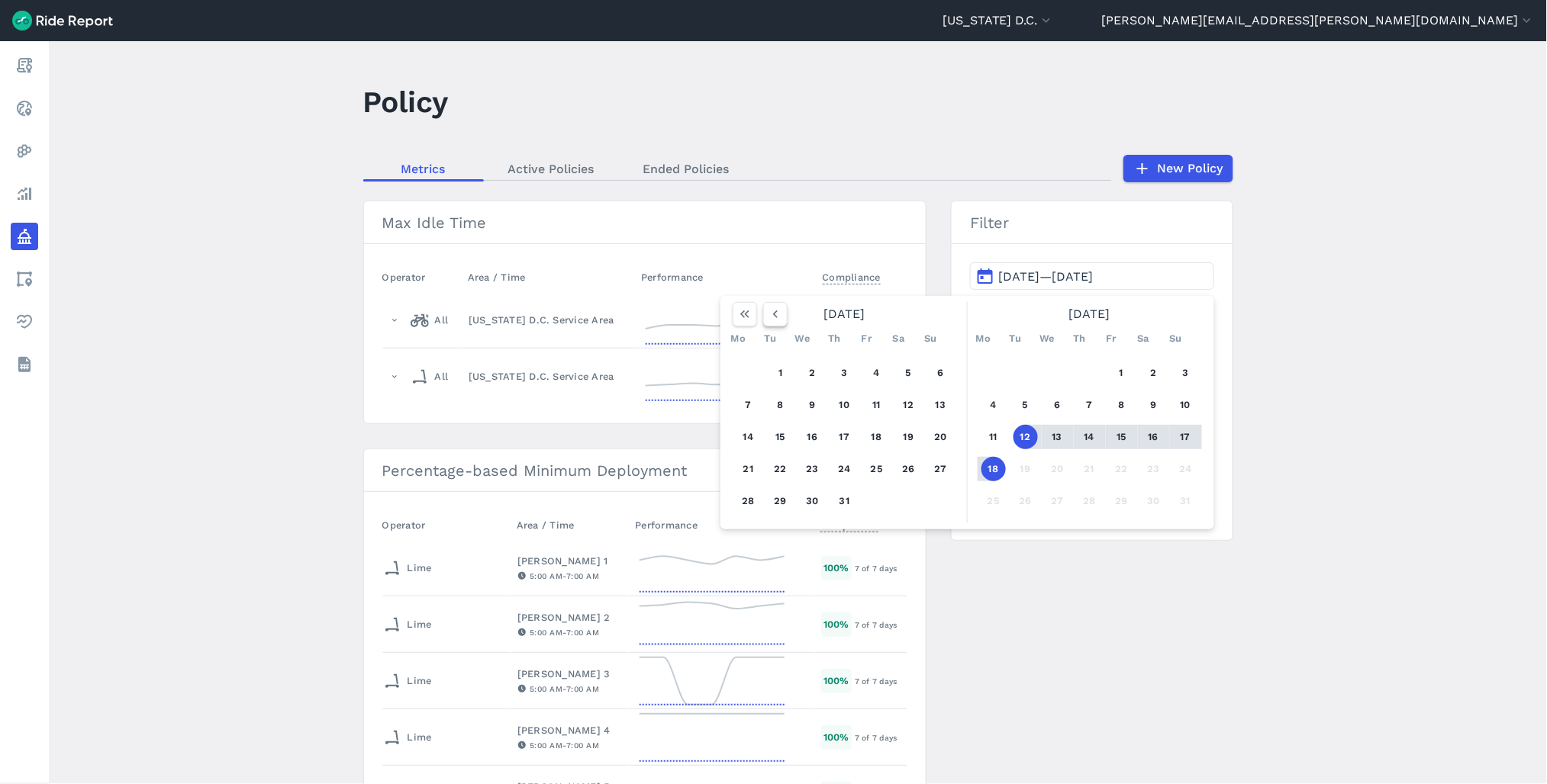
click at [773, 317] on icon "button" at bounding box center [776, 315] width 16 height 16
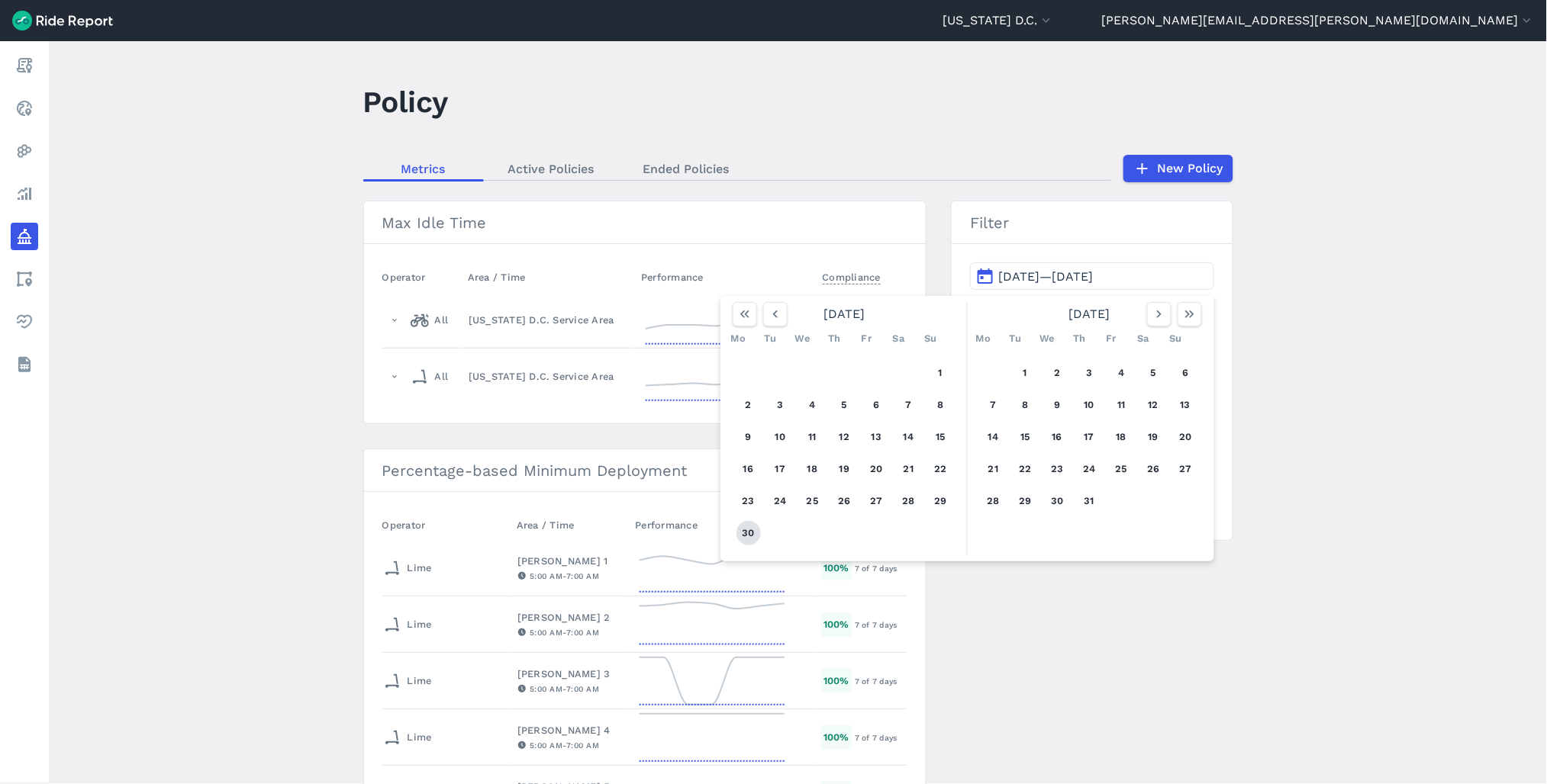
click at [740, 531] on button "30" at bounding box center [749, 533] width 24 height 24
click at [783, 319] on button "button" at bounding box center [776, 314] width 24 height 24
click at [768, 364] on div "1 2 3 4 5 6 7 8 9 10 11 12 13 14 15 16 17 18 19 20 21 22 23 24 25 26 27 28 29 30" at bounding box center [844, 437] width 237 height 173
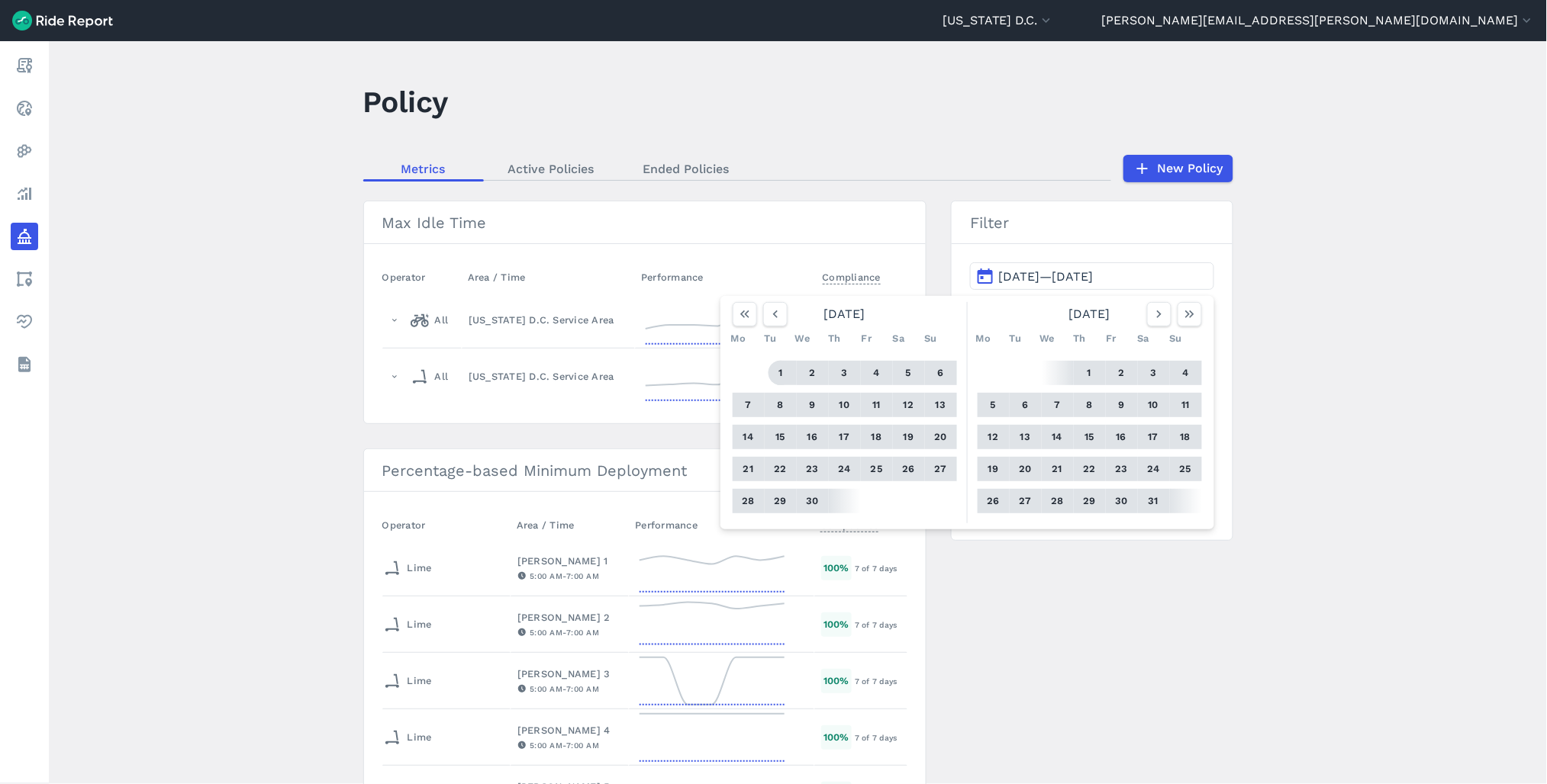
click at [776, 370] on button "1" at bounding box center [781, 373] width 24 height 24
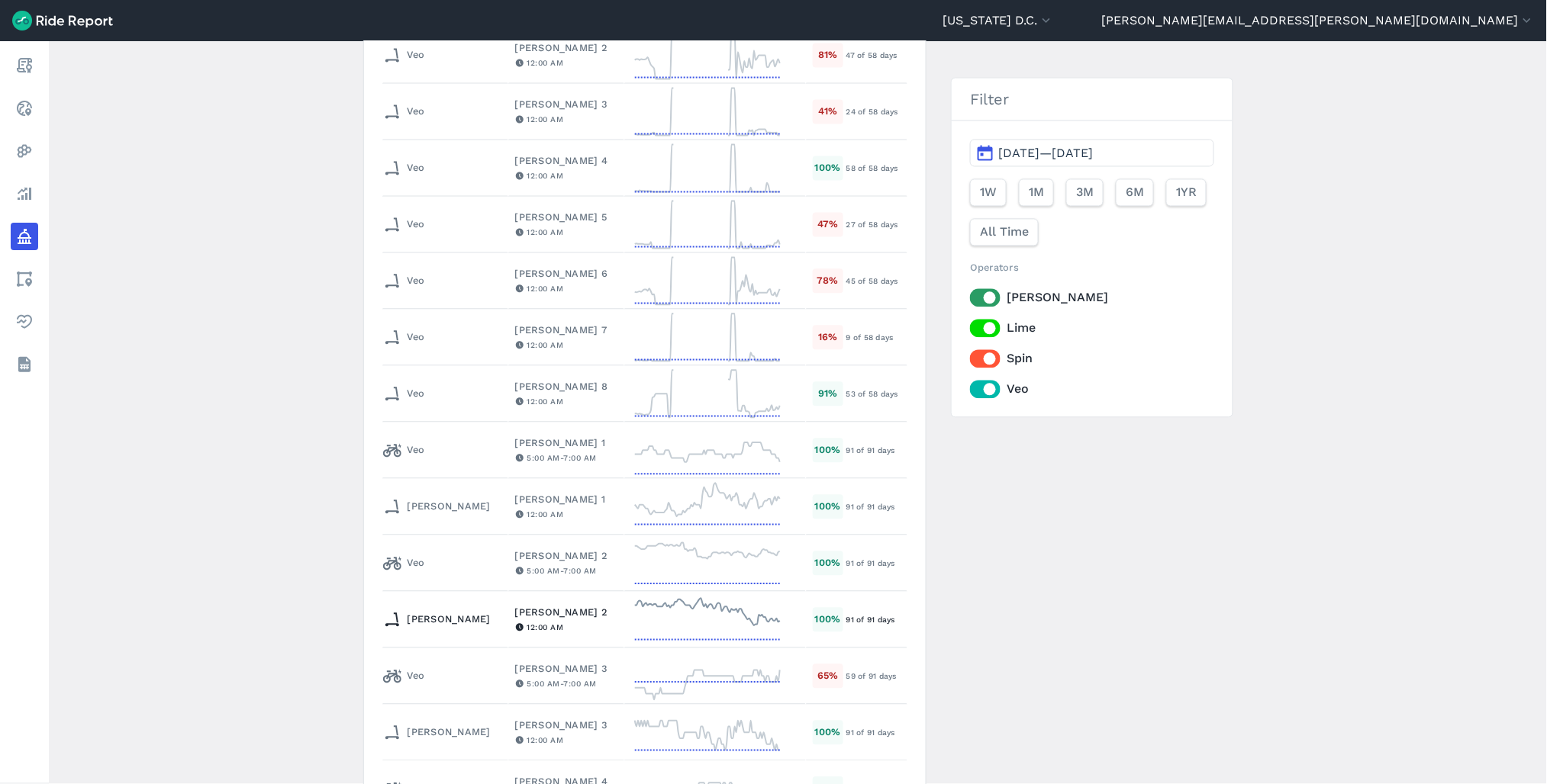
scroll to position [1017, 0]
